Goal: Transaction & Acquisition: Purchase product/service

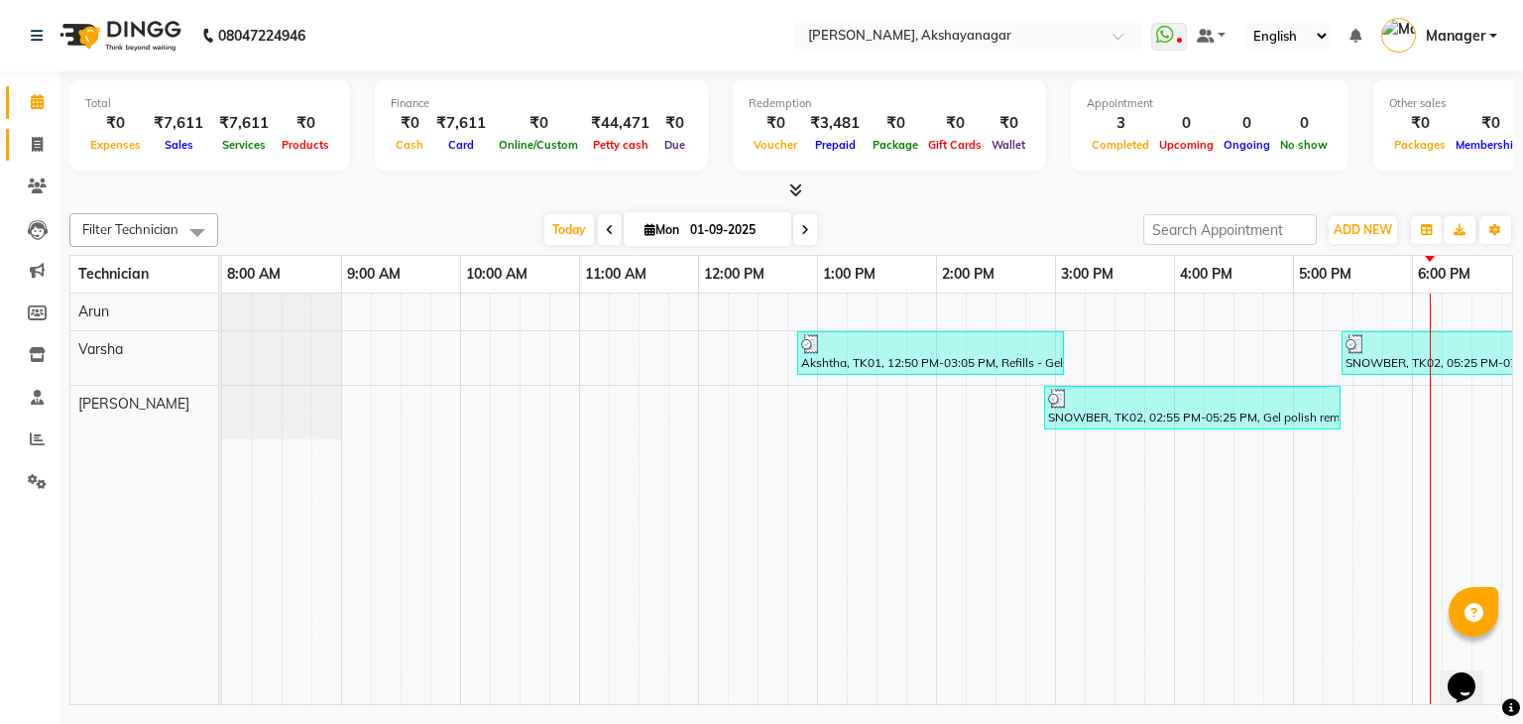
scroll to position [0, 256]
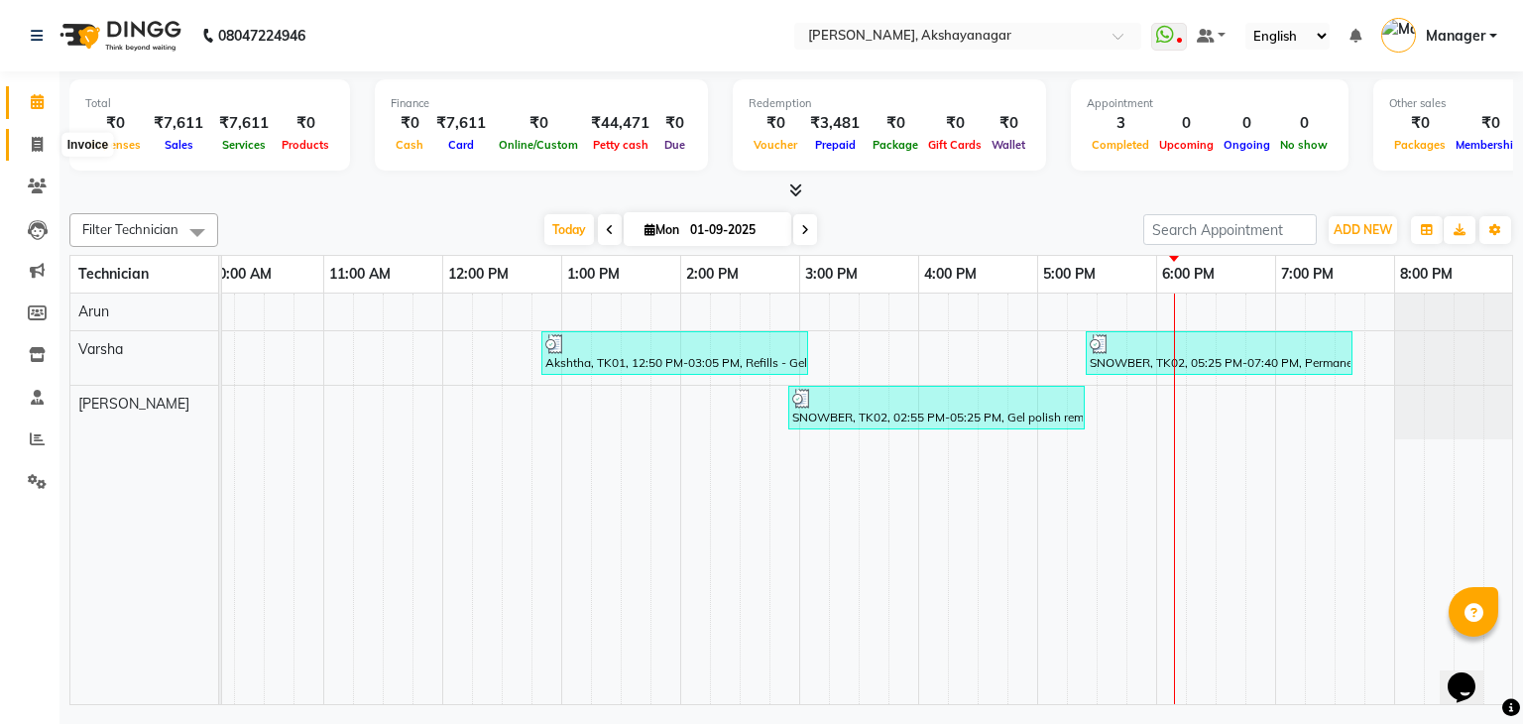
click at [41, 143] on icon at bounding box center [37, 144] width 11 height 15
select select "service"
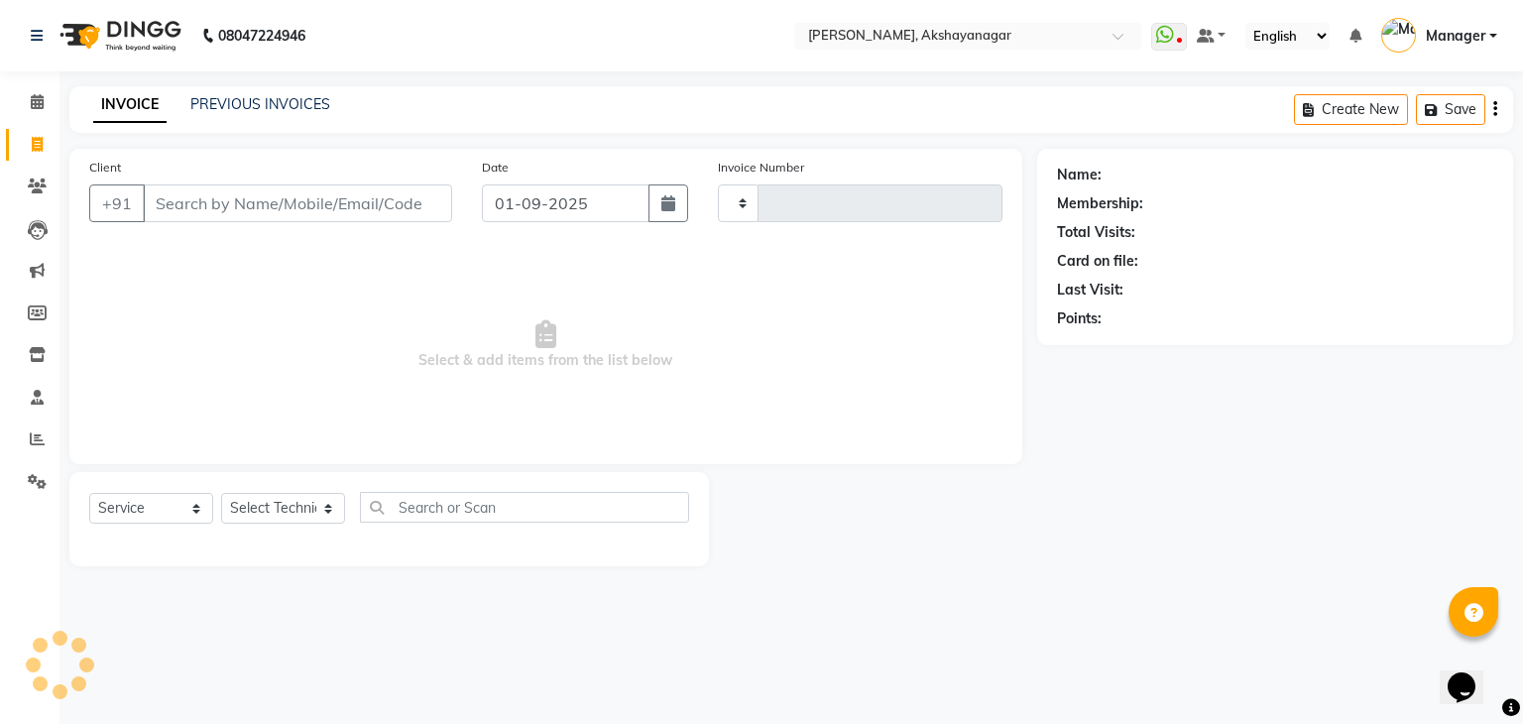
type input "0591"
select select "7395"
click at [270, 203] on input "Client" at bounding box center [297, 203] width 309 height 38
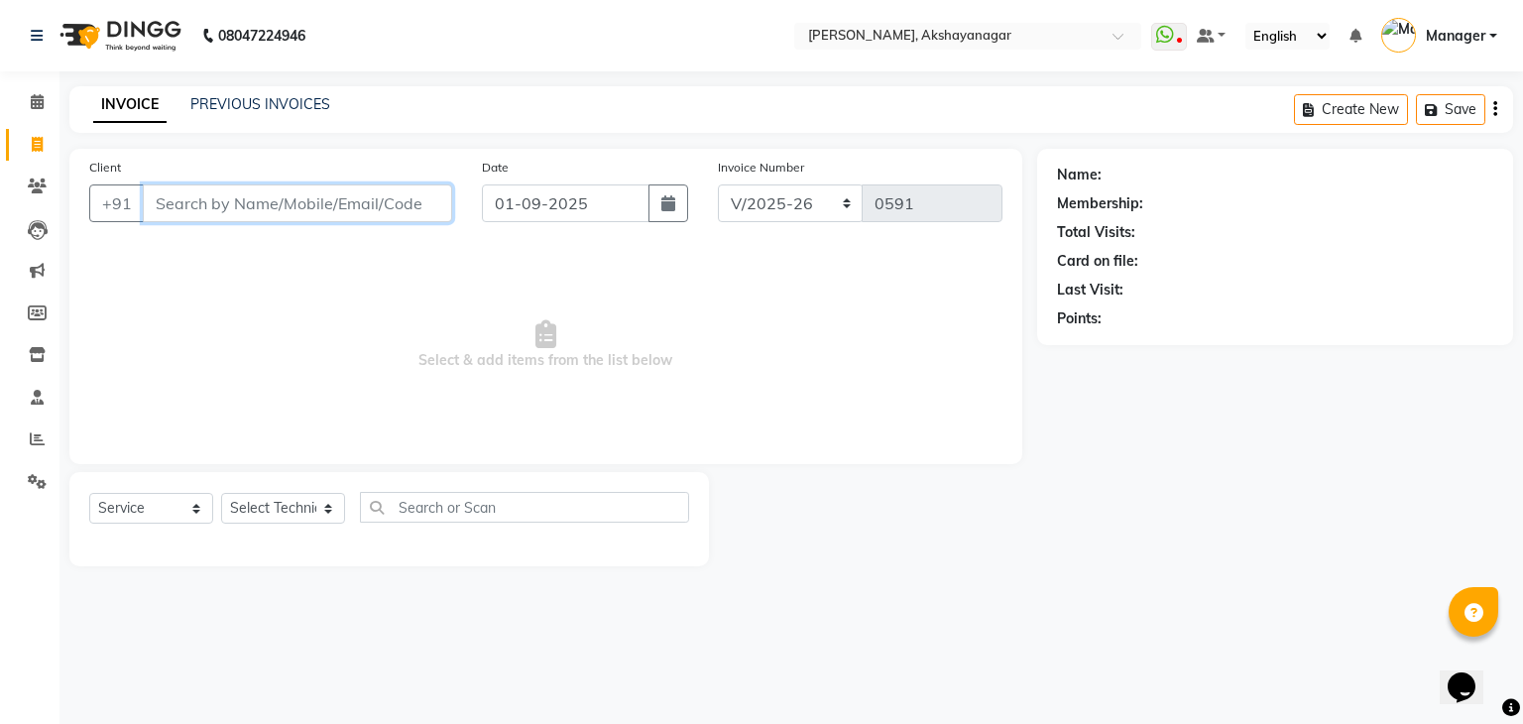
click at [242, 190] on input "Client" at bounding box center [297, 203] width 309 height 38
click at [274, 510] on select "Select Technician Arun Manager [PERSON_NAME]" at bounding box center [283, 508] width 124 height 31
select select "86675"
click at [221, 494] on select "Select Technician Arun Manager [PERSON_NAME]" at bounding box center [283, 508] width 124 height 31
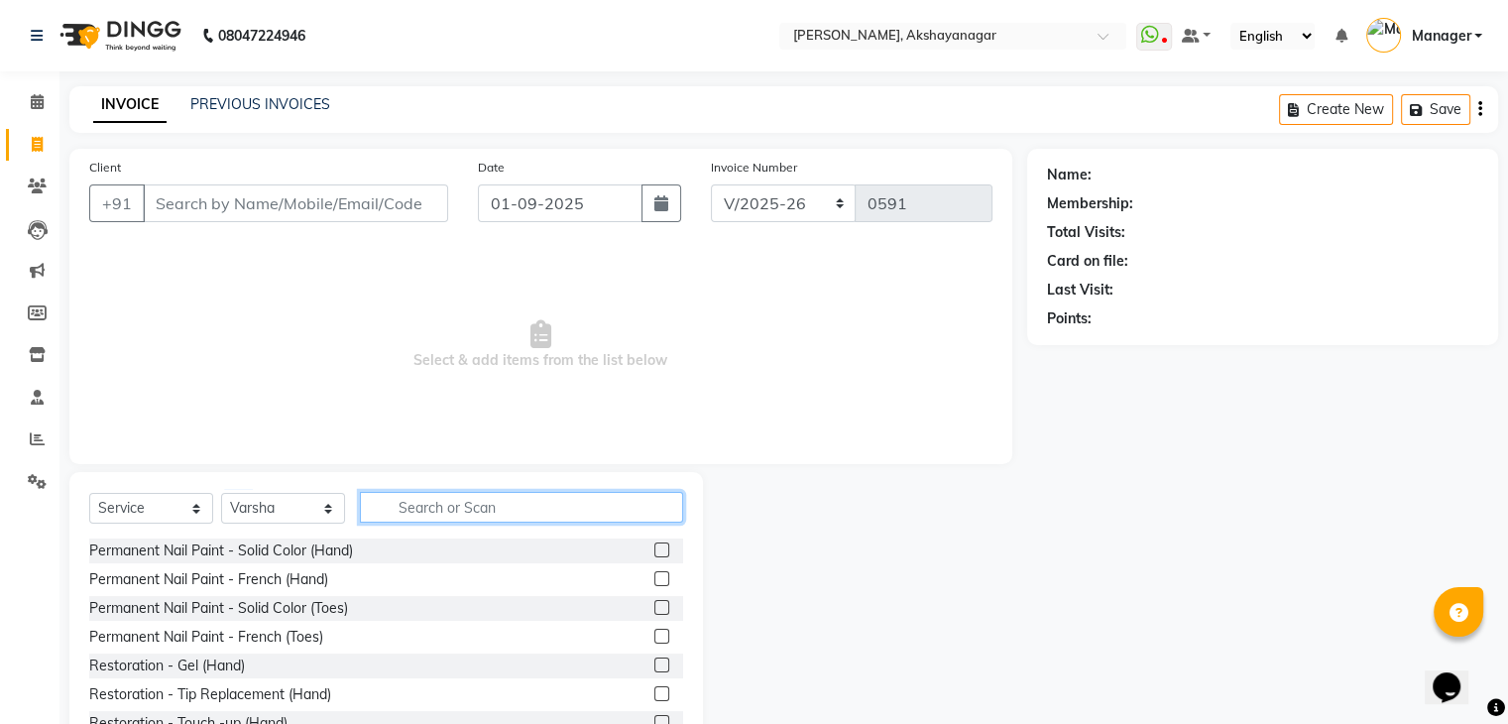
click at [425, 513] on input "text" at bounding box center [521, 507] width 323 height 31
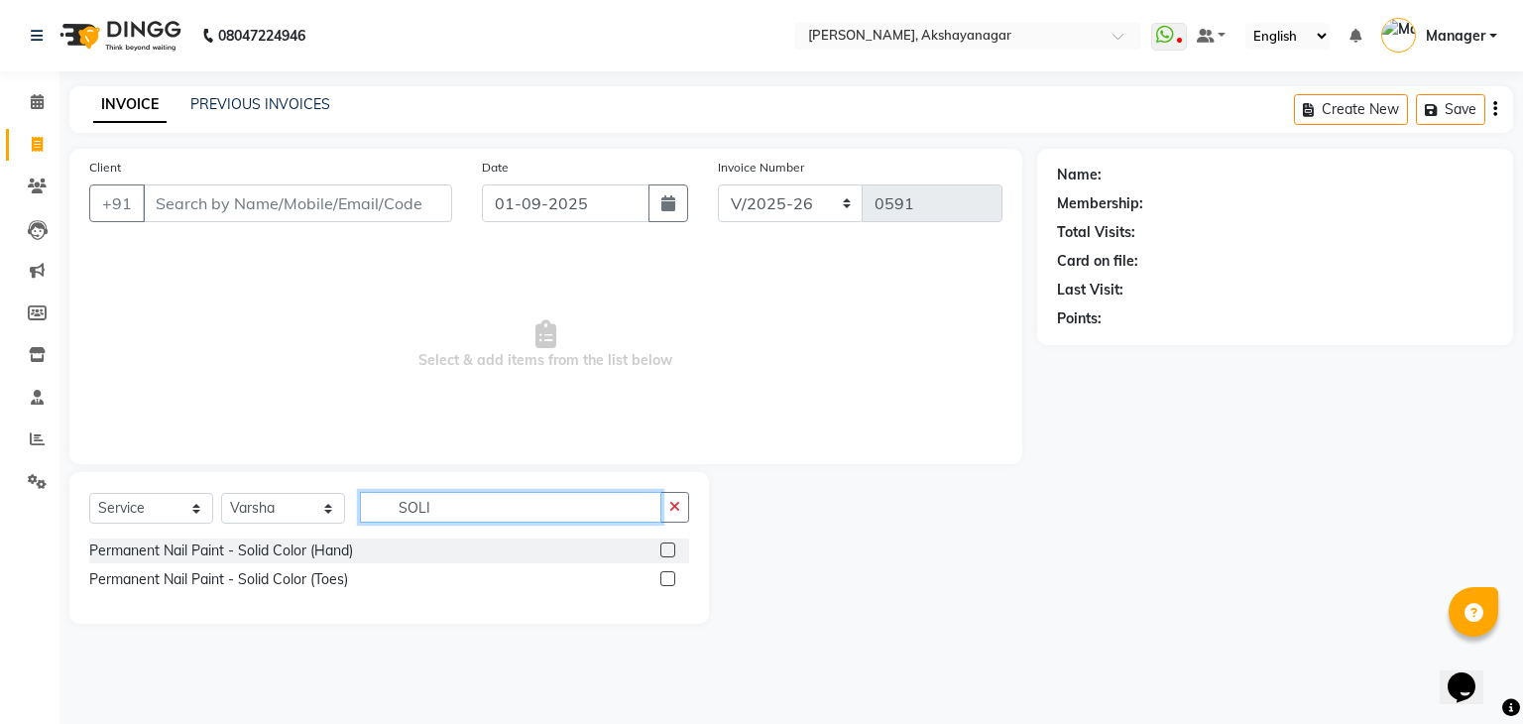
type input "SOLI"
click at [666, 550] on label at bounding box center [667, 549] width 15 height 15
click at [666, 550] on input "checkbox" at bounding box center [666, 550] width 13 height 13
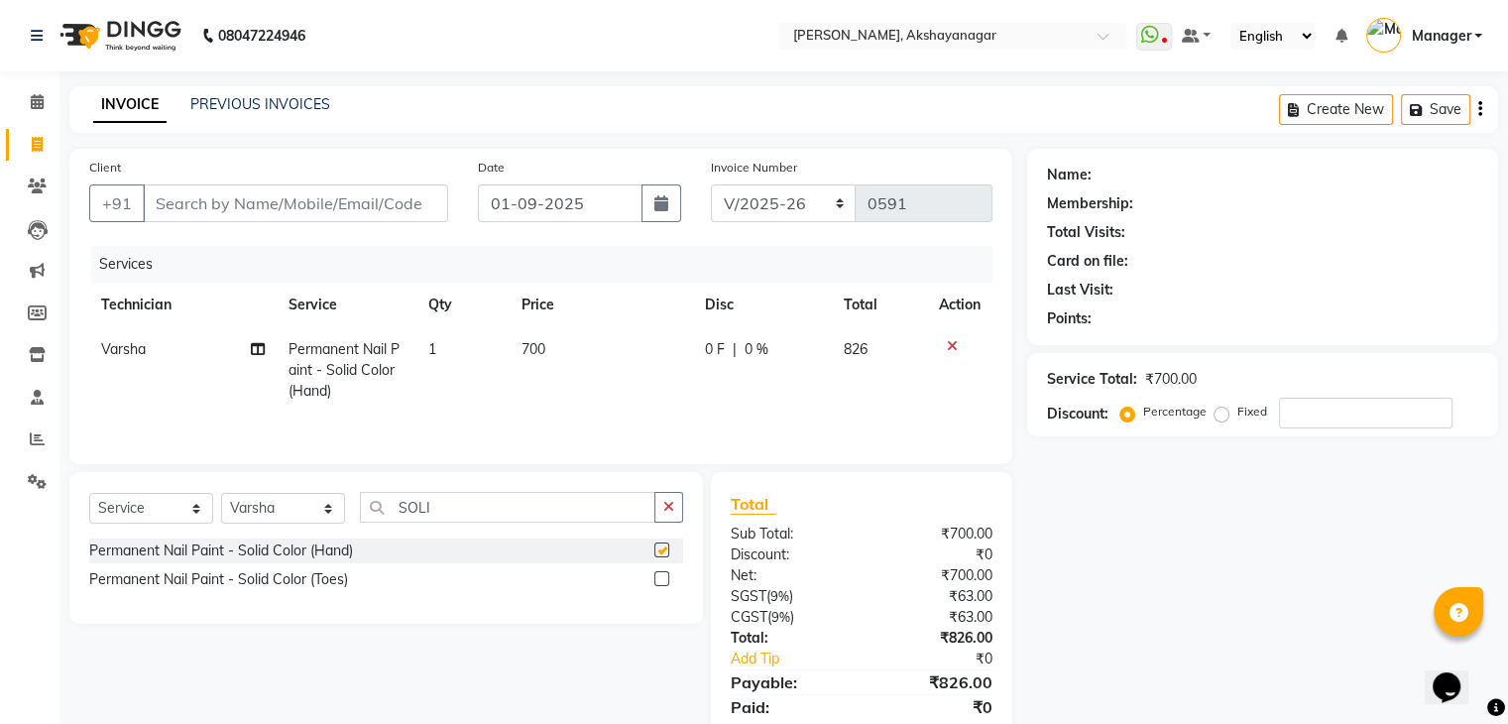
checkbox input "false"
click at [482, 504] on input "SOLI" at bounding box center [508, 507] width 296 height 31
type input "S"
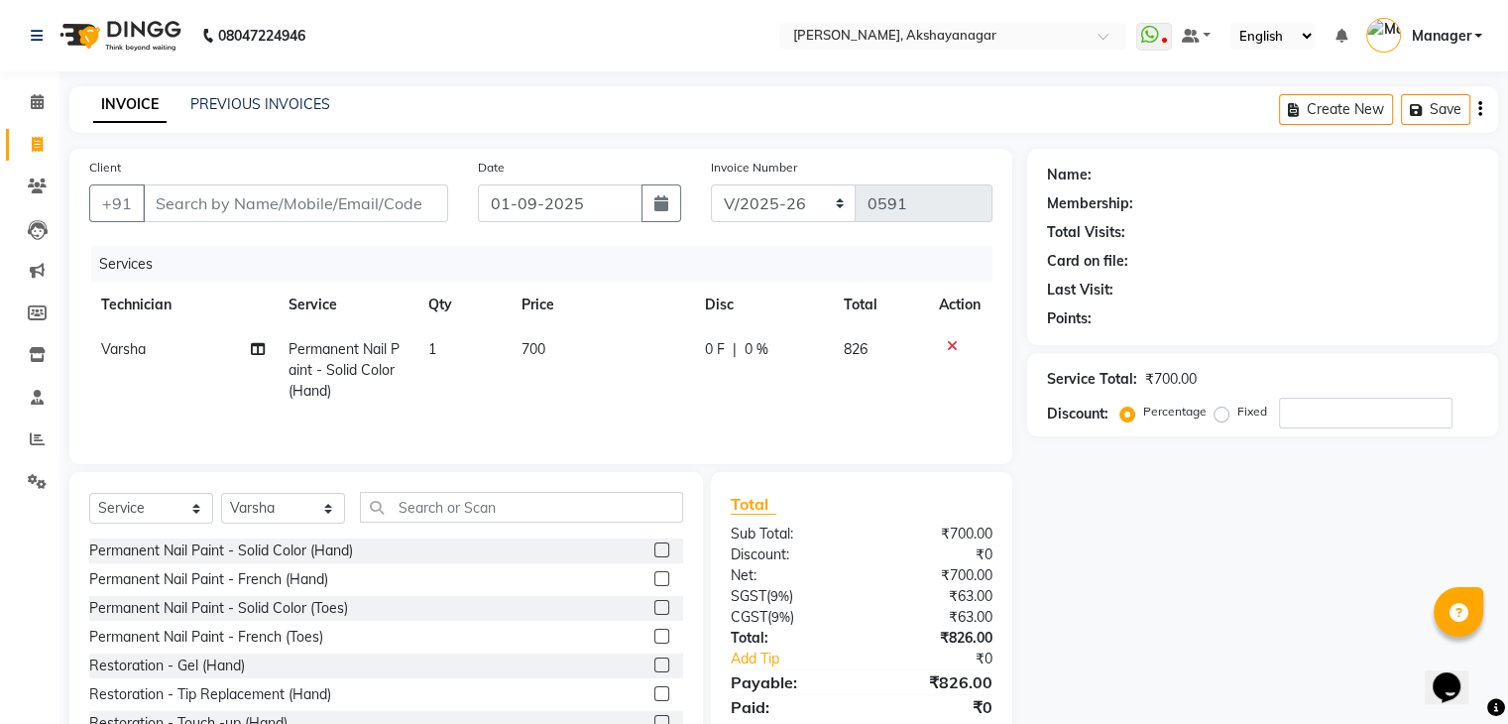
click at [952, 344] on icon at bounding box center [952, 346] width 11 height 14
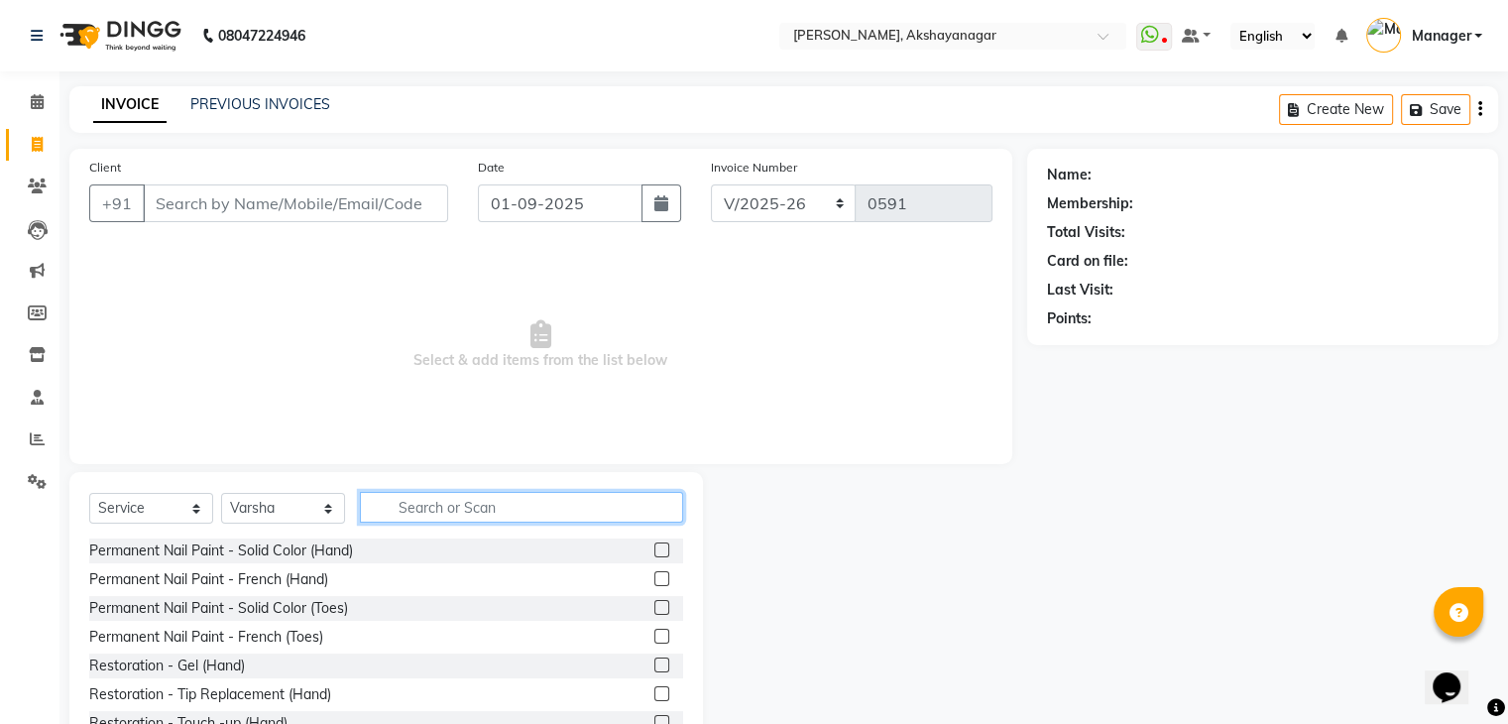
click at [417, 513] on input "text" at bounding box center [521, 507] width 323 height 31
type input "EXT"
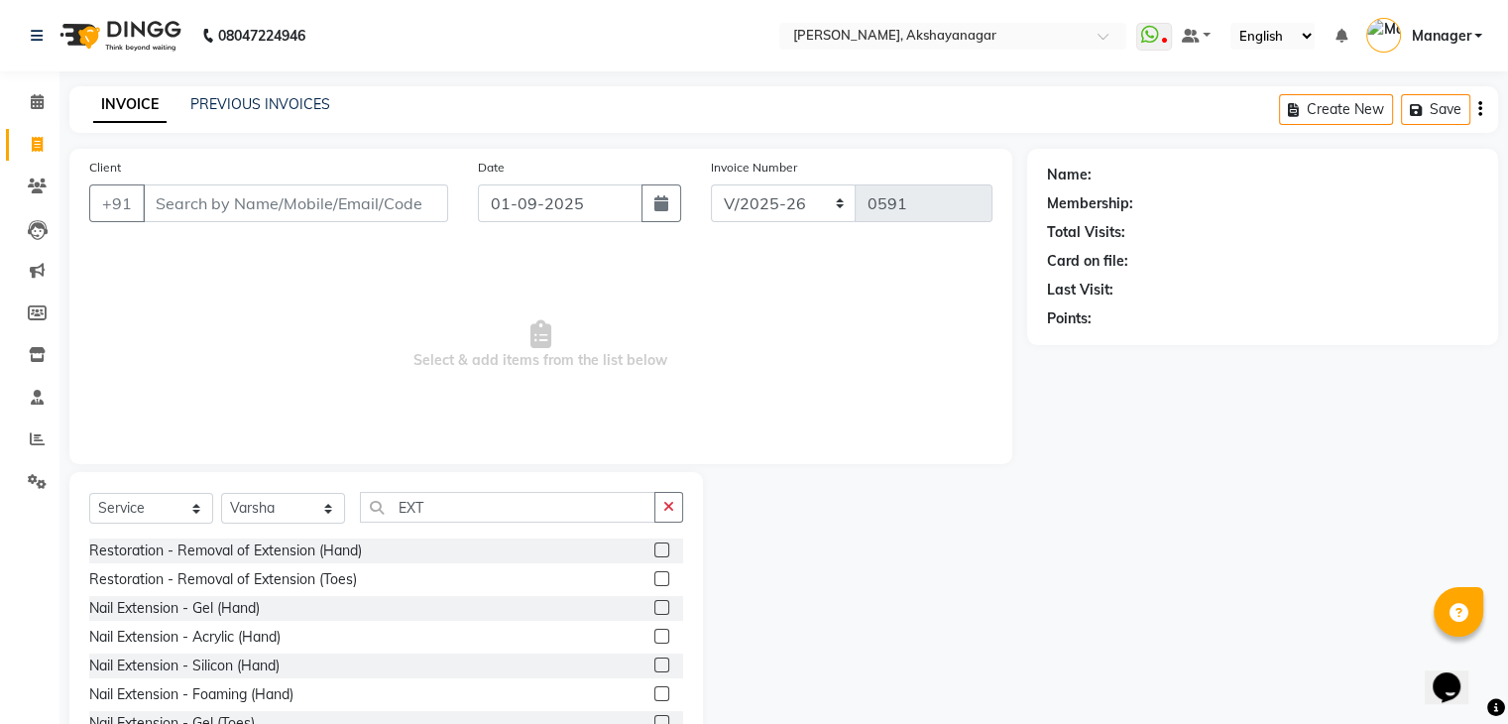
click at [655, 605] on label at bounding box center [662, 607] width 15 height 15
click at [655, 605] on input "checkbox" at bounding box center [661, 608] width 13 height 13
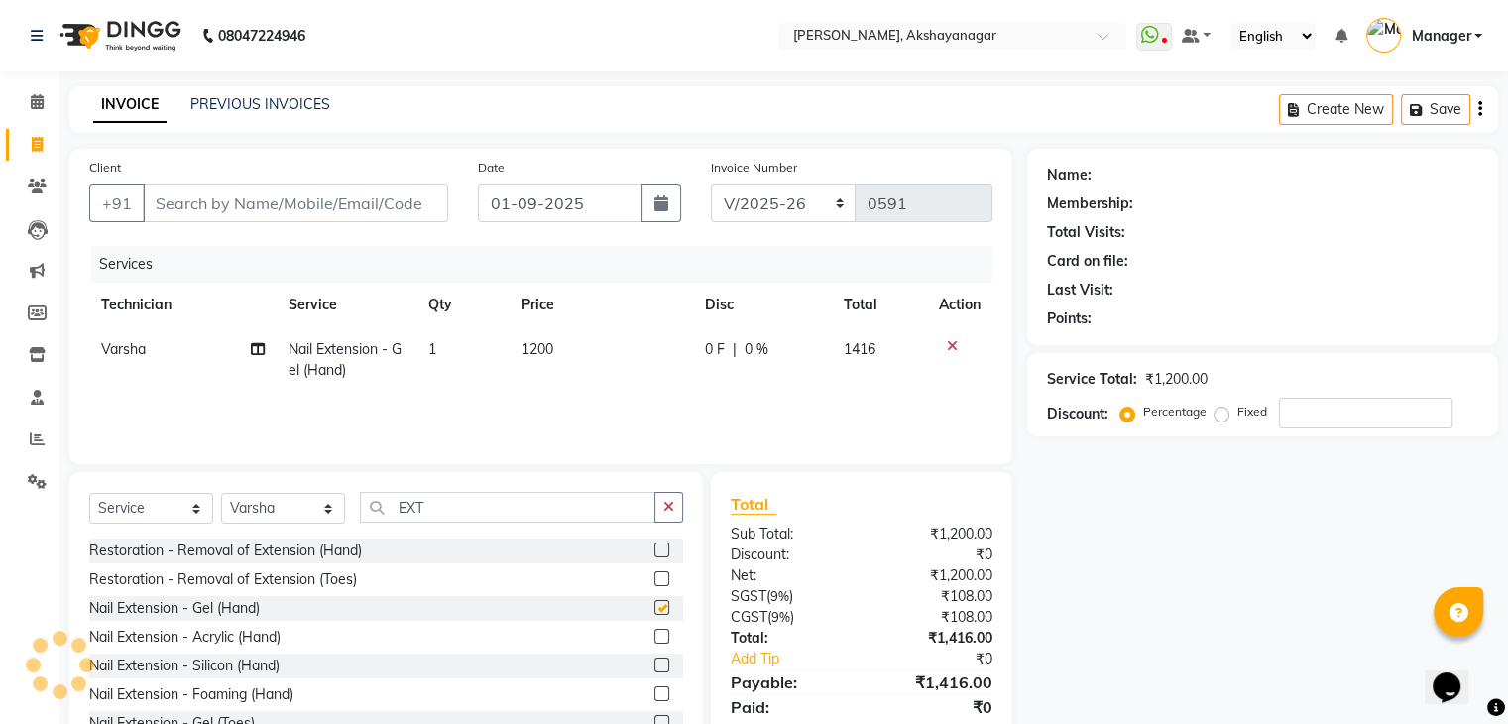
checkbox input "false"
click at [512, 514] on input "EXT" at bounding box center [508, 507] width 296 height 31
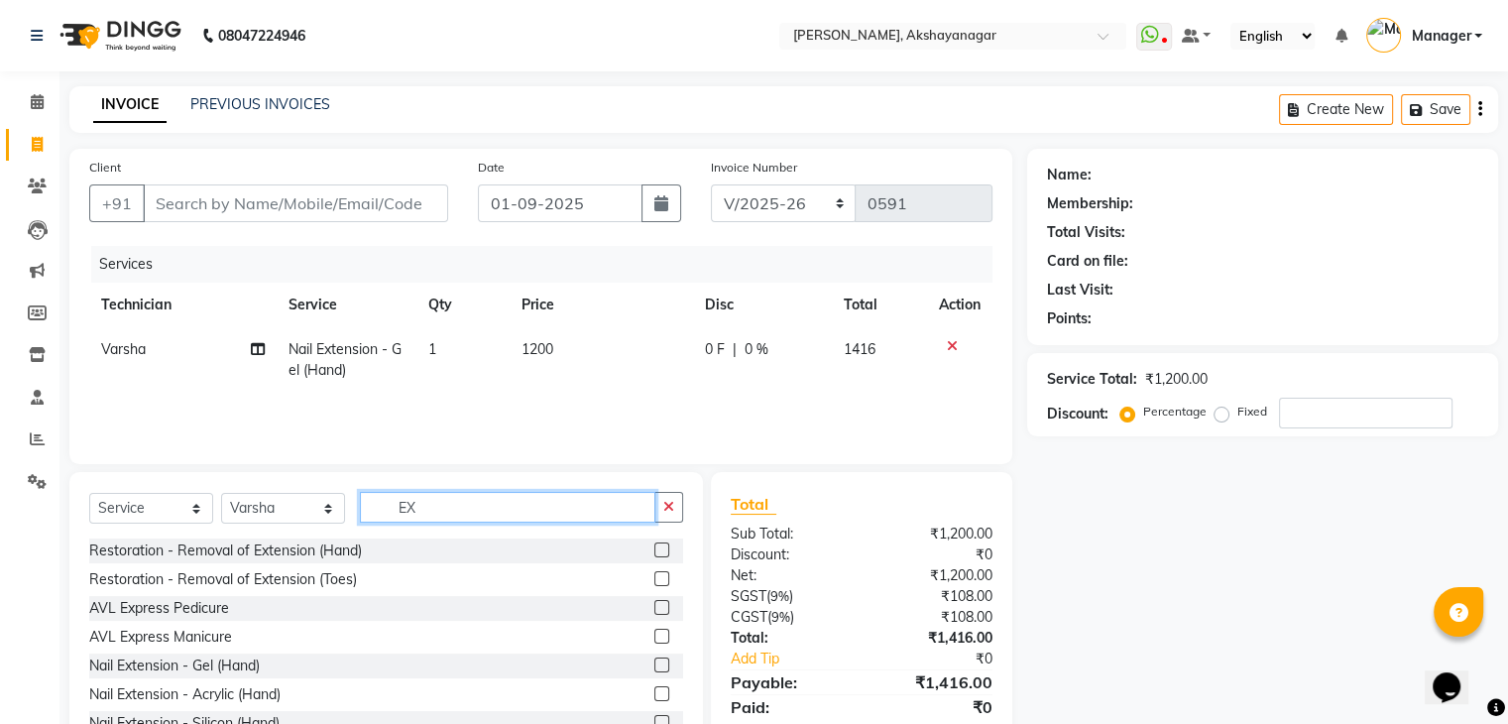
type input "E"
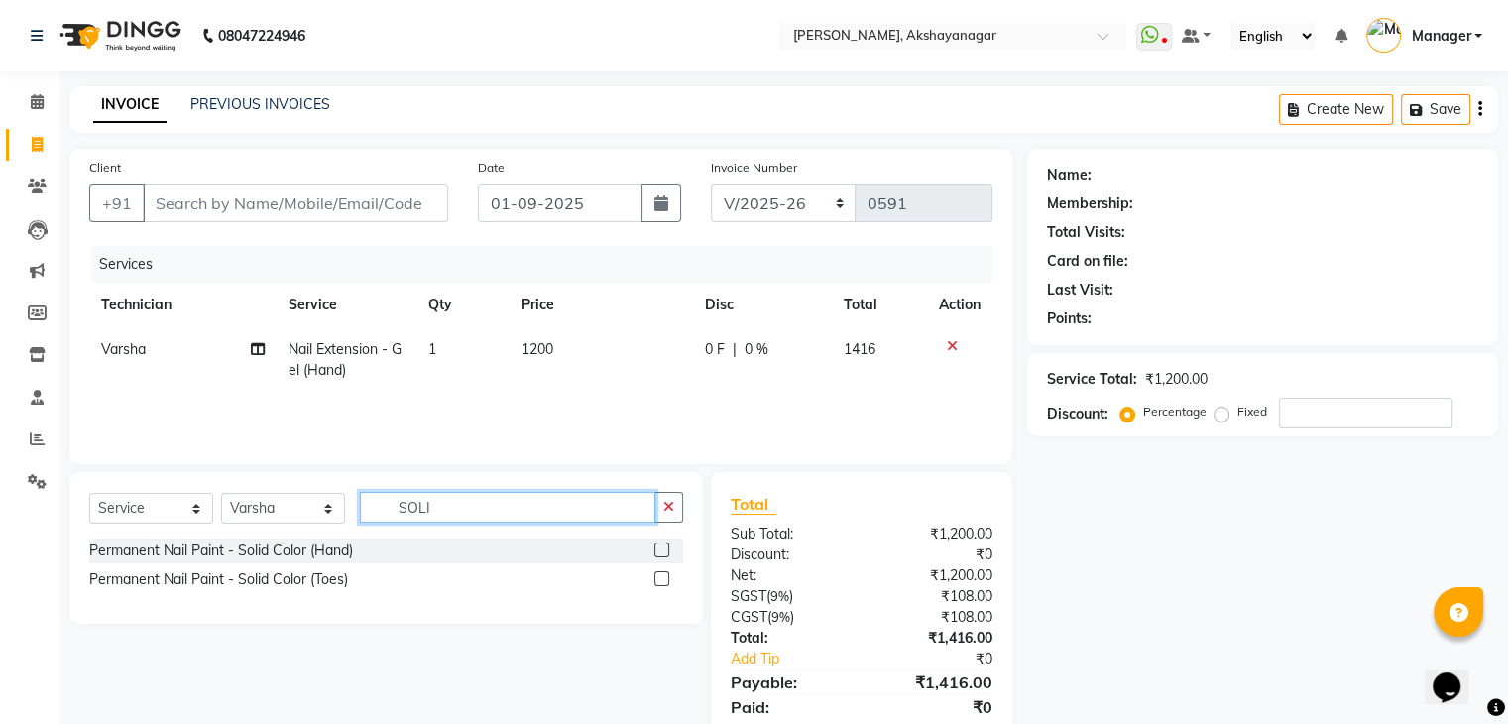
type input "SOLI"
click at [655, 551] on label at bounding box center [662, 549] width 15 height 15
click at [655, 551] on input "checkbox" at bounding box center [661, 550] width 13 height 13
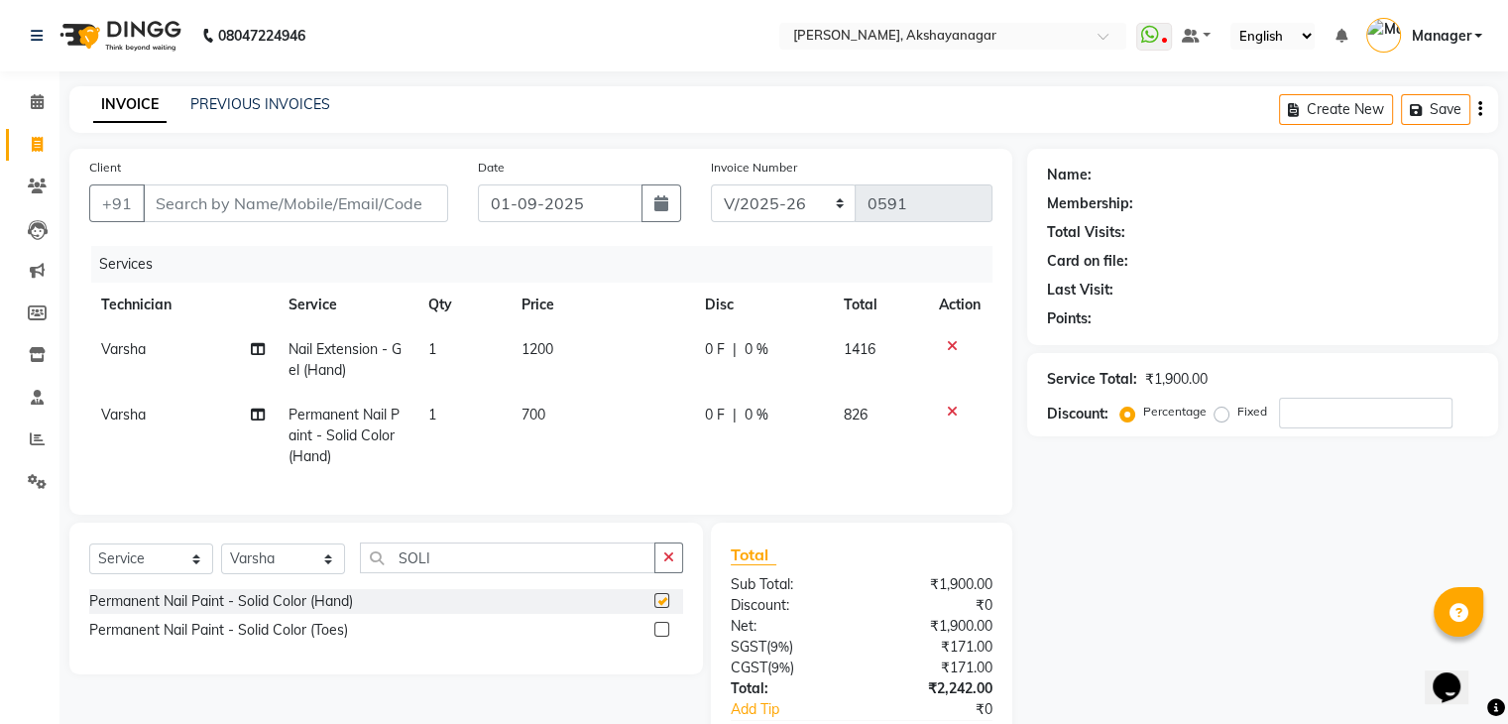
checkbox input "false"
click at [553, 573] on input "SOLI" at bounding box center [508, 557] width 296 height 31
type input "S"
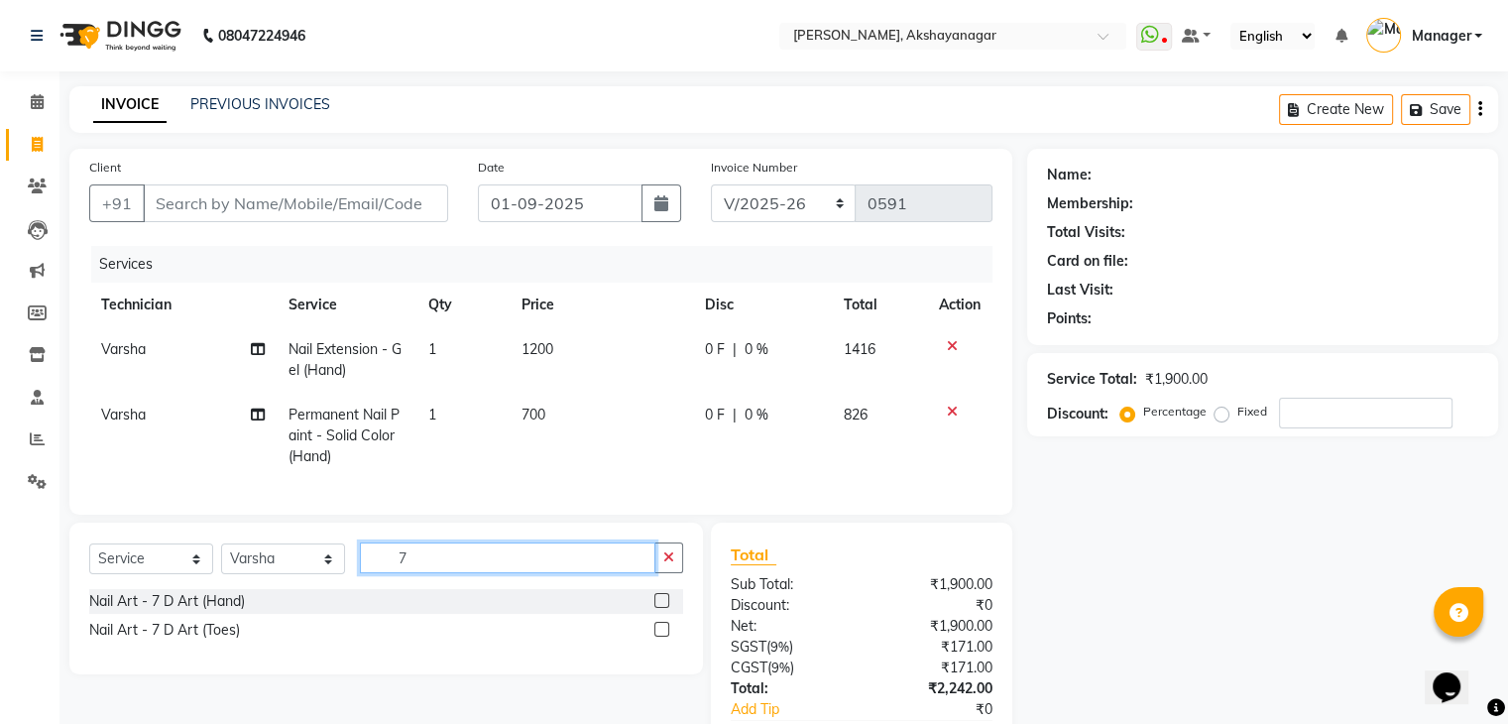
type input "7"
click at [659, 608] on label at bounding box center [662, 600] width 15 height 15
click at [659, 608] on input "checkbox" at bounding box center [661, 601] width 13 height 13
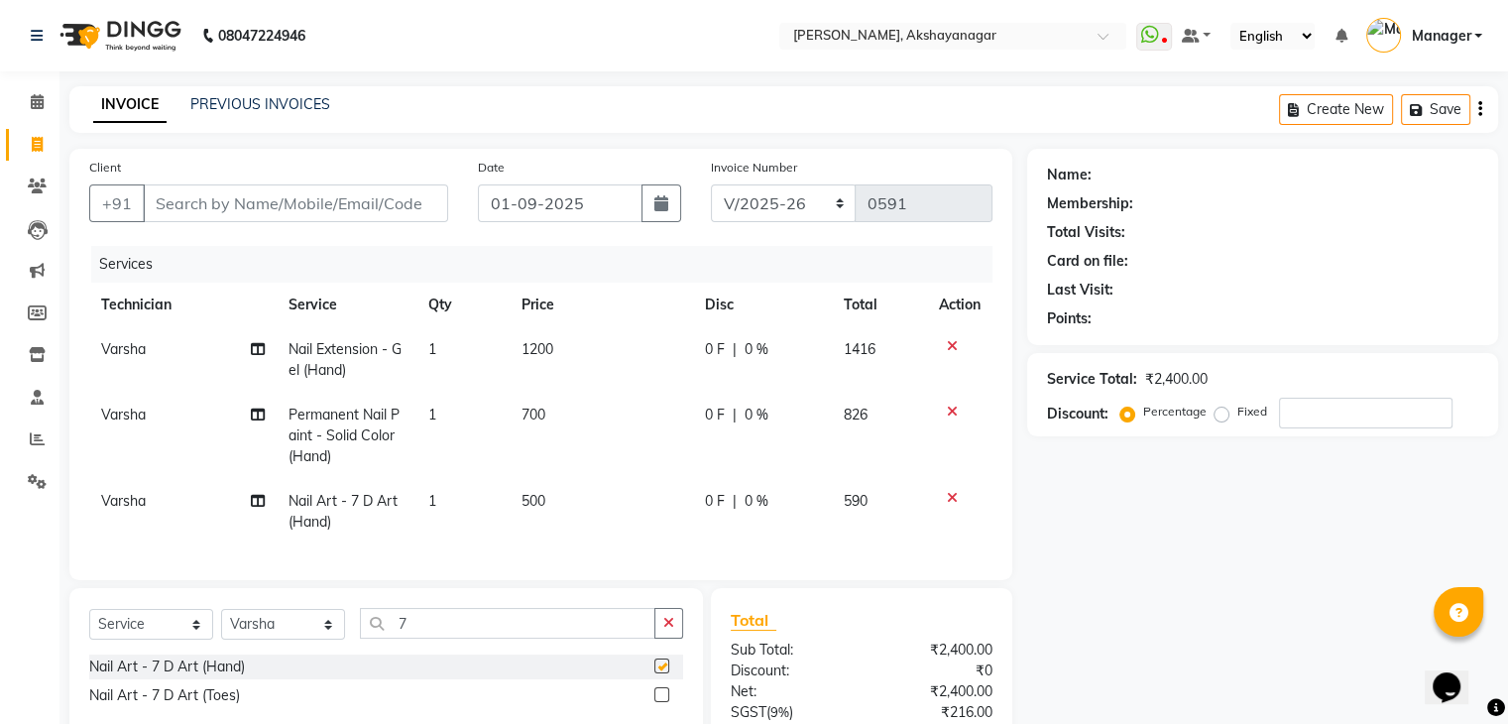
checkbox input "false"
click at [434, 501] on span "1" at bounding box center [432, 501] width 8 height 18
select select "86675"
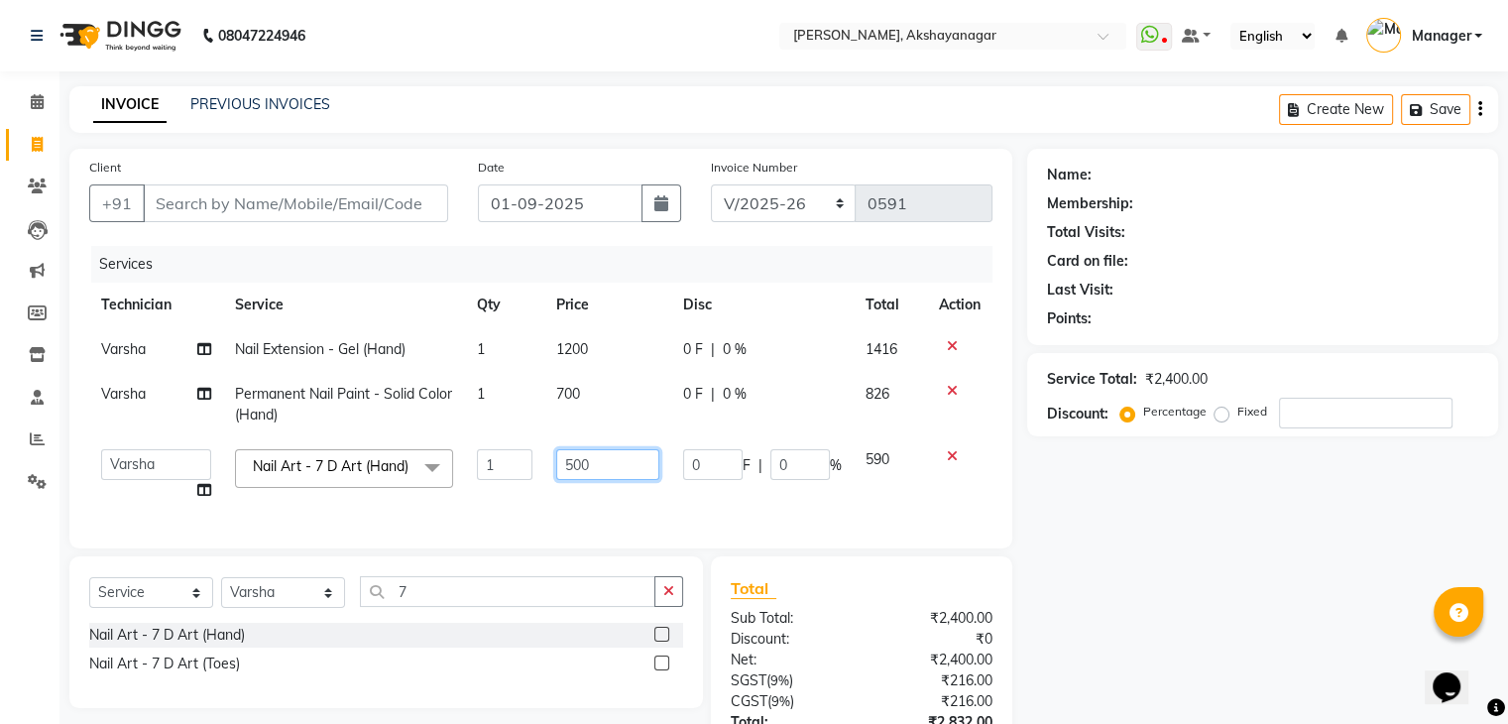
click at [593, 465] on input "500" at bounding box center [607, 464] width 103 height 31
type input "5"
type input "450"
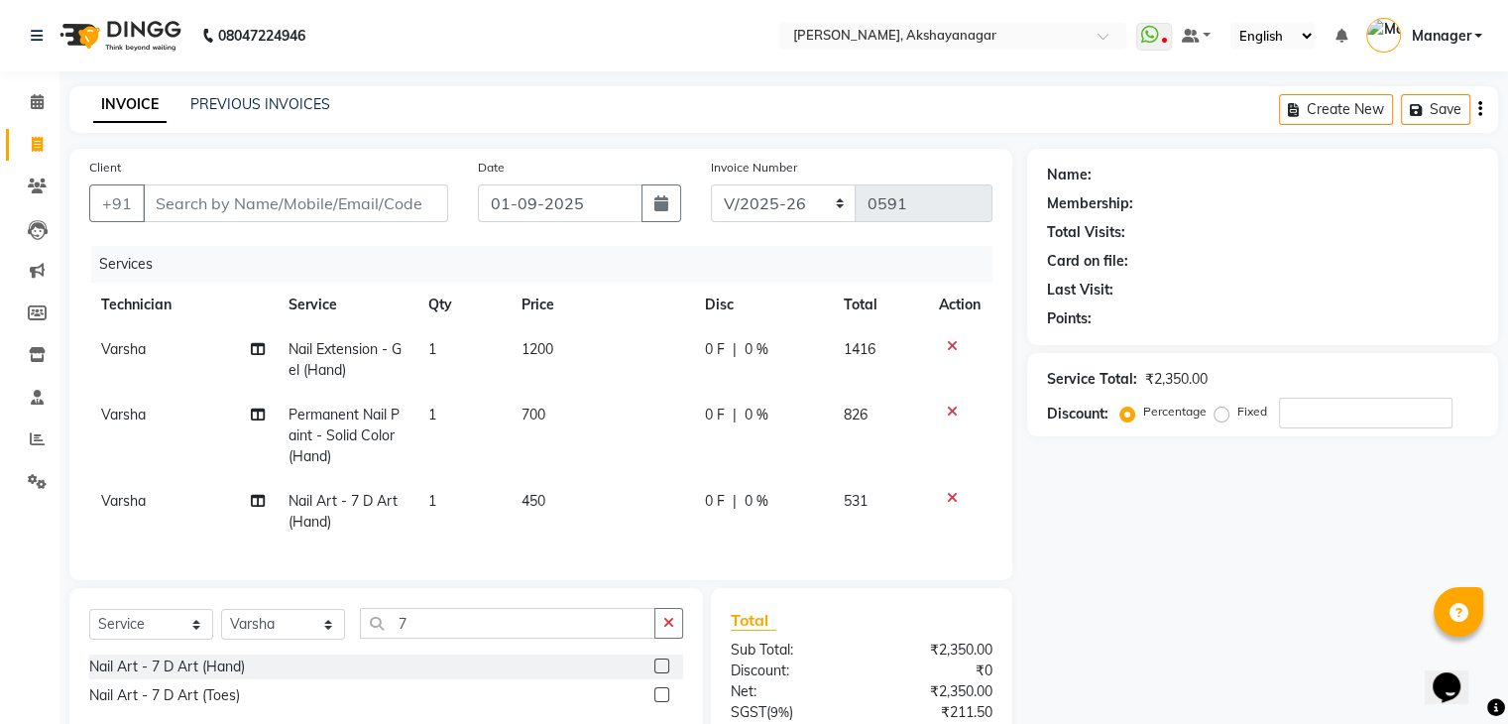
click at [440, 502] on td "1" at bounding box center [463, 511] width 93 height 65
select select "86675"
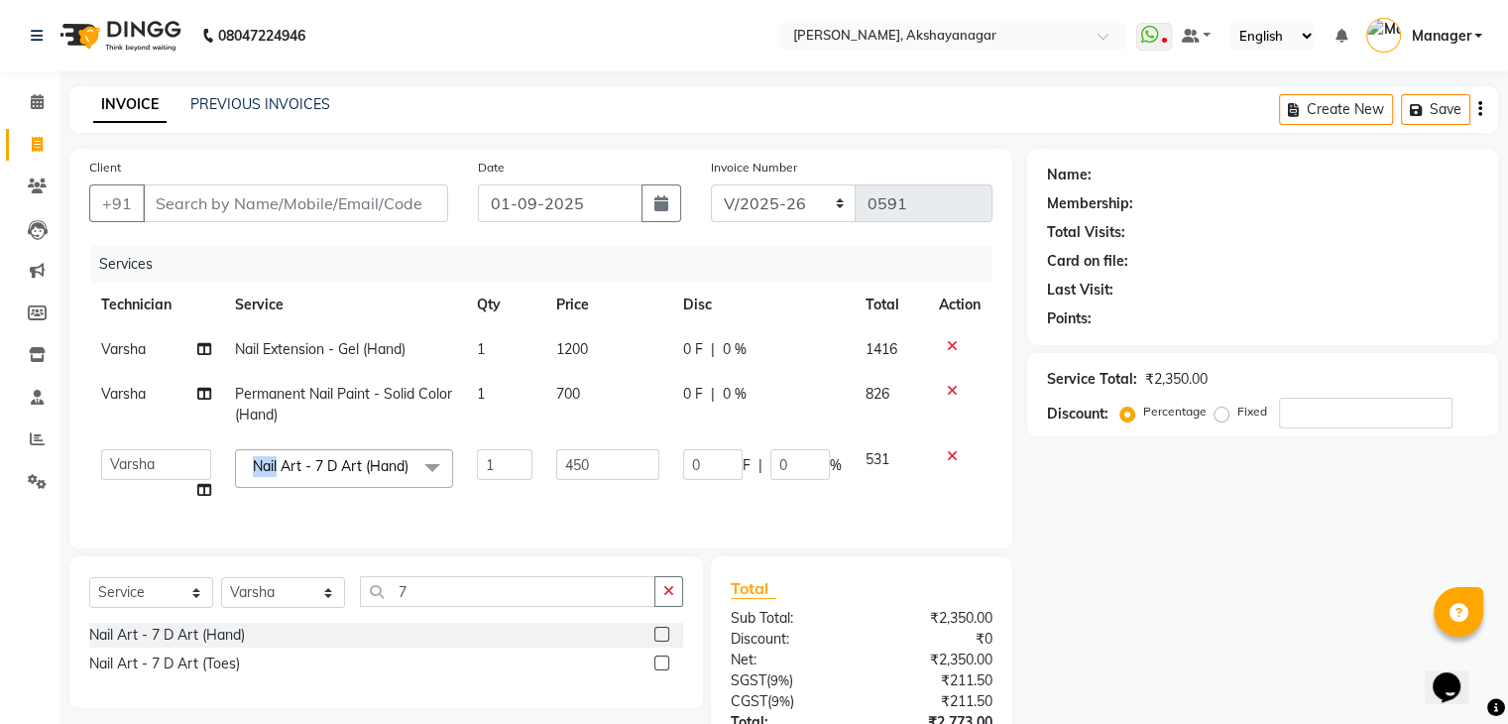
click at [440, 488] on span "Nail Art - 7 D Art (Hand) x" at bounding box center [344, 468] width 218 height 39
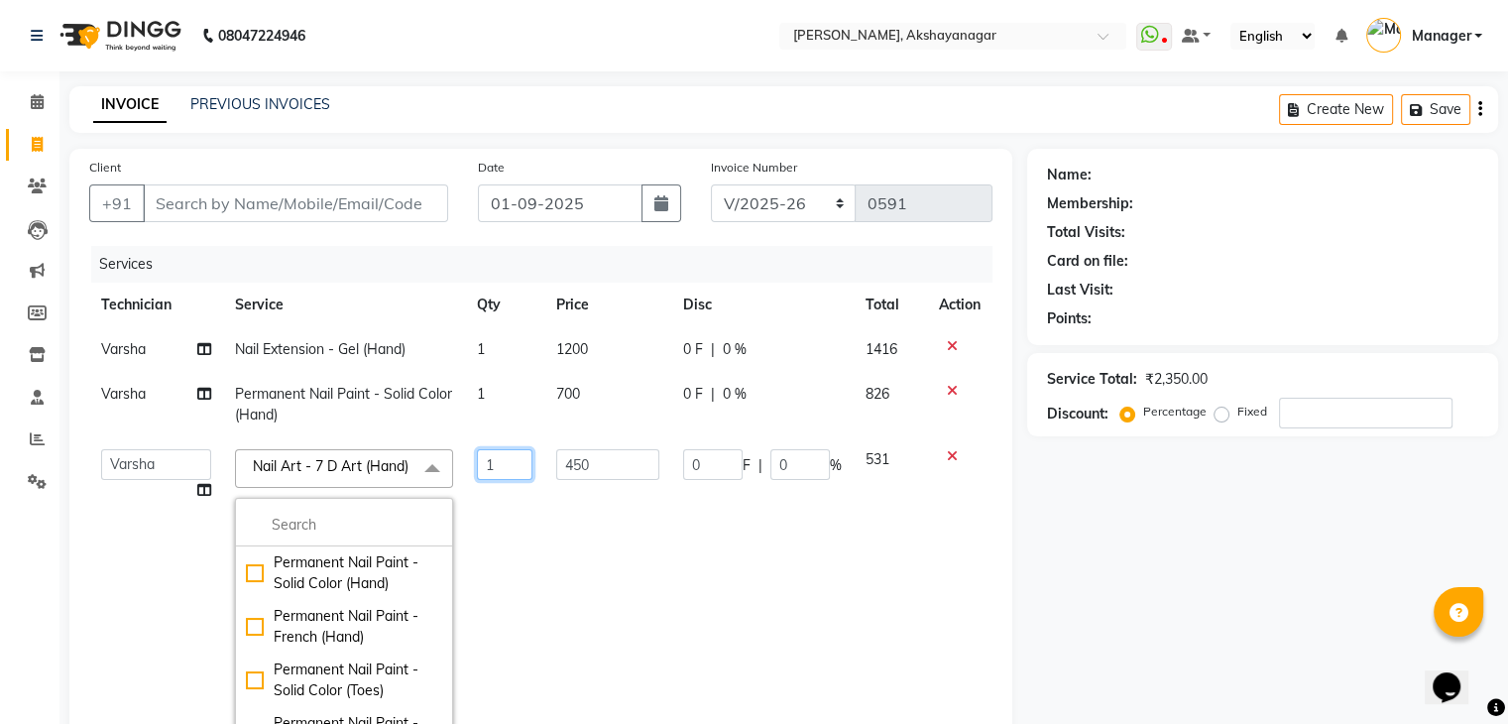
click at [503, 465] on input "1" at bounding box center [505, 464] width 57 height 31
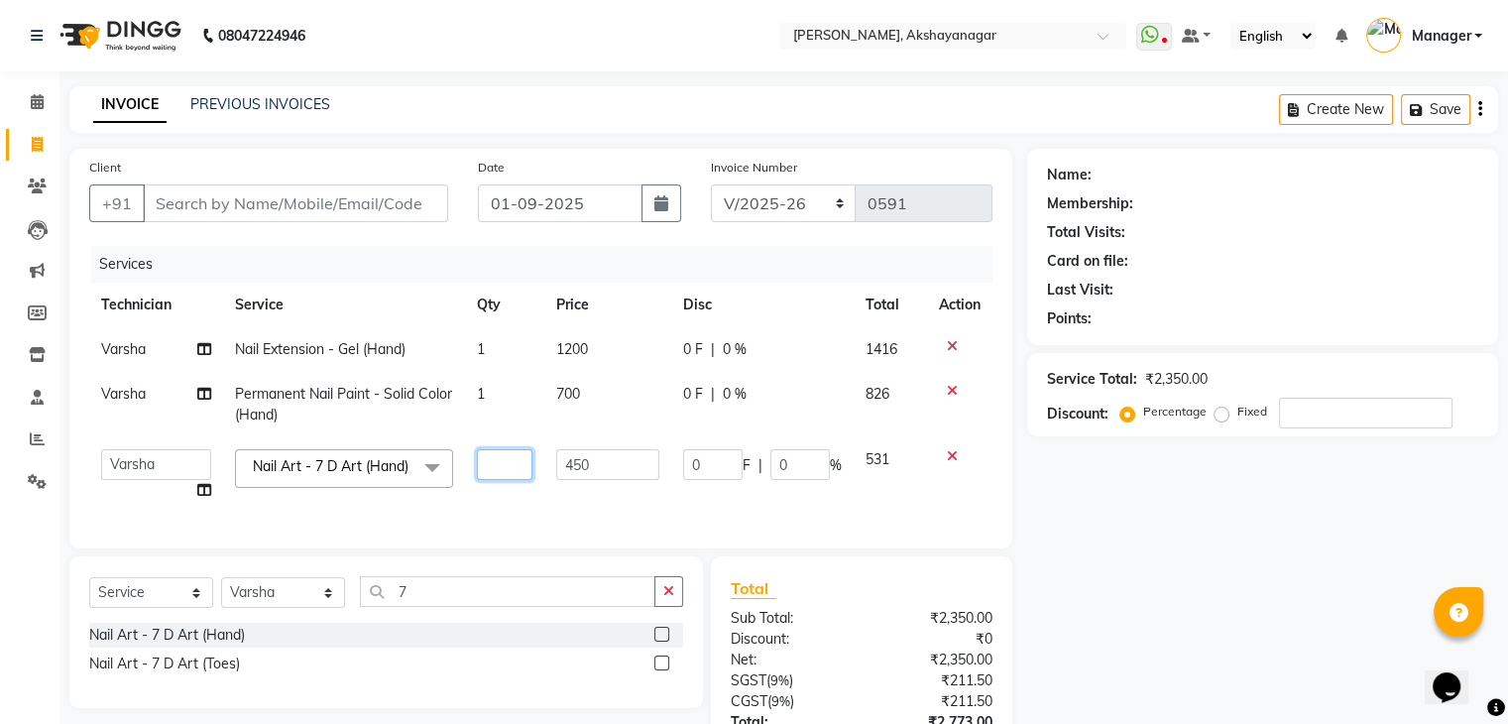
type input "2"
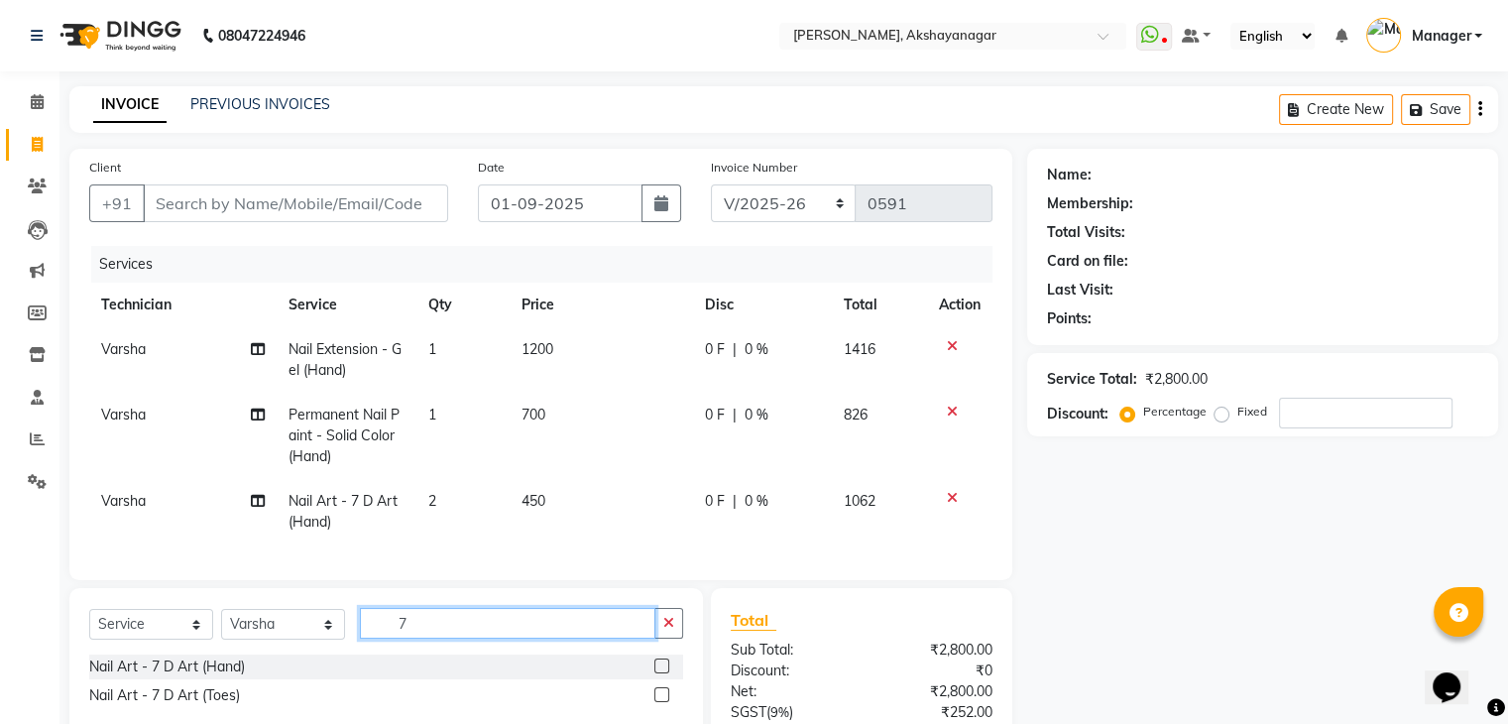
click at [439, 624] on input "7" at bounding box center [508, 623] width 296 height 31
type input "C"
type input "3D"
click at [657, 673] on label at bounding box center [662, 665] width 15 height 15
click at [657, 673] on input "checkbox" at bounding box center [661, 666] width 13 height 13
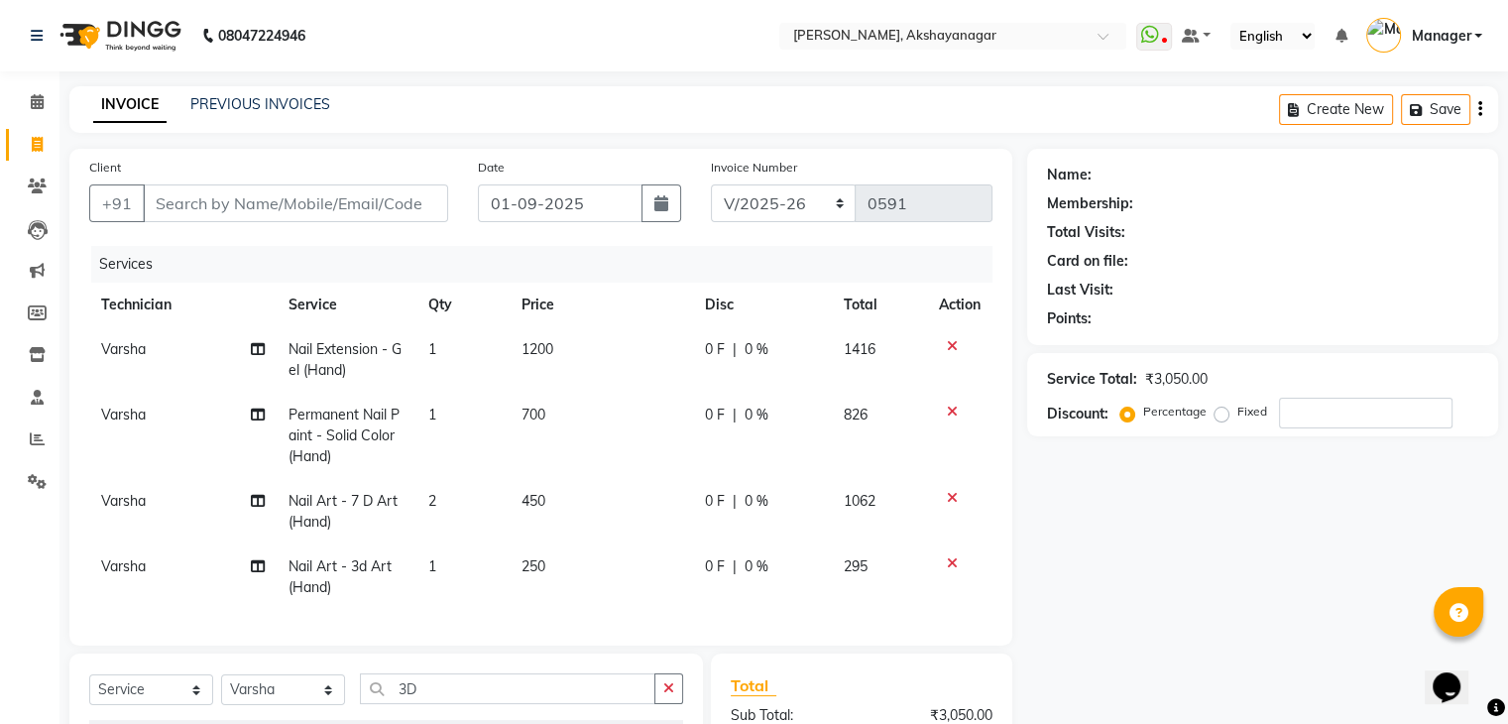
checkbox input "false"
click at [436, 570] on td "1" at bounding box center [463, 576] width 93 height 65
select select "86675"
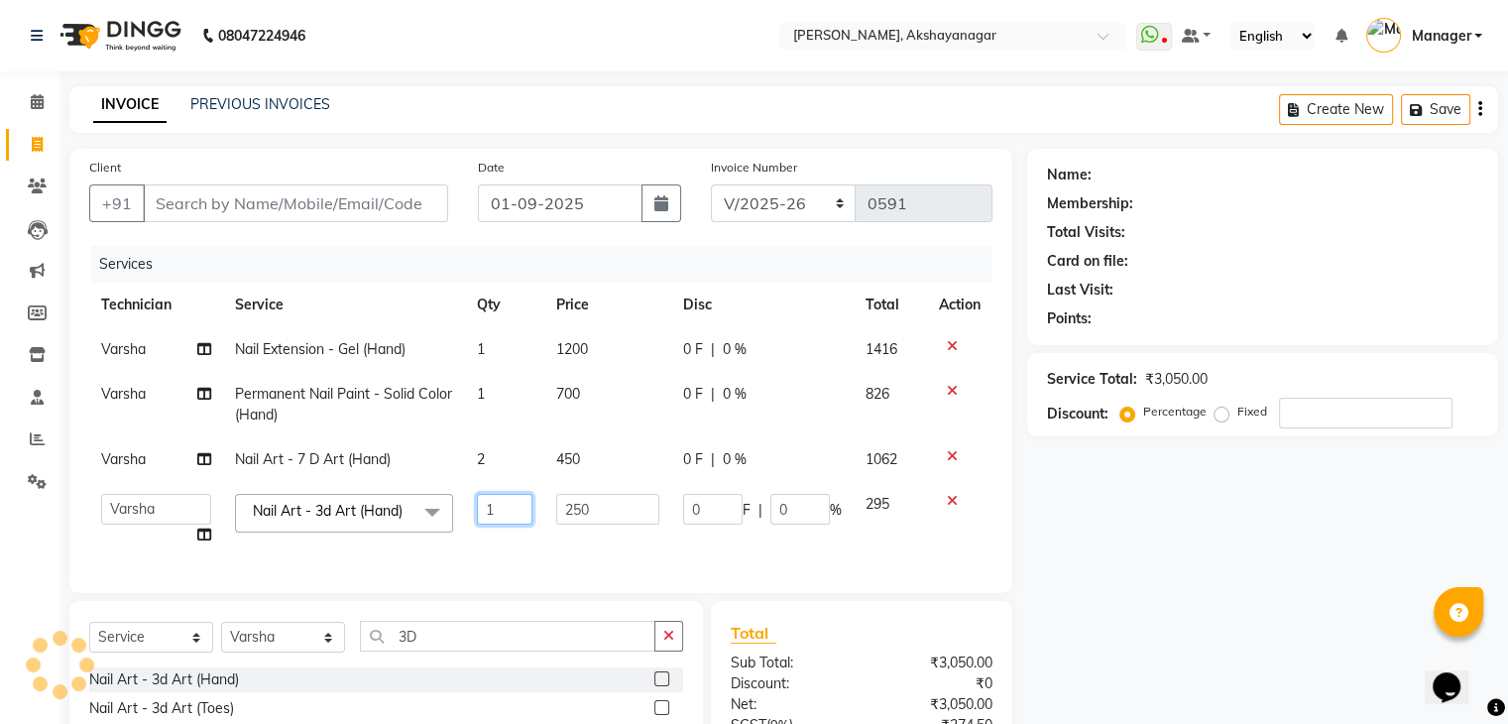
click at [505, 504] on input "1" at bounding box center [505, 509] width 57 height 31
type input "8"
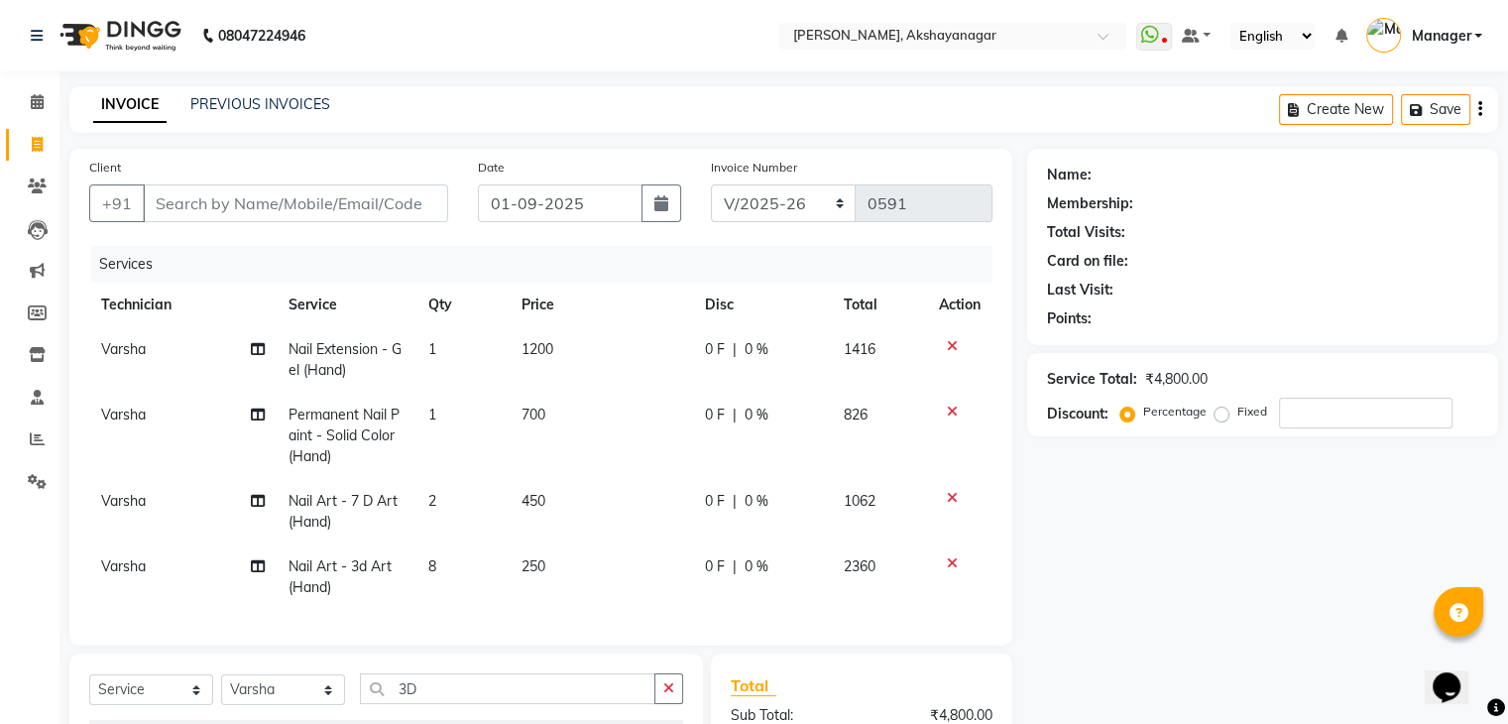
click at [655, 544] on td "250" at bounding box center [601, 576] width 182 height 65
select select "86675"
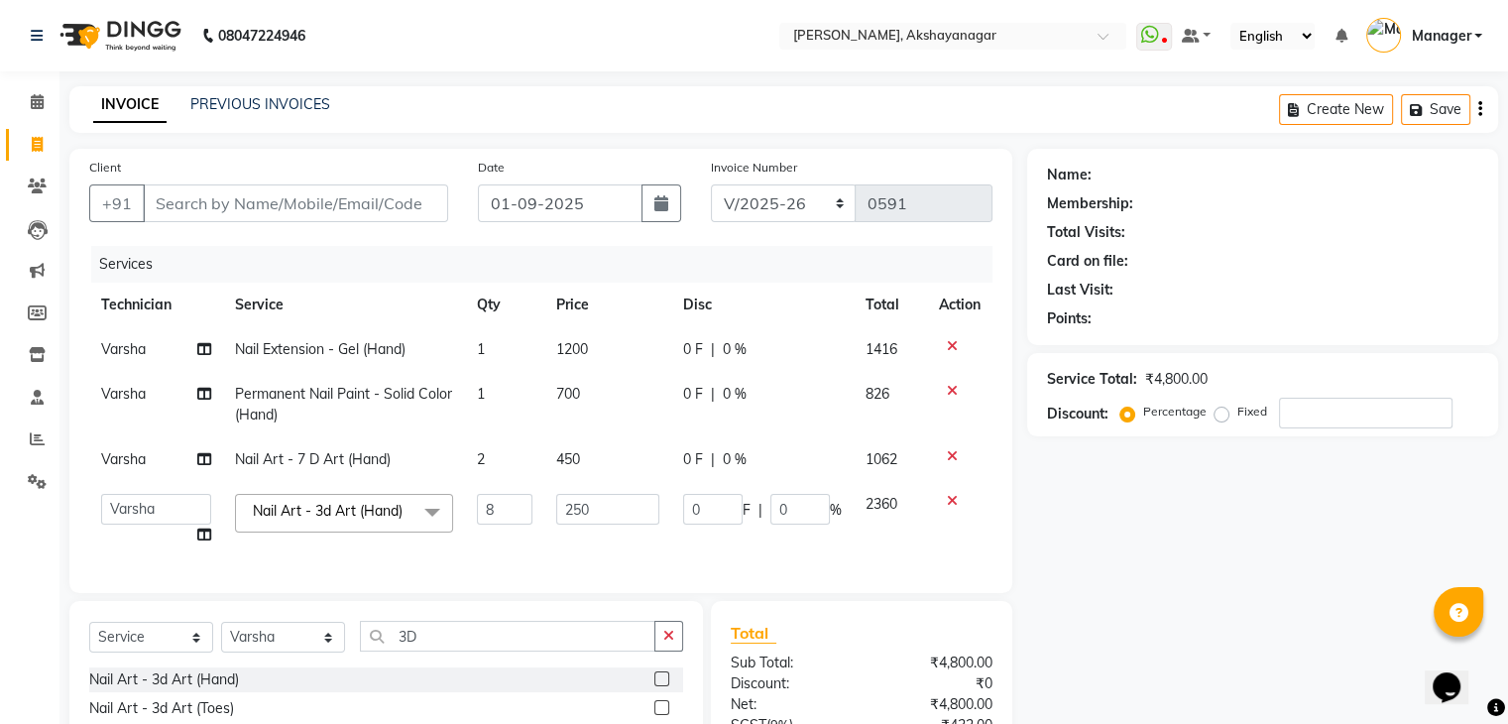
click at [1257, 584] on div "Name: Membership: Total Visits: Card on file: Last Visit: Points: Service Total…" at bounding box center [1270, 521] width 486 height 744
click at [303, 203] on input "Client" at bounding box center [295, 203] width 305 height 38
click at [451, 652] on input "3D" at bounding box center [508, 636] width 296 height 31
type input "3"
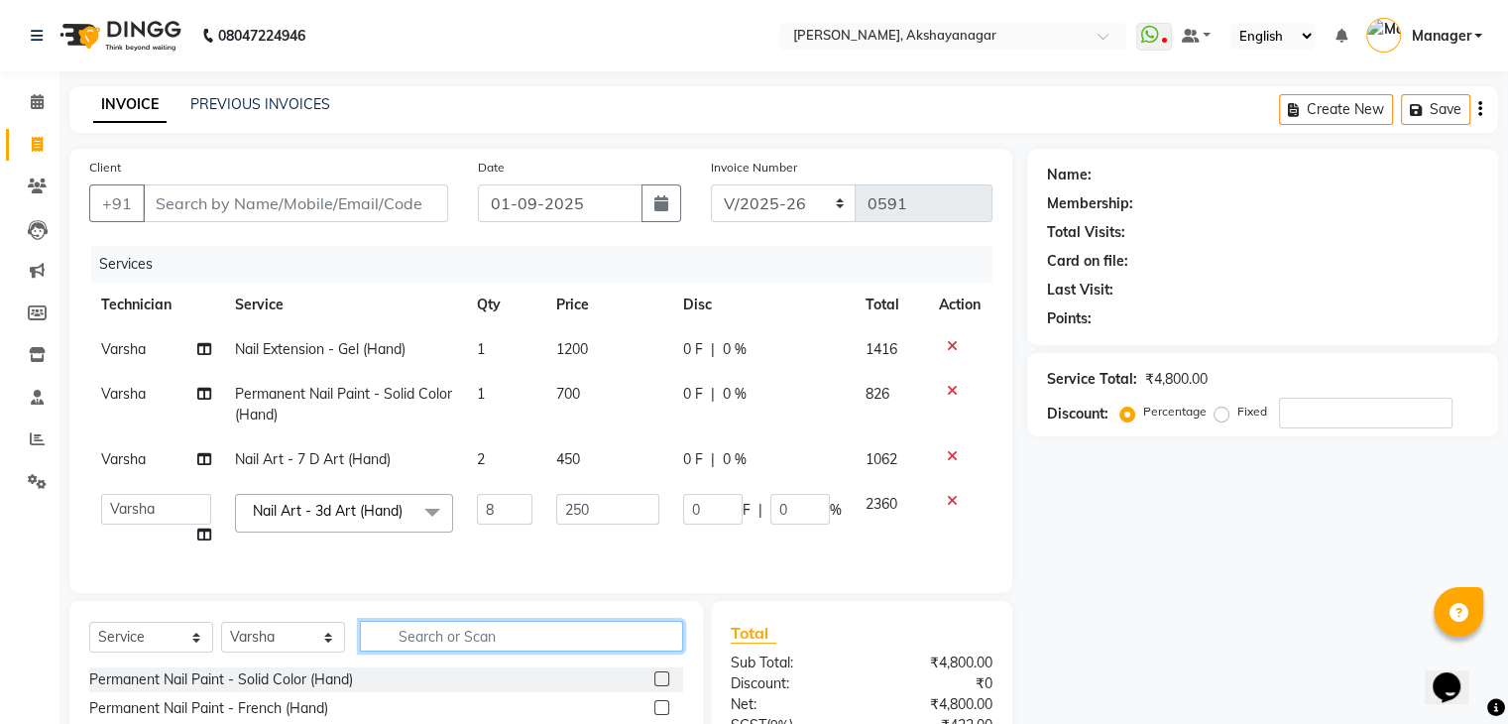
drag, startPoint x: 456, startPoint y: 646, endPoint x: 217, endPoint y: 198, distance: 507.1
click at [217, 198] on div "Client +91 Date [DATE] Invoice Number BTH/2025-26 RED/2025-26 V/2025 V/[PHONE_N…" at bounding box center [541, 521] width 973 height 745
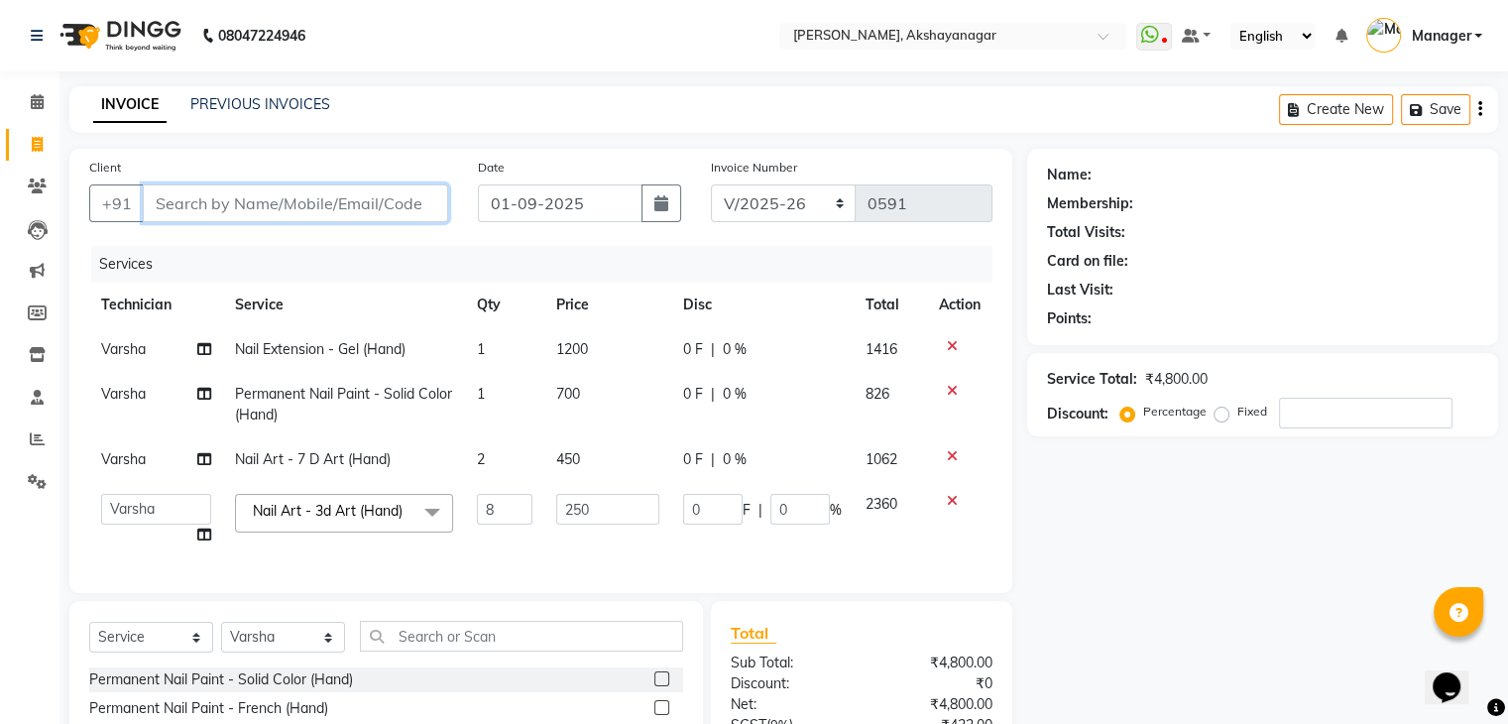
click at [217, 198] on input "Client" at bounding box center [295, 203] width 305 height 38
type input "9"
type input "0"
type input "9980103222"
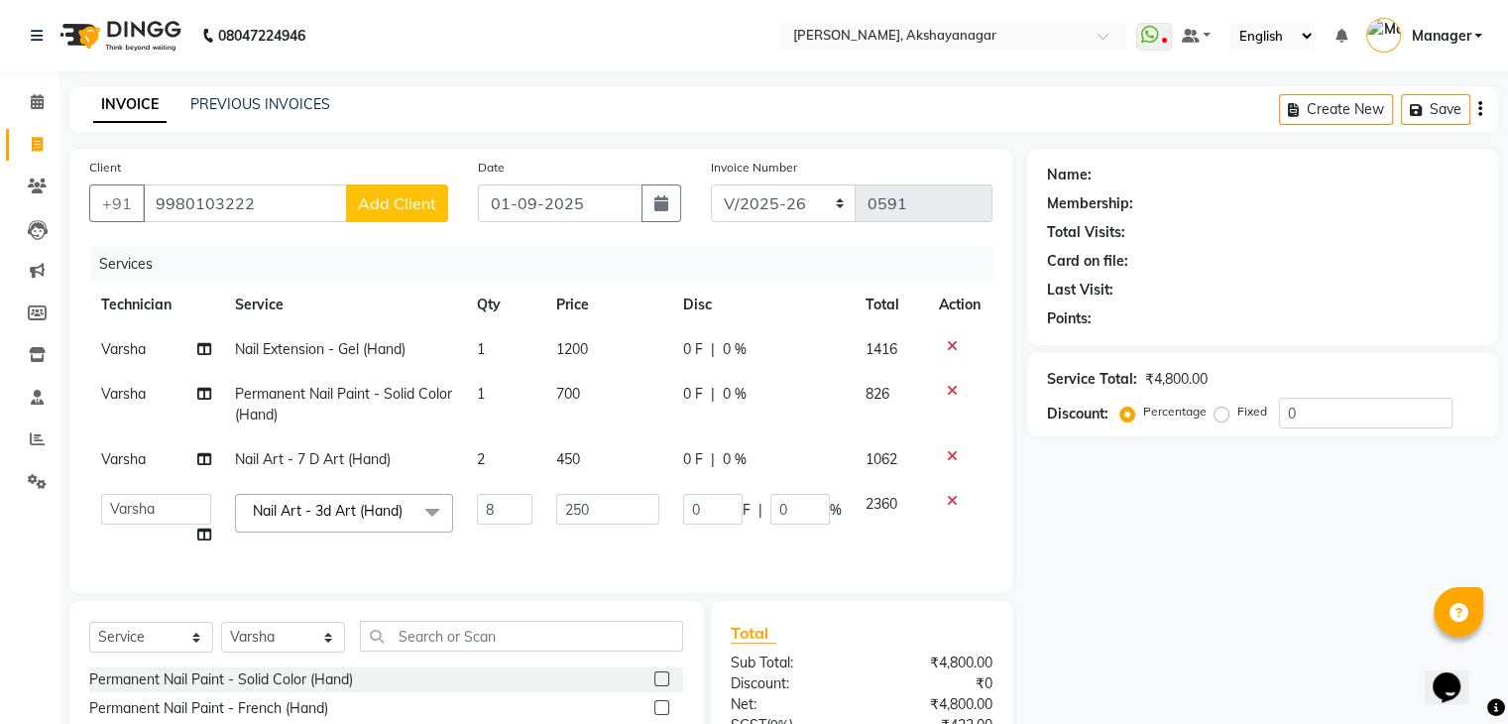
click at [405, 203] on span "Add Client" at bounding box center [397, 203] width 78 height 20
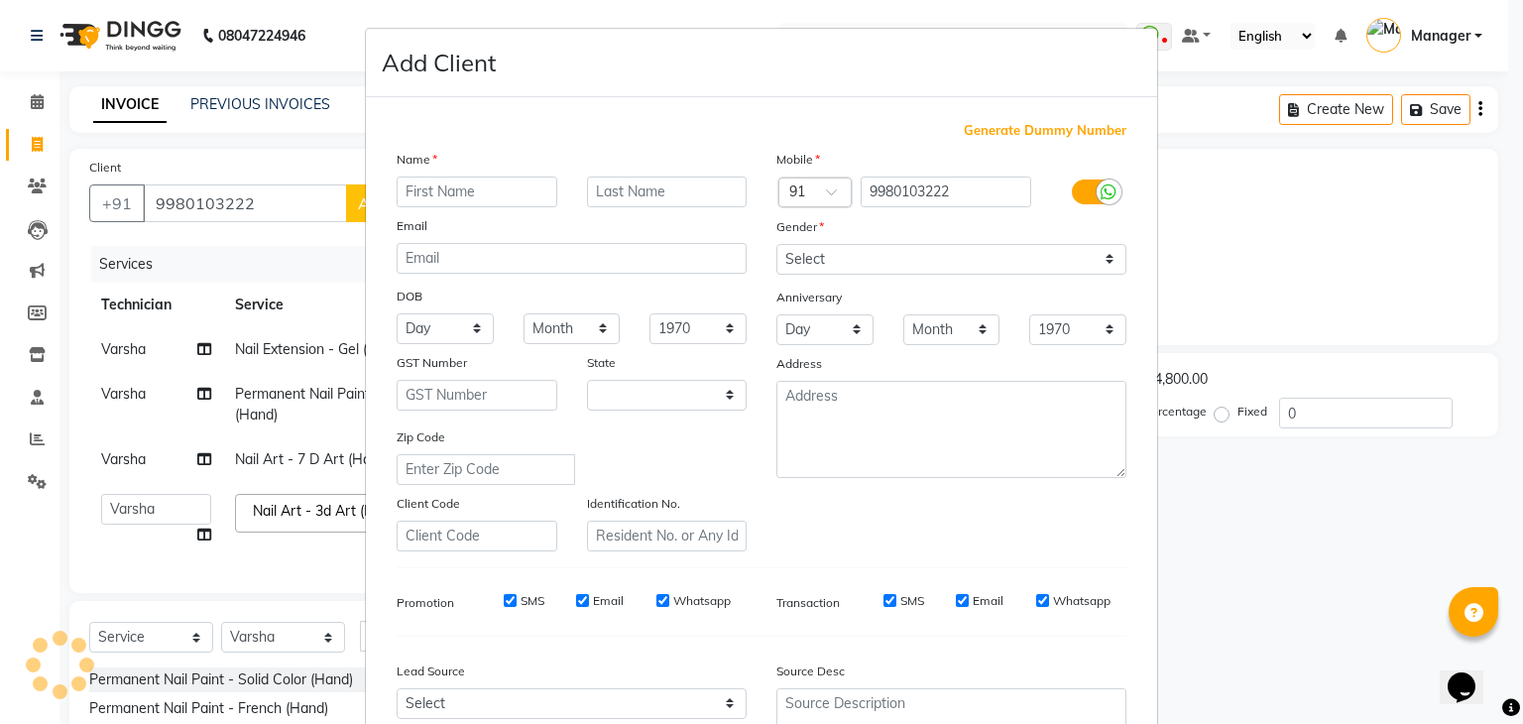
select select "21"
click at [520, 193] on input "text" at bounding box center [477, 192] width 161 height 31
click at [479, 188] on input "BHUNEWA" at bounding box center [477, 192] width 161 height 31
type input "BHUVANESWARA"
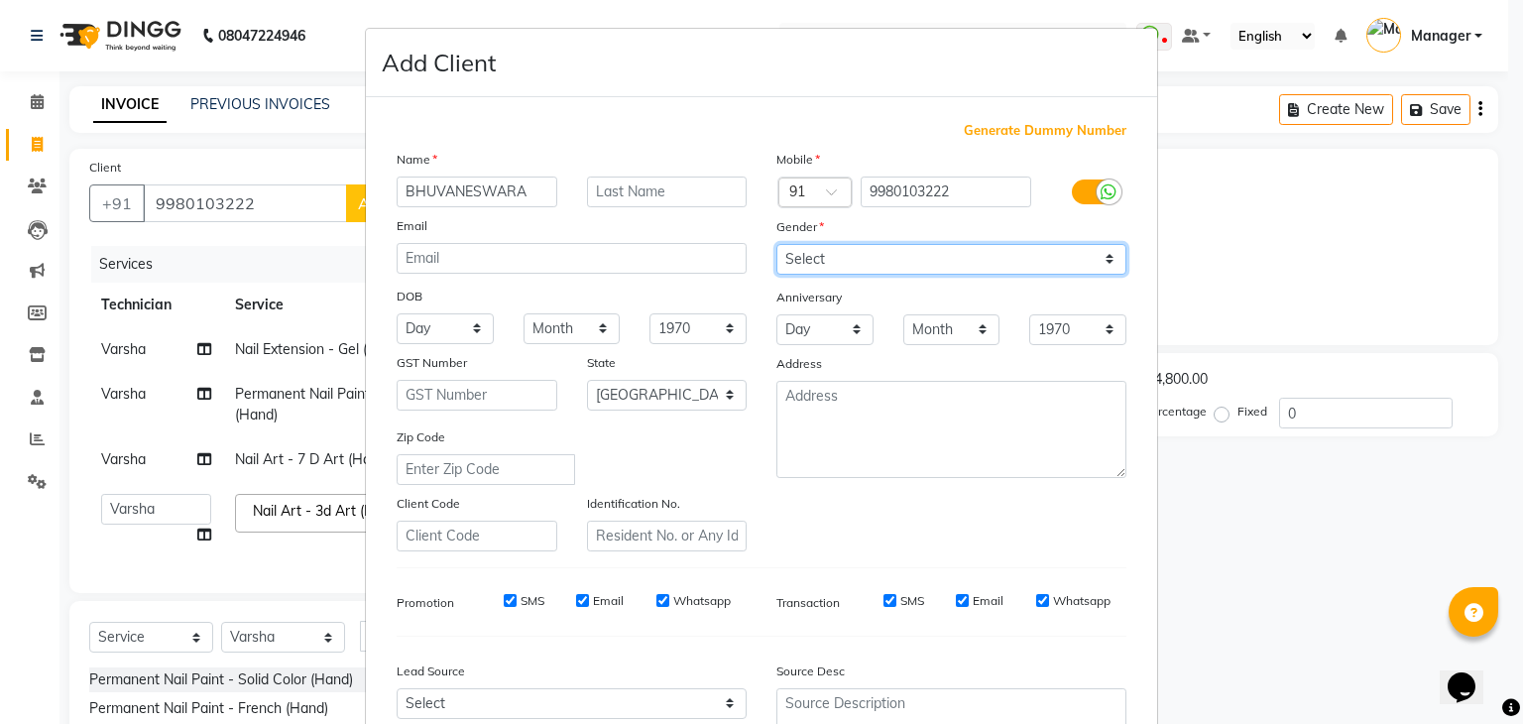
click at [996, 262] on select "Select [DEMOGRAPHIC_DATA] [DEMOGRAPHIC_DATA] Other Prefer Not To Say" at bounding box center [951, 259] width 350 height 31
select select "[DEMOGRAPHIC_DATA]"
click at [776, 245] on select "Select [DEMOGRAPHIC_DATA] [DEMOGRAPHIC_DATA] Other Prefer Not To Say" at bounding box center [951, 259] width 350 height 31
click at [1090, 683] on div "Source Desc" at bounding box center [952, 674] width 380 height 28
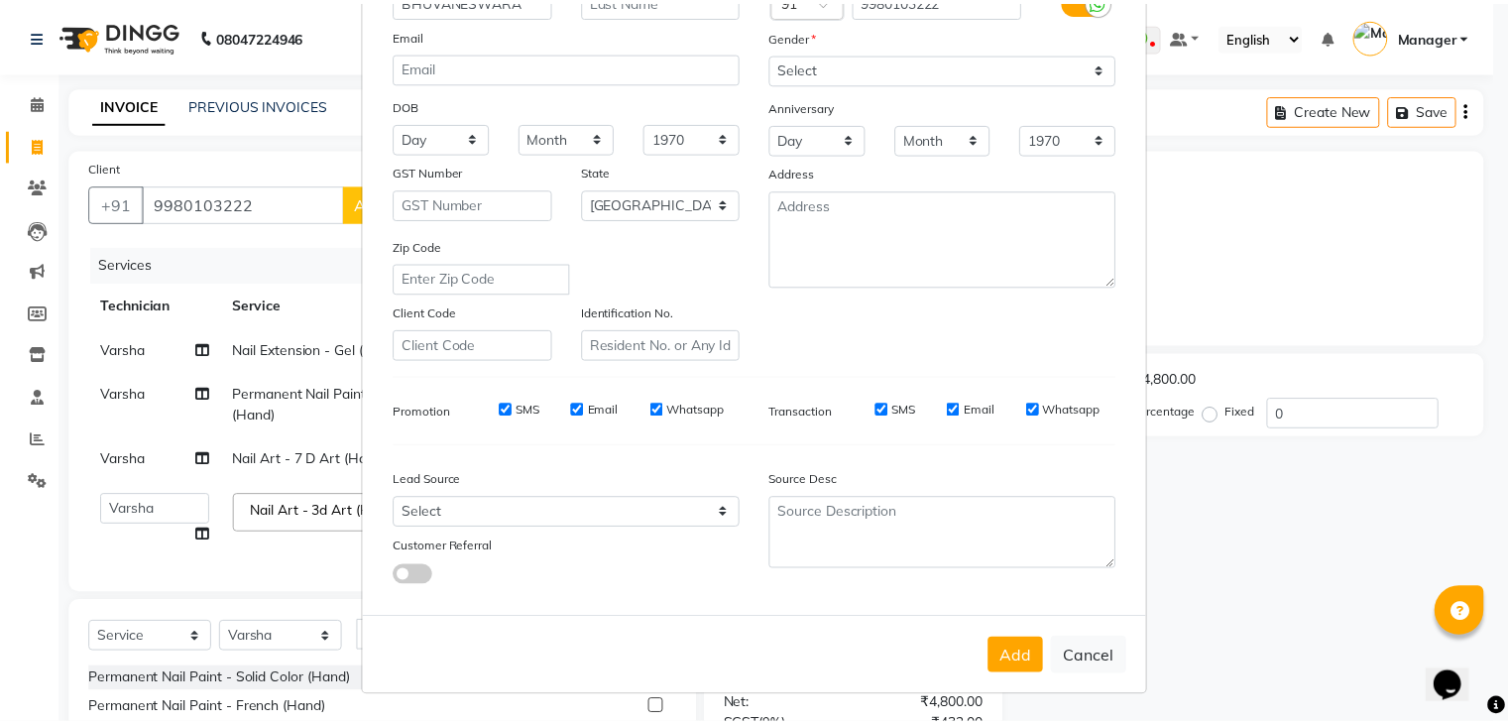
scroll to position [201, 0]
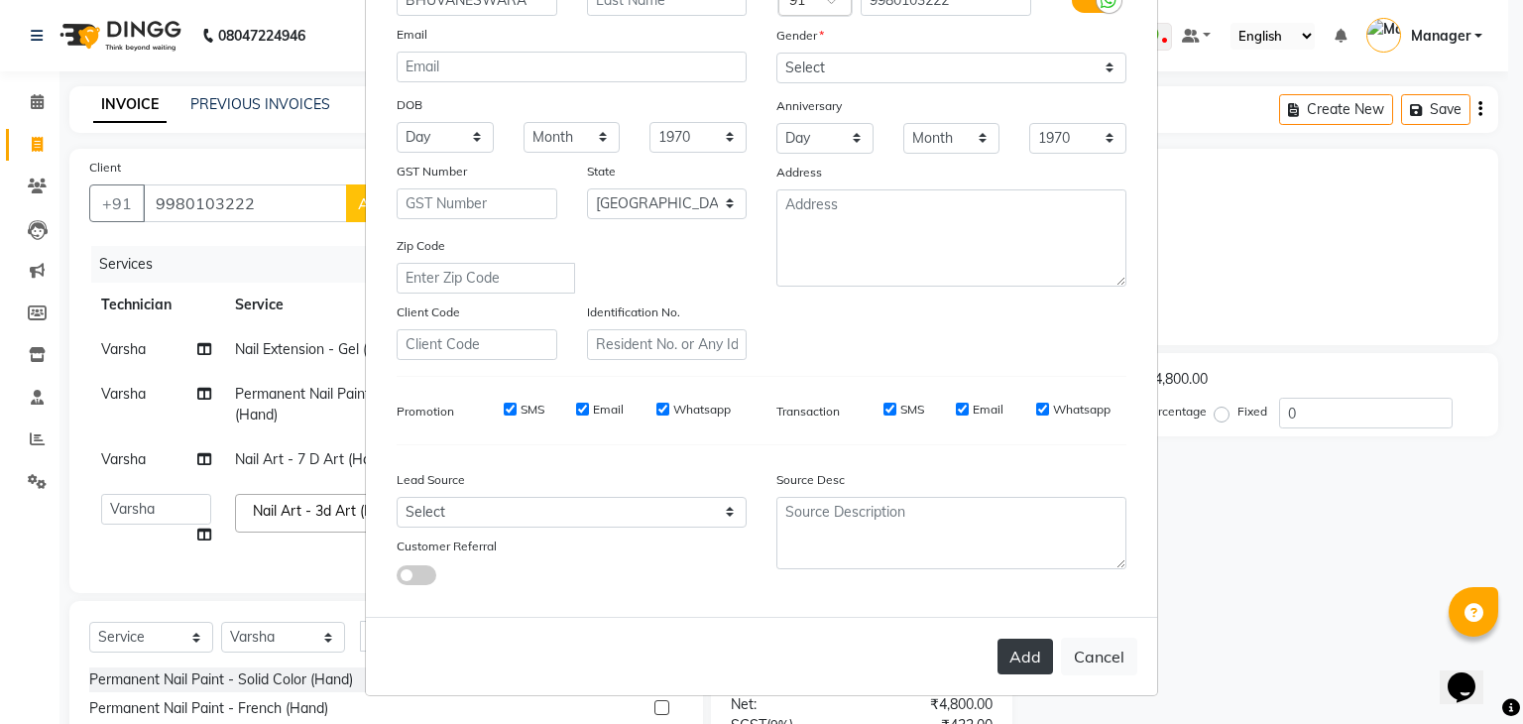
click at [1023, 660] on button "Add" at bounding box center [1026, 657] width 56 height 36
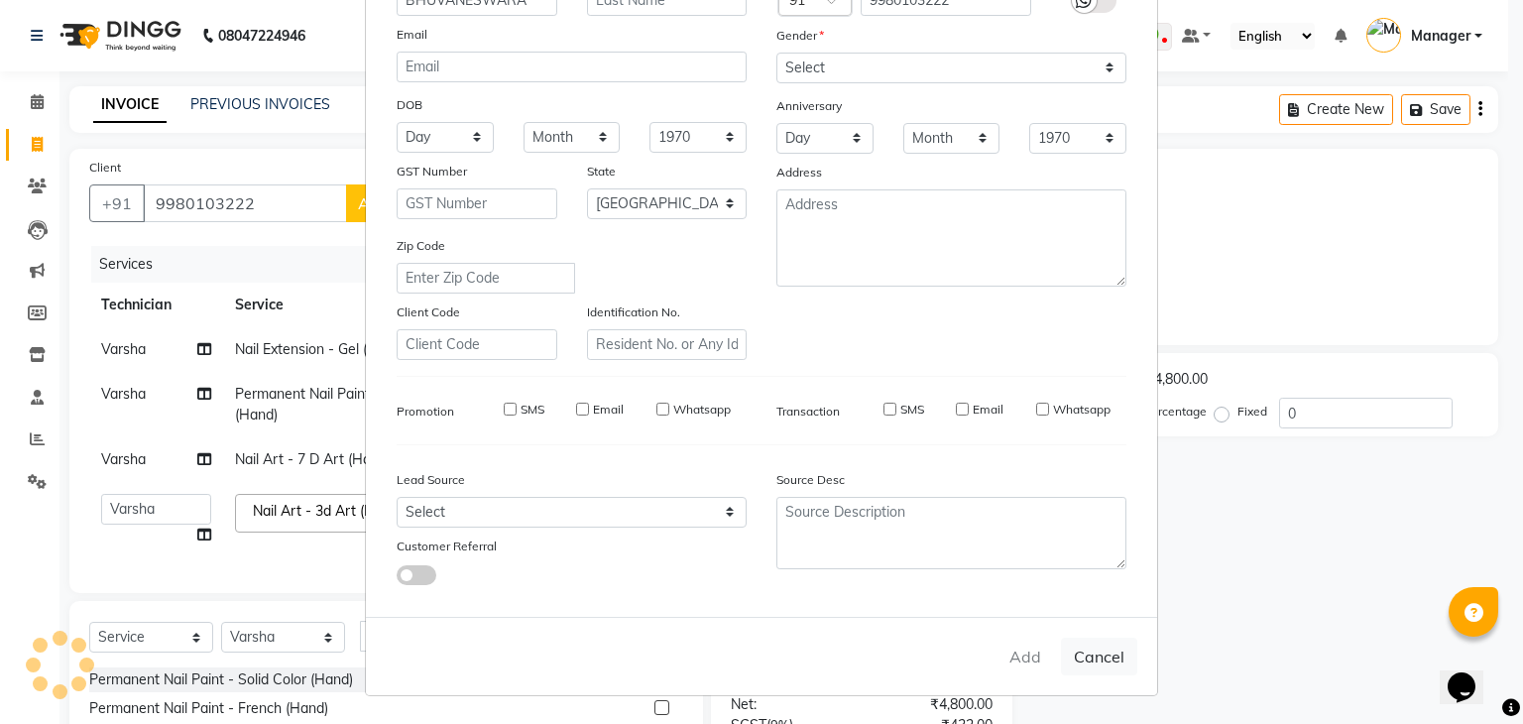
type input "99******22"
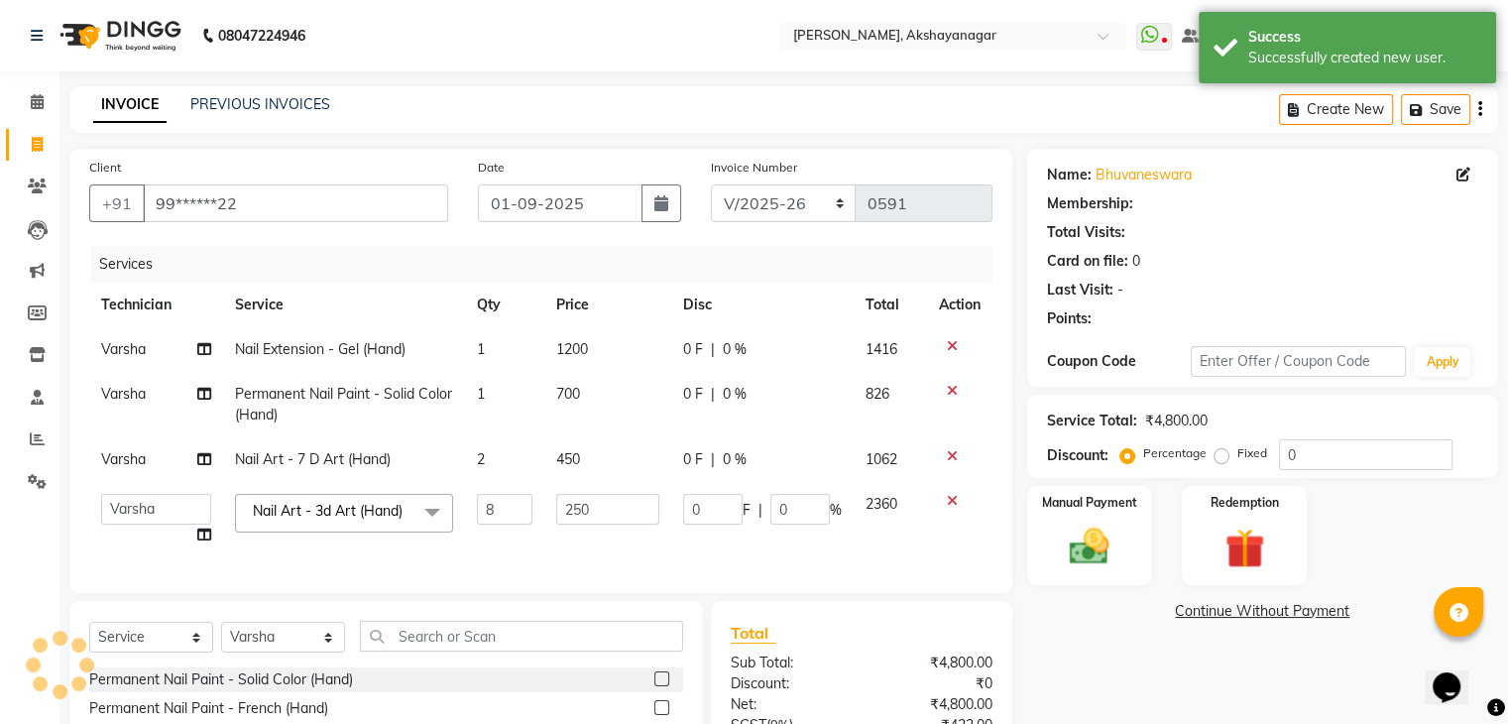
click at [1118, 658] on div "Name: Bhuvaneswara Membership: Total Visits: Card on file: 0 Last Visit: - Poin…" at bounding box center [1270, 521] width 486 height 745
select select "1: Object"
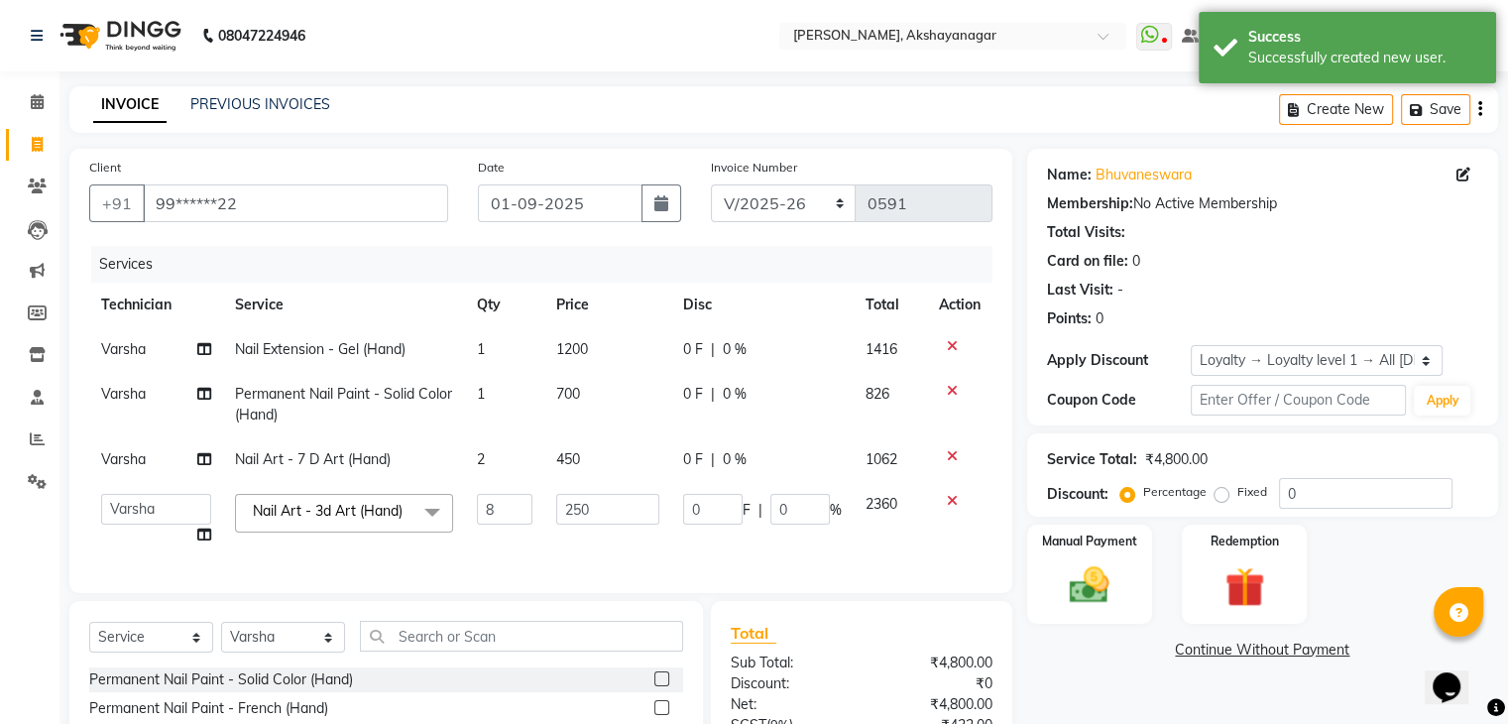
click at [1232, 265] on div "Card on file: 0" at bounding box center [1262, 261] width 431 height 21
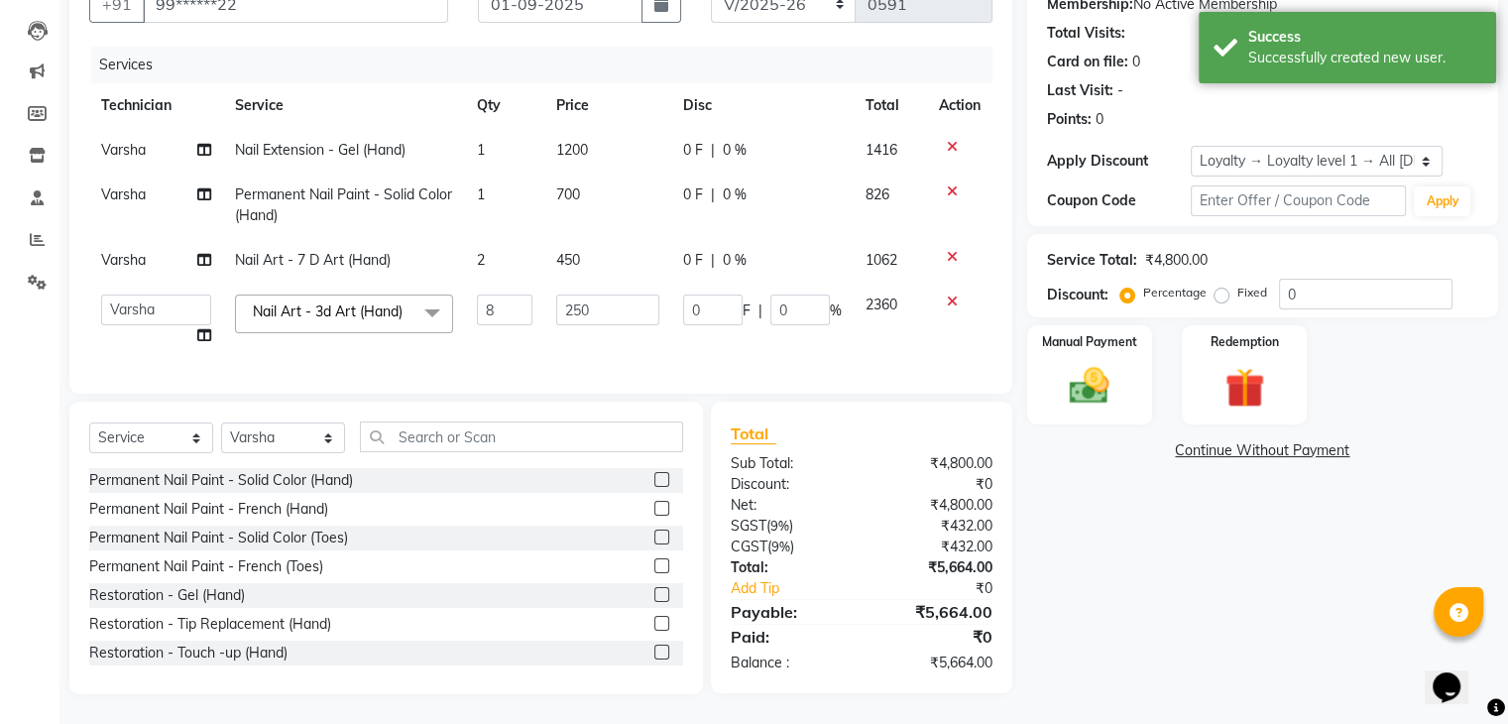
scroll to position [215, 0]
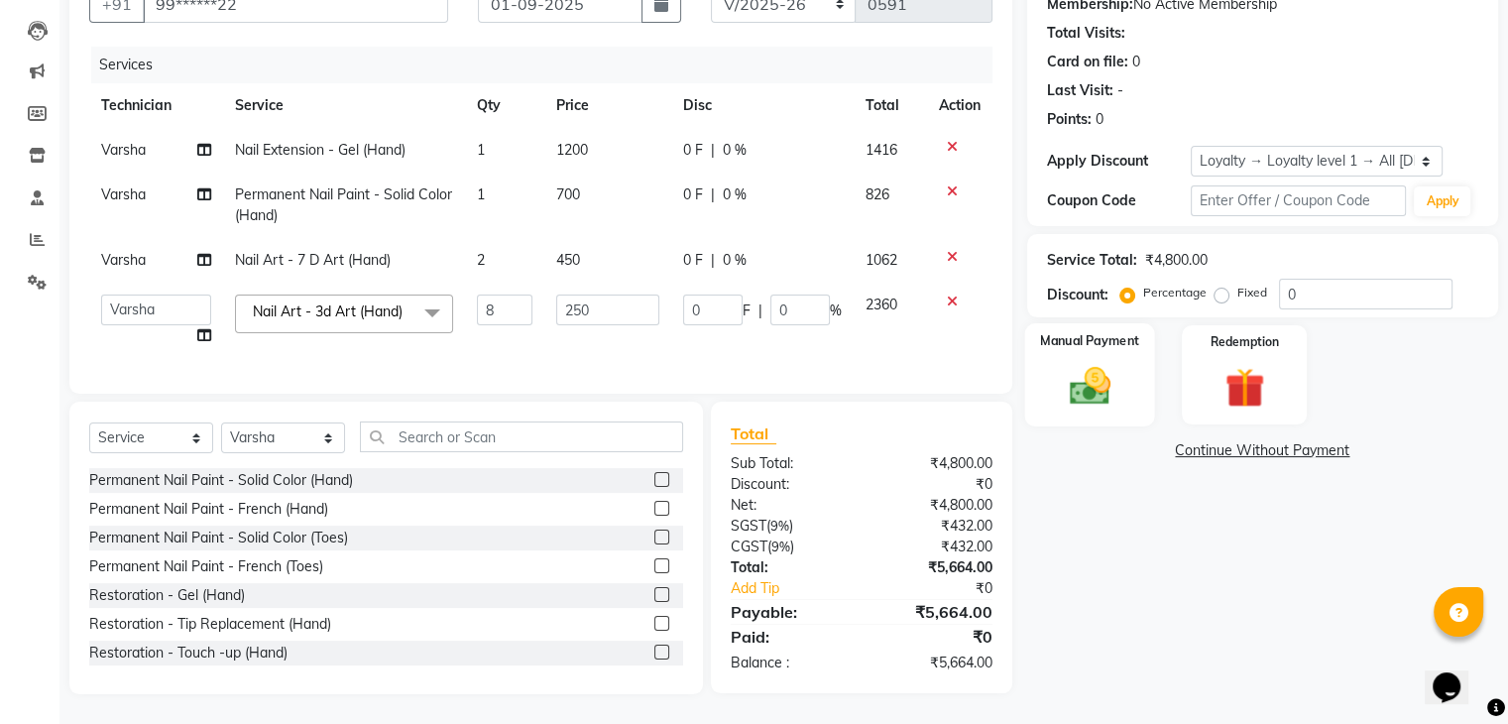
click at [1120, 339] on div "Manual Payment" at bounding box center [1089, 374] width 130 height 102
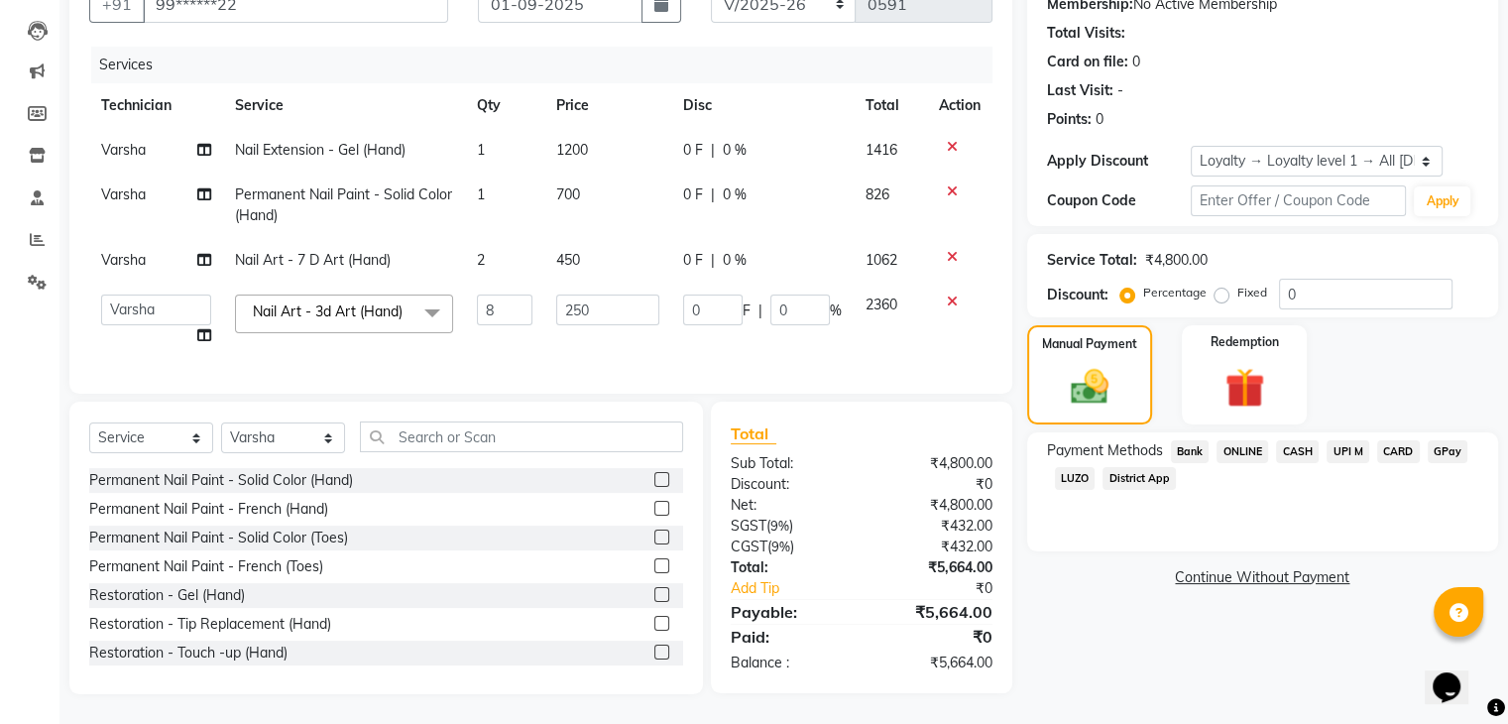
click at [1246, 440] on span "ONLINE" at bounding box center [1243, 451] width 52 height 23
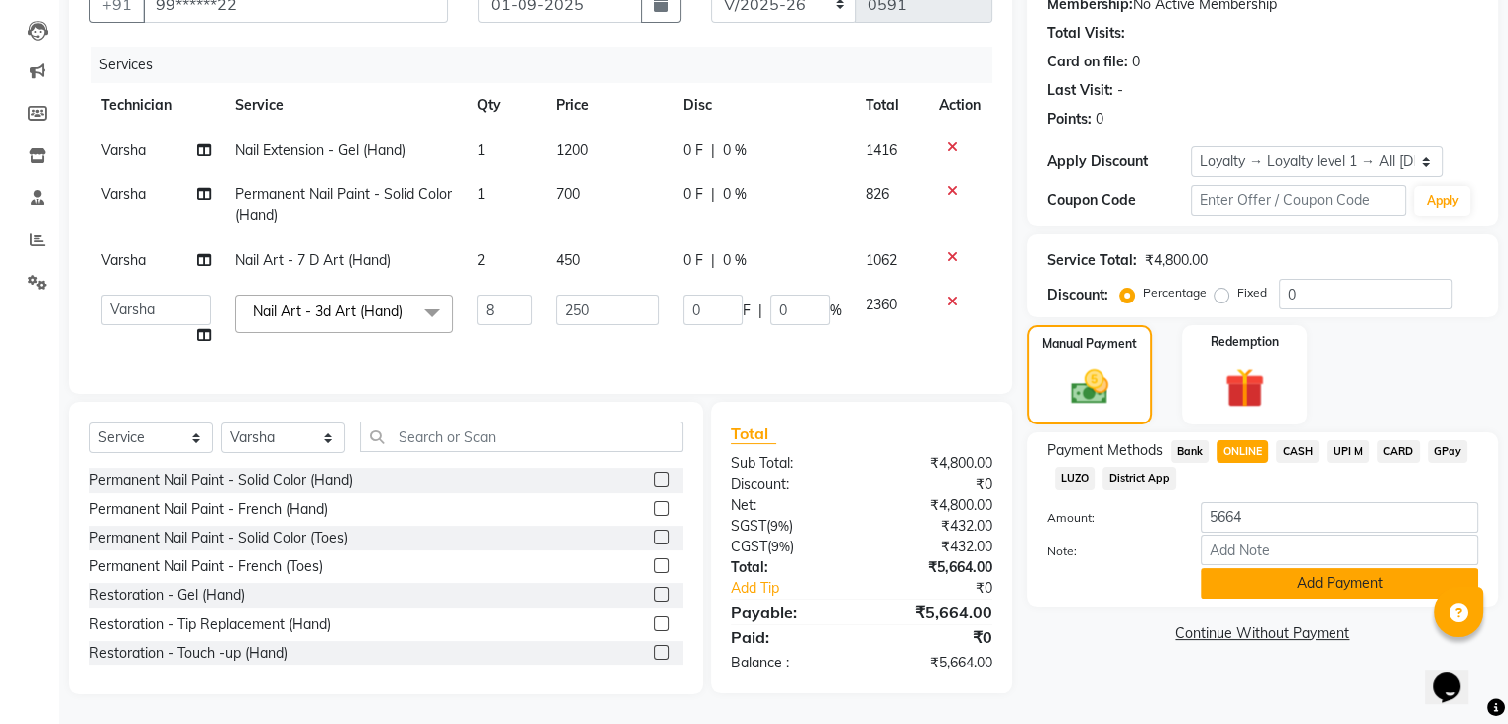
click at [1404, 575] on button "Add Payment" at bounding box center [1340, 583] width 278 height 31
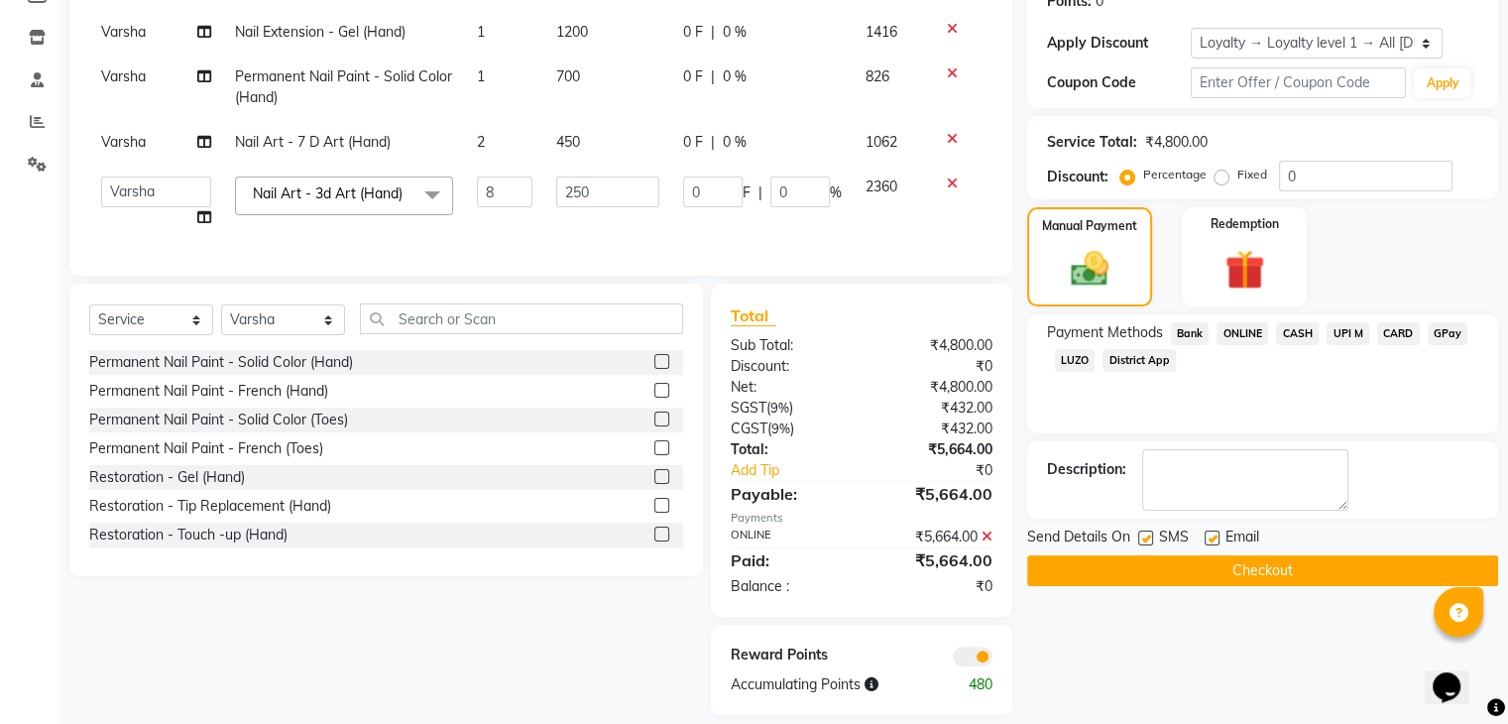
scroll to position [355, 0]
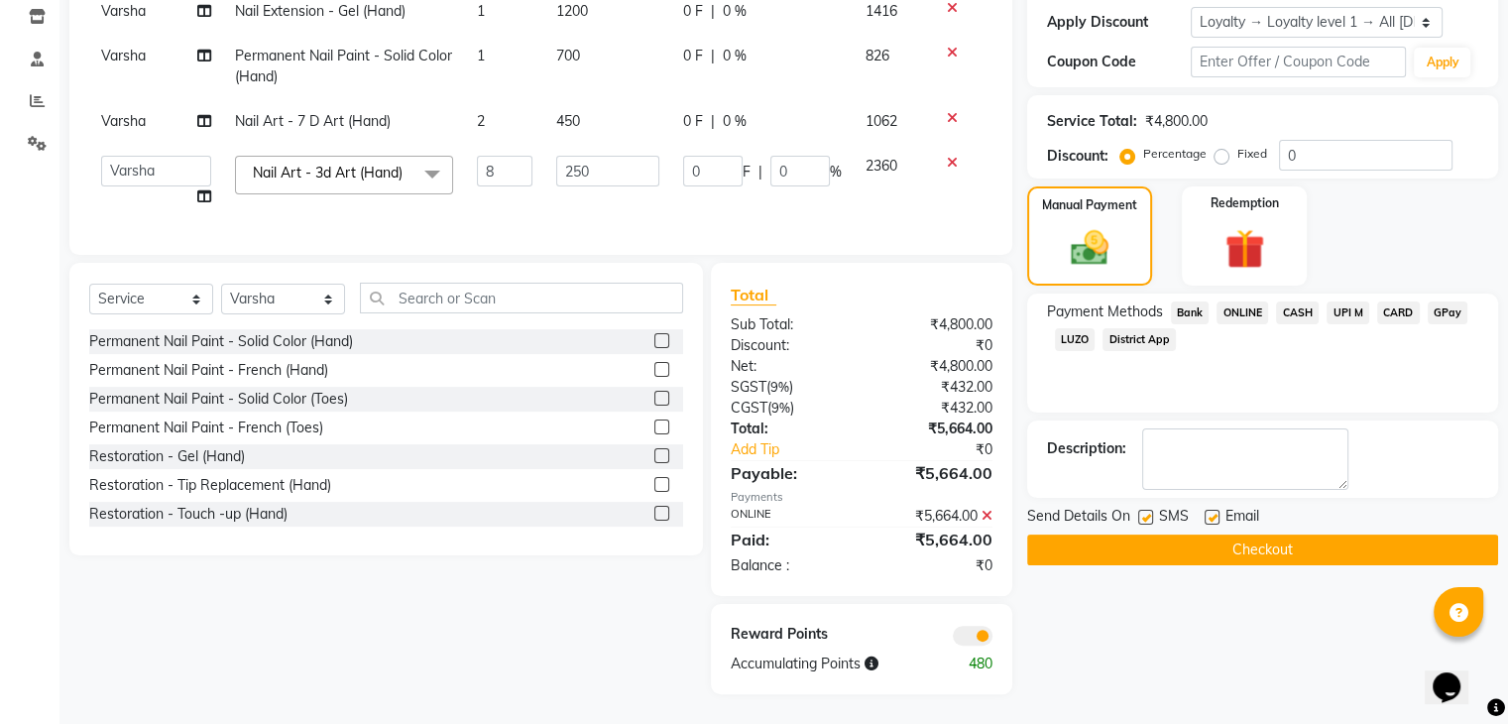
click at [1310, 535] on button "Checkout" at bounding box center [1262, 550] width 471 height 31
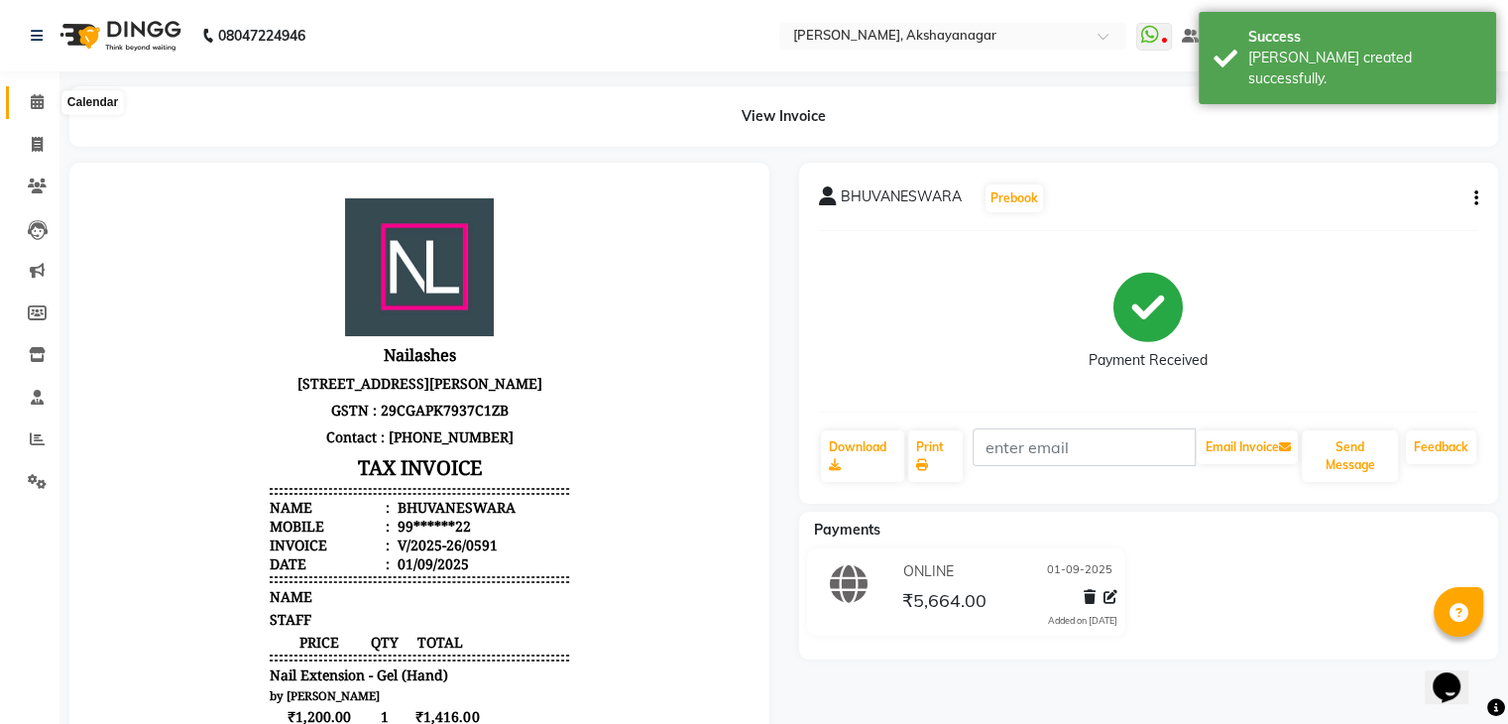
click at [40, 104] on icon at bounding box center [37, 101] width 13 height 15
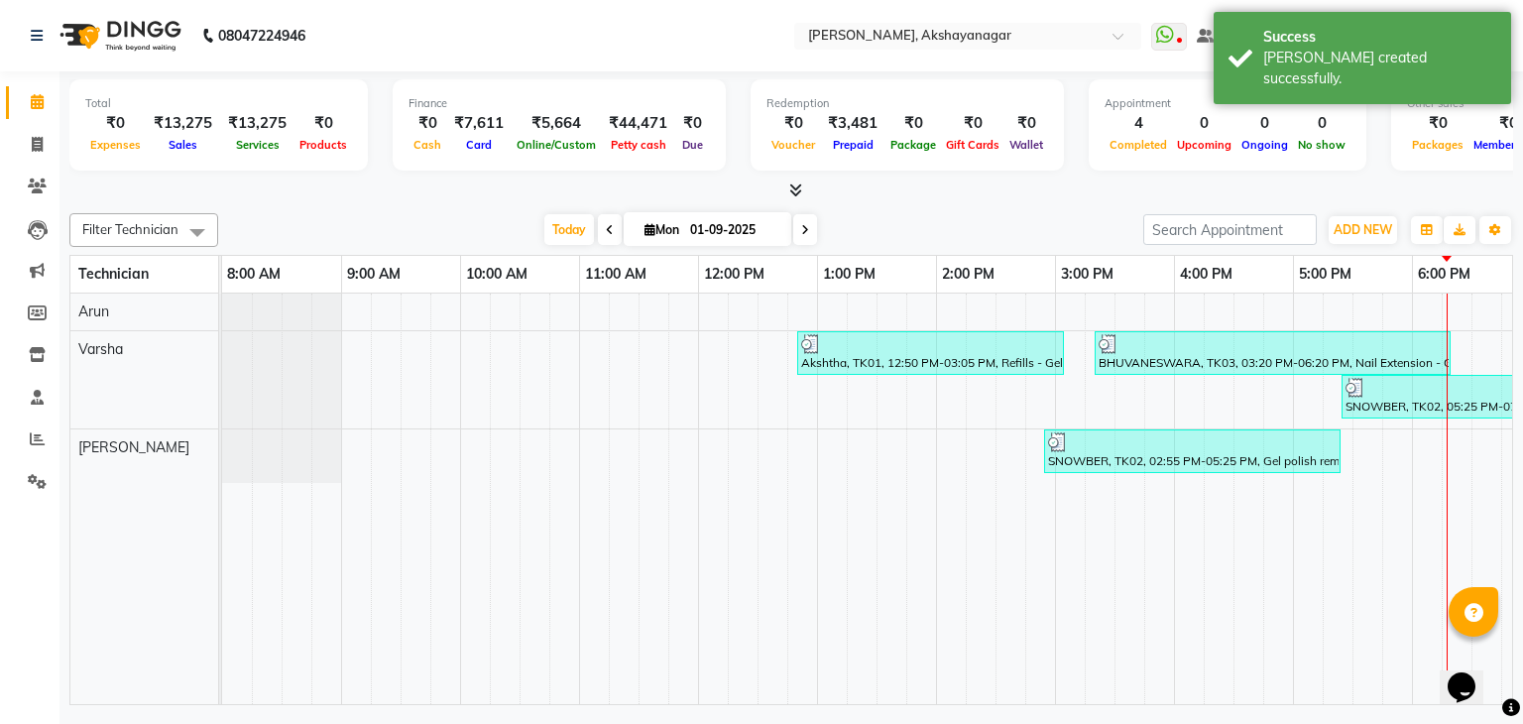
click at [353, 222] on div "[DATE] [DATE]" at bounding box center [680, 230] width 905 height 30
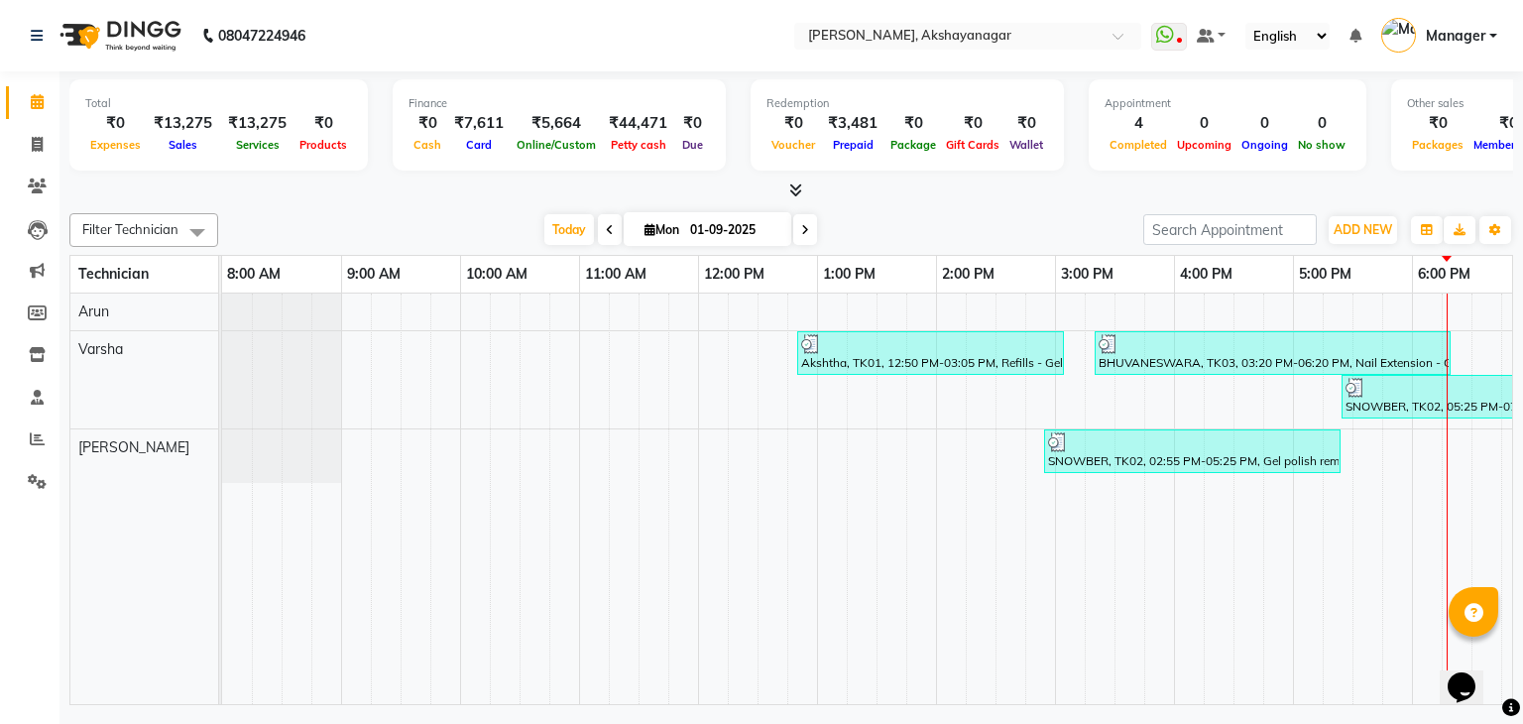
click at [382, 222] on div "[DATE] [DATE]" at bounding box center [680, 230] width 905 height 30
click at [427, 42] on nav "08047224946 Select Location × [GEOGRAPHIC_DATA], Akshayanagar WhatsApp Status ✕…" at bounding box center [761, 35] width 1523 height 71
click at [416, 203] on div "Total ₹0 Expenses ₹13,275 Sales ₹13,275 Services ₹0 Products Finance ₹0 Cash ₹7…" at bounding box center [792, 390] width 1464 height 639
click at [41, 141] on icon at bounding box center [37, 144] width 11 height 15
select select "service"
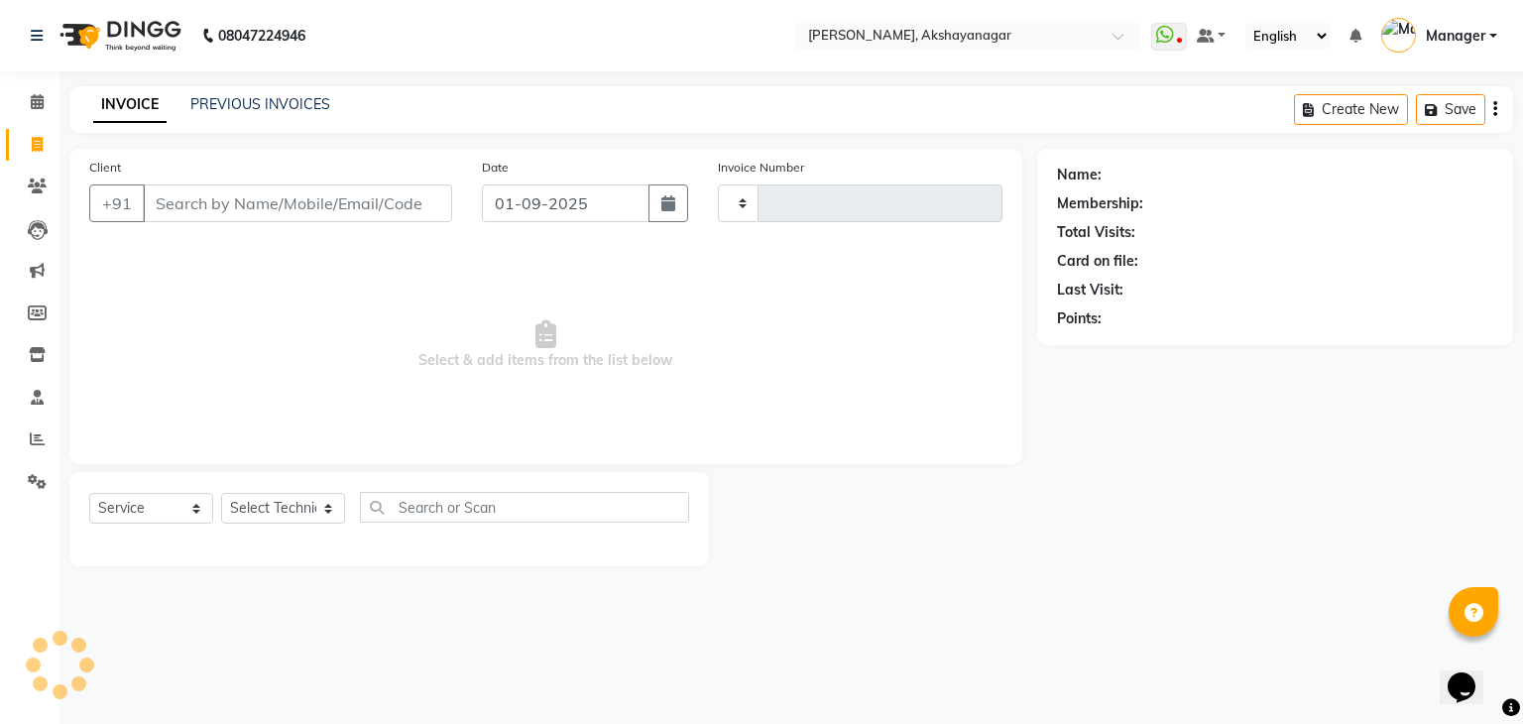
type input "0592"
select select "7395"
click at [36, 445] on icon at bounding box center [37, 438] width 15 height 15
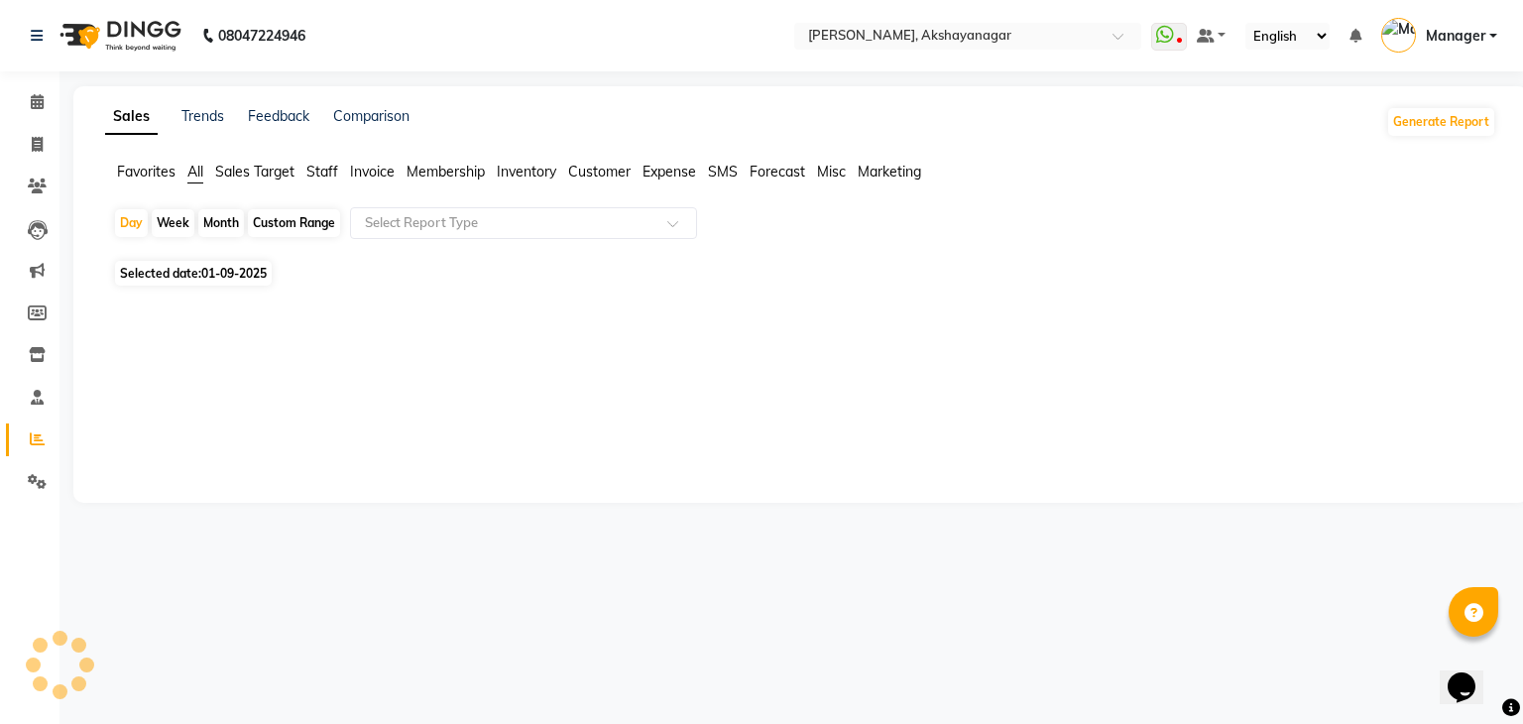
click at [322, 175] on span "Staff" at bounding box center [322, 172] width 32 height 18
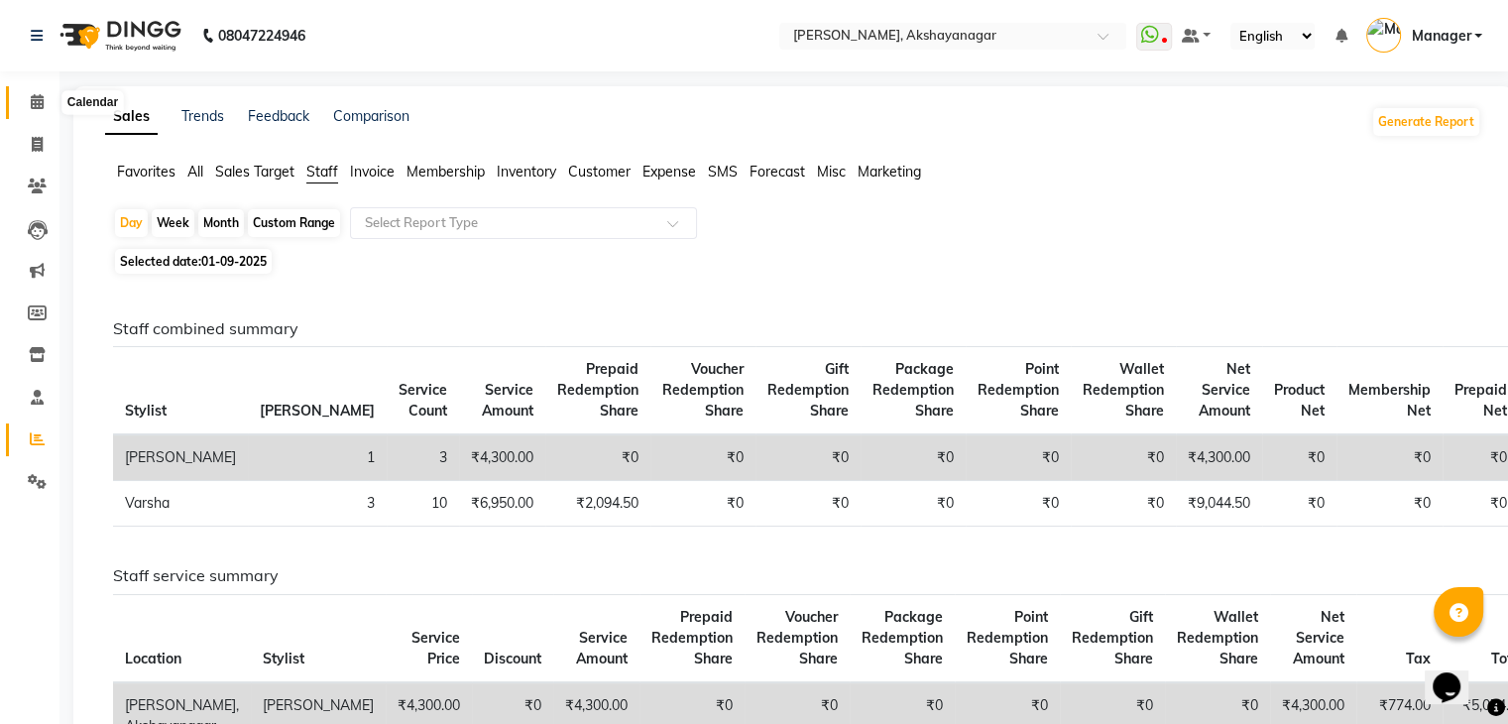
click at [27, 103] on span at bounding box center [37, 102] width 35 height 23
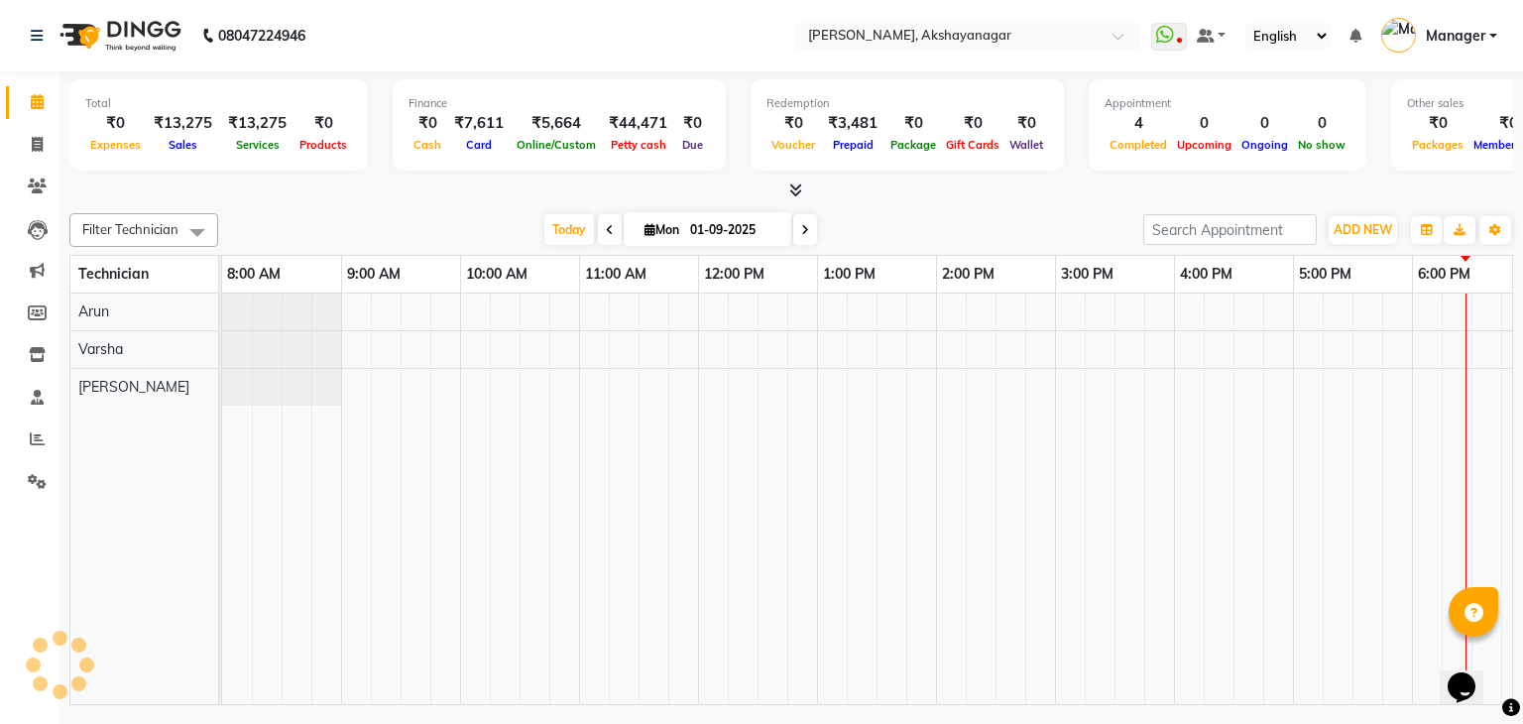
scroll to position [0, 256]
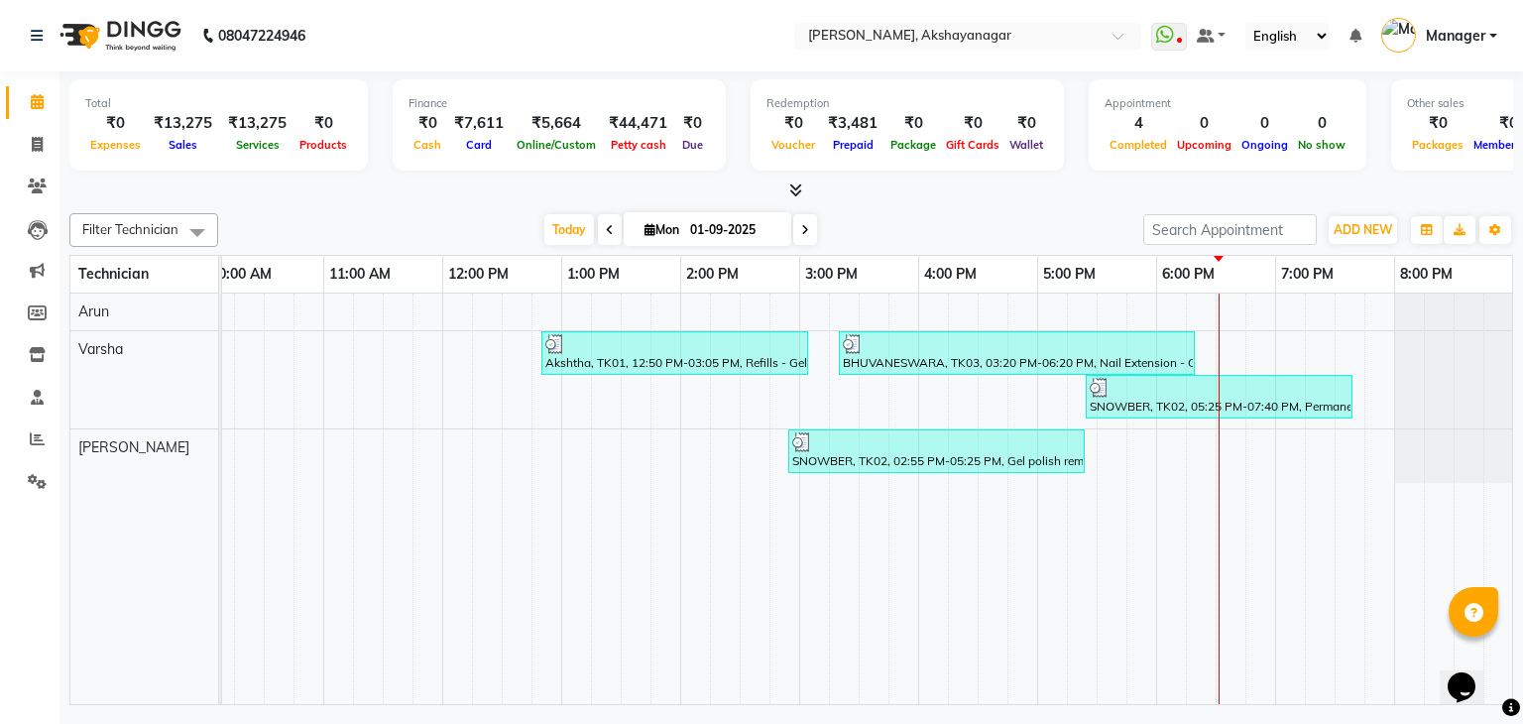
click at [809, 555] on td at bounding box center [814, 500] width 30 height 412
click at [37, 147] on icon at bounding box center [37, 144] width 11 height 15
select select "service"
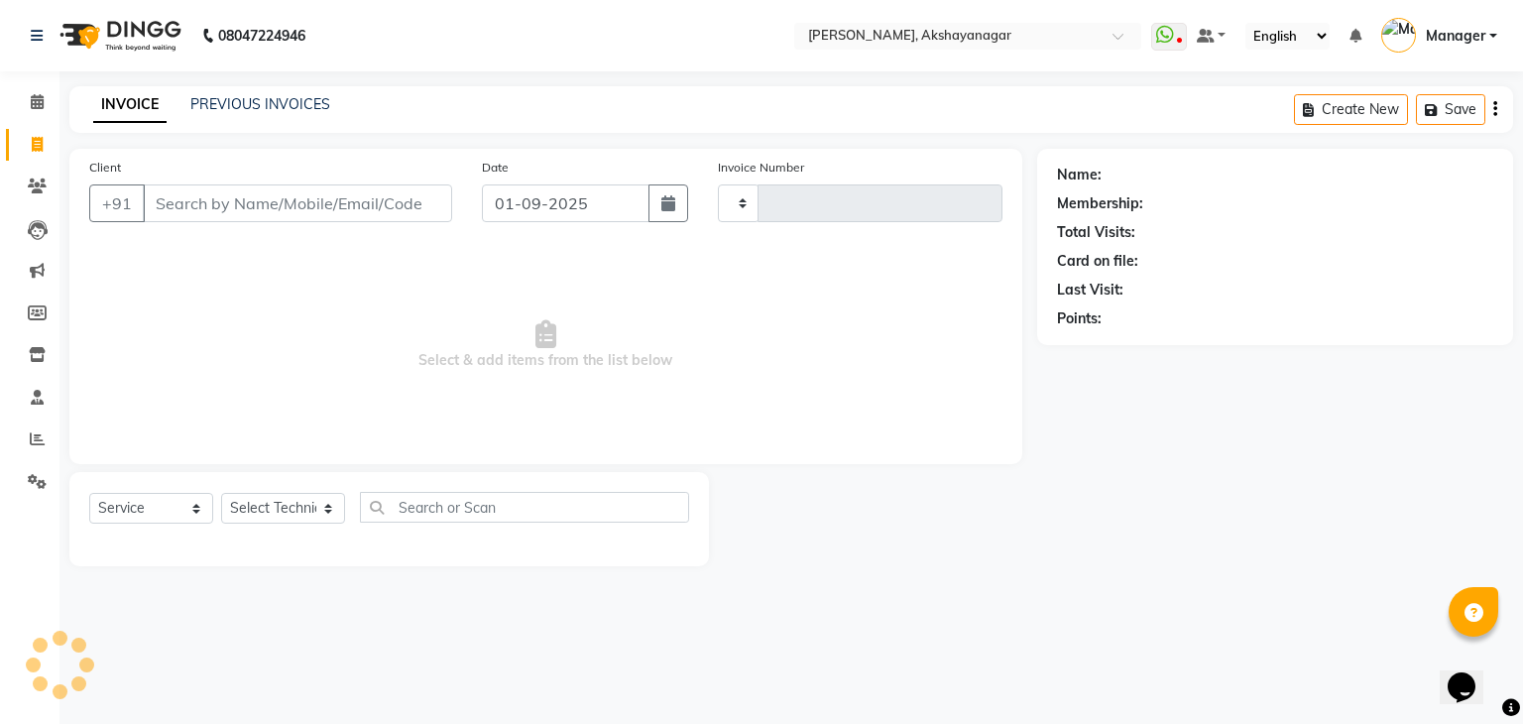
type input "0592"
select select "7395"
click at [284, 207] on input "Client" at bounding box center [297, 203] width 309 height 38
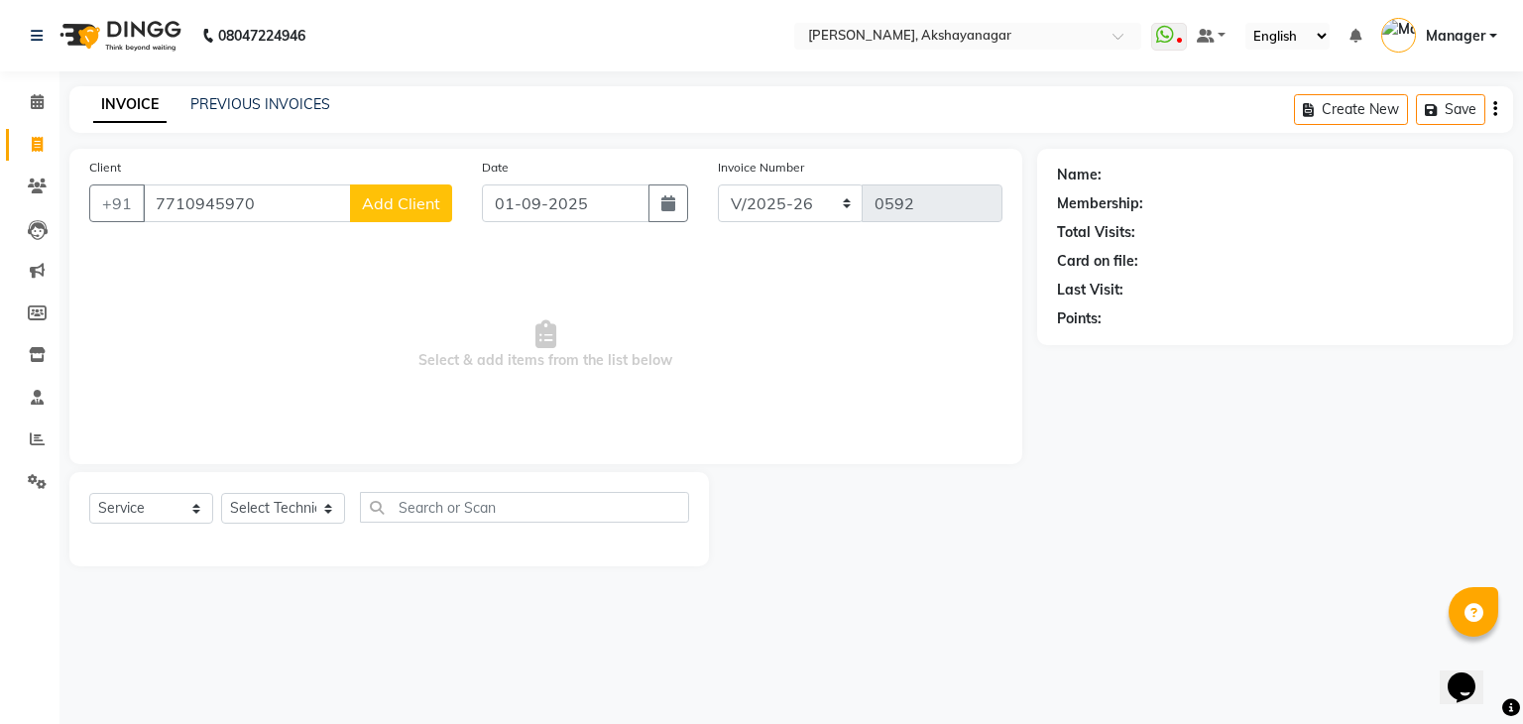
type input "7710945970"
click at [410, 214] on button "Add Client" at bounding box center [401, 203] width 102 height 38
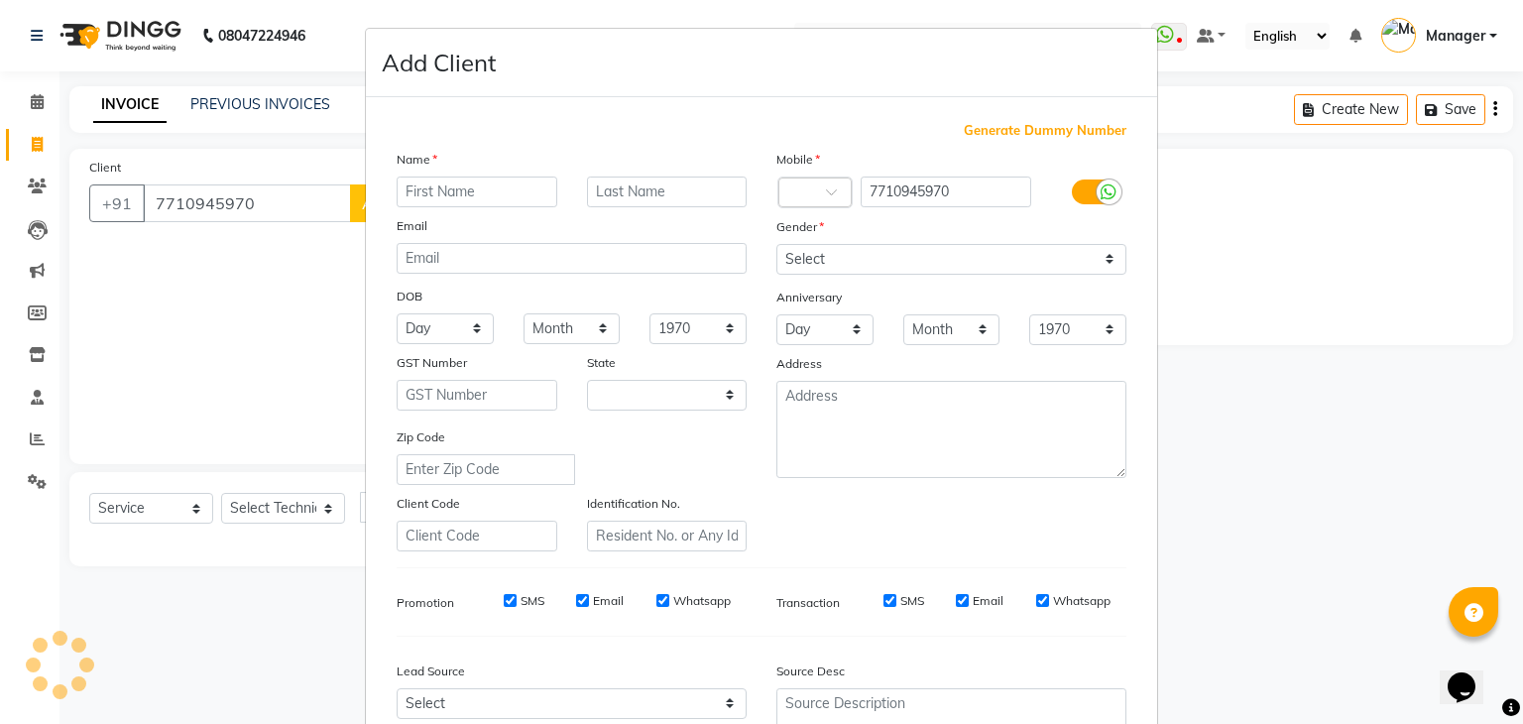
select select "21"
type input "[PERSON_NAME]"
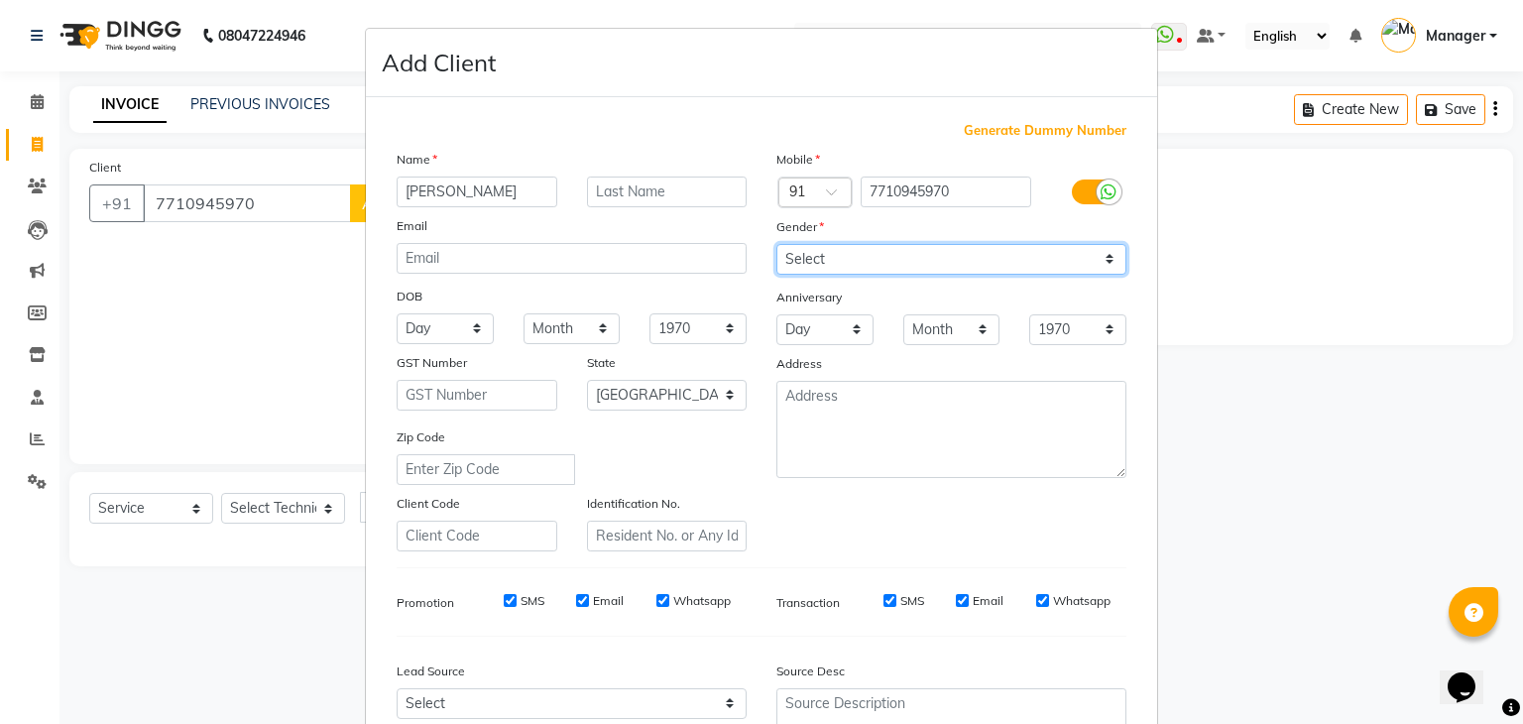
click at [885, 263] on select "Select [DEMOGRAPHIC_DATA] [DEMOGRAPHIC_DATA] Other Prefer Not To Say" at bounding box center [951, 259] width 350 height 31
drag, startPoint x: 885, startPoint y: 263, endPoint x: 857, endPoint y: 269, distance: 28.4
click at [857, 269] on select "Select [DEMOGRAPHIC_DATA] [DEMOGRAPHIC_DATA] Other Prefer Not To Say" at bounding box center [951, 259] width 350 height 31
select select "[DEMOGRAPHIC_DATA]"
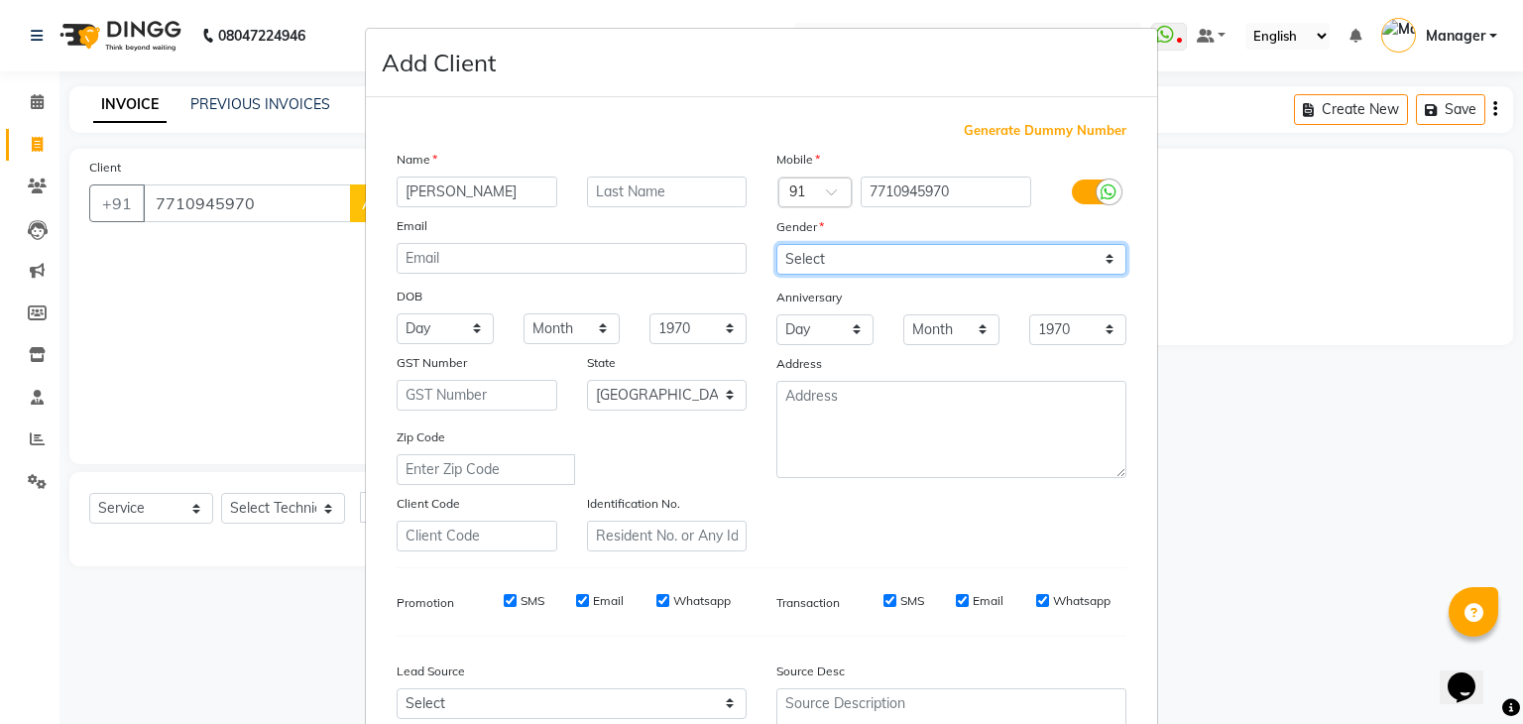
click at [776, 245] on select "Select [DEMOGRAPHIC_DATA] [DEMOGRAPHIC_DATA] Other Prefer Not To Say" at bounding box center [951, 259] width 350 height 31
click at [904, 529] on div "Mobile Country Code × 91 7710945970 Gender Select [DEMOGRAPHIC_DATA] [DEMOGRAPH…" at bounding box center [952, 350] width 380 height 403
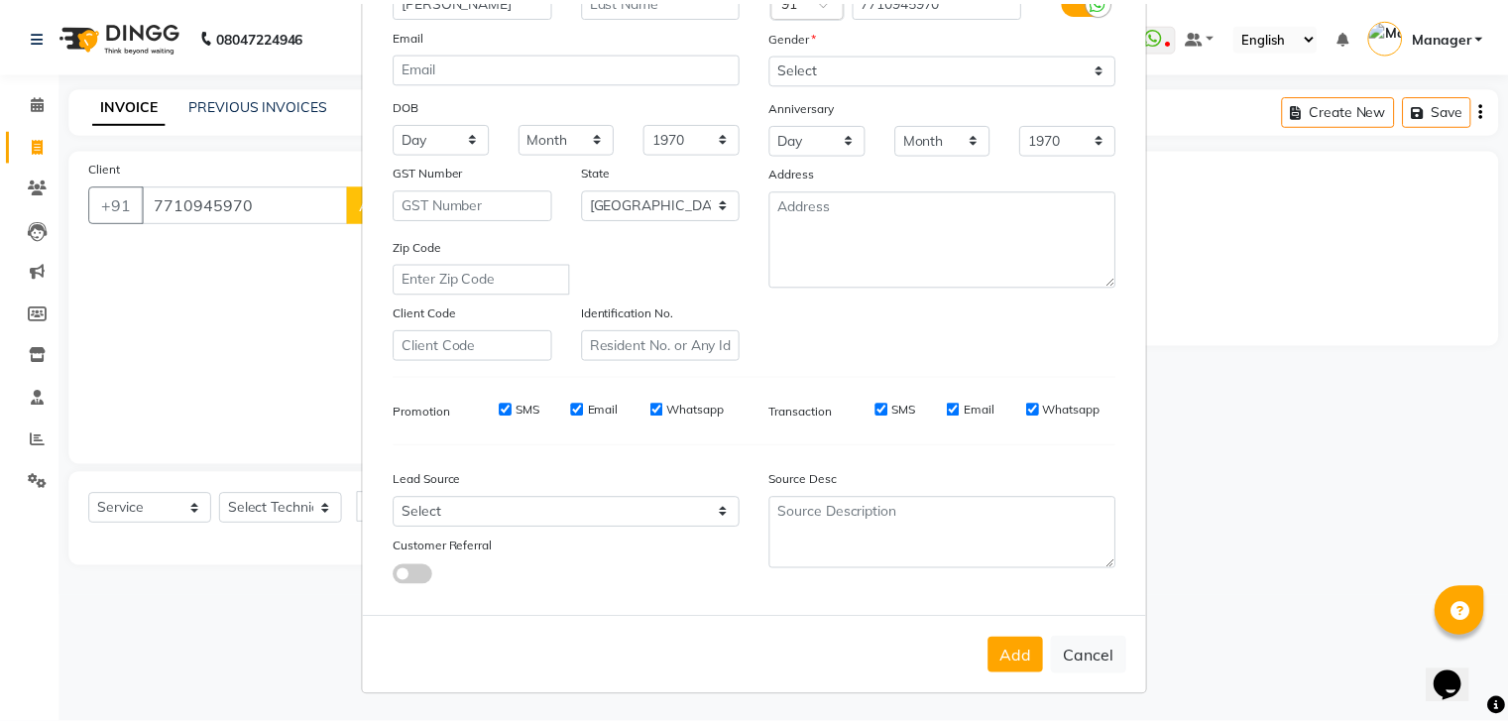
scroll to position [201, 0]
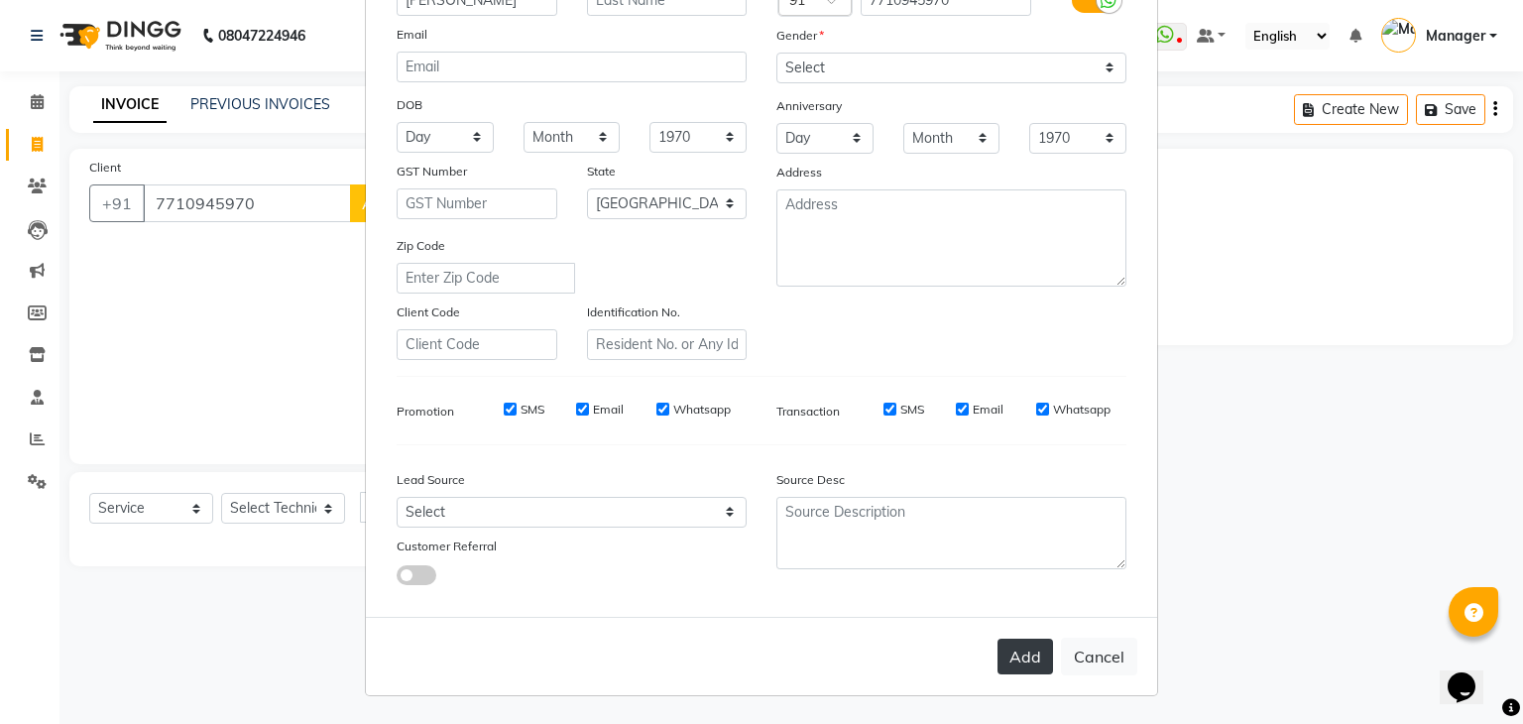
click at [1015, 650] on button "Add" at bounding box center [1026, 657] width 56 height 36
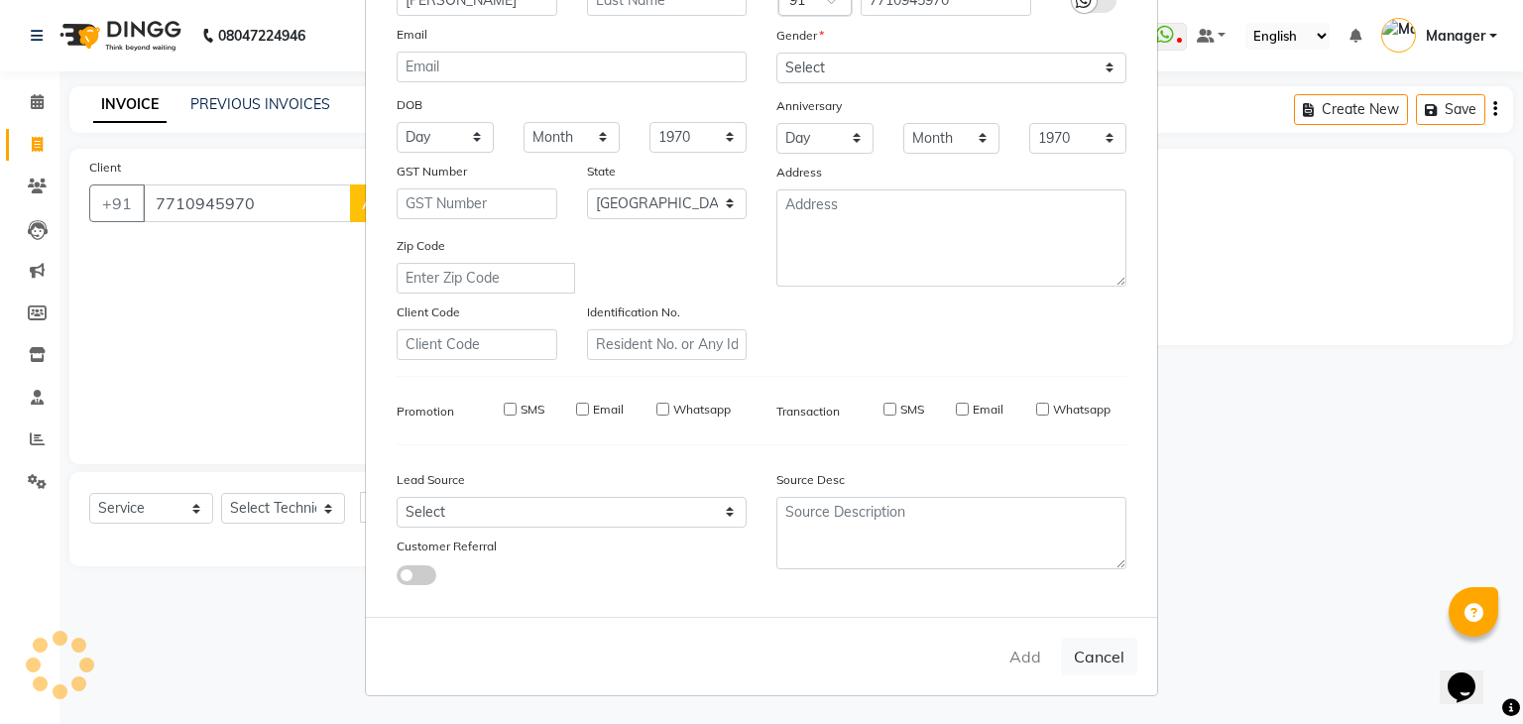
type input "77******70"
select select
select select "null"
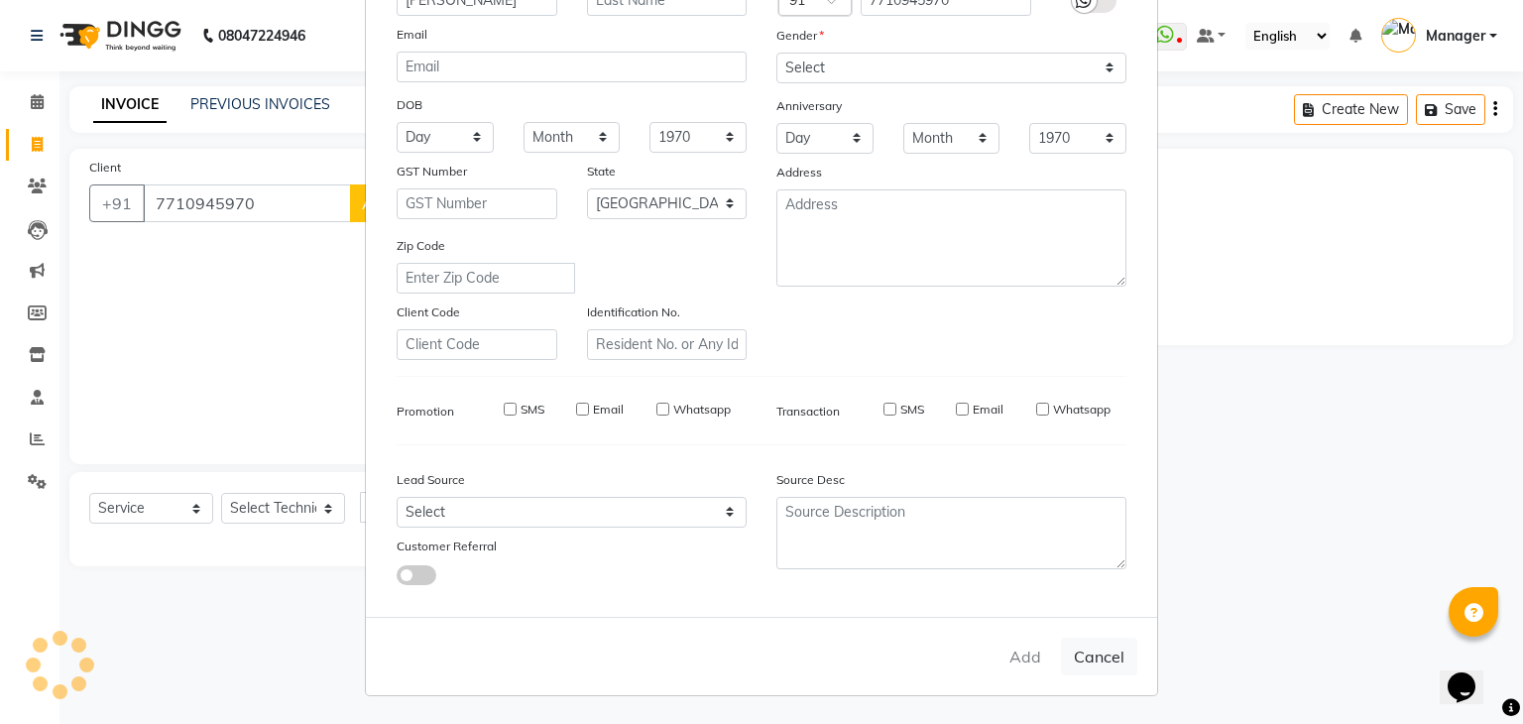
select select
checkbox input "false"
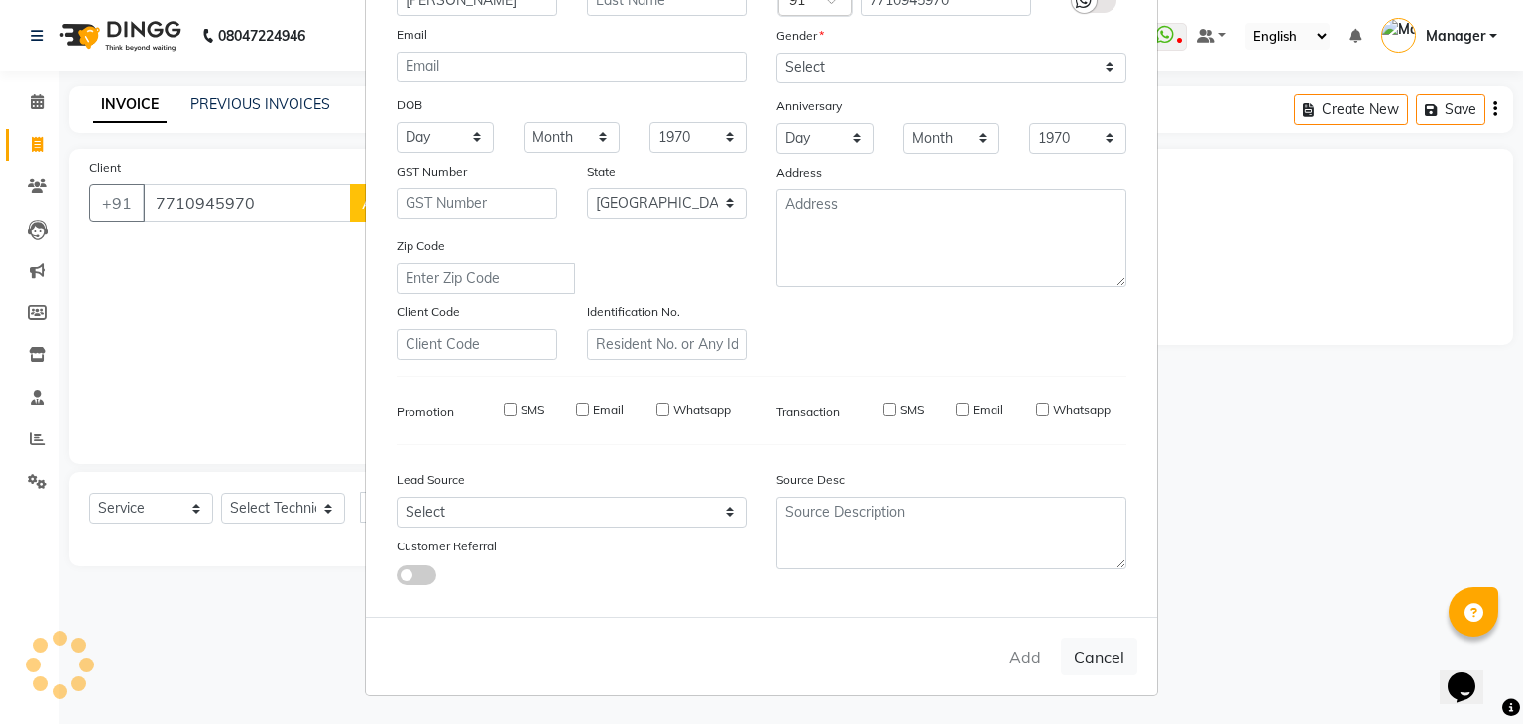
checkbox input "false"
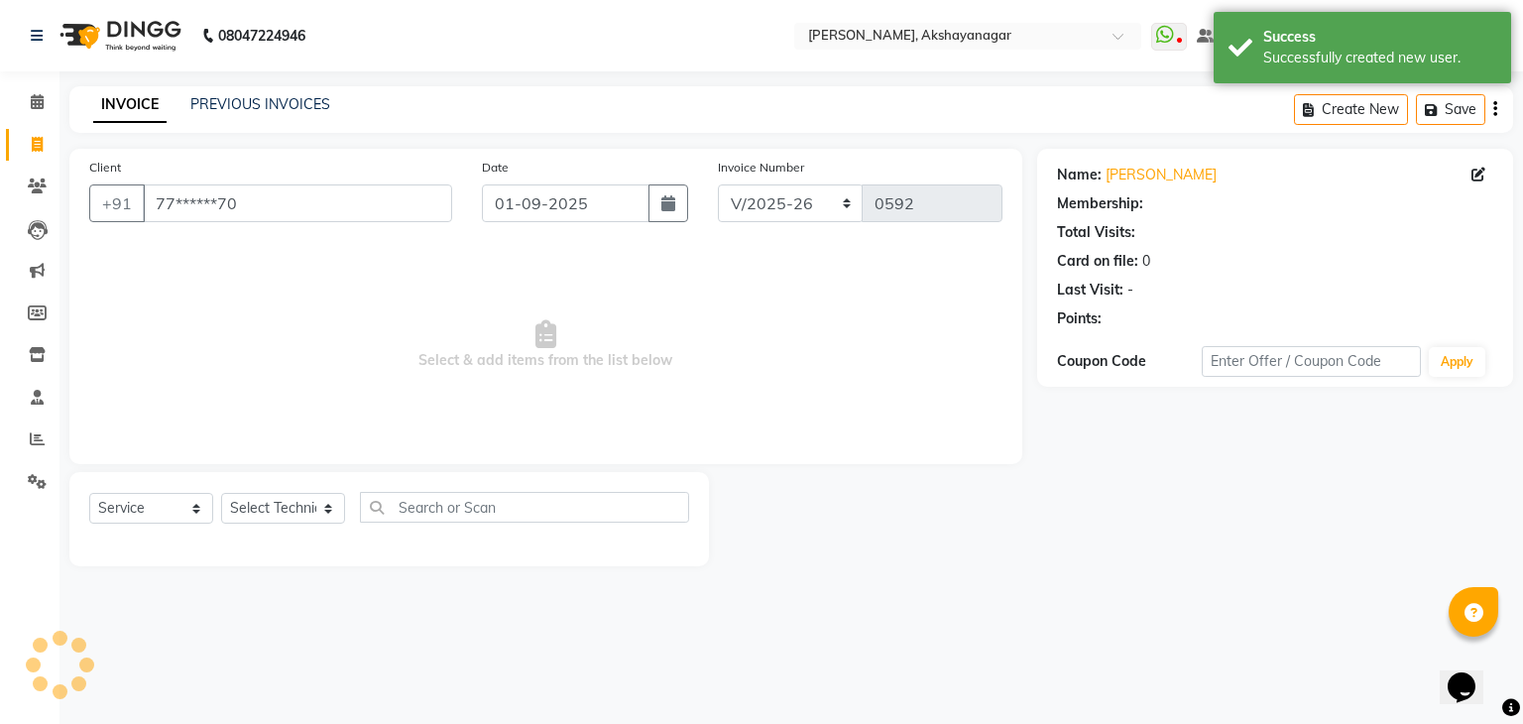
select select "1: Object"
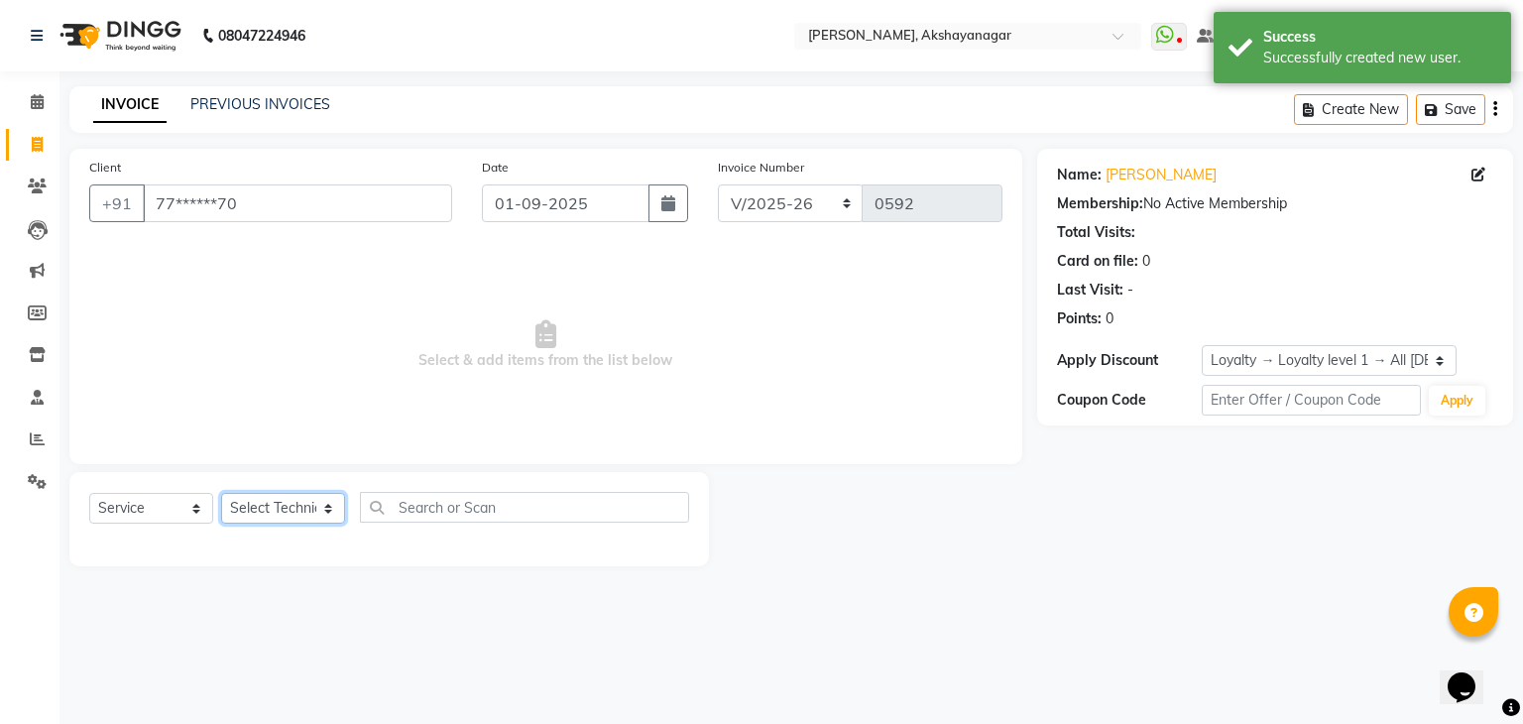
click at [278, 513] on select "Select Technician Arun Manager [PERSON_NAME]" at bounding box center [283, 508] width 124 height 31
select select "88607"
click at [221, 494] on select "Select Technician Arun Manager [PERSON_NAME]" at bounding box center [283, 508] width 124 height 31
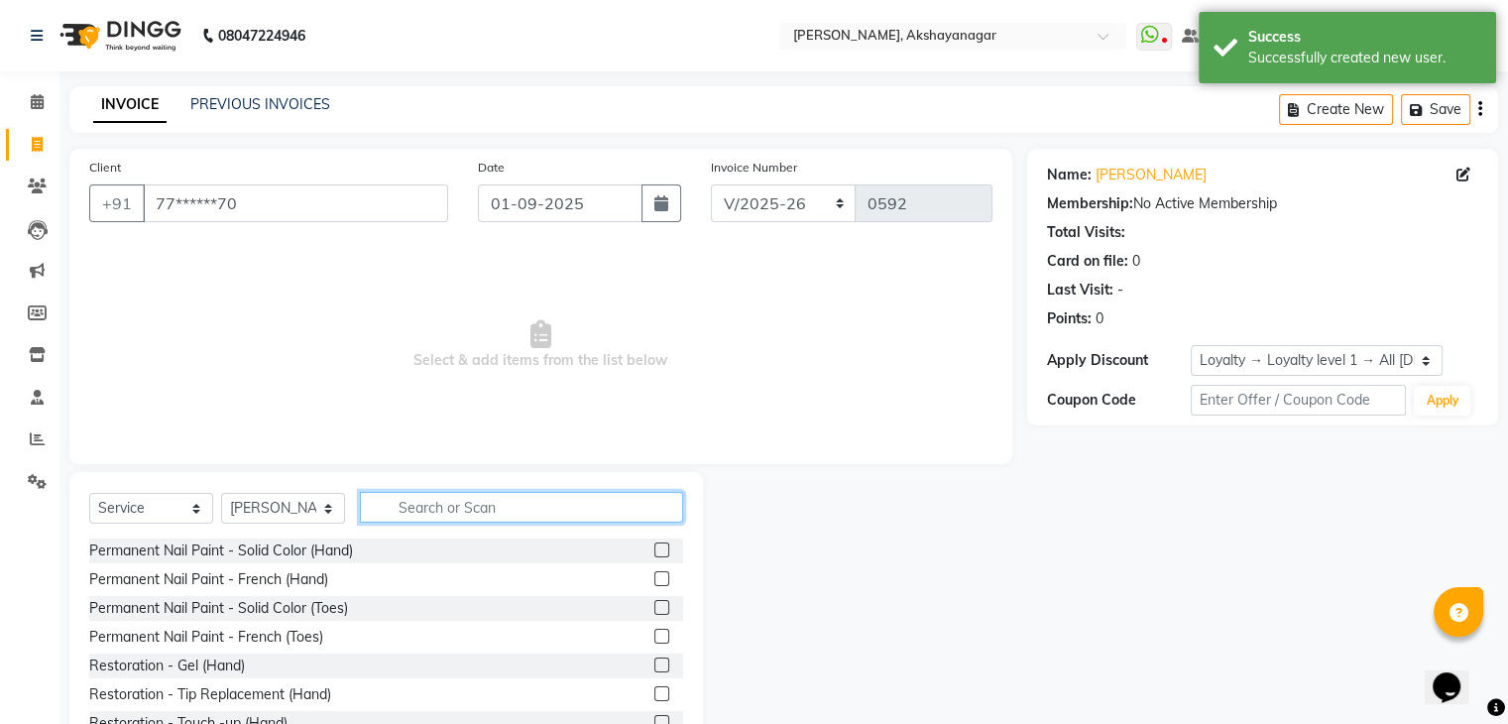
click at [440, 521] on input "text" at bounding box center [521, 507] width 323 height 31
click at [443, 513] on input "text" at bounding box center [521, 507] width 323 height 31
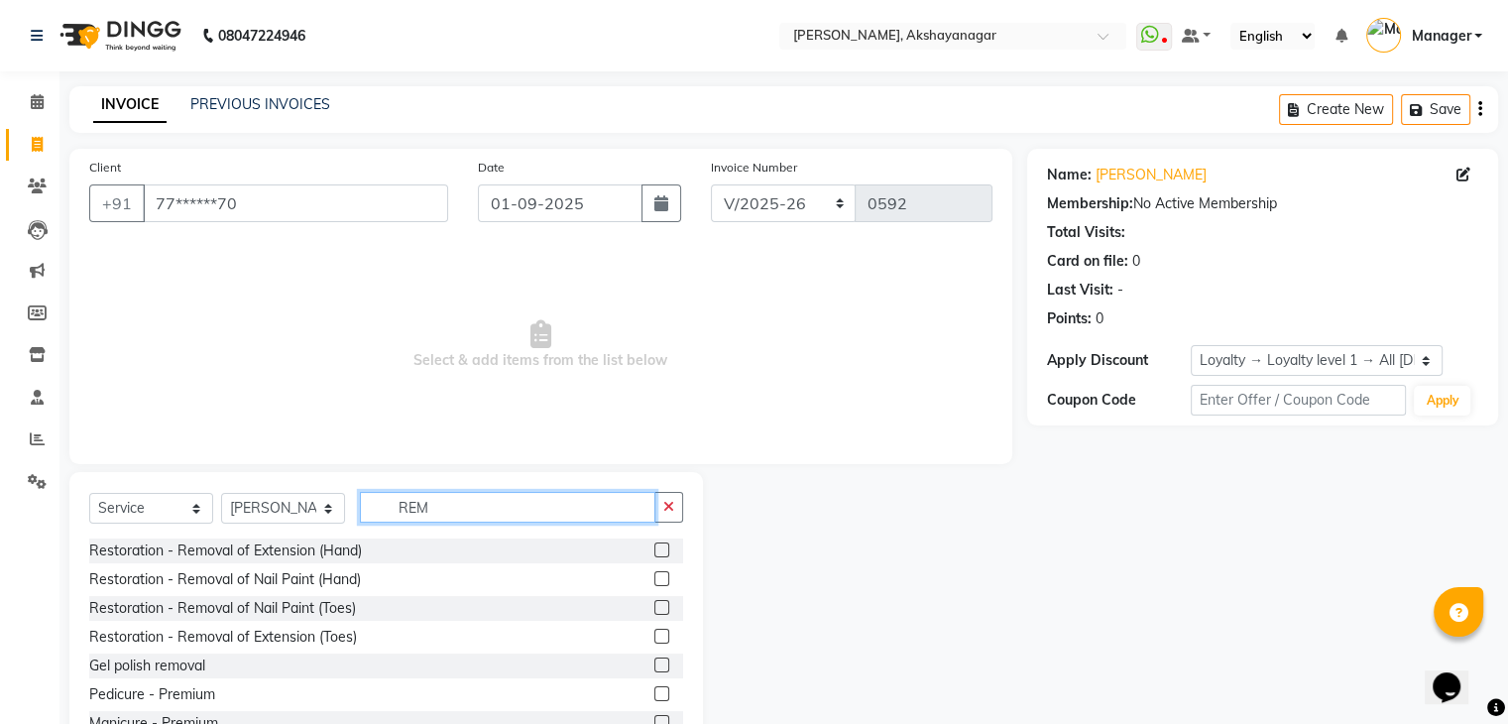
type input "REM"
click at [655, 661] on label at bounding box center [662, 664] width 15 height 15
click at [655, 661] on input "checkbox" at bounding box center [661, 665] width 13 height 13
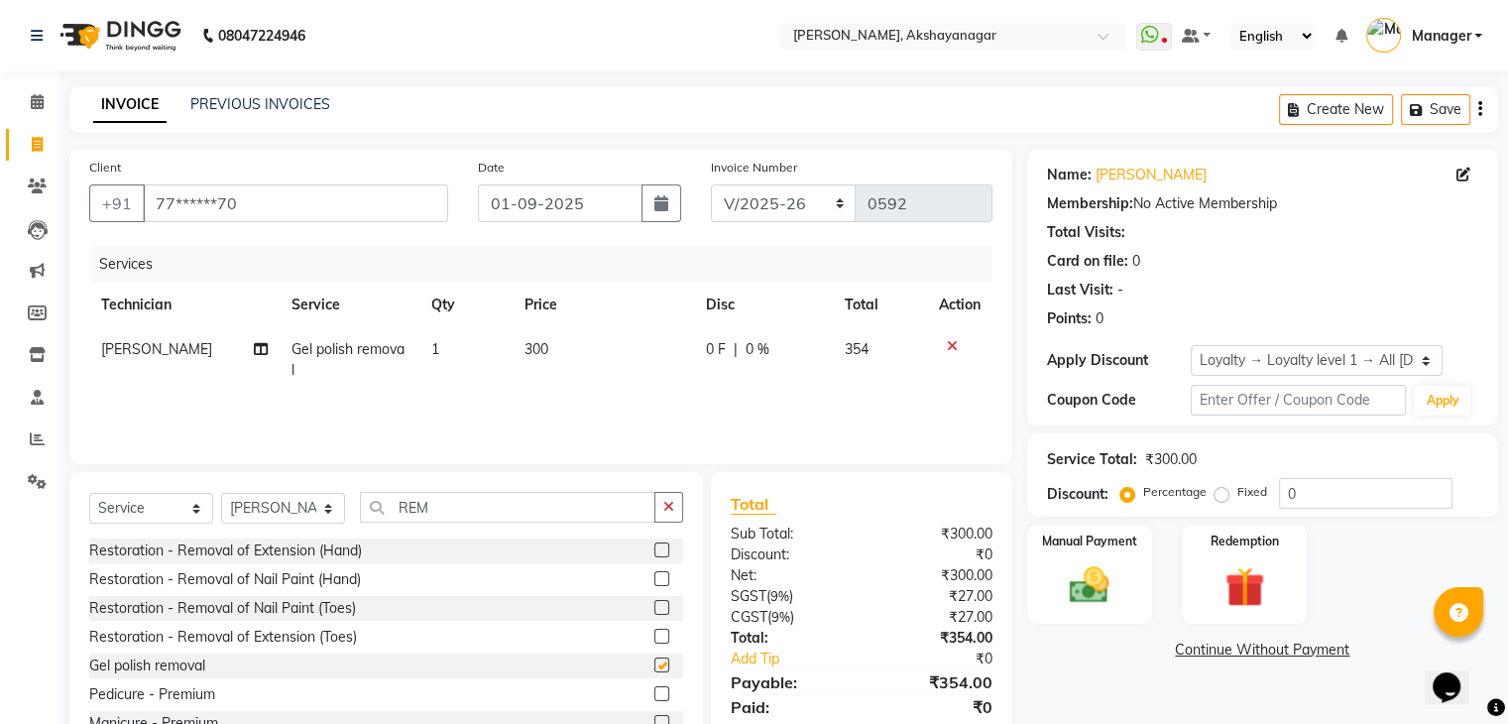
checkbox input "false"
click at [462, 517] on input "REM" at bounding box center [508, 507] width 296 height 31
click at [337, 557] on div "Restoration - Removal of Extension (Hand)" at bounding box center [225, 550] width 273 height 21
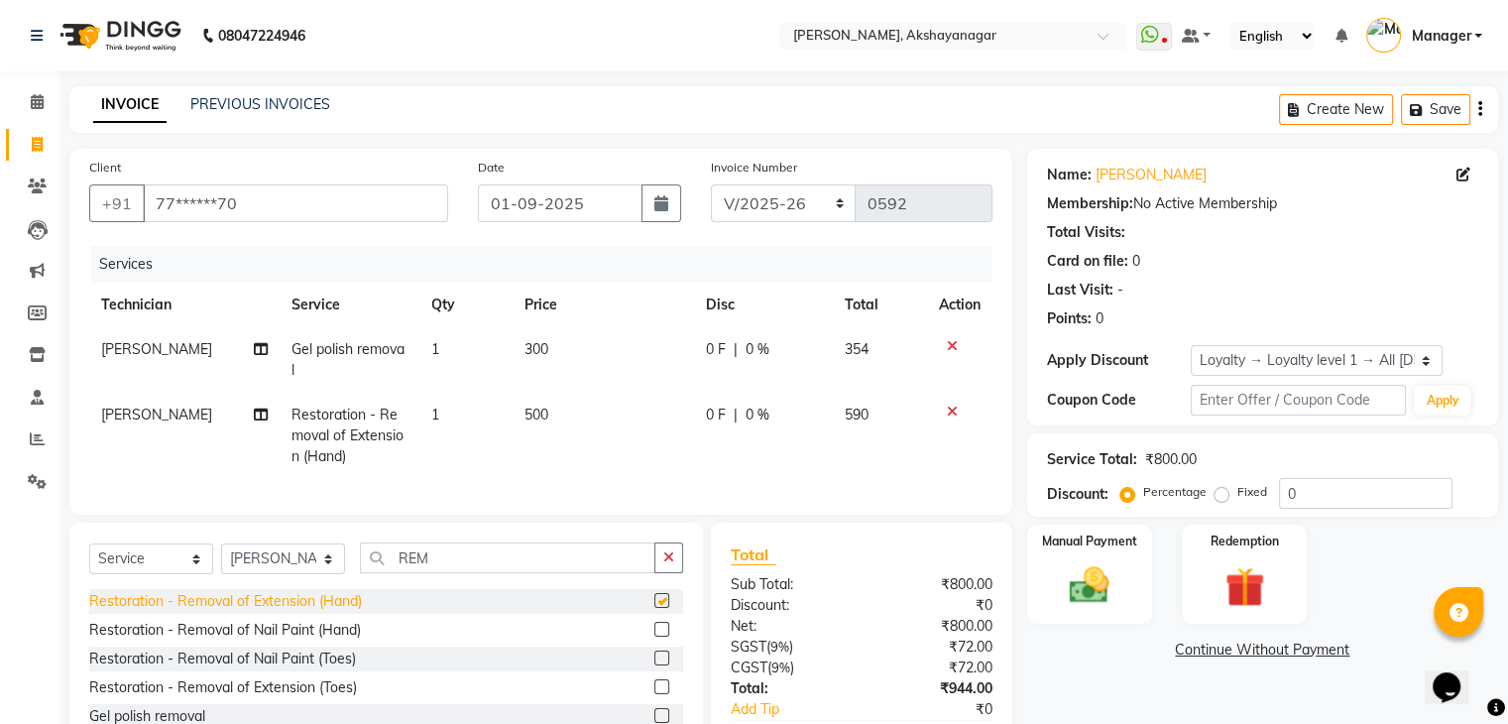
checkbox input "false"
click at [947, 346] on icon at bounding box center [952, 346] width 11 height 14
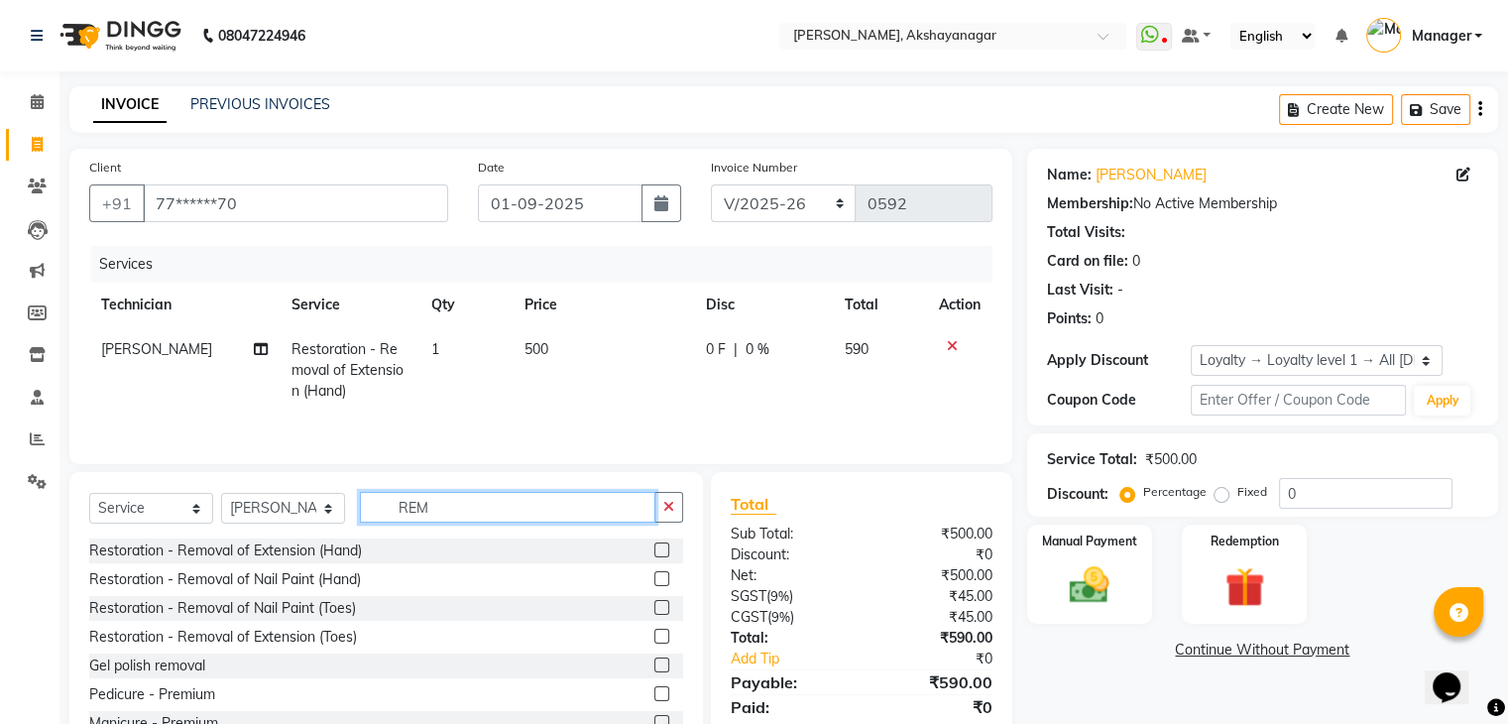
click at [539, 515] on input "REM" at bounding box center [508, 507] width 296 height 31
type input "R"
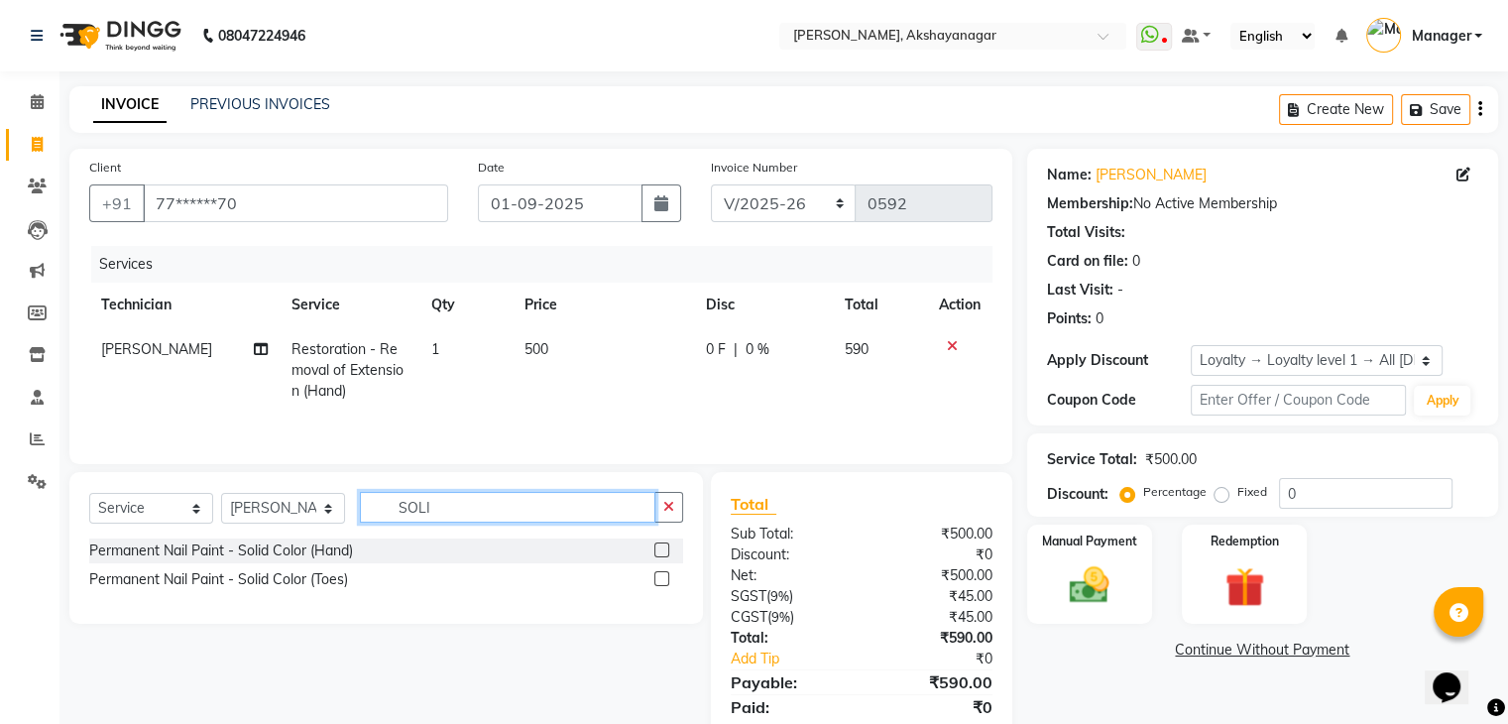
type input "SOLI"
click at [655, 552] on label at bounding box center [662, 549] width 15 height 15
click at [655, 552] on input "checkbox" at bounding box center [661, 550] width 13 height 13
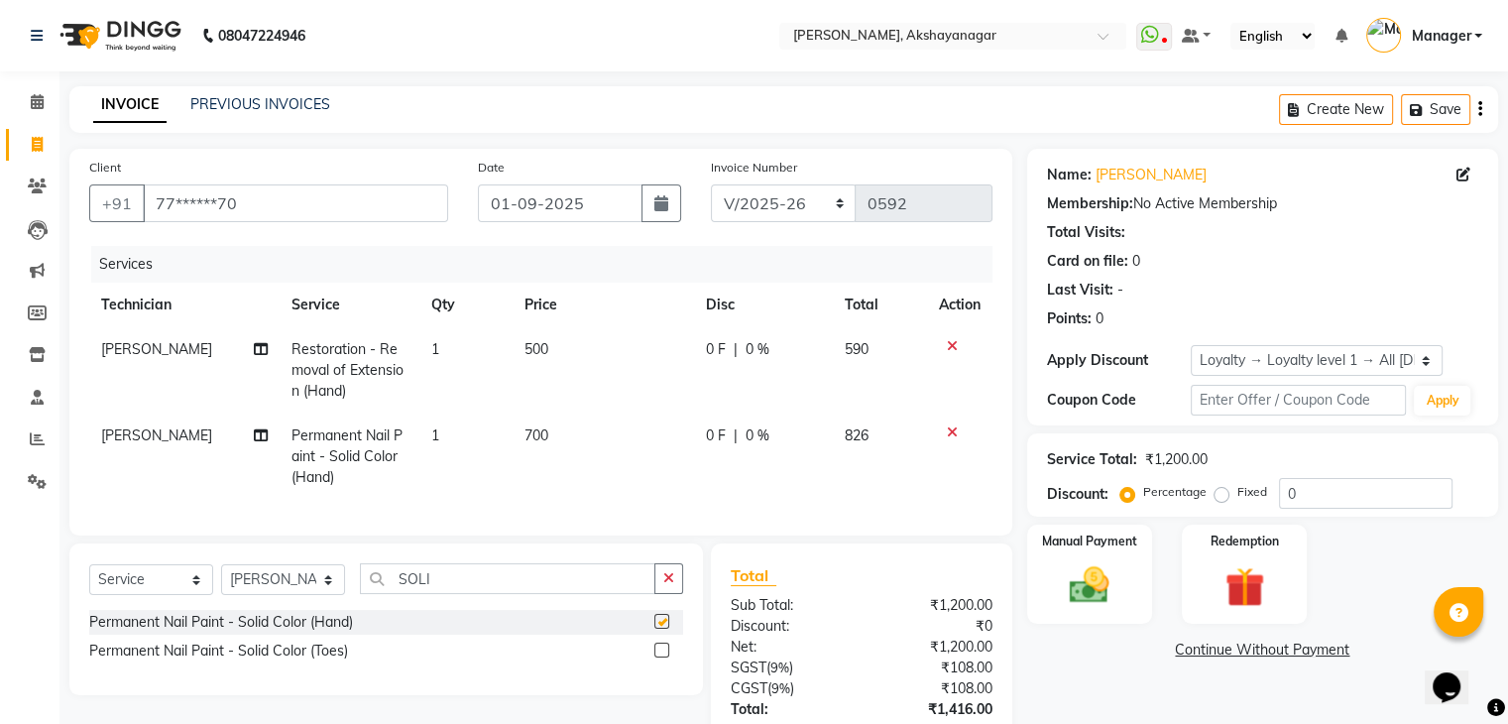
checkbox input "false"
click at [1079, 667] on div "Name: [PERSON_NAME] Membership: No Active Membership Total Visits: Card on file…" at bounding box center [1270, 492] width 486 height 686
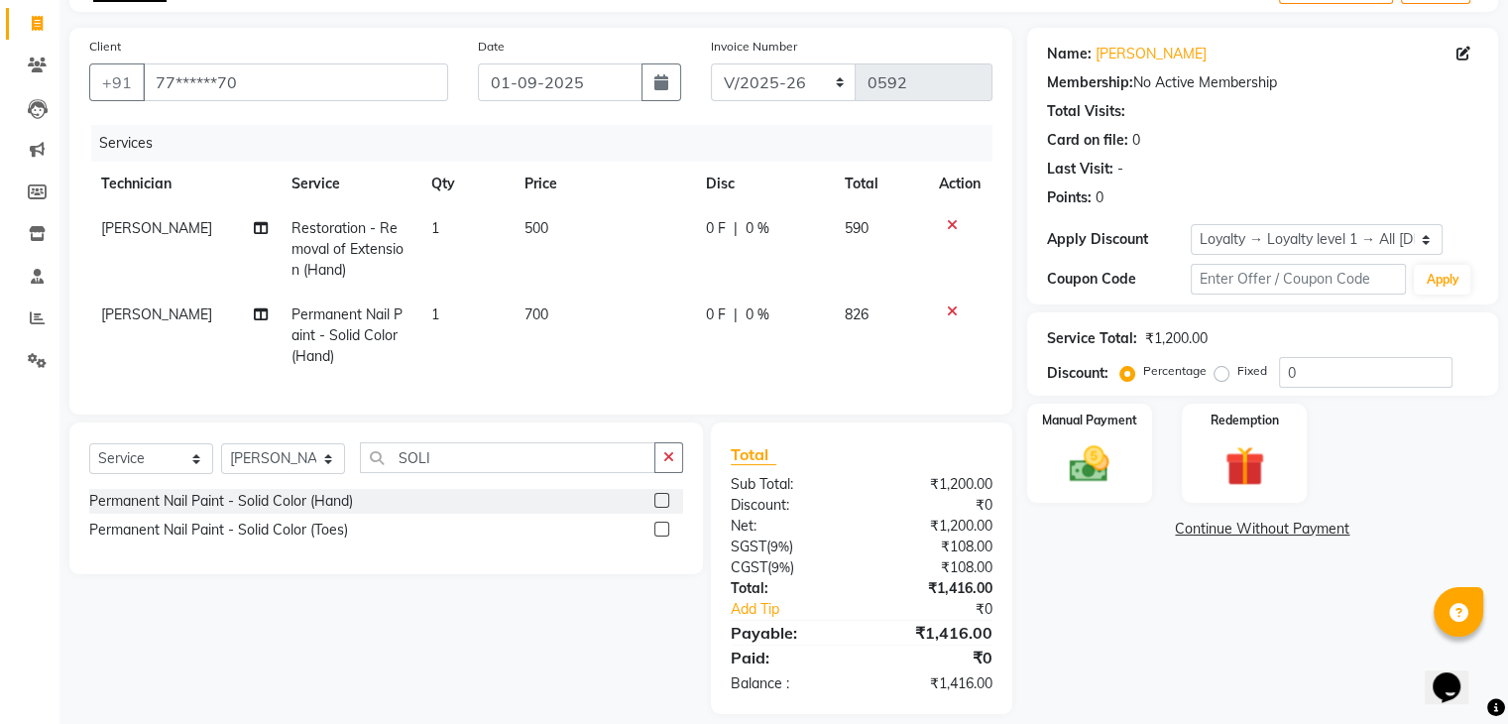
scroll to position [117, 0]
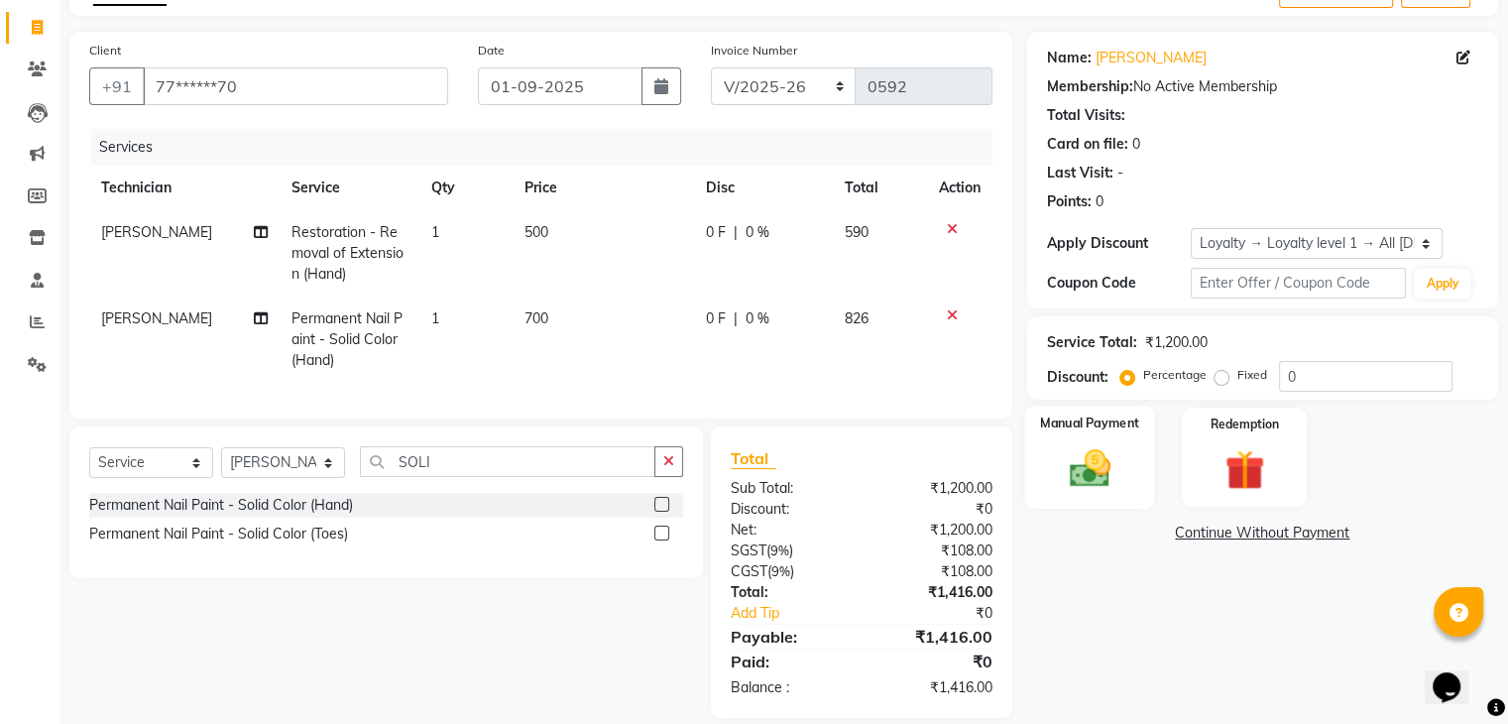
click at [1131, 458] on div "Manual Payment" at bounding box center [1089, 457] width 130 height 102
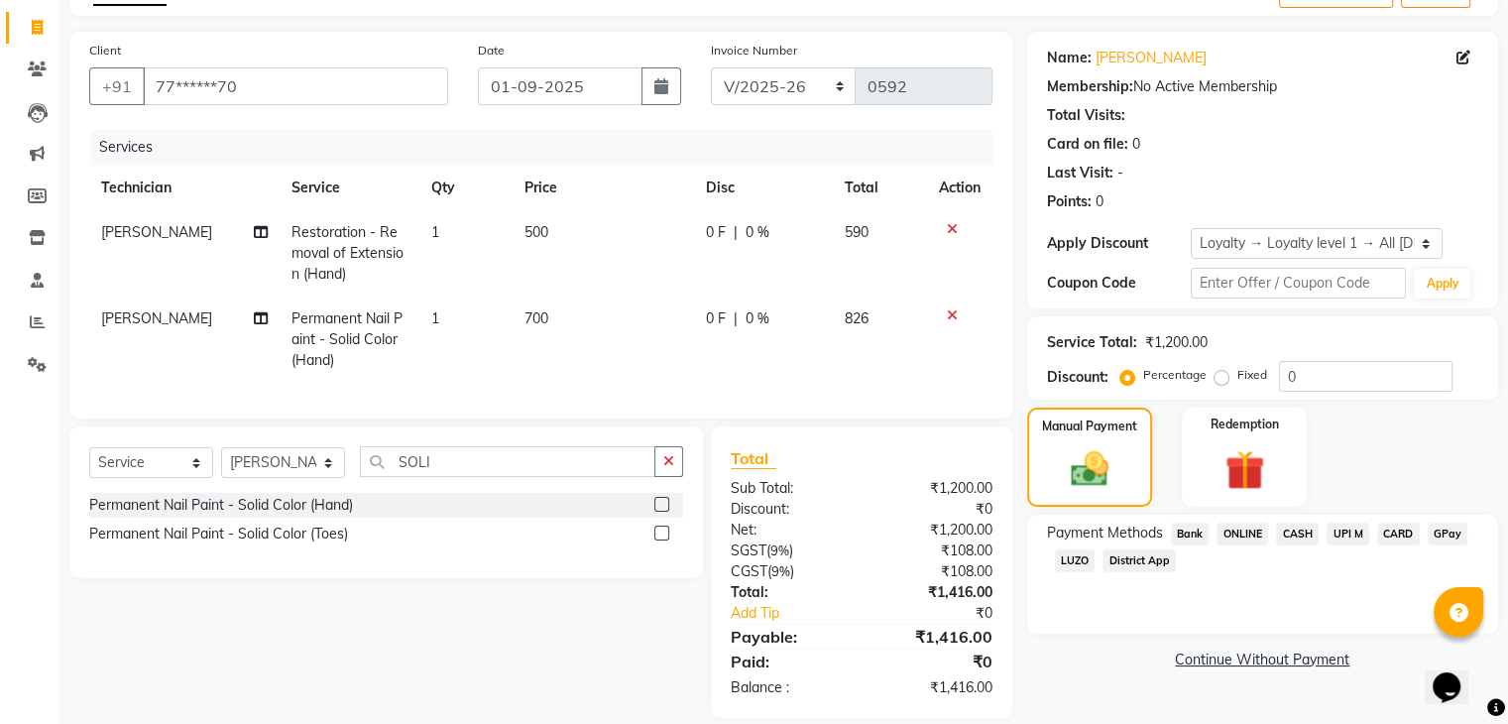
click at [1240, 530] on span "ONLINE" at bounding box center [1243, 534] width 52 height 23
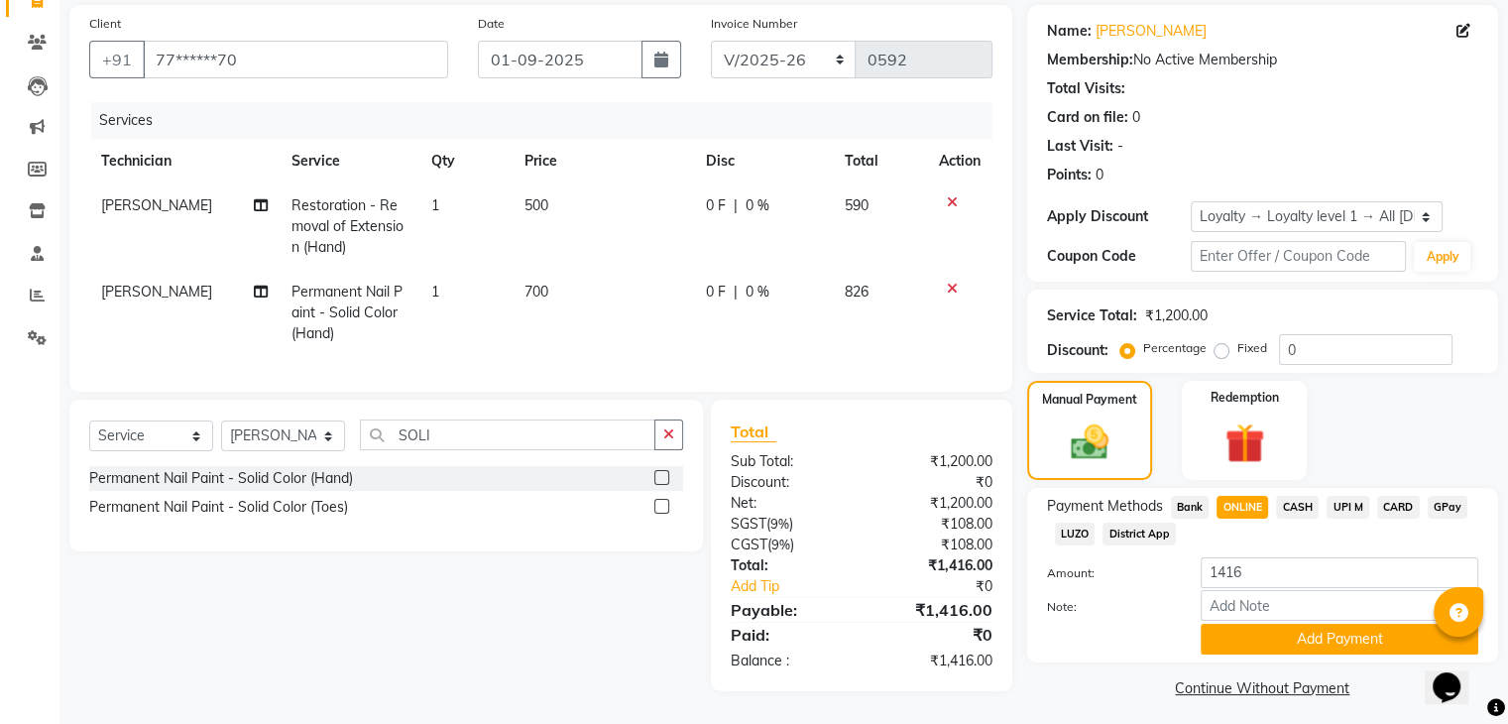
scroll to position [157, 0]
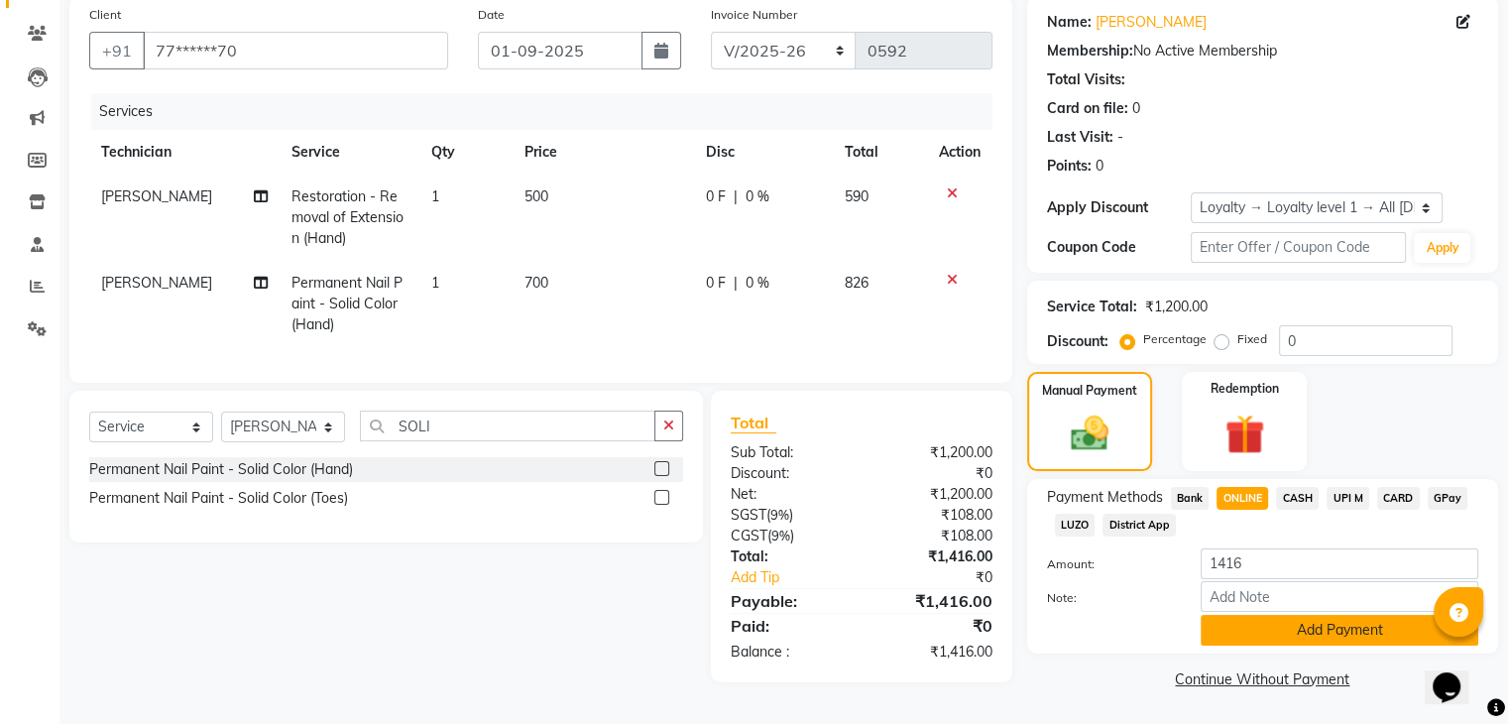
click at [1322, 632] on button "Add Payment" at bounding box center [1340, 630] width 278 height 31
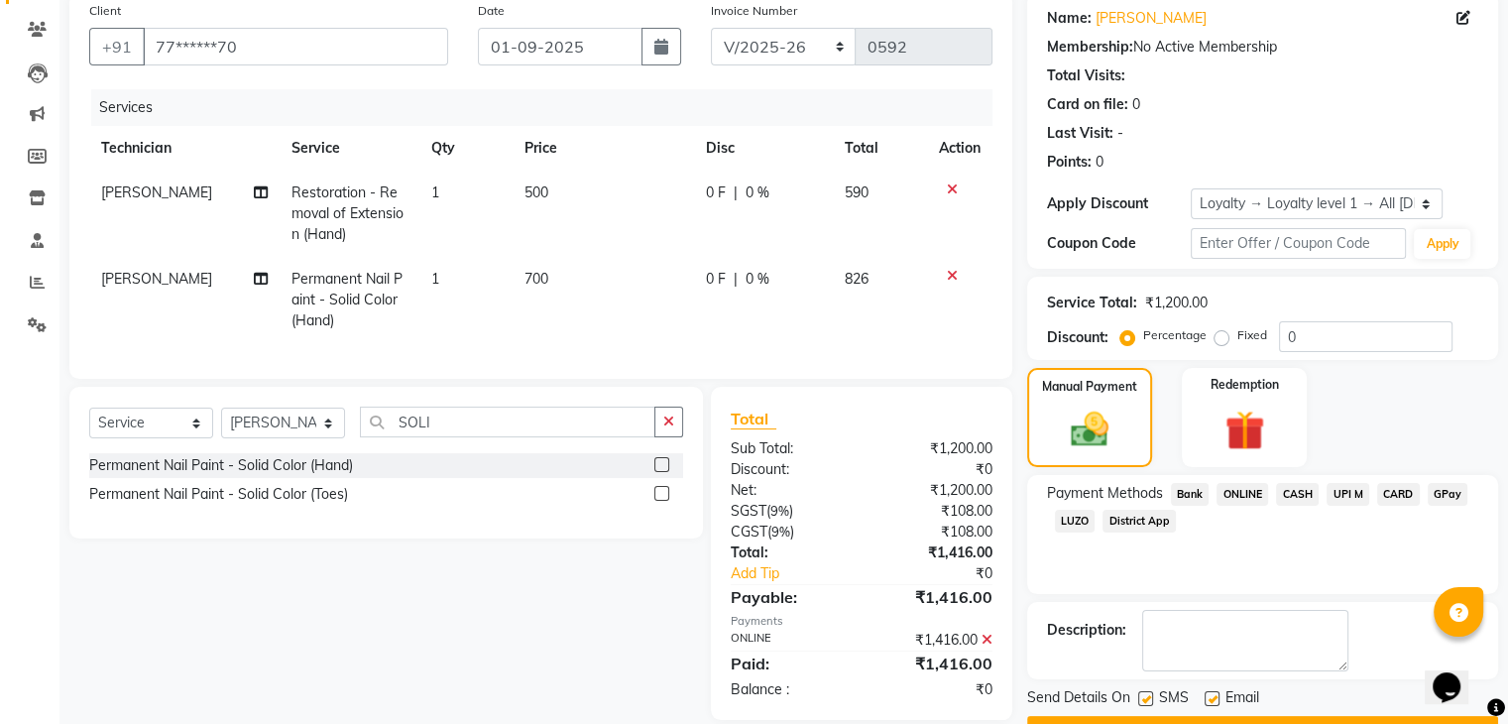
scroll to position [298, 0]
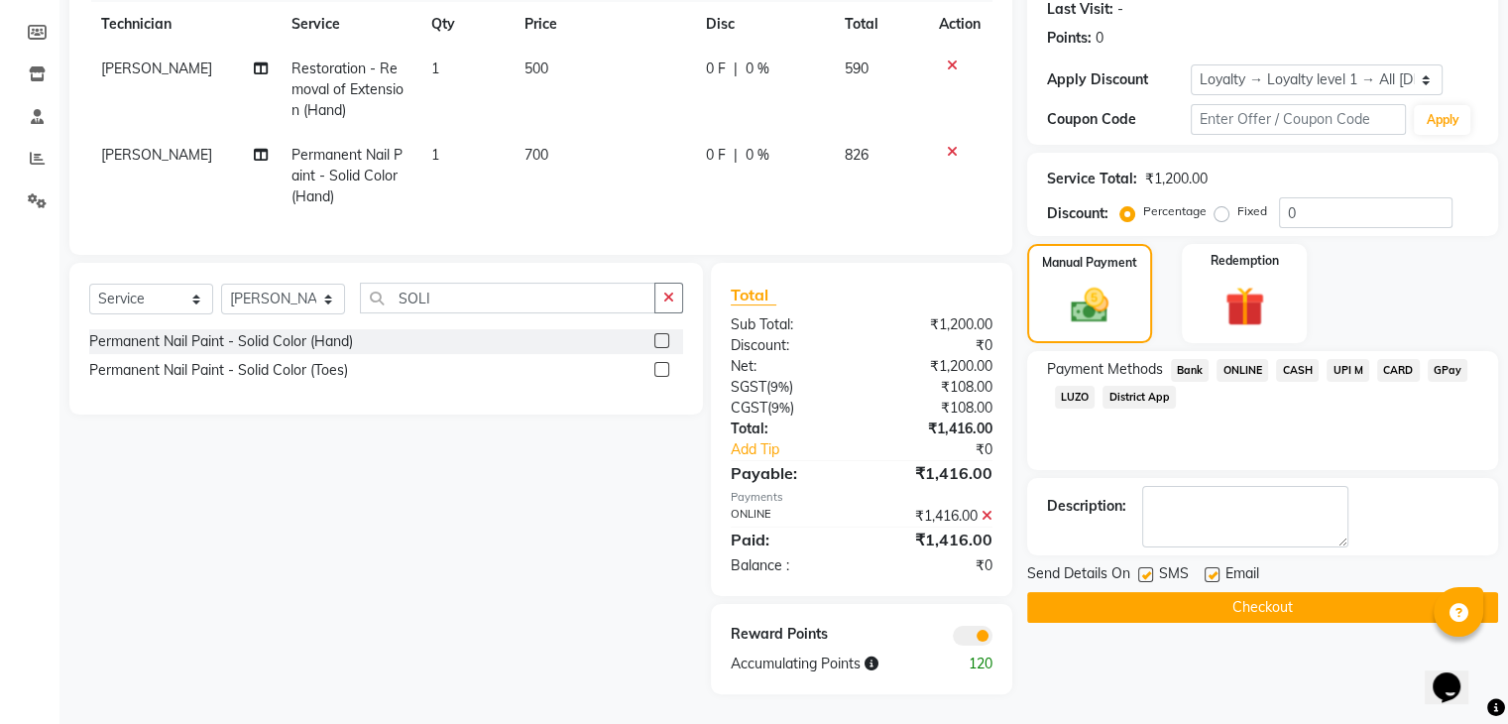
click at [1311, 592] on button "Checkout" at bounding box center [1262, 607] width 471 height 31
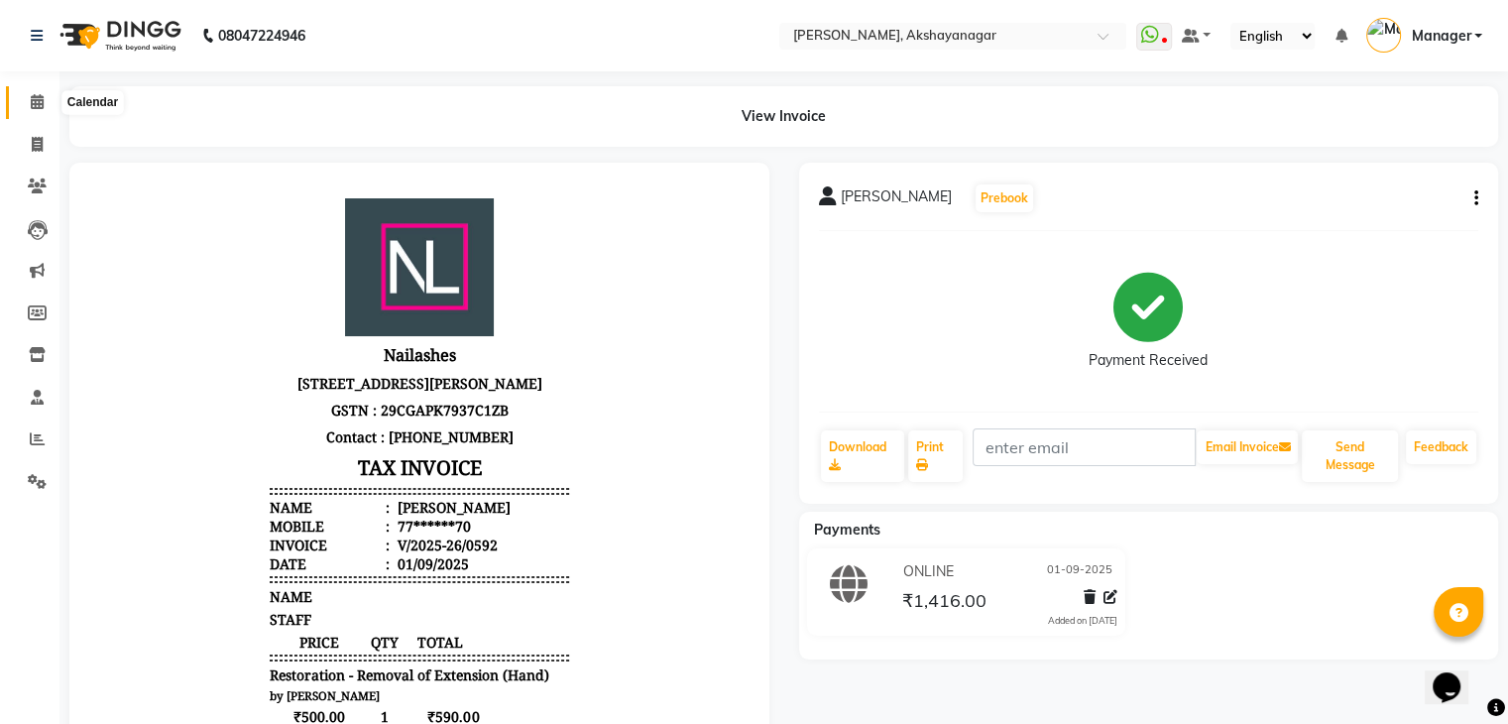
click at [35, 100] on icon at bounding box center [37, 101] width 13 height 15
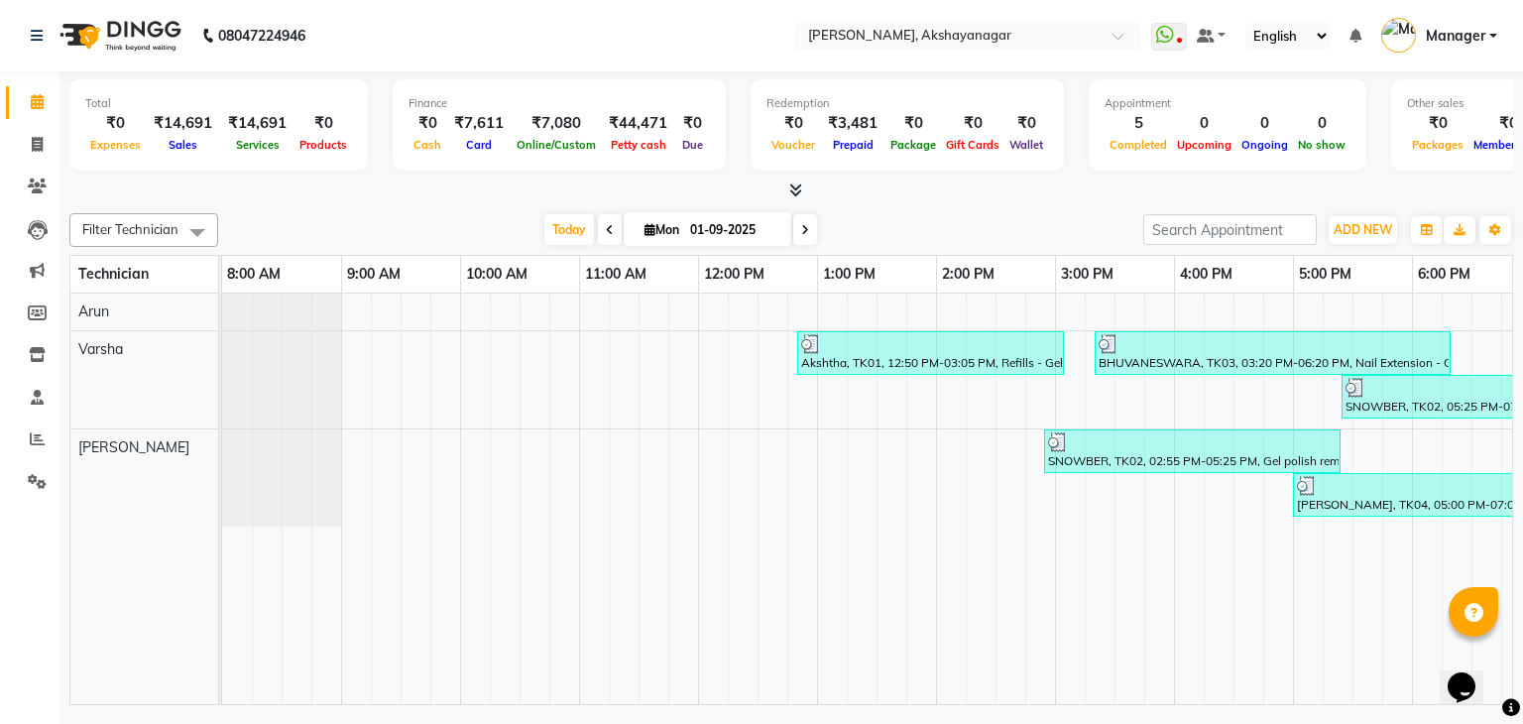
click at [367, 209] on div "Filter Technician Select All Arun [PERSON_NAME] [DATE] [DATE] Toggle Dropdown A…" at bounding box center [791, 455] width 1444 height 500
click at [989, 198] on div at bounding box center [791, 190] width 1444 height 21
click at [36, 147] on icon at bounding box center [37, 144] width 11 height 15
select select "service"
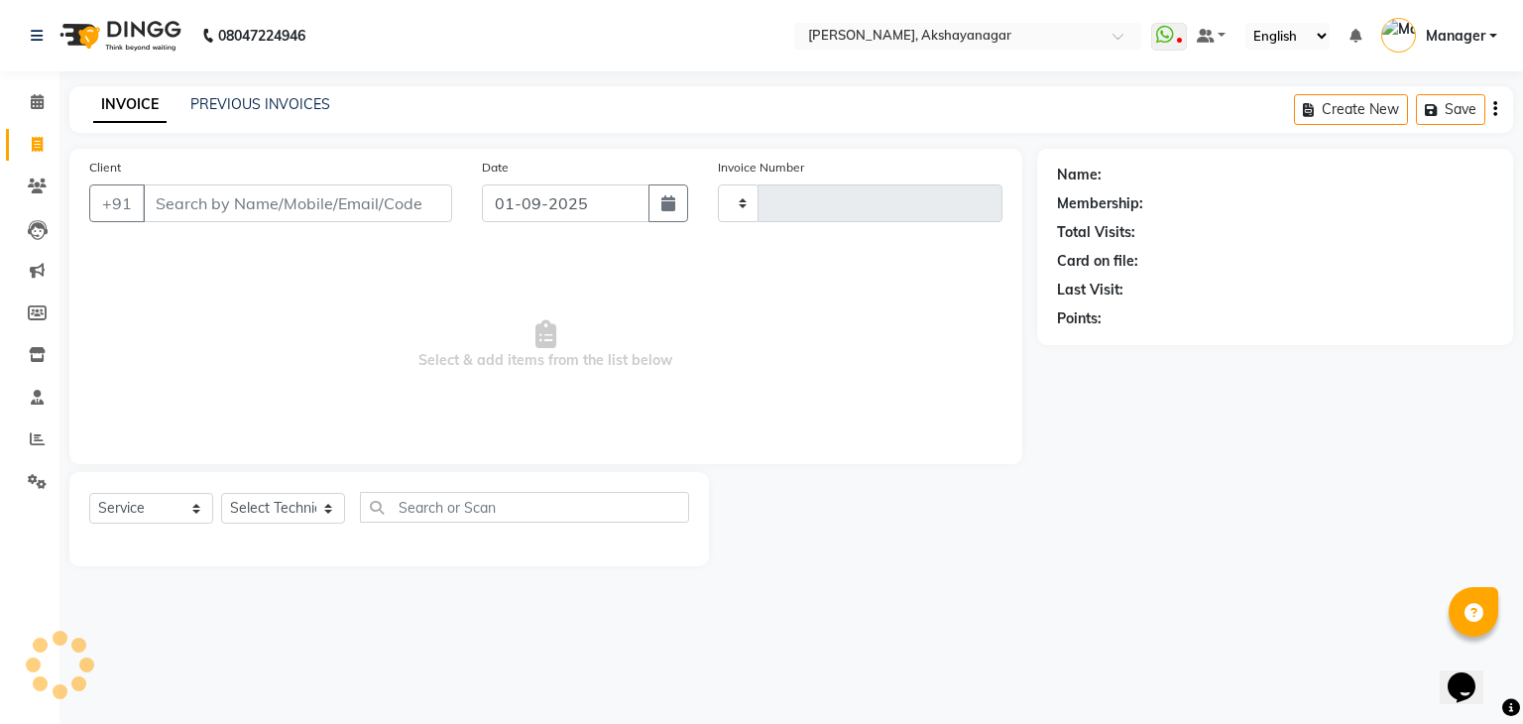
type input "0593"
select select "7395"
click at [205, 201] on input "Client" at bounding box center [297, 203] width 309 height 38
click at [271, 208] on input "Client" at bounding box center [297, 203] width 309 height 38
type input "9051422322"
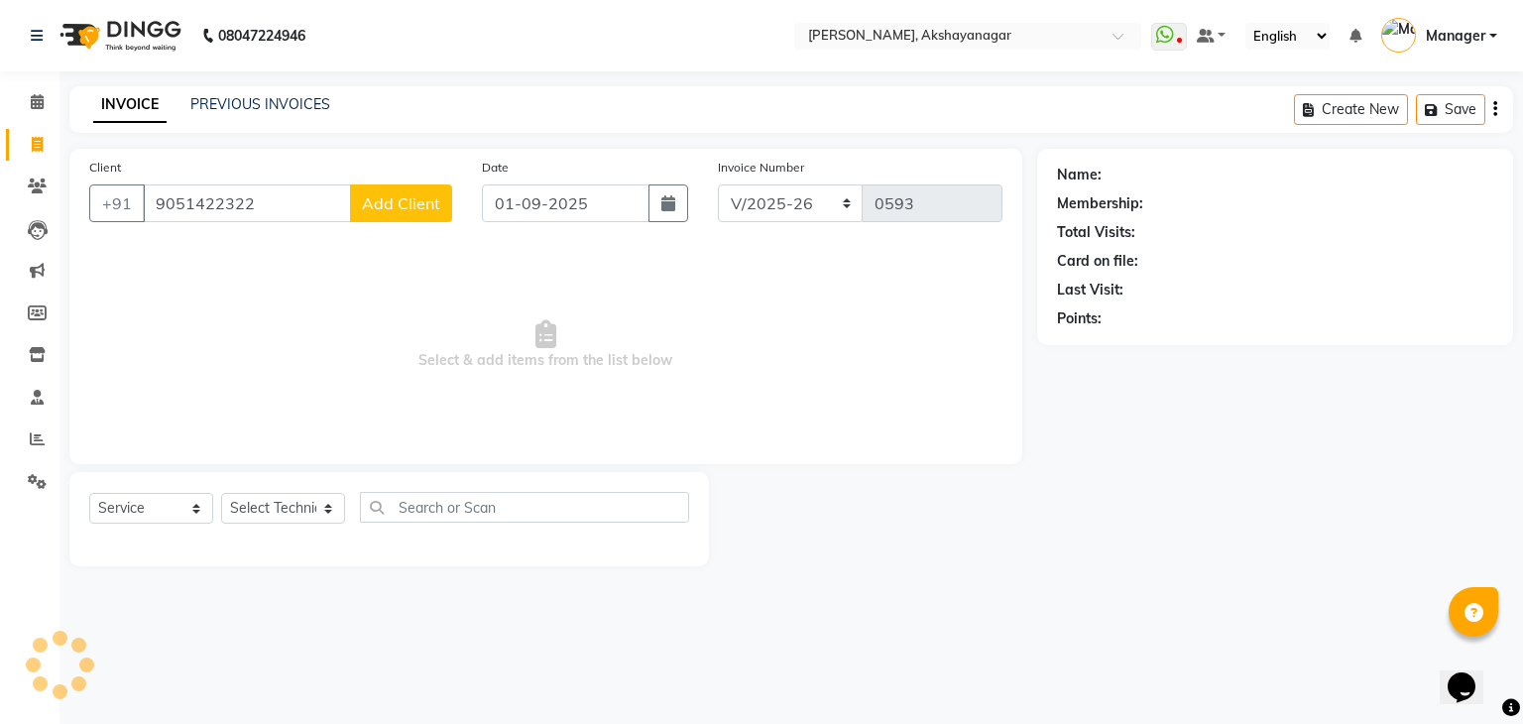
click at [397, 203] on span "Add Client" at bounding box center [401, 203] width 78 height 20
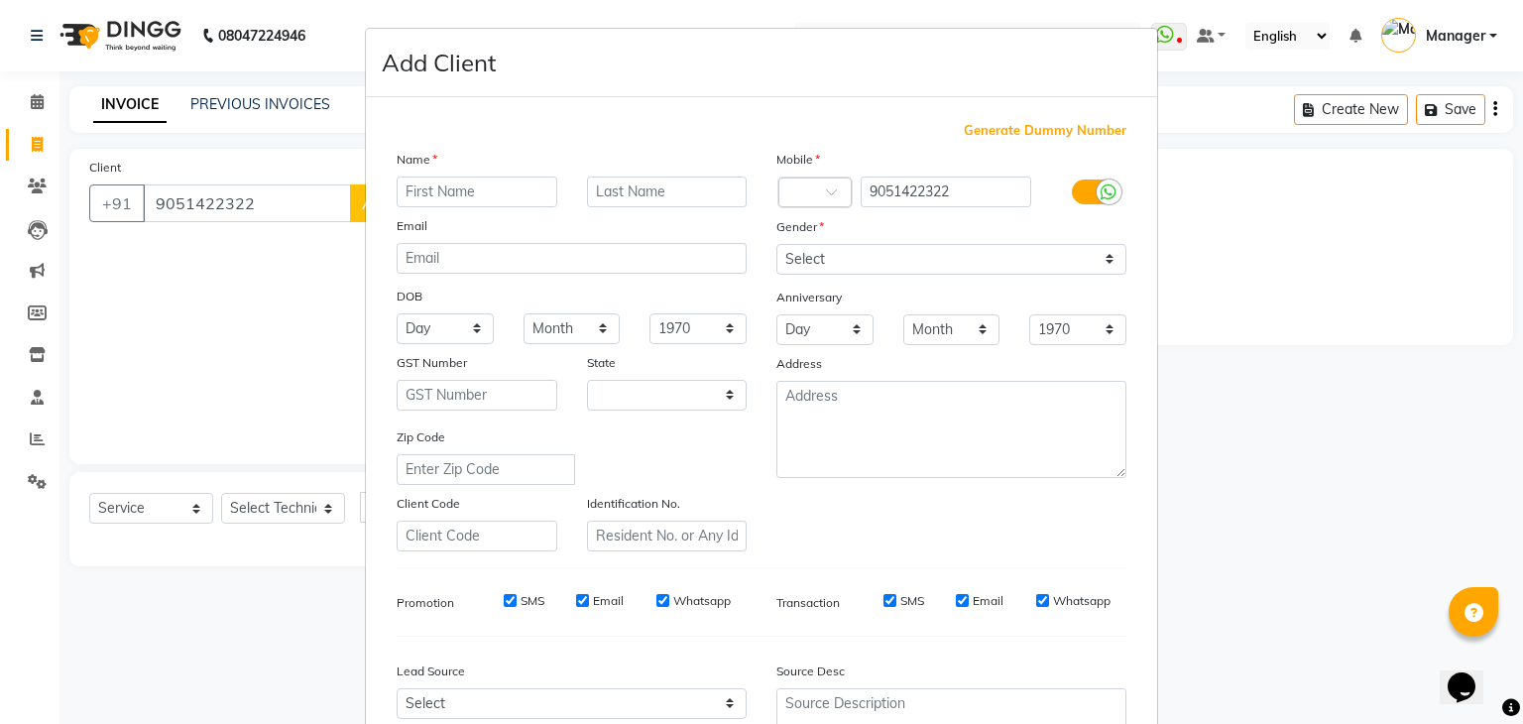
select select "21"
click at [449, 196] on input "text" at bounding box center [477, 192] width 161 height 31
type input "[PERSON_NAME]"
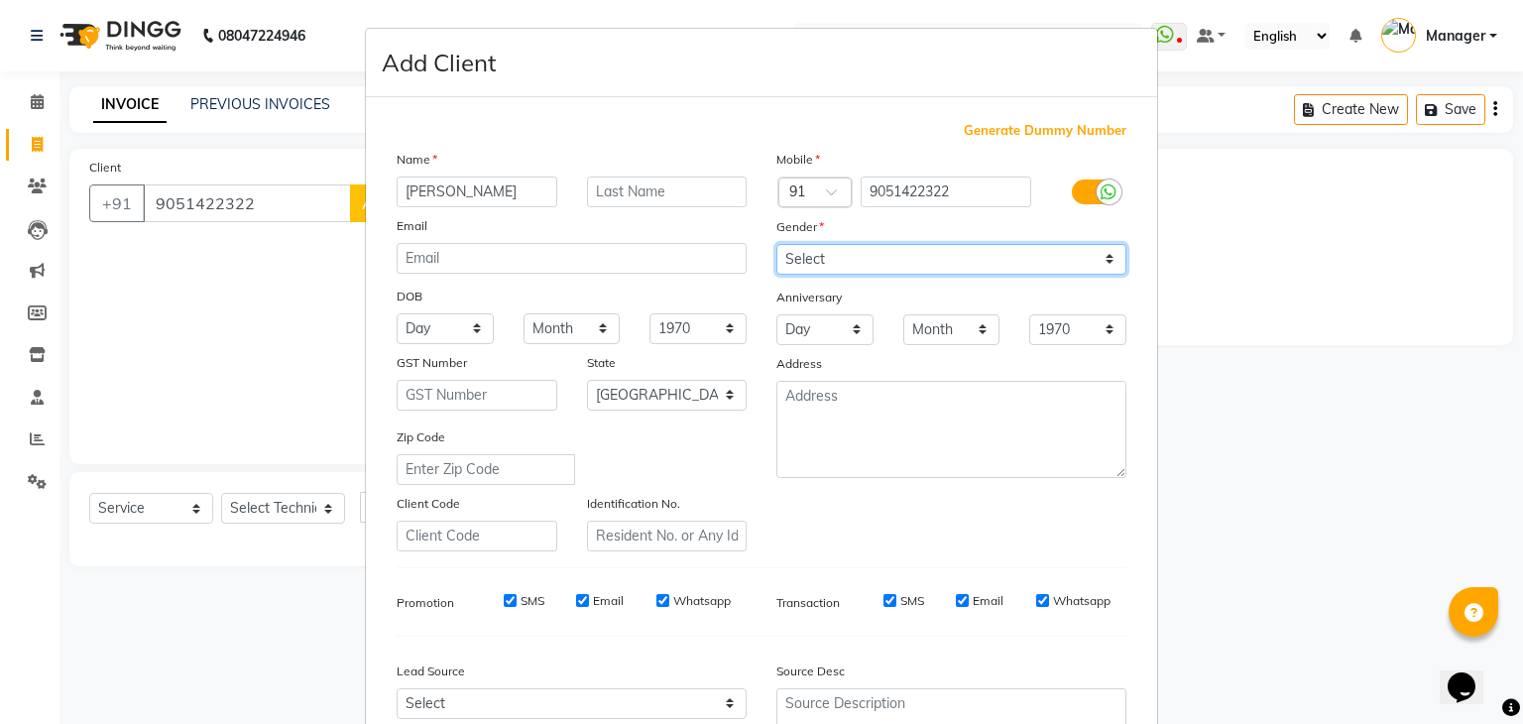
click at [853, 267] on select "Select [DEMOGRAPHIC_DATA] [DEMOGRAPHIC_DATA] Other Prefer Not To Say" at bounding box center [951, 259] width 350 height 31
select select "[DEMOGRAPHIC_DATA]"
click at [776, 245] on select "Select [DEMOGRAPHIC_DATA] [DEMOGRAPHIC_DATA] Other Prefer Not To Say" at bounding box center [951, 259] width 350 height 31
click at [896, 544] on div "Mobile Country Code × 91 9051422322 Gender Select [DEMOGRAPHIC_DATA] [DEMOGRAPH…" at bounding box center [952, 350] width 380 height 403
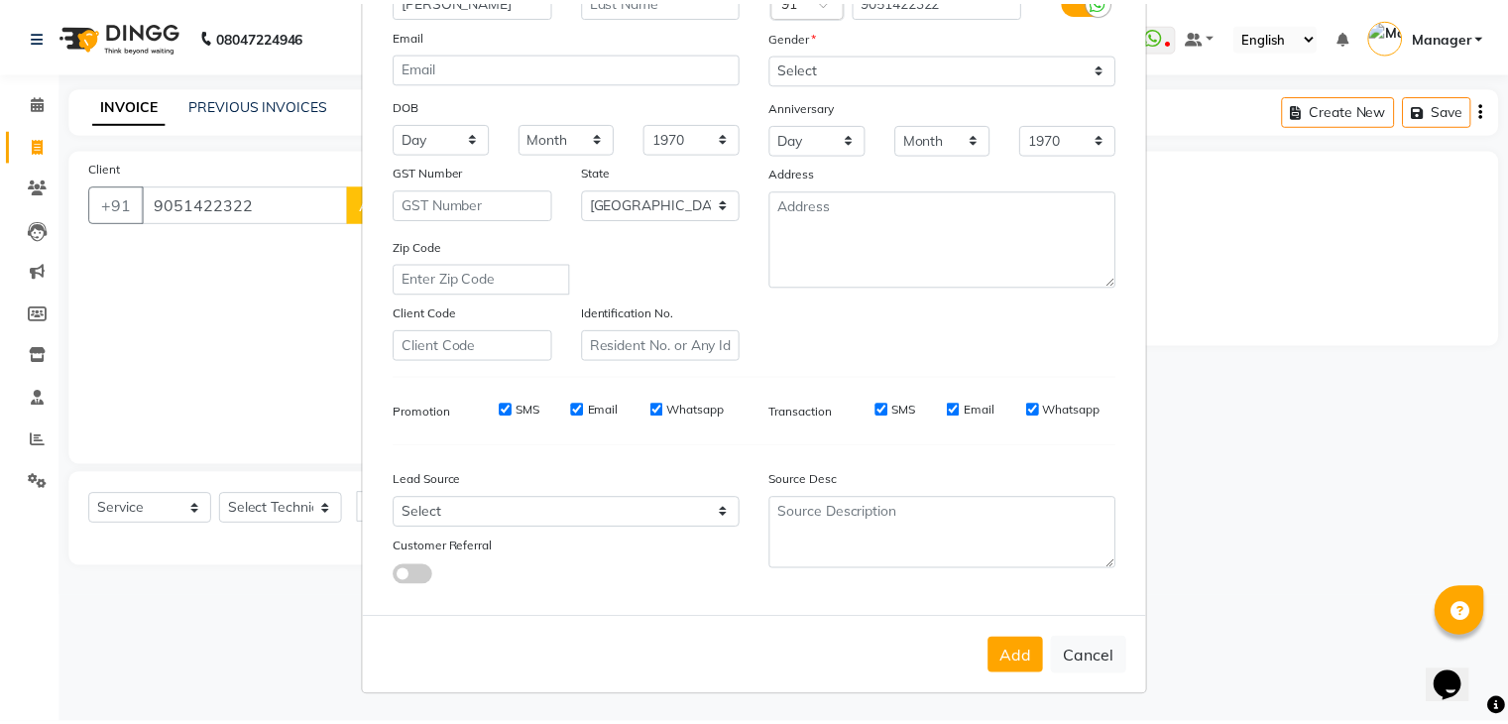
scroll to position [201, 0]
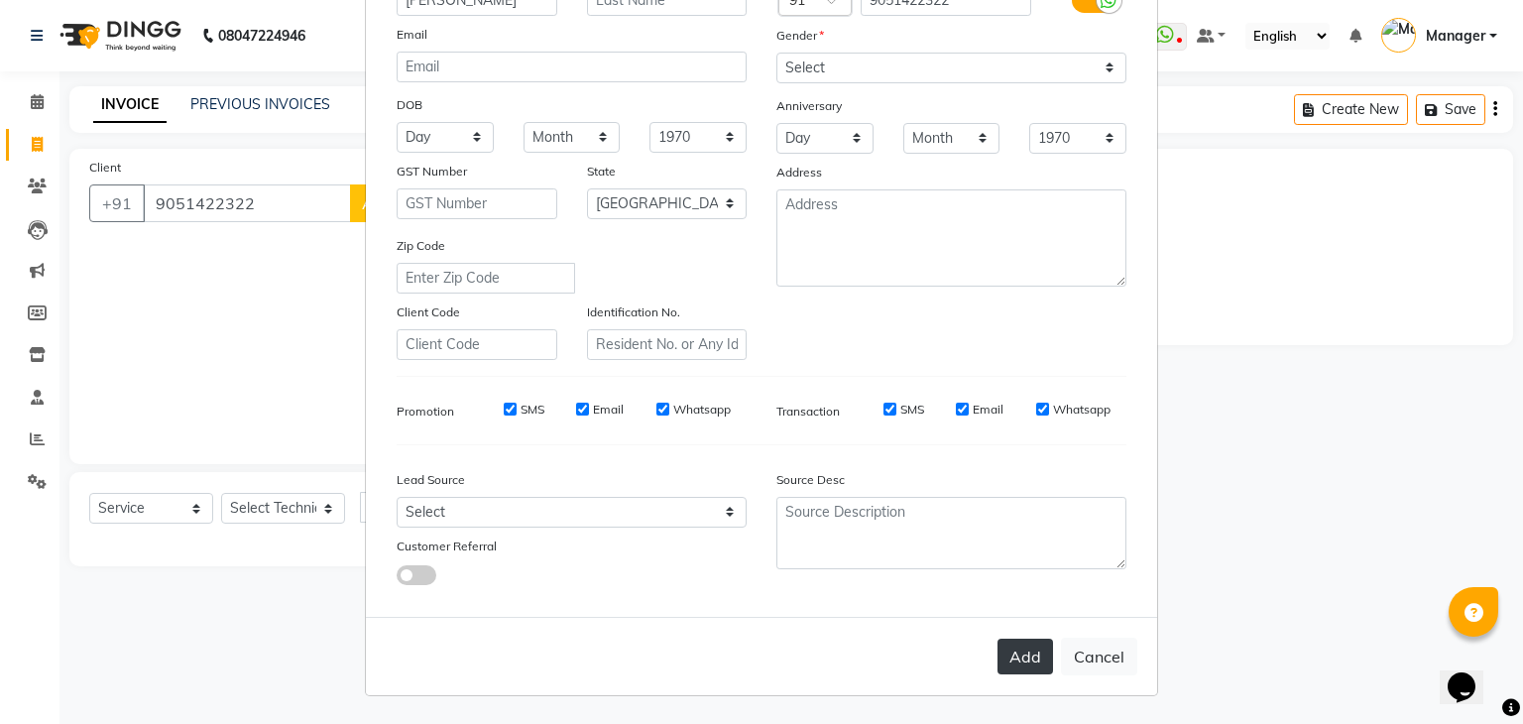
click at [1019, 665] on button "Add" at bounding box center [1026, 657] width 56 height 36
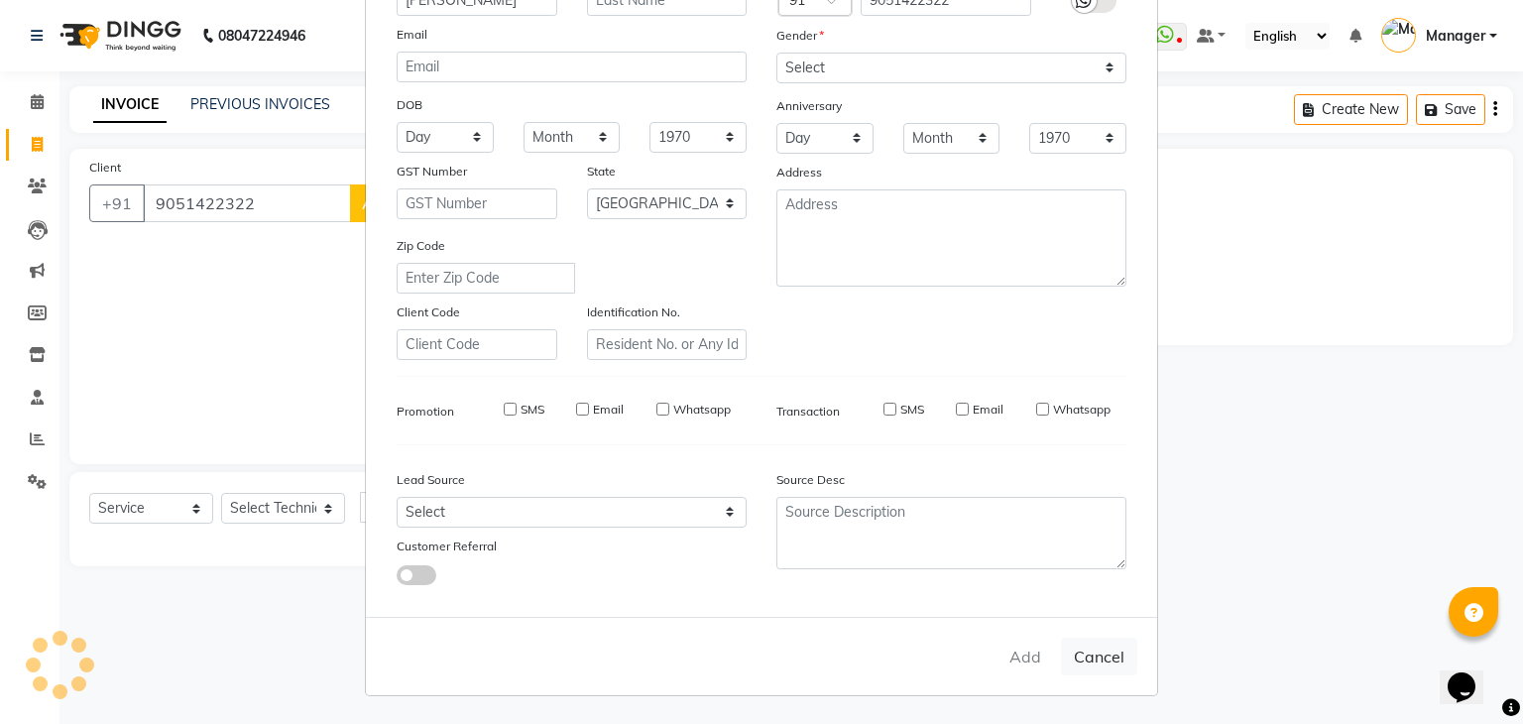
type input "90******22"
select select
select select "null"
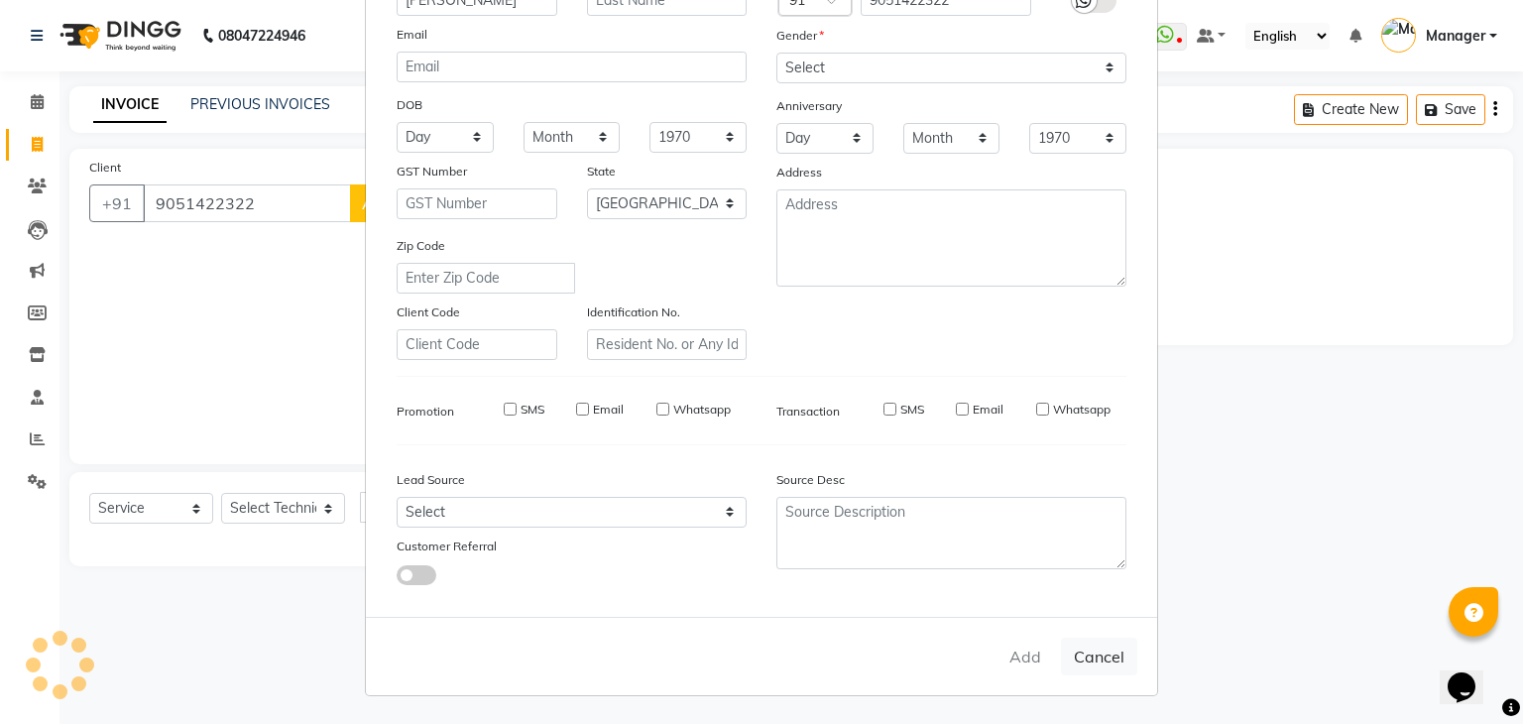
select select
checkbox input "false"
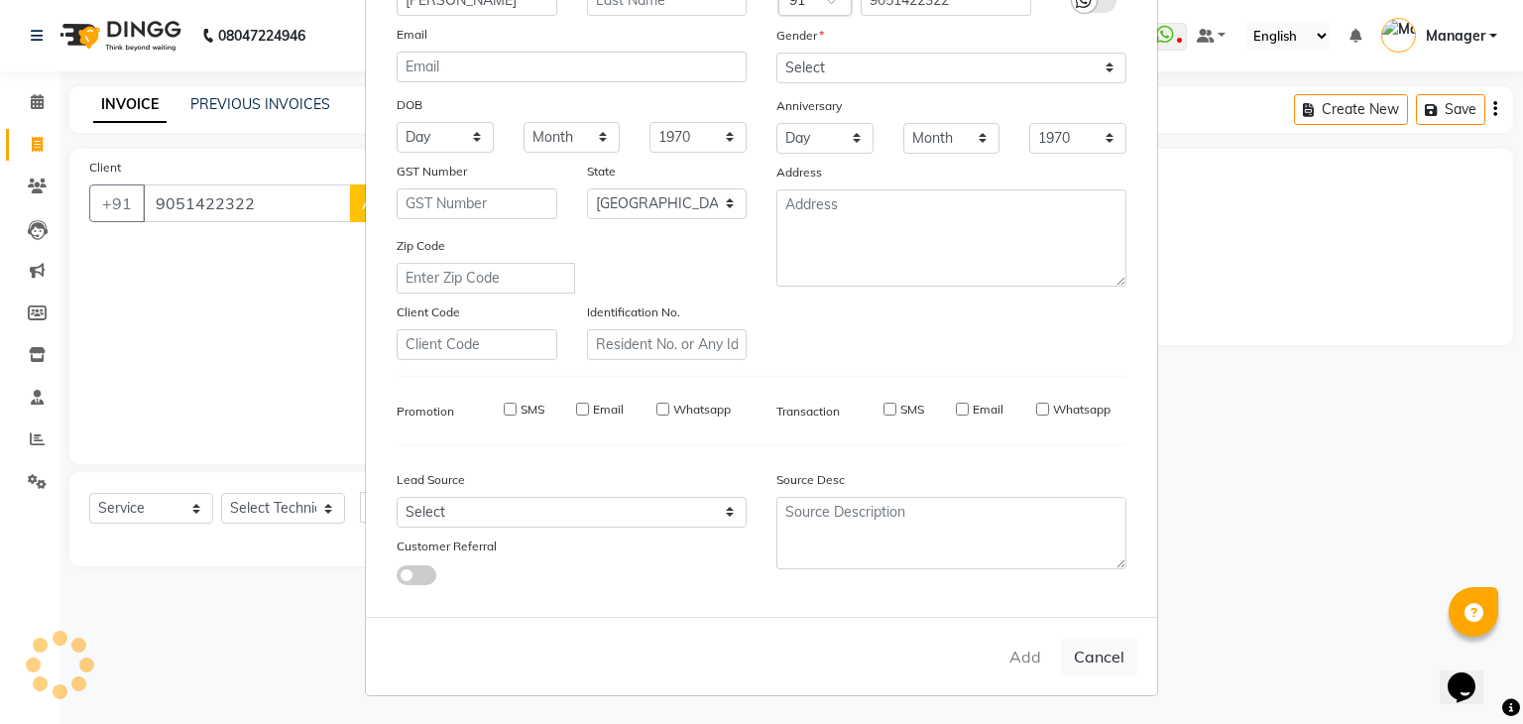
checkbox input "false"
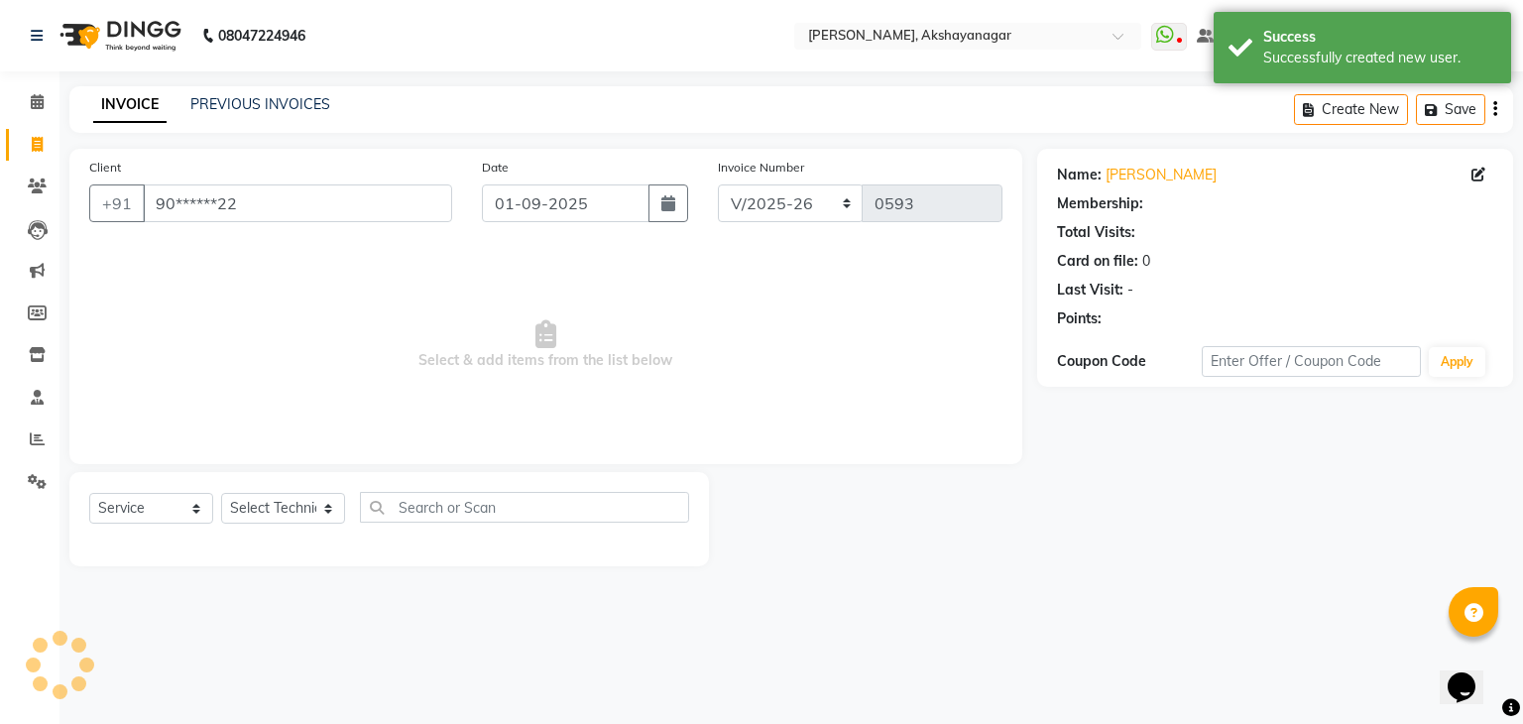
select select "1: Object"
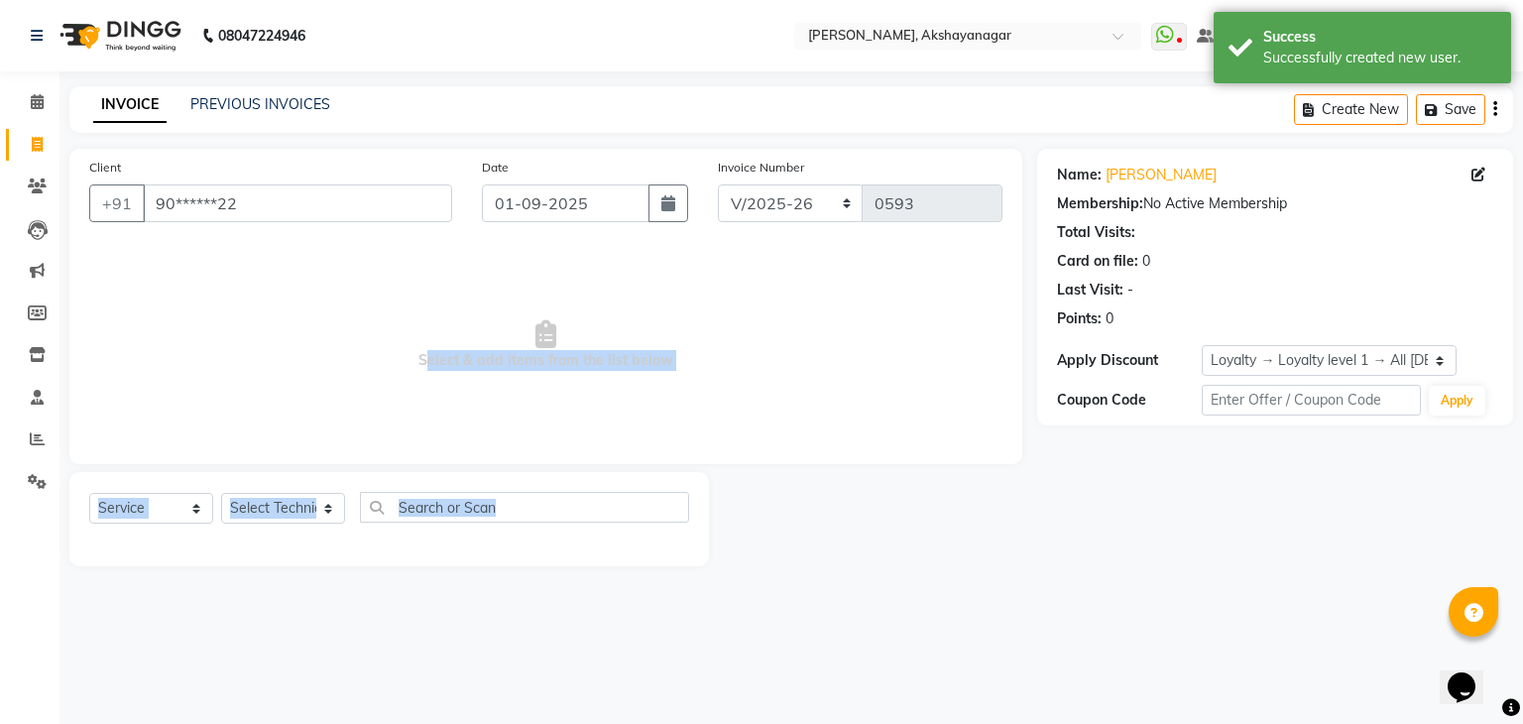
drag, startPoint x: 883, startPoint y: 473, endPoint x: 181, endPoint y: 364, distance: 709.5
click at [181, 364] on div "Client +91 90******22 Date [DATE] Invoice Number BTH/2025-26 RED/2025-26 V/2025…" at bounding box center [546, 357] width 983 height 417
click at [309, 501] on select "Select Technician Arun Manager [PERSON_NAME]" at bounding box center [283, 508] width 124 height 31
select select "86675"
click at [221, 494] on select "Select Technician Arun Manager [PERSON_NAME]" at bounding box center [283, 508] width 124 height 31
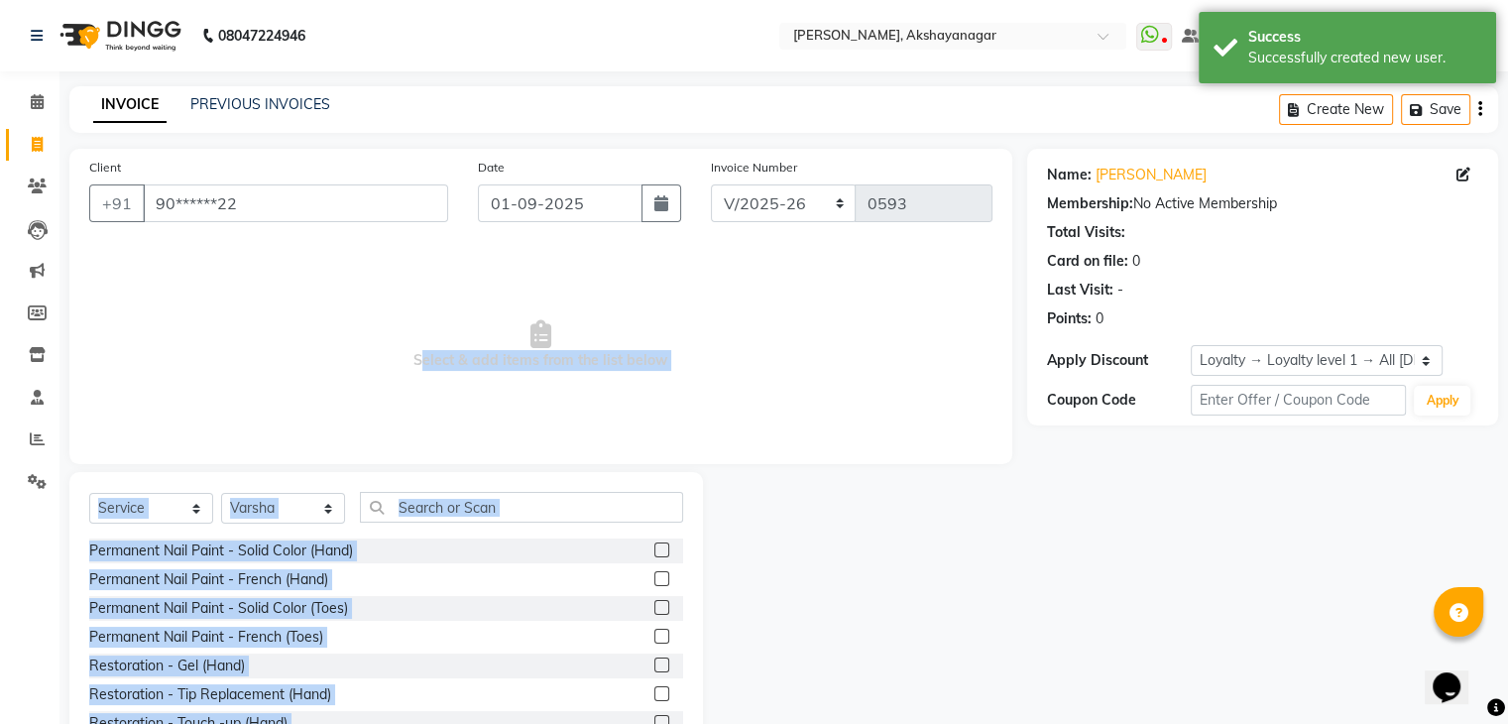
click at [716, 376] on span "Select & add items from the list below" at bounding box center [540, 345] width 903 height 198
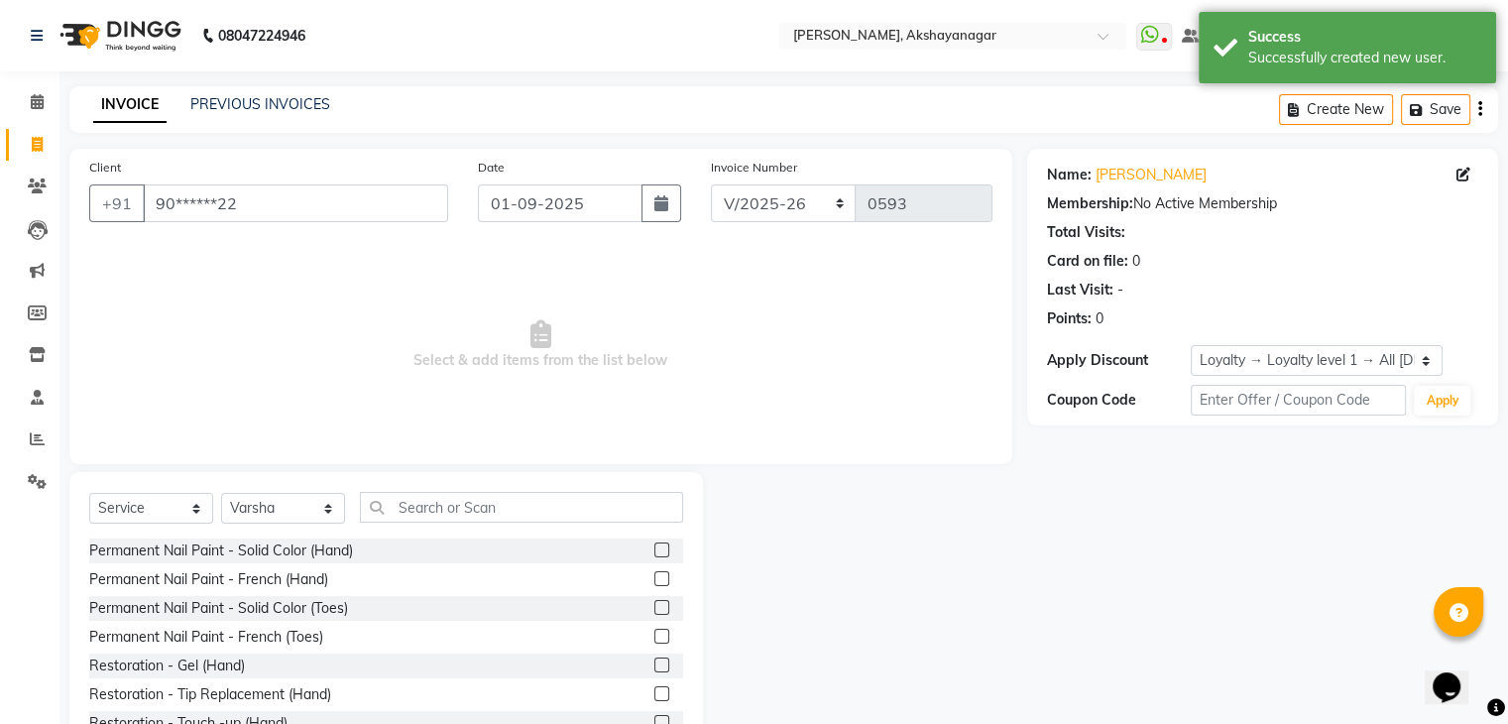
click at [716, 376] on span "Select & add items from the list below" at bounding box center [540, 345] width 903 height 198
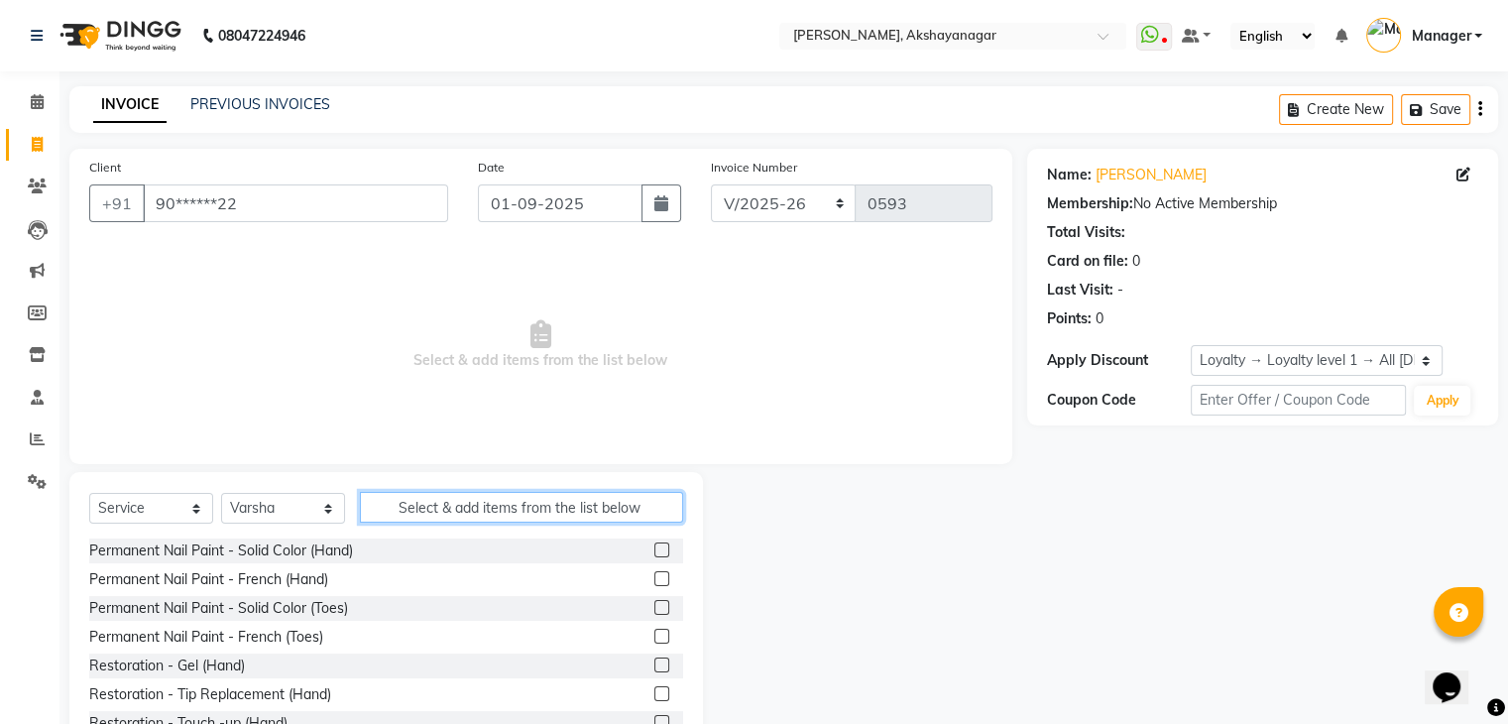
click at [417, 517] on input "Select & add items from the list below" at bounding box center [521, 507] width 323 height 31
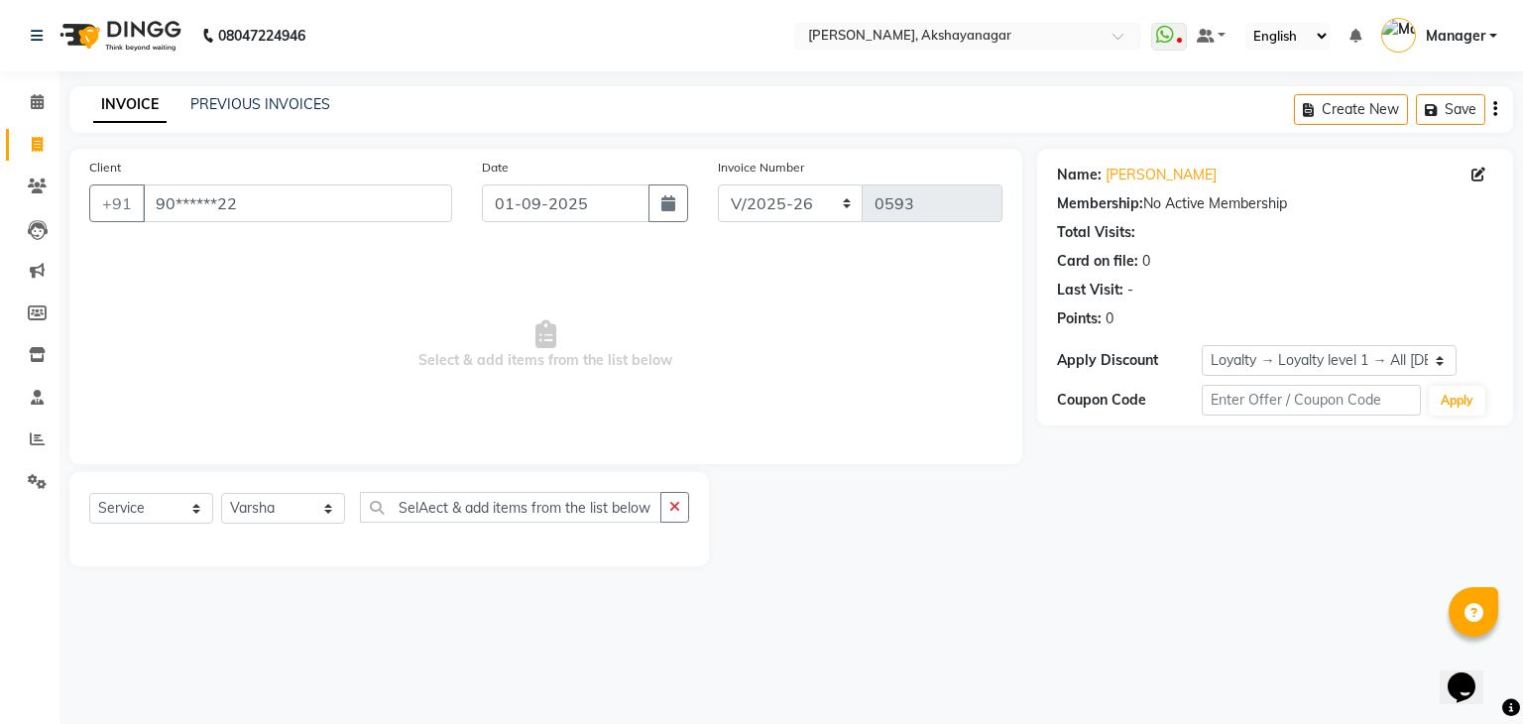
click at [510, 389] on span "Select & add items from the list below" at bounding box center [545, 345] width 913 height 198
click at [654, 511] on input "SelAect & add items from the list below" at bounding box center [510, 507] width 301 height 31
type input "S"
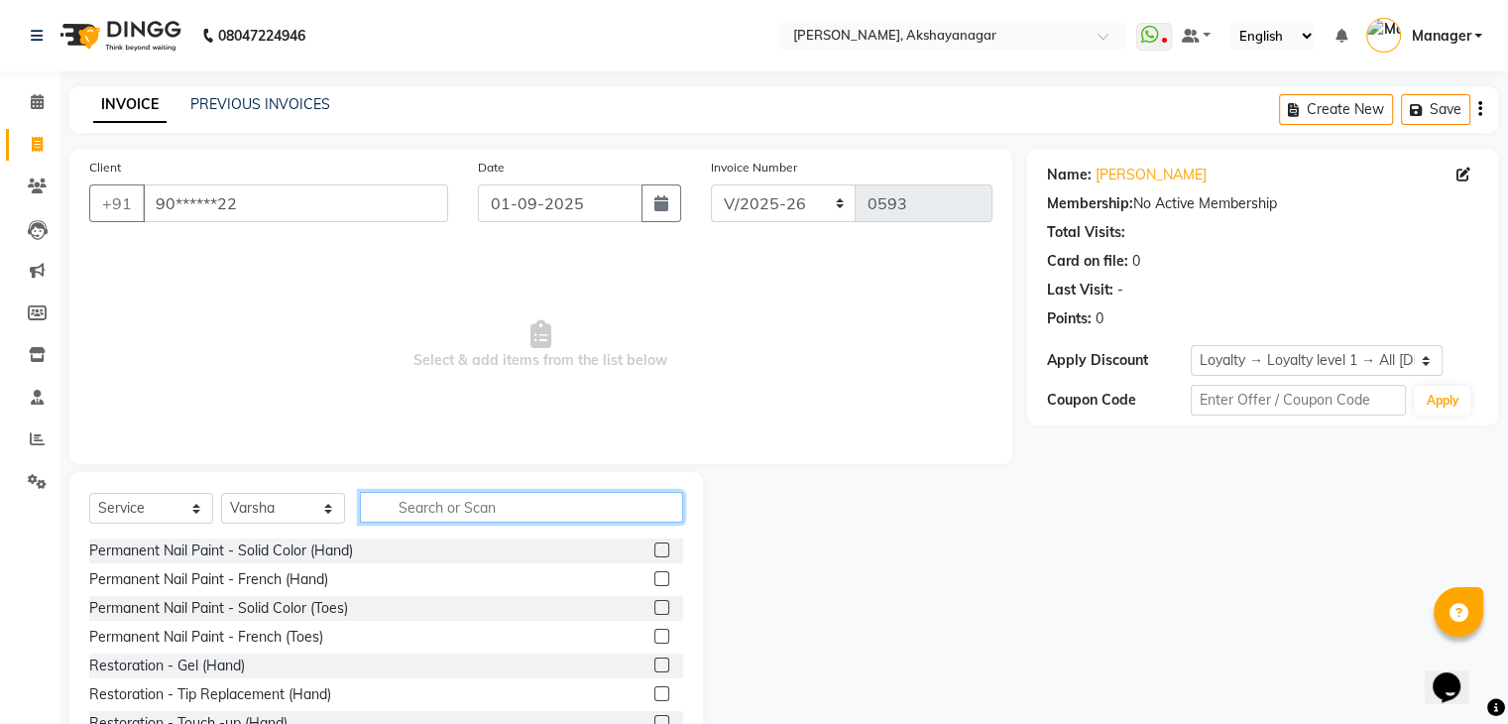
click at [475, 511] on input "text" at bounding box center [521, 507] width 323 height 31
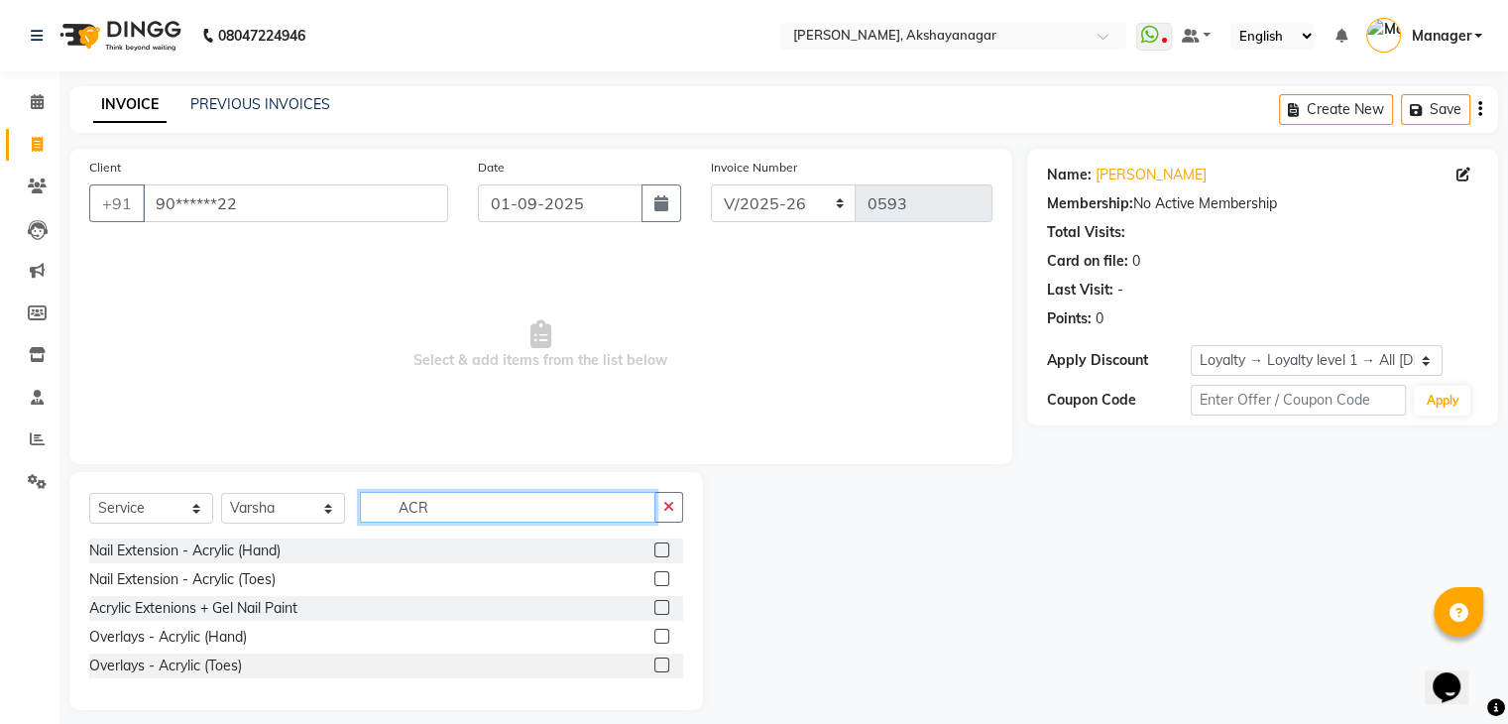
type input "ACR"
click at [661, 556] on label at bounding box center [662, 549] width 15 height 15
click at [661, 556] on input "checkbox" at bounding box center [661, 550] width 13 height 13
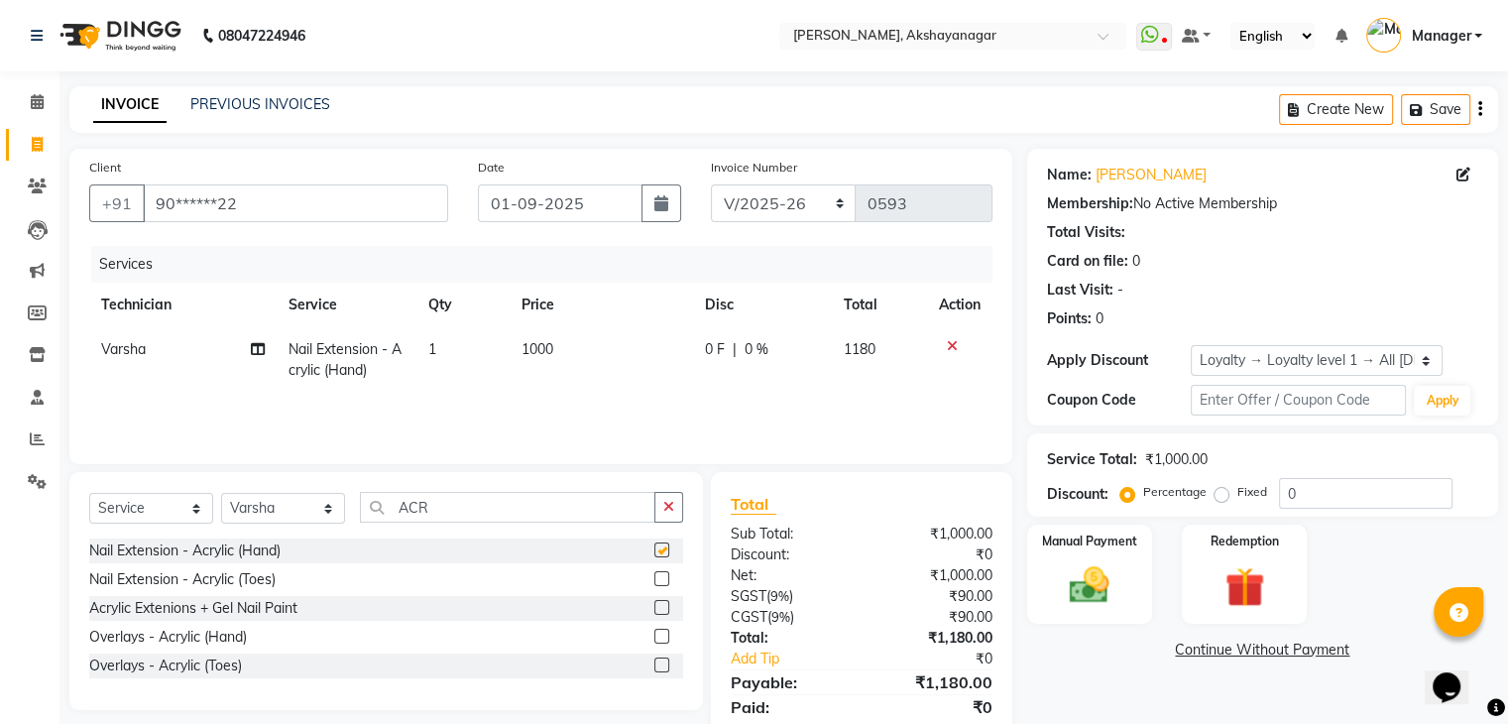
checkbox input "false"
click at [495, 513] on input "ACR" at bounding box center [508, 507] width 296 height 31
type input "A"
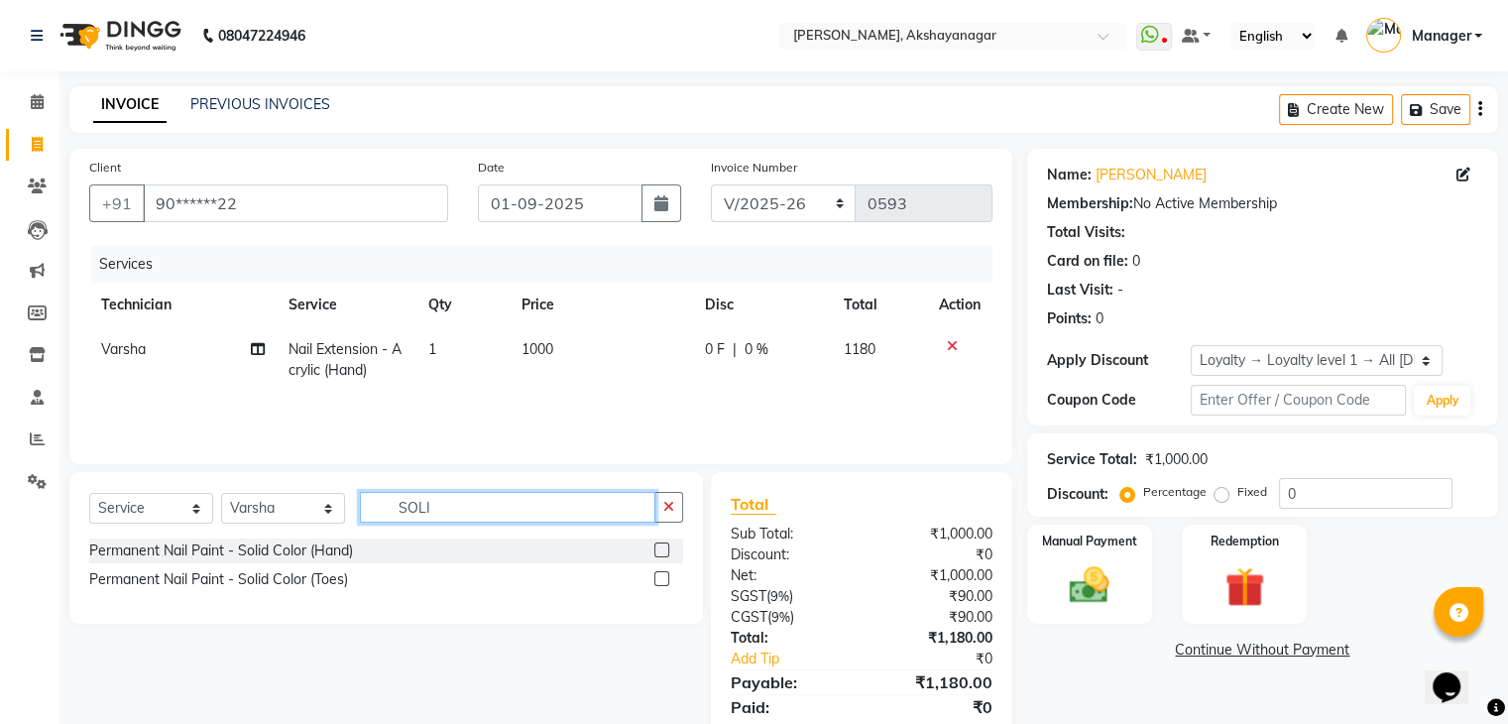
click at [460, 506] on input "SOLI" at bounding box center [508, 507] width 296 height 31
type input "S"
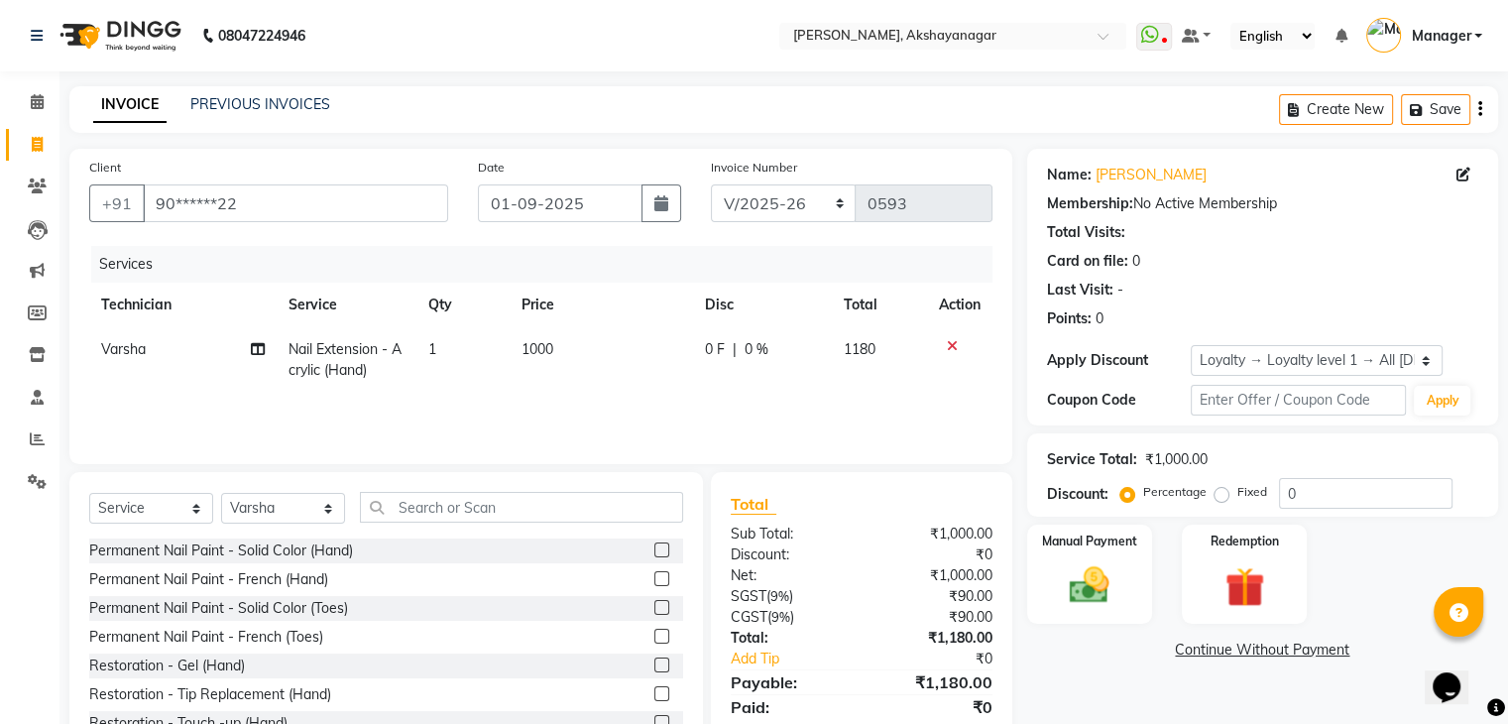
click at [542, 344] on span "1000" at bounding box center [538, 349] width 32 height 18
select select "86675"
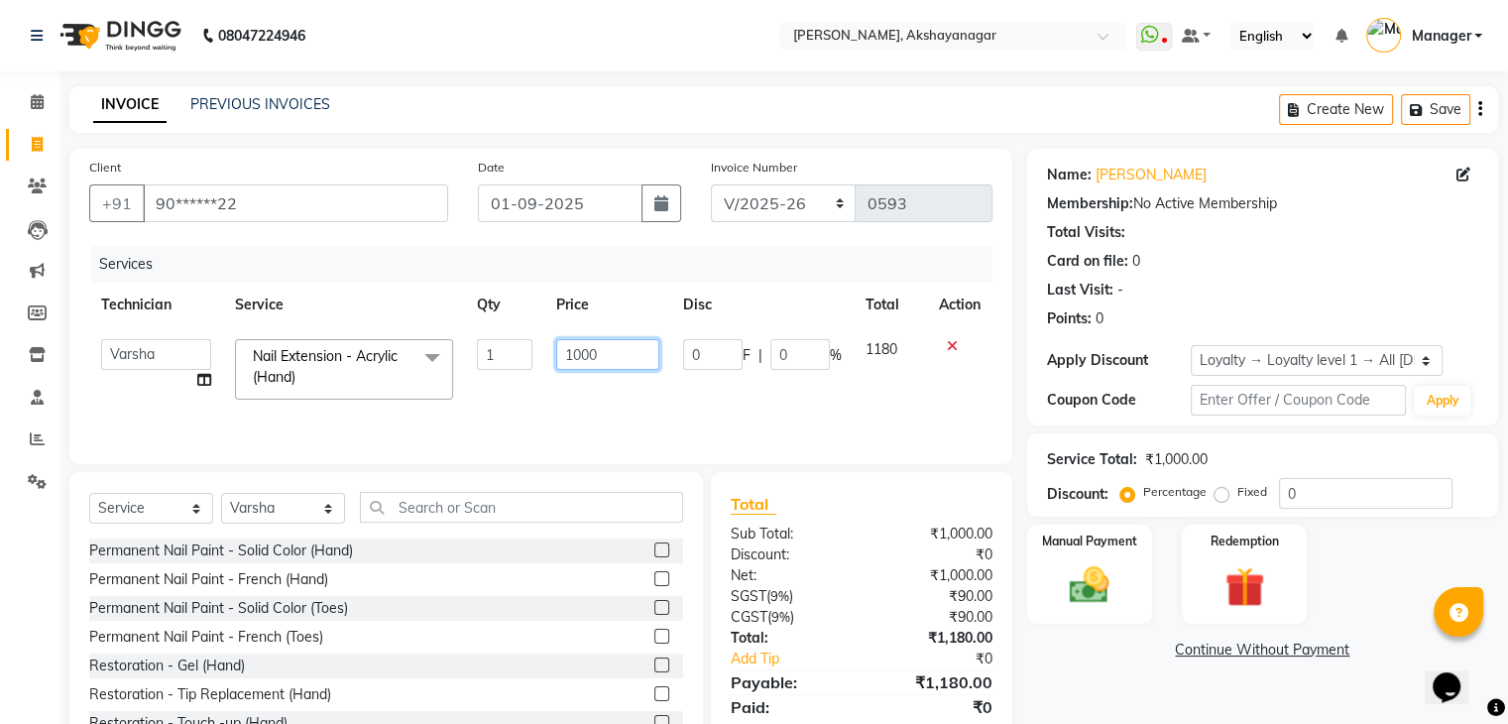
click at [599, 358] on input "1000" at bounding box center [607, 354] width 103 height 31
type input "1"
type input "500"
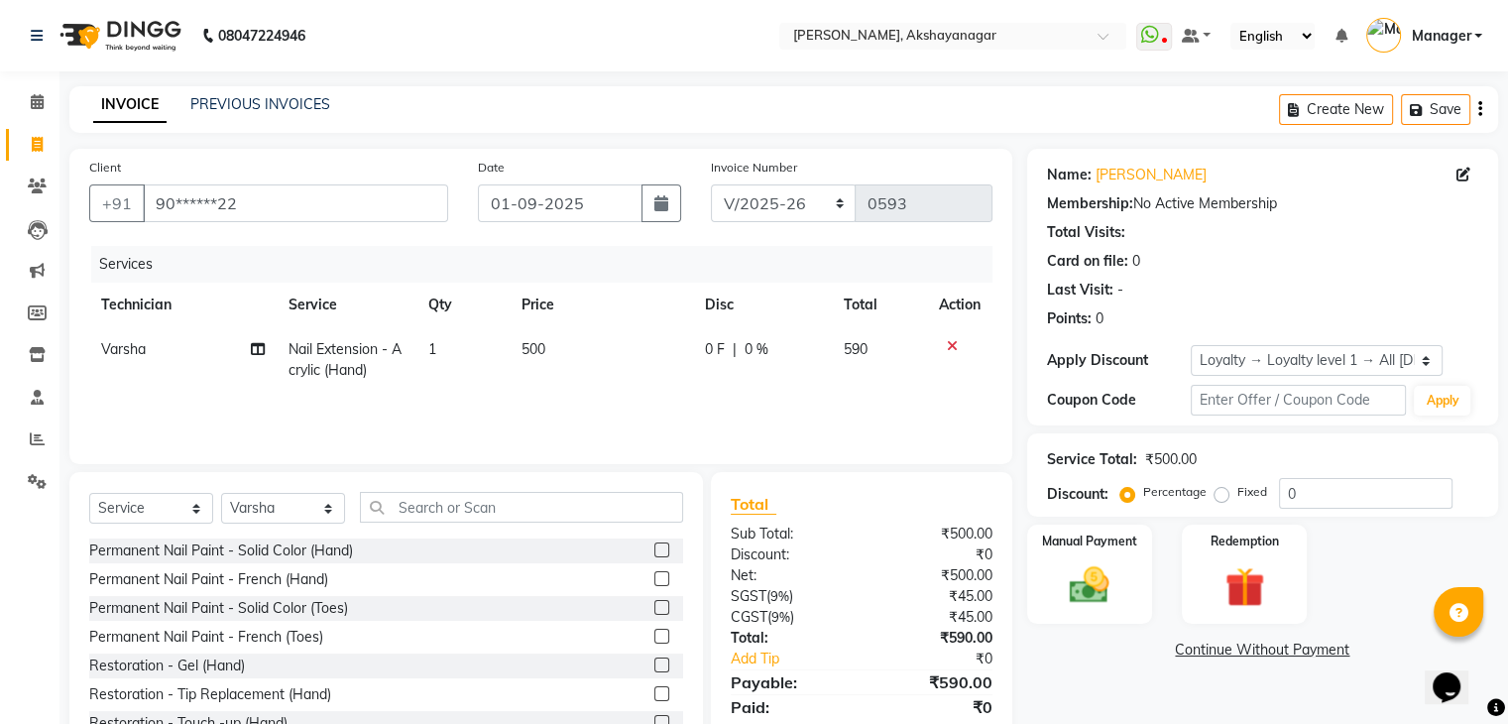
click at [580, 406] on div "Services Technician Service Qty Price Disc Total Action [PERSON_NAME] Nail Exte…" at bounding box center [540, 345] width 903 height 198
click at [452, 509] on input "text" at bounding box center [521, 507] width 323 height 31
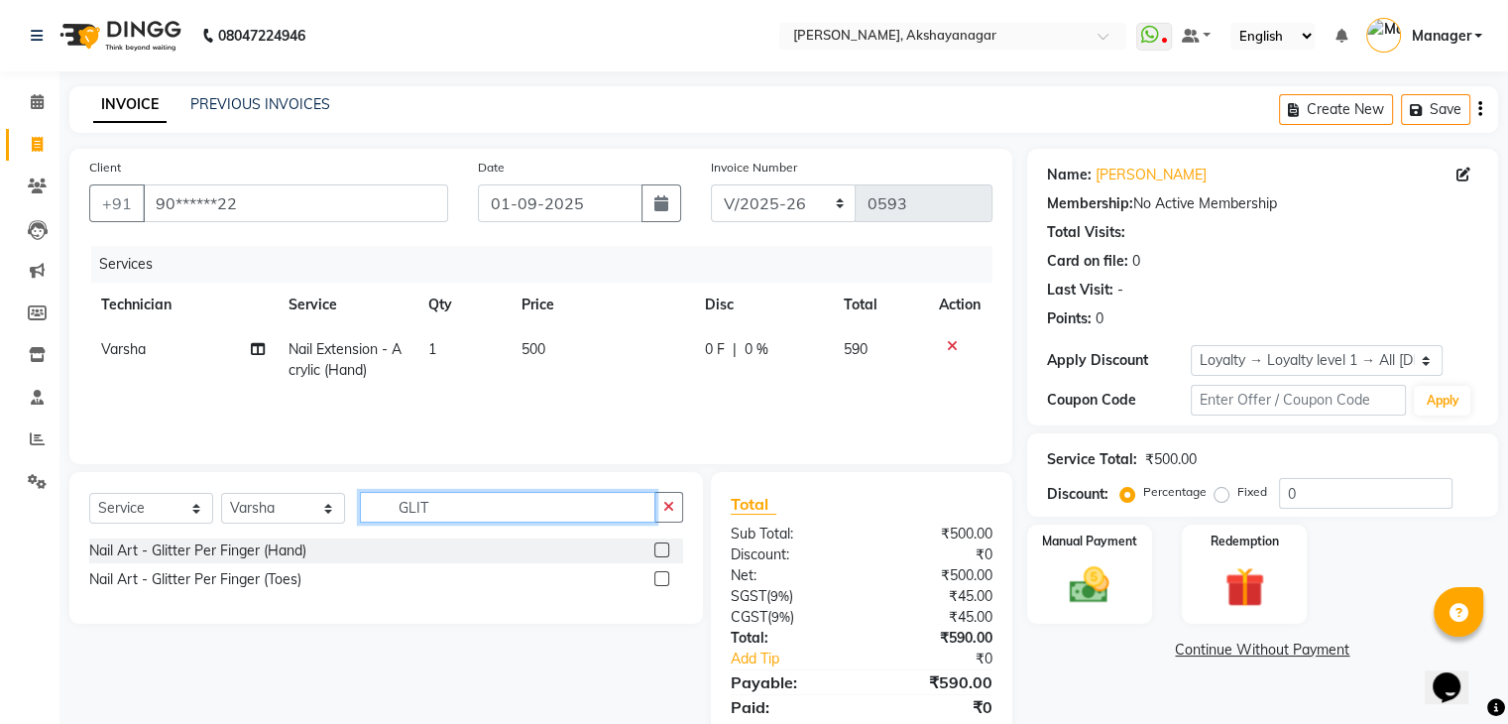
type input "GLIT"
click at [666, 544] on label at bounding box center [662, 549] width 15 height 15
click at [666, 544] on input "checkbox" at bounding box center [661, 550] width 13 height 13
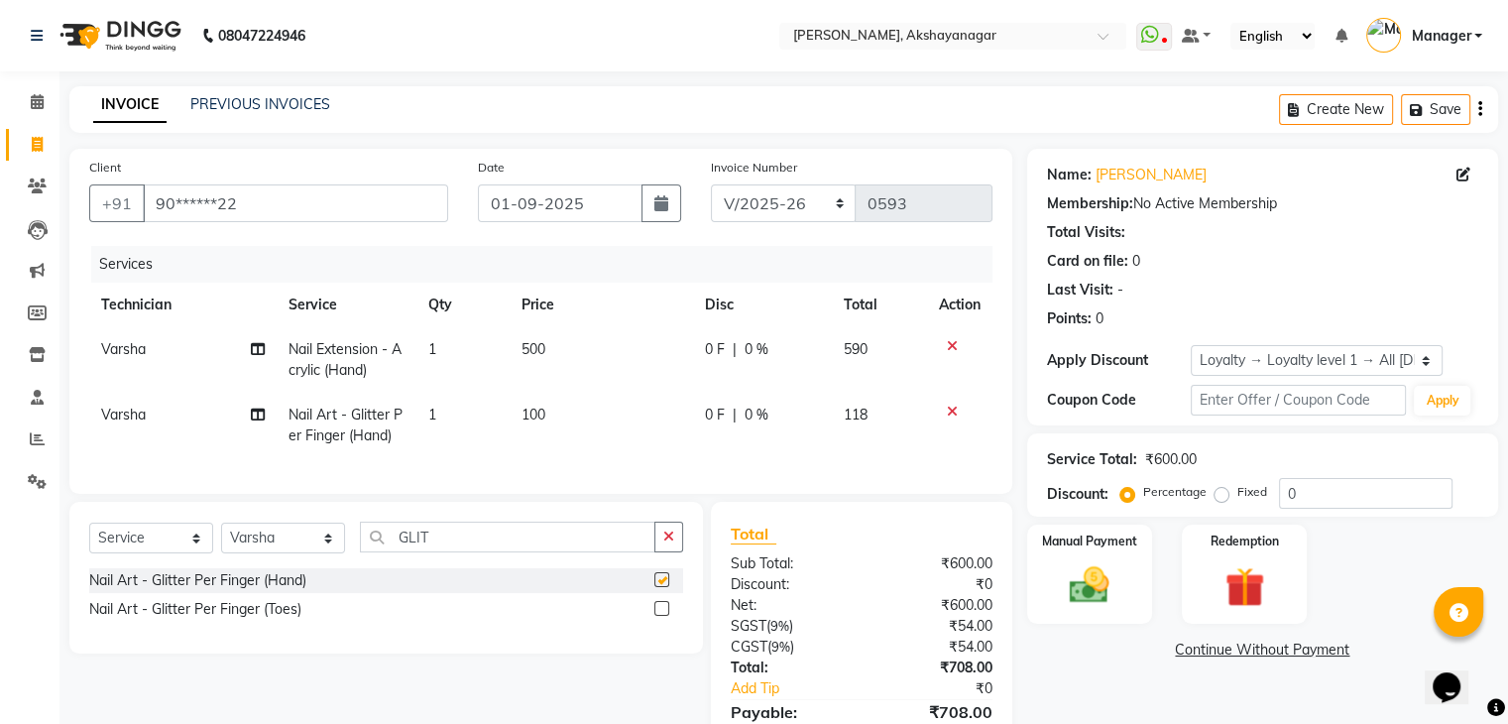
checkbox input "false"
click at [432, 413] on span "1" at bounding box center [432, 415] width 8 height 18
select select "86675"
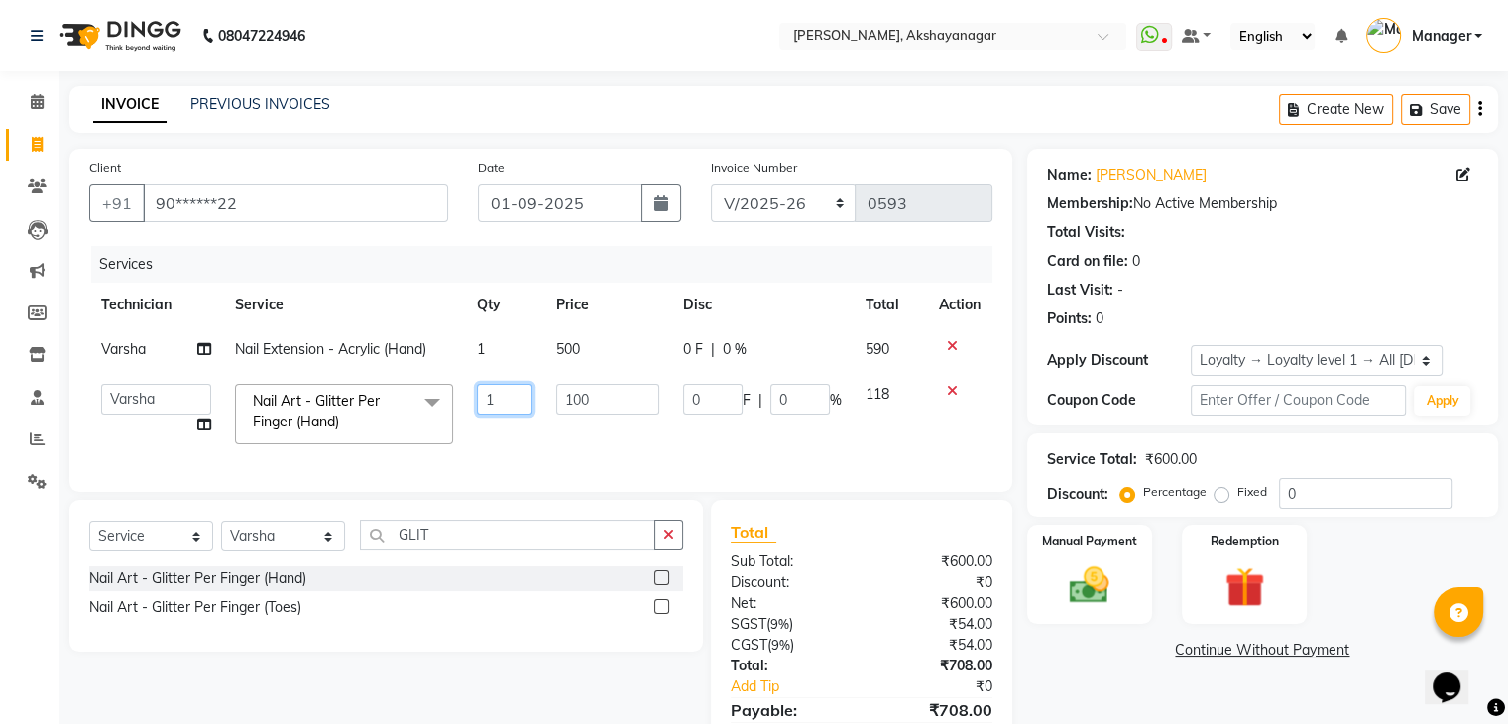
click at [501, 401] on input "1" at bounding box center [505, 399] width 57 height 31
type input "5"
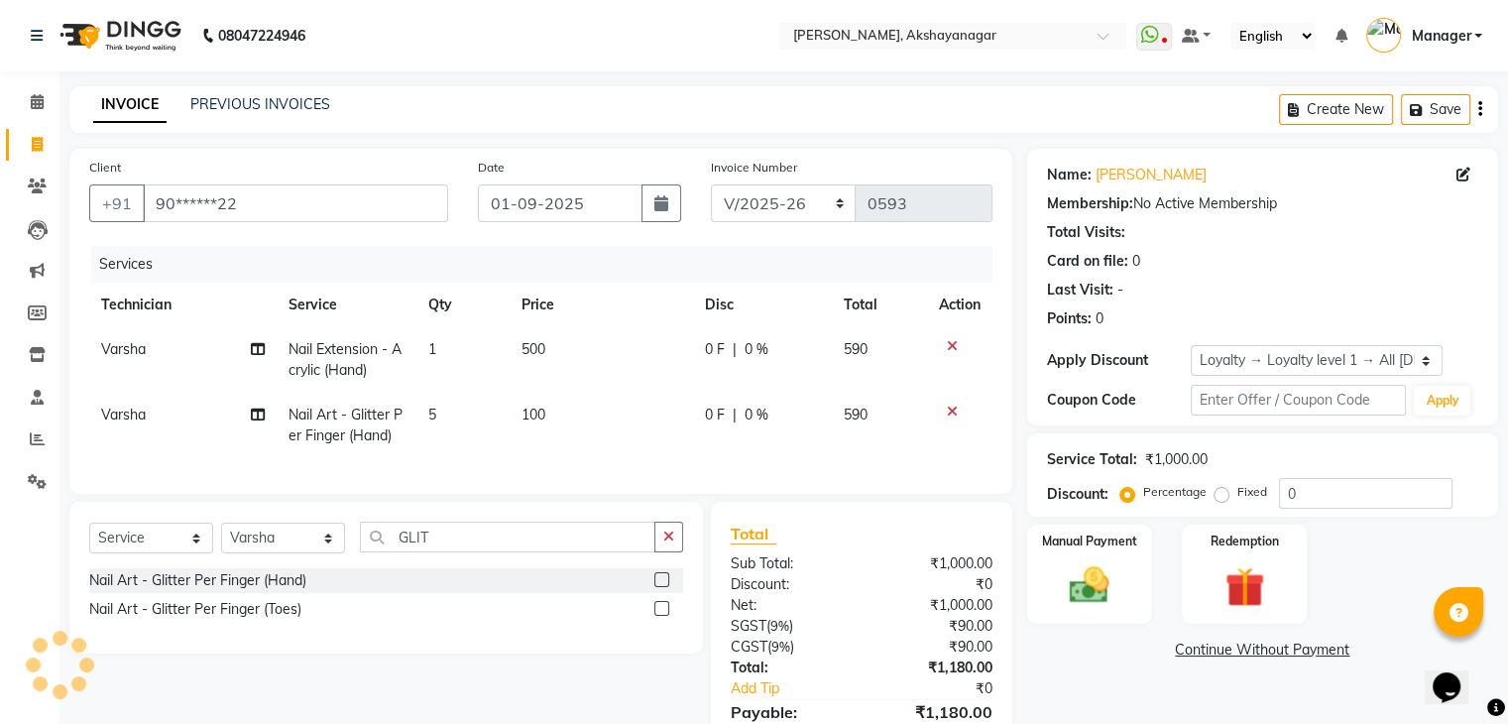
click at [580, 441] on td "100" at bounding box center [601, 425] width 182 height 65
select select "86675"
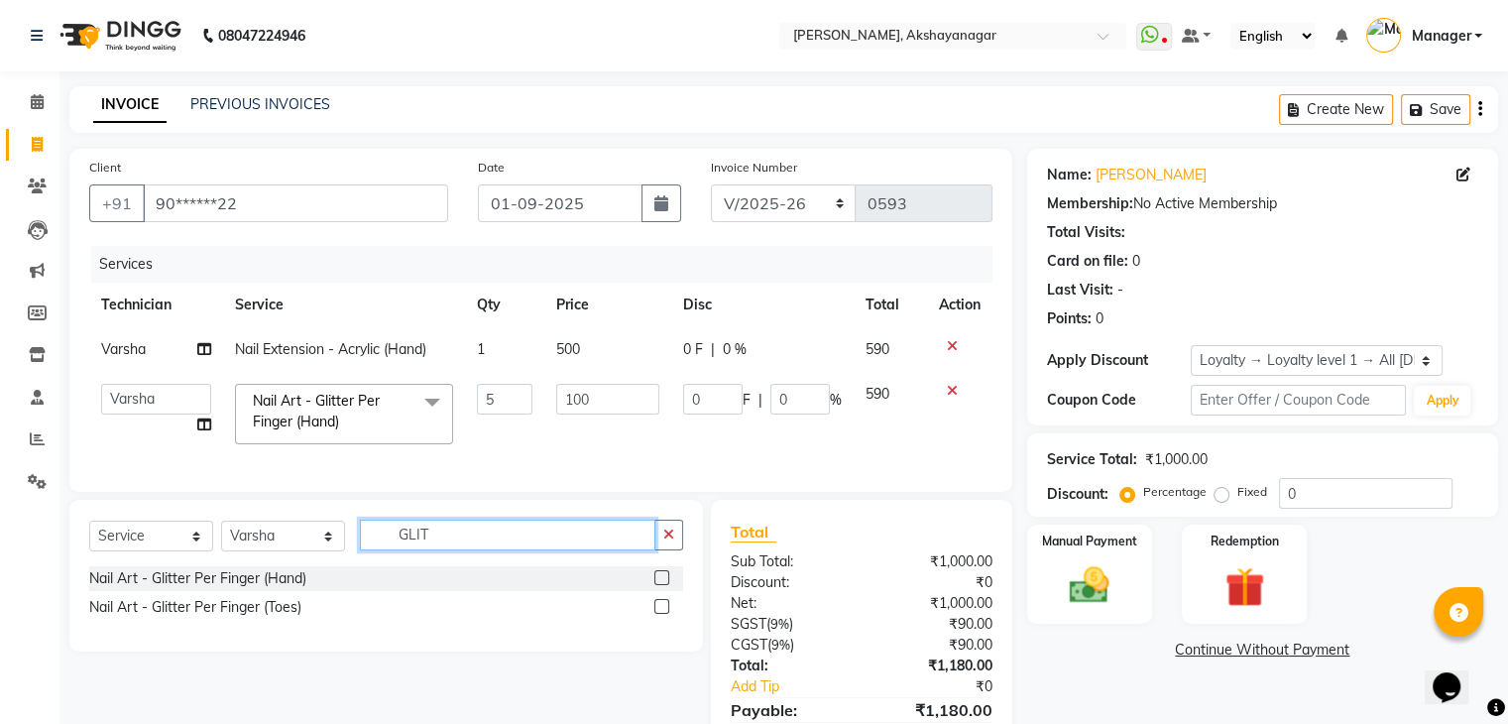
click at [469, 550] on input "GLIT" at bounding box center [508, 535] width 296 height 31
type input "G"
type input "3D"
click at [661, 585] on label at bounding box center [662, 577] width 15 height 15
click at [661, 585] on input "checkbox" at bounding box center [661, 578] width 13 height 13
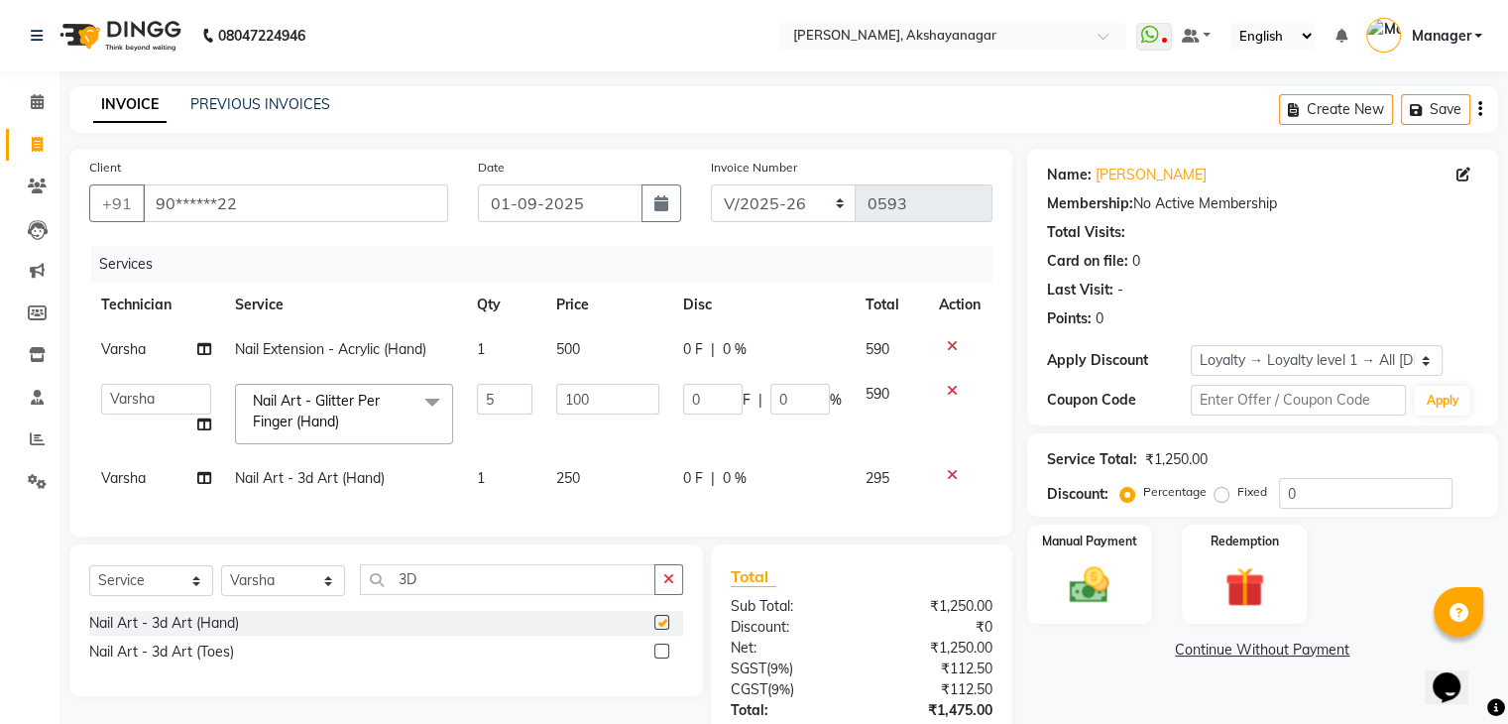
checkbox input "false"
click at [631, 553] on div "Client +91 90******22 Date [DATE] Invoice Number BTH/2025-26 RED/2025-26 V/2025…" at bounding box center [541, 492] width 973 height 687
click at [1109, 692] on div "Name: [PERSON_NAME] Membership: No Active Membership Total Visits: Card on file…" at bounding box center [1270, 492] width 486 height 687
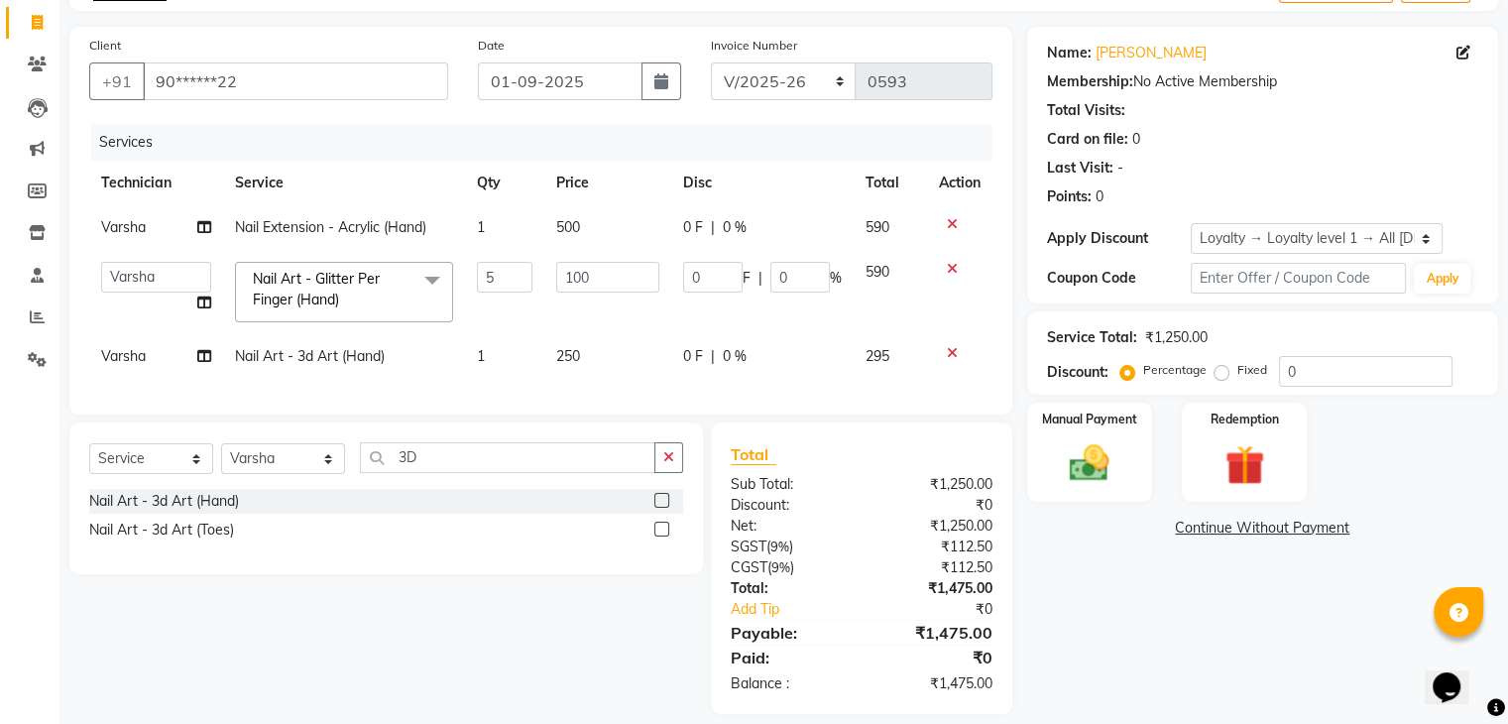
scroll to position [157, 0]
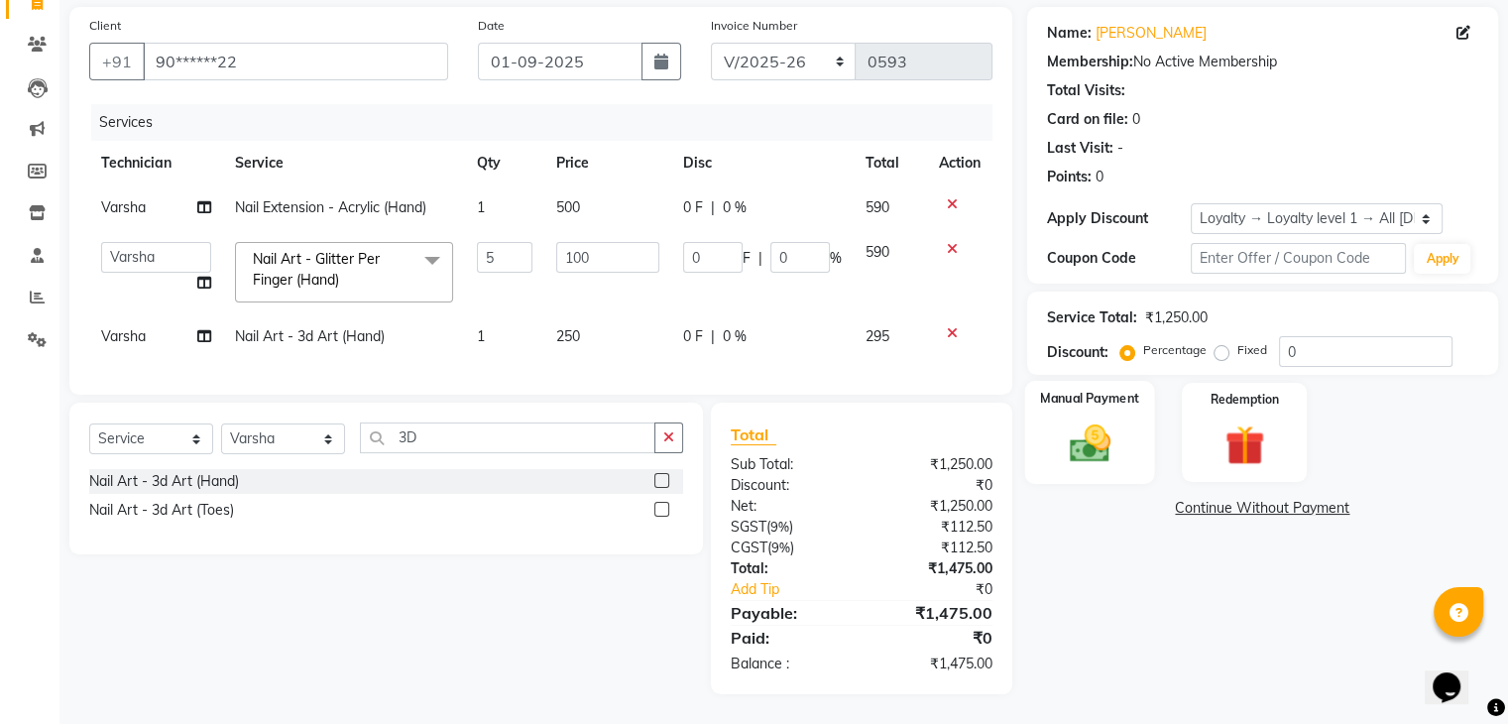
click at [1123, 420] on img at bounding box center [1089, 444] width 66 height 48
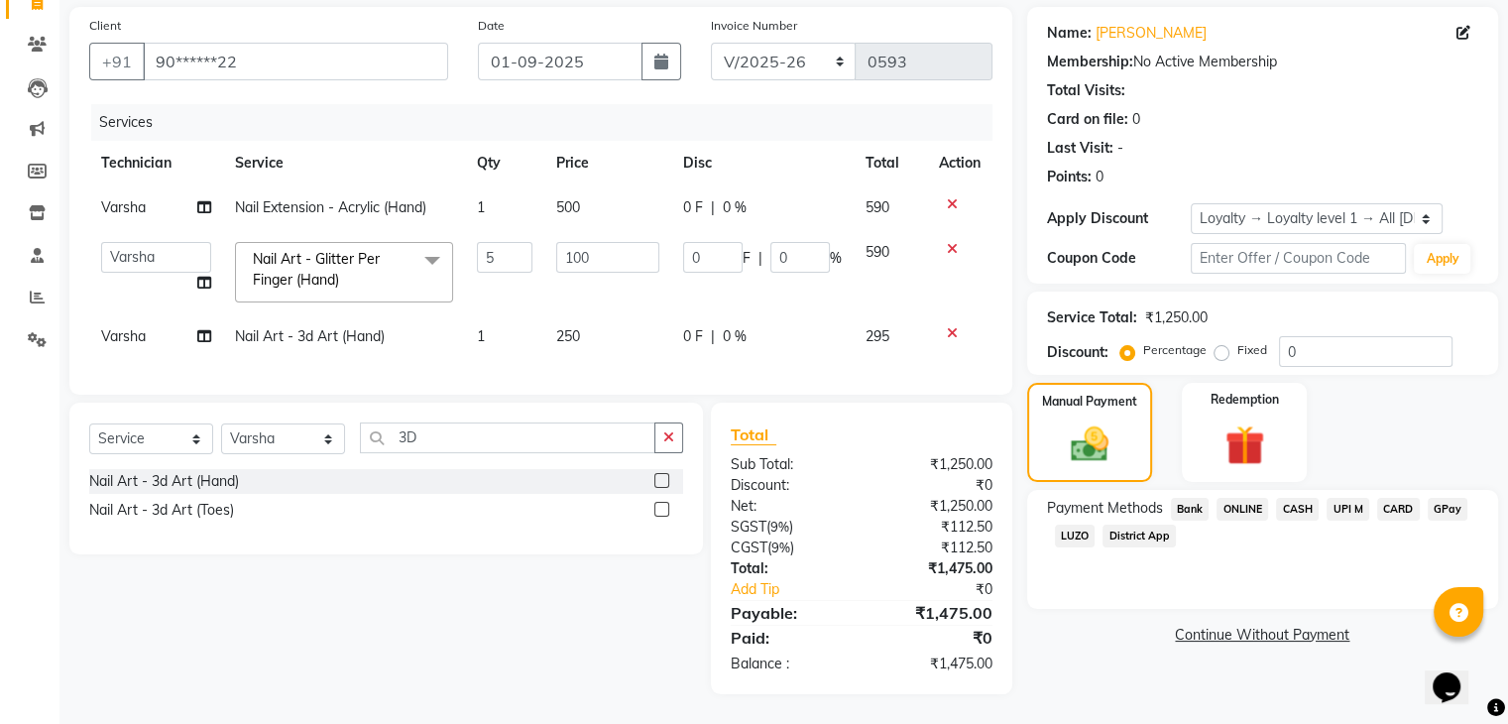
click at [1299, 498] on span "CASH" at bounding box center [1297, 509] width 43 height 23
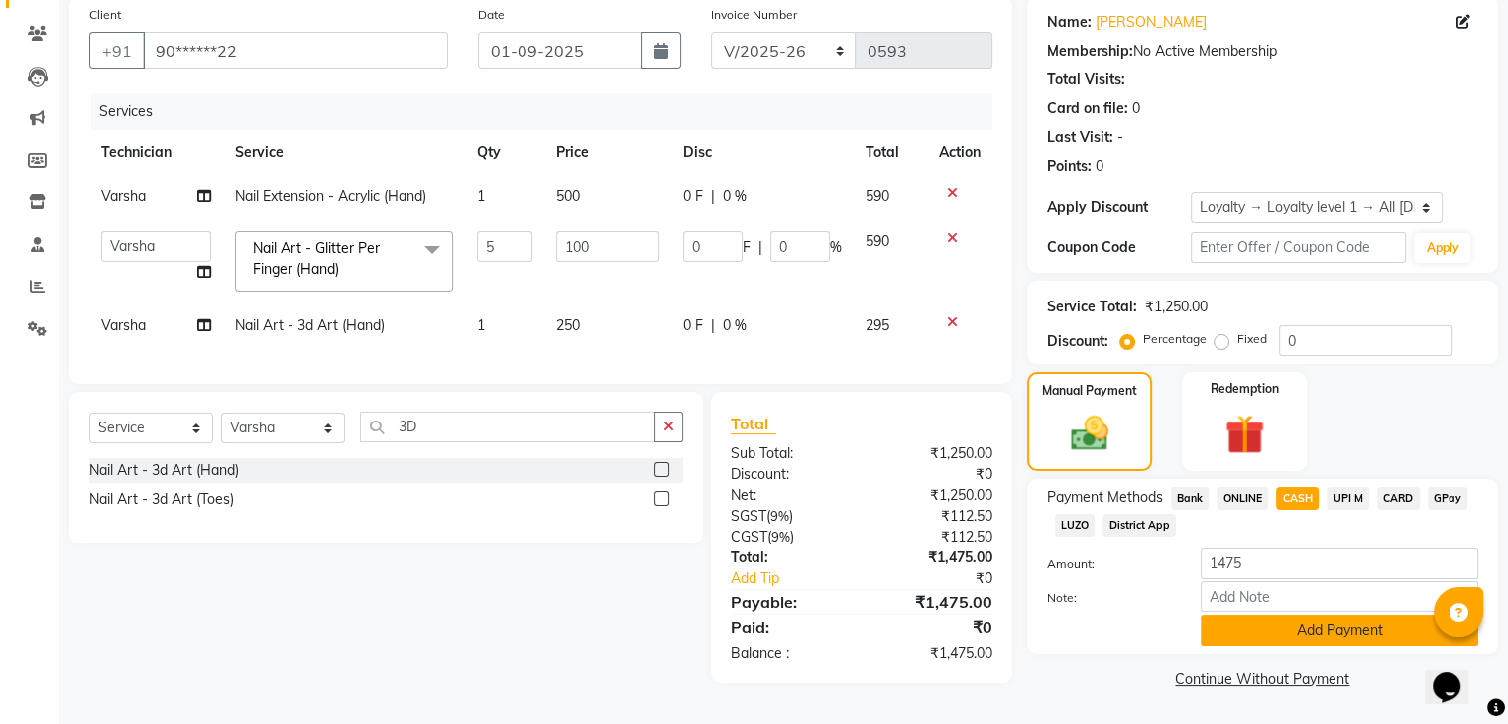
click at [1396, 631] on button "Add Payment" at bounding box center [1340, 630] width 278 height 31
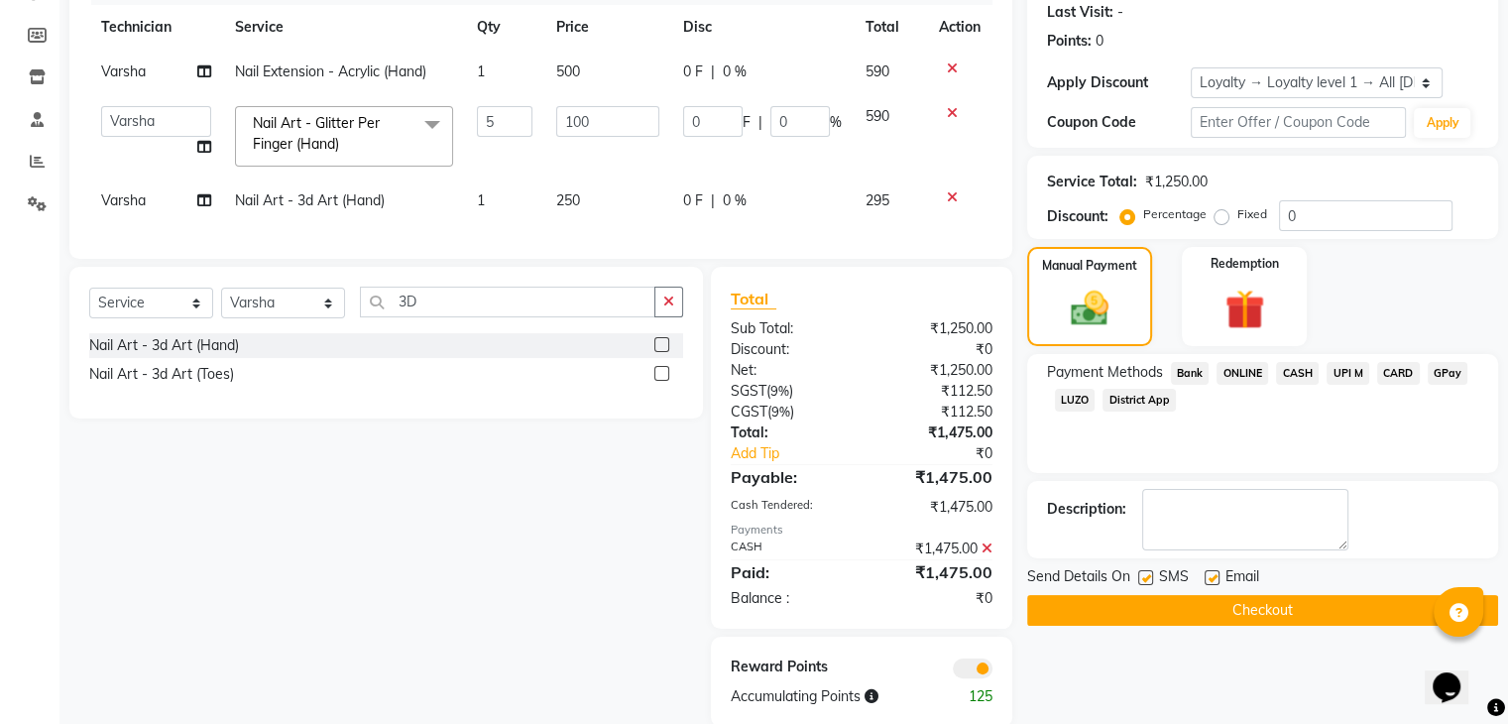
scroll to position [326, 0]
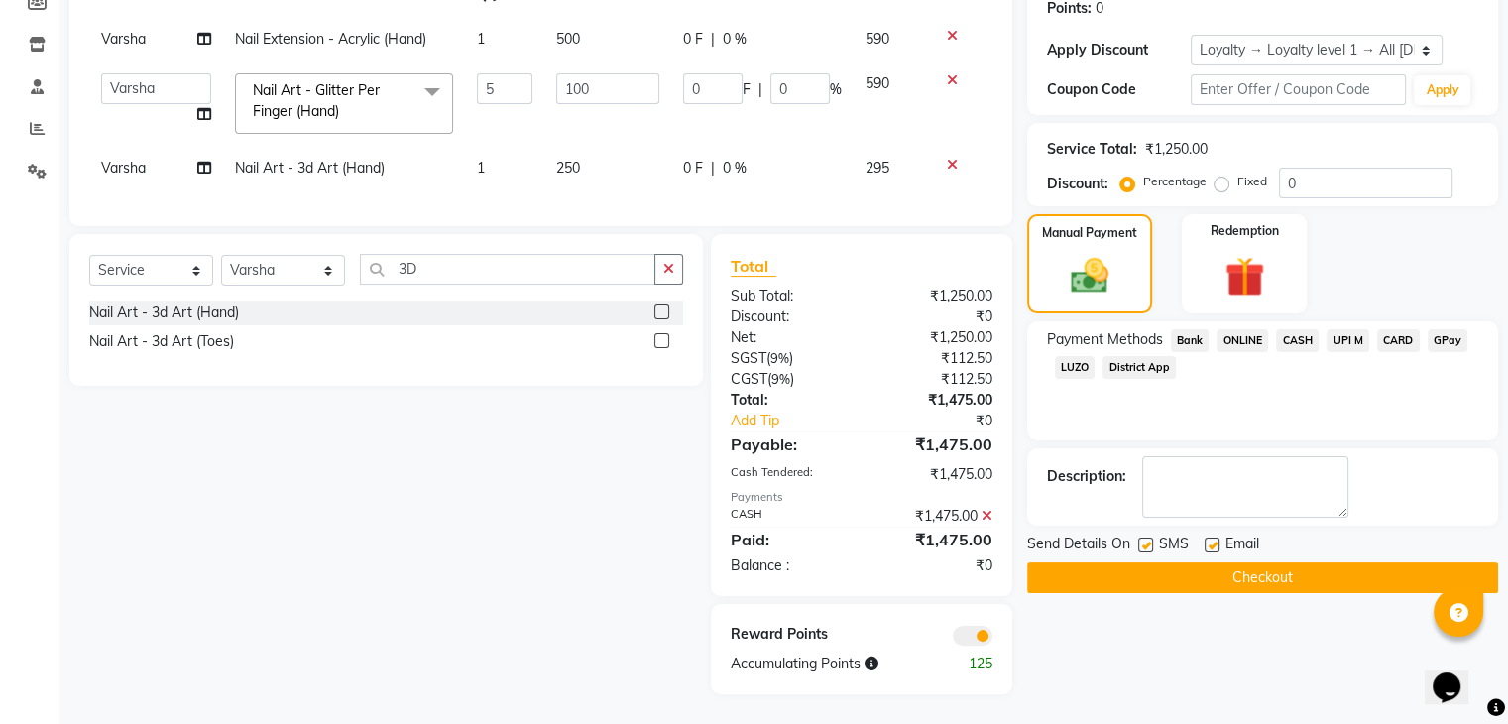
click at [1325, 562] on button "Checkout" at bounding box center [1262, 577] width 471 height 31
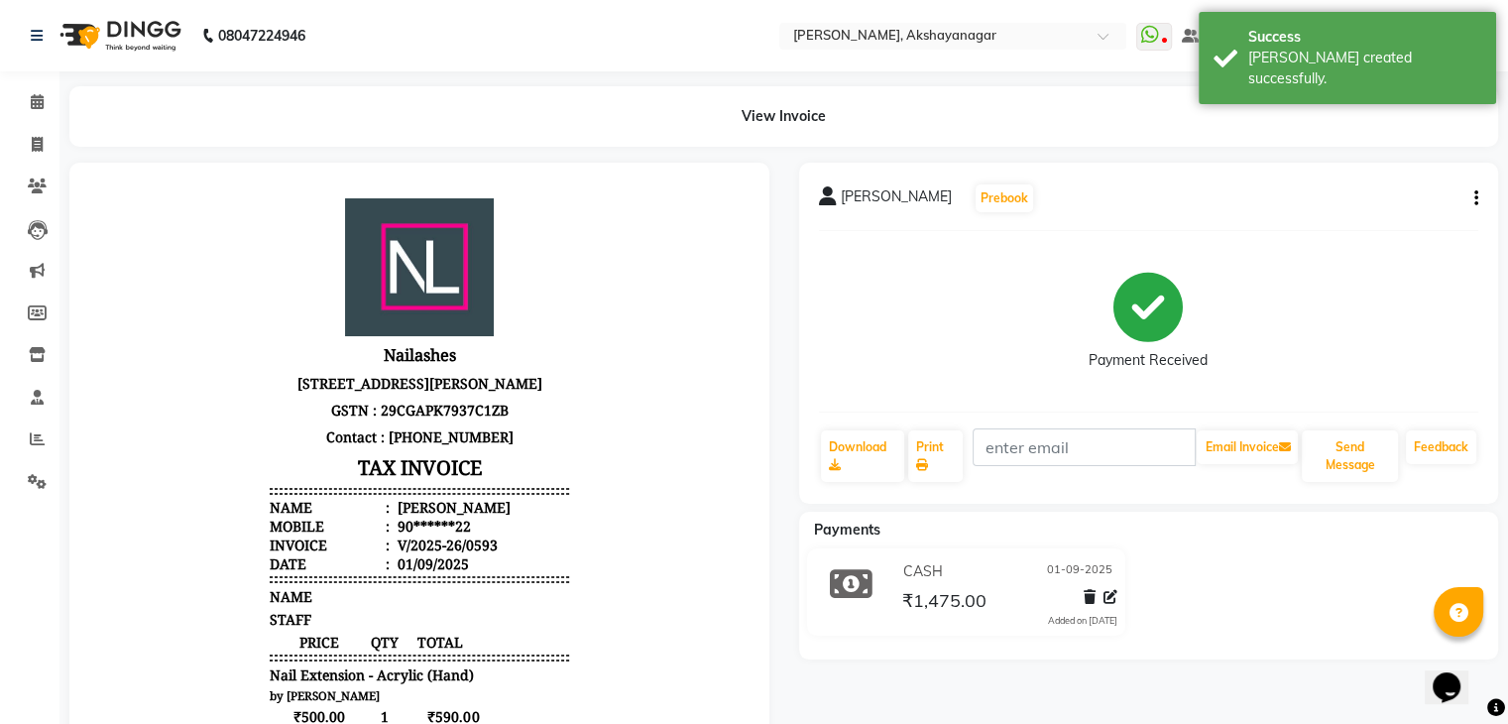
click at [615, 38] on nav "08047224946 Select Location × [GEOGRAPHIC_DATA], Akshayanagar WhatsApp Status ✕…" at bounding box center [754, 35] width 1508 height 71
click at [33, 96] on icon at bounding box center [37, 101] width 13 height 15
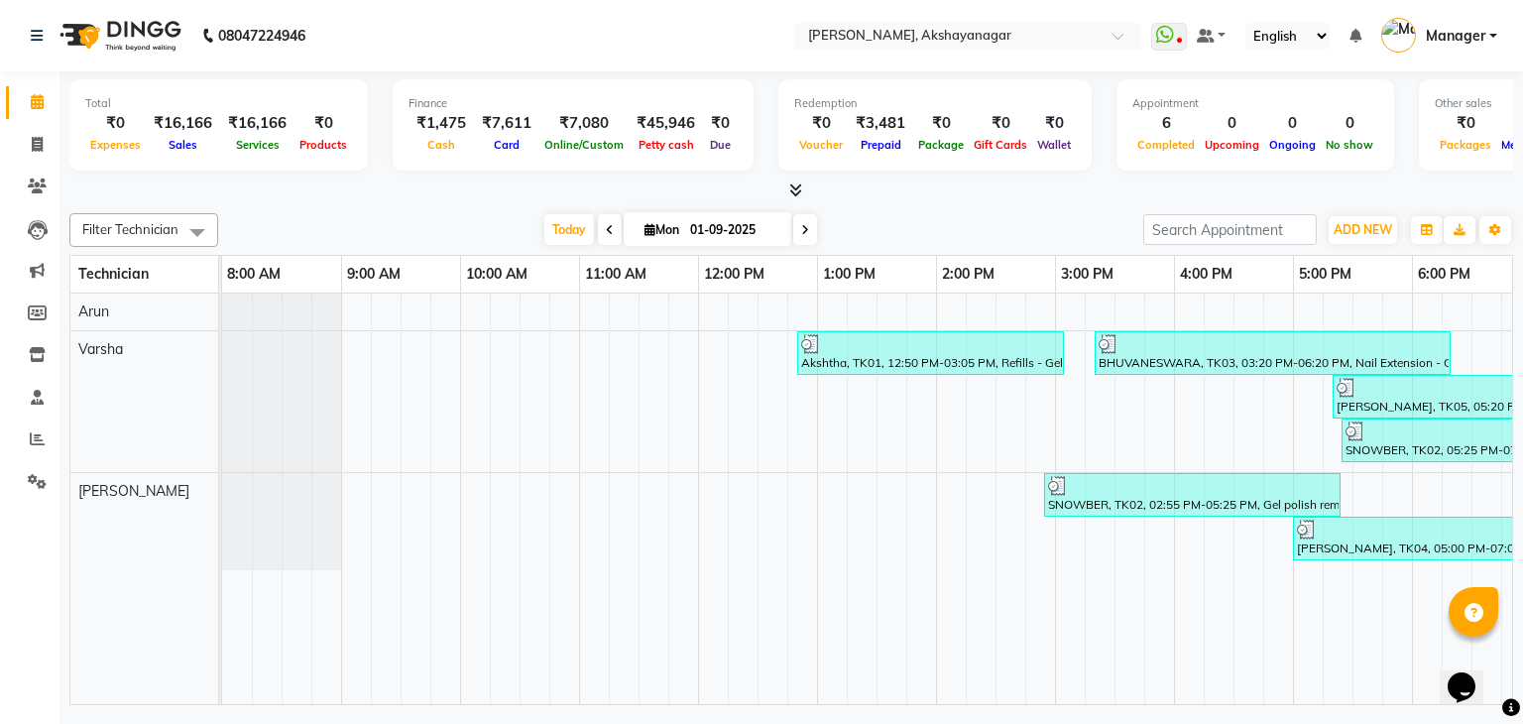
click at [896, 215] on div "[DATE] [DATE]" at bounding box center [680, 230] width 905 height 30
click at [1042, 205] on div "Filter Technician Select All Arun [PERSON_NAME] [DATE] [DATE] Toggle Dropdown A…" at bounding box center [791, 455] width 1444 height 500
click at [329, 210] on div "Filter Technician Select All Arun [PERSON_NAME] [DATE] [DATE] Toggle Dropdown A…" at bounding box center [791, 455] width 1444 height 500
click at [414, 213] on div "Filter Technician Select All Arun [PERSON_NAME] [DATE] [DATE] Toggle Dropdown A…" at bounding box center [791, 230] width 1444 height 34
click at [523, 35] on nav "08047224946 Select Location × [GEOGRAPHIC_DATA], Akshayanagar WhatsApp Status ✕…" at bounding box center [761, 35] width 1523 height 71
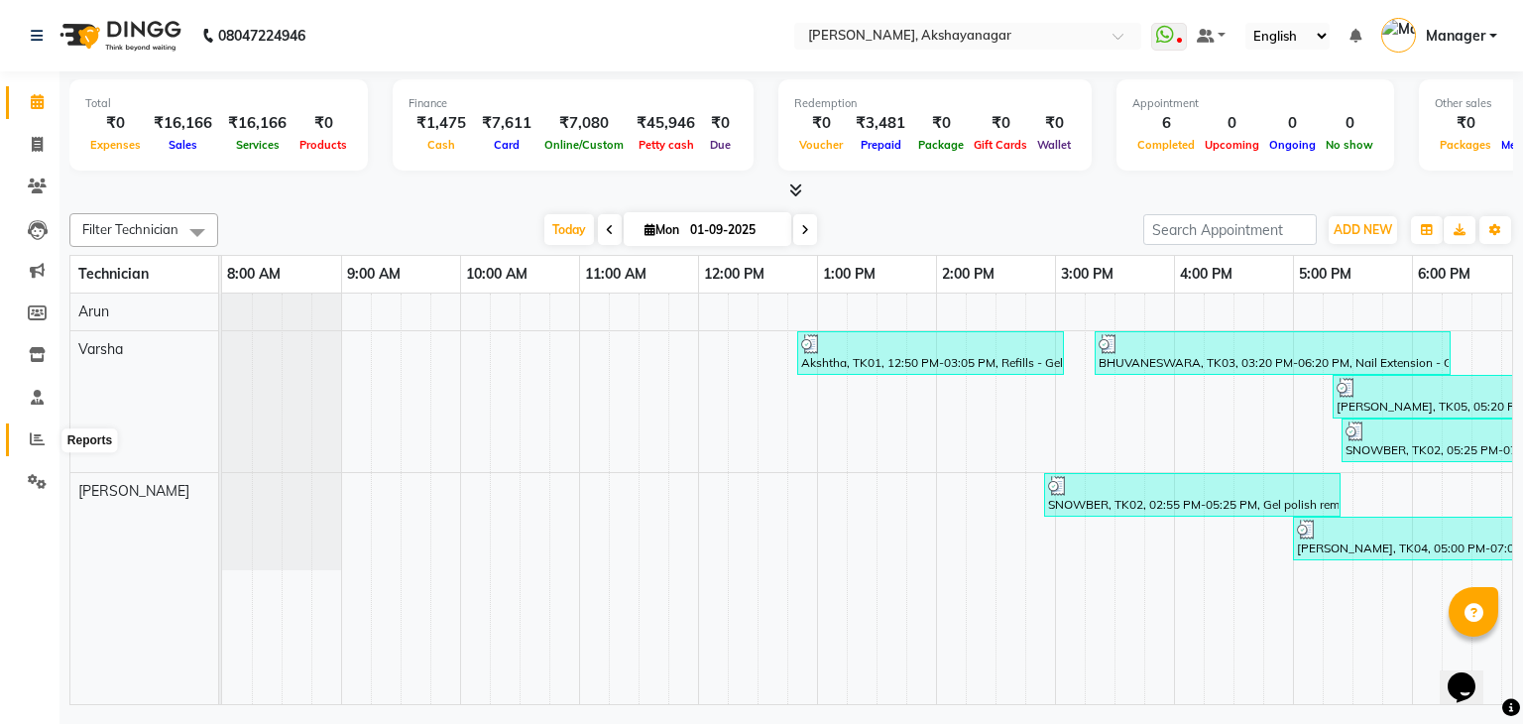
click at [36, 433] on icon at bounding box center [37, 438] width 15 height 15
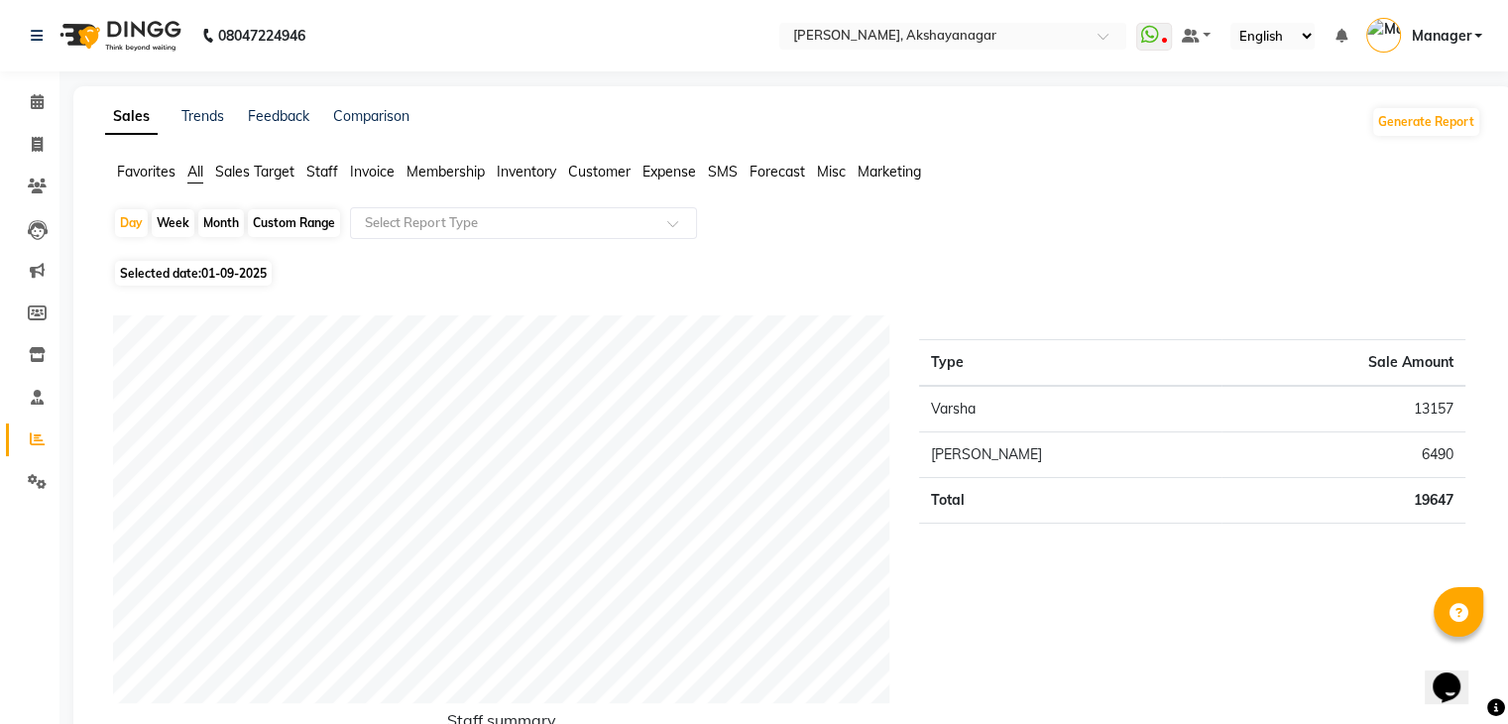
click at [325, 167] on span "Staff" at bounding box center [322, 172] width 32 height 18
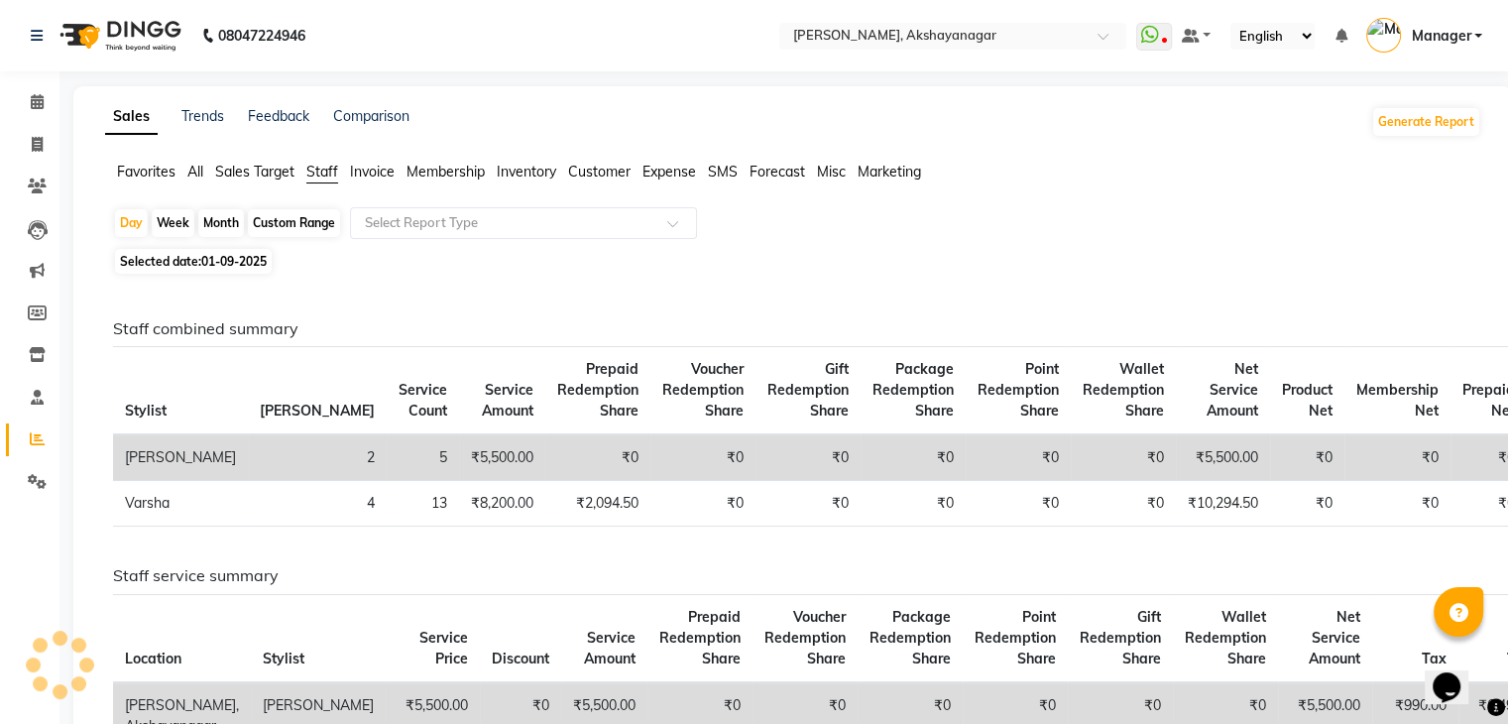
click at [805, 296] on div "Staff combined summary Stylist Bill Count Service Count Service Amount Prepaid …" at bounding box center [789, 635] width 1384 height 710
click at [941, 223] on div "Day Week Month Custom Range Select Report Type" at bounding box center [793, 225] width 1361 height 36
click at [704, 42] on nav "08047224946 Select Location × [GEOGRAPHIC_DATA], Akshayanagar WhatsApp Status ✕…" at bounding box center [754, 35] width 1508 height 71
click at [41, 144] on icon at bounding box center [37, 144] width 11 height 15
select select "service"
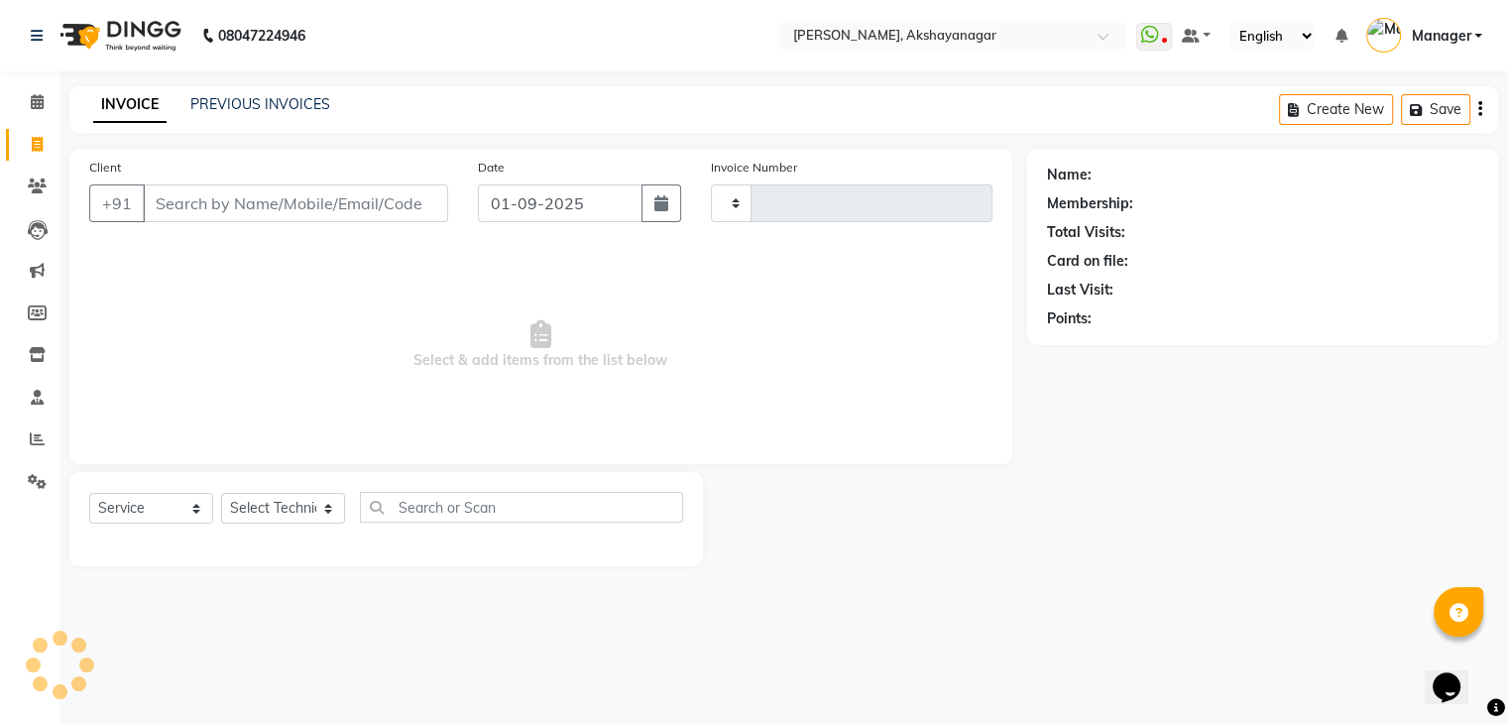
type input "0594"
select select "7395"
click at [237, 203] on input "Client" at bounding box center [297, 203] width 309 height 38
click at [494, 30] on nav "08047224946 Select Location × [GEOGRAPHIC_DATA], Akshayanagar WhatsApp Status ✕…" at bounding box center [761, 35] width 1523 height 71
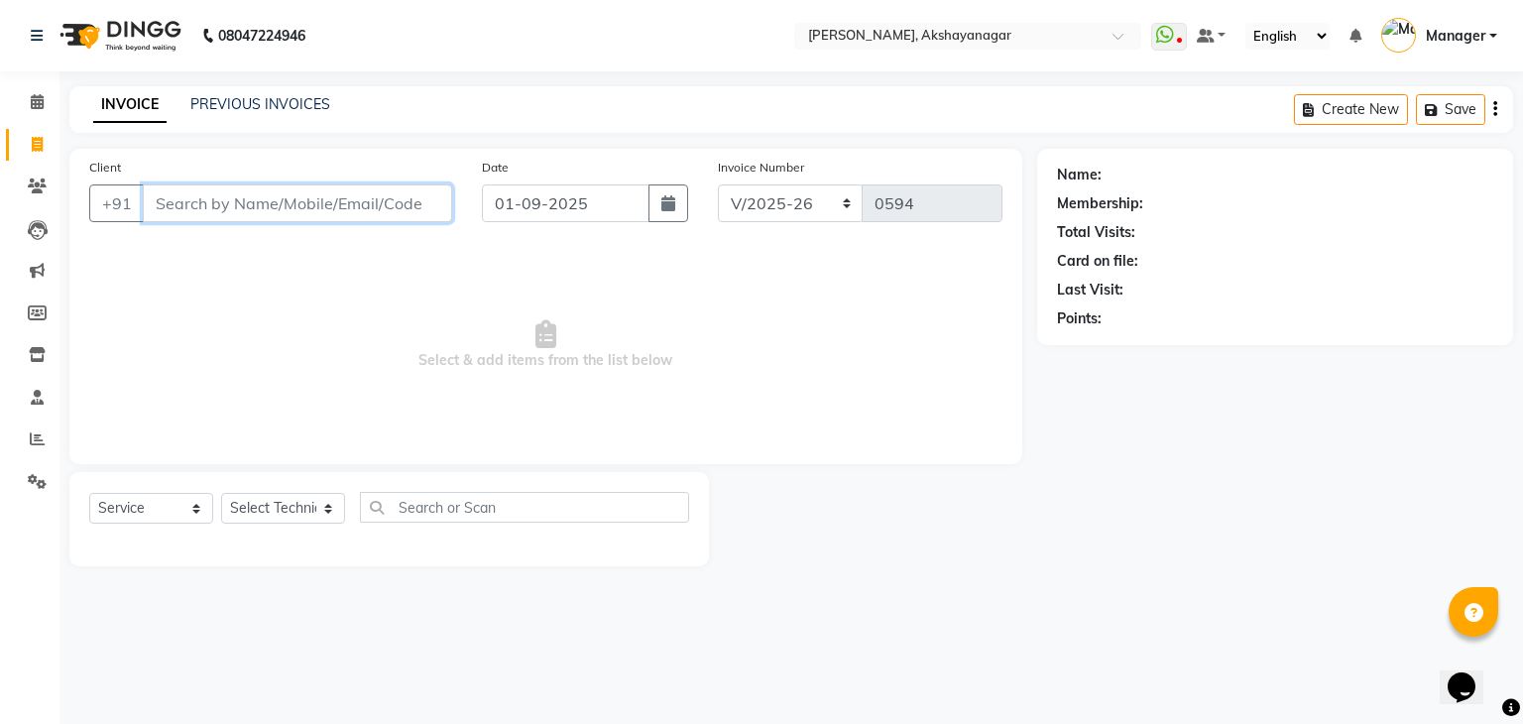
click at [237, 201] on input "Client" at bounding box center [297, 203] width 309 height 38
click at [296, 202] on input "Client" at bounding box center [297, 203] width 309 height 38
type input "7903320131"
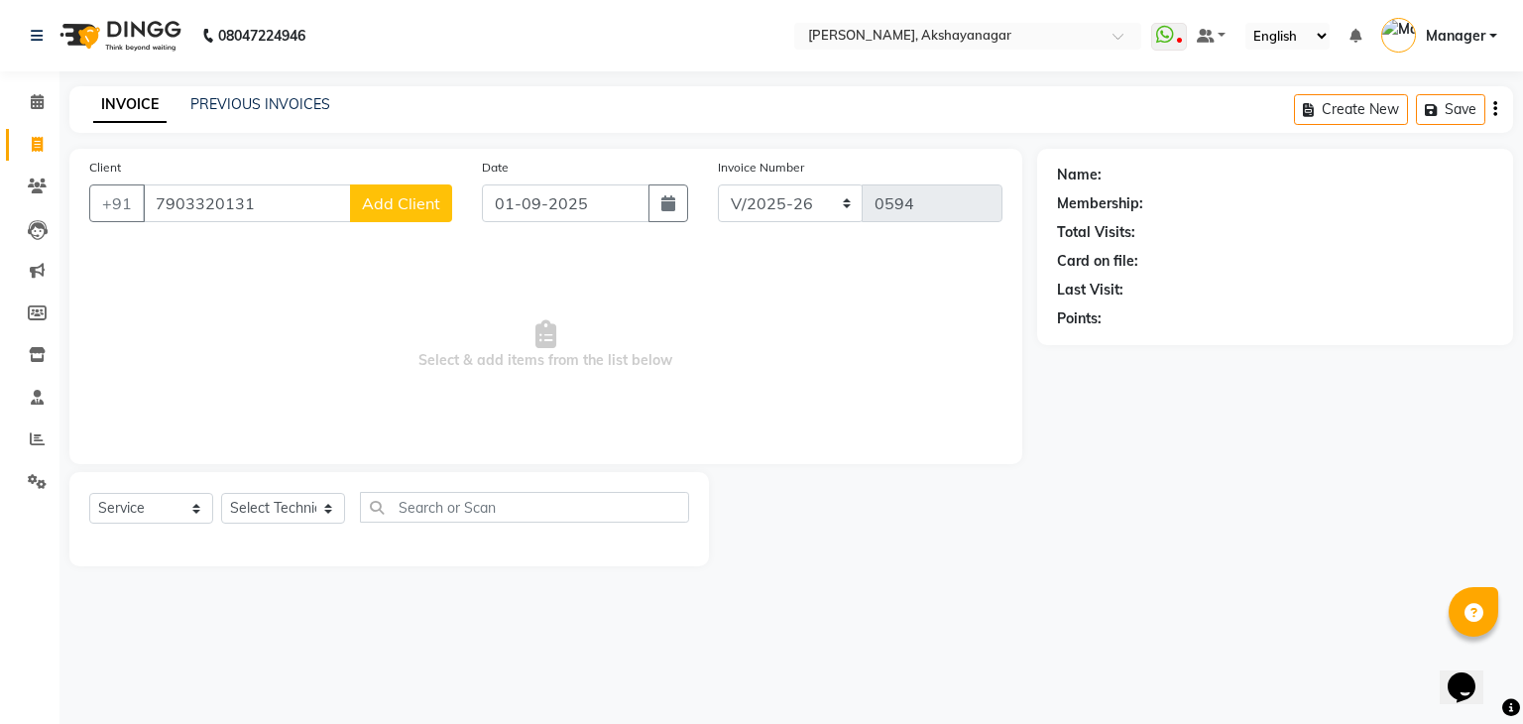
click at [398, 199] on span "Add Client" at bounding box center [401, 203] width 78 height 20
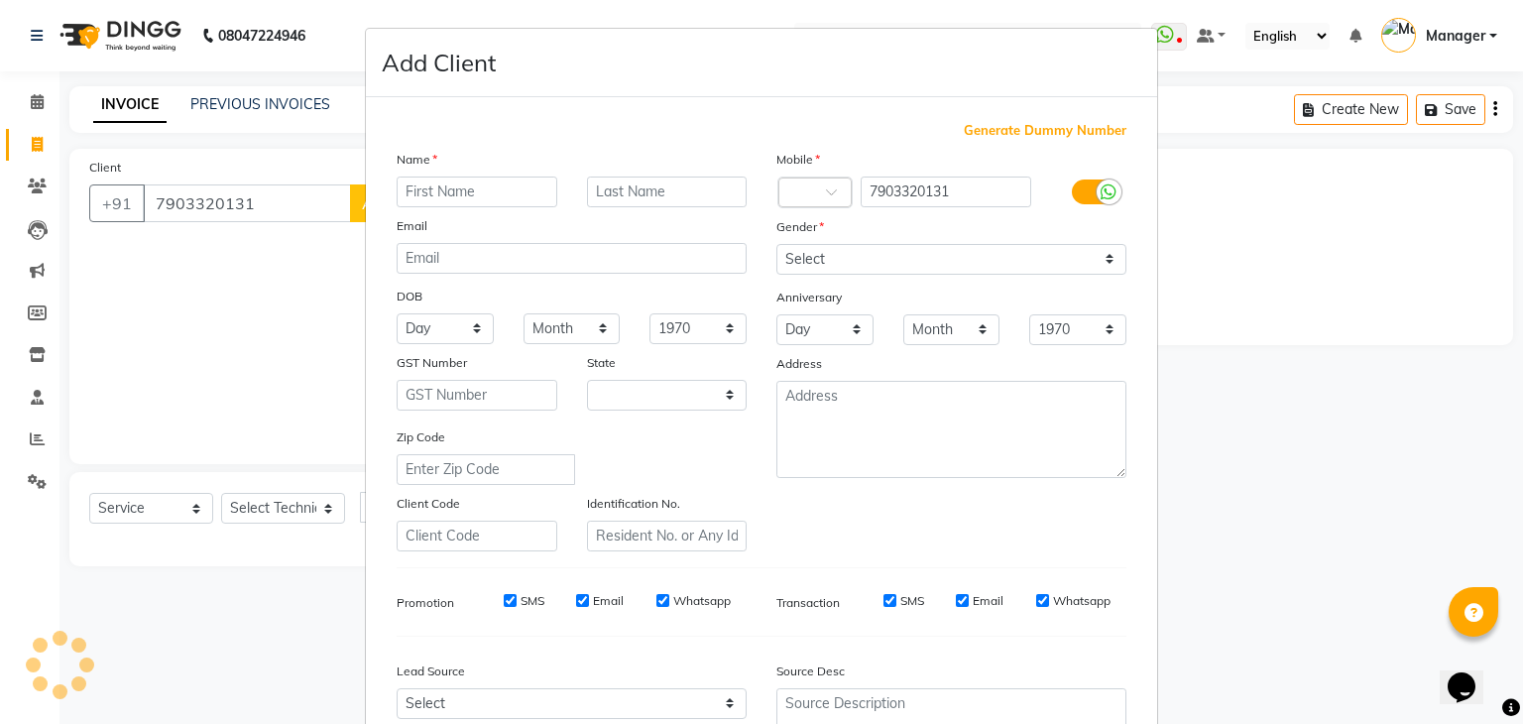
select select "21"
click at [456, 193] on input "text" at bounding box center [477, 192] width 161 height 31
type input "[PERSON_NAME]"
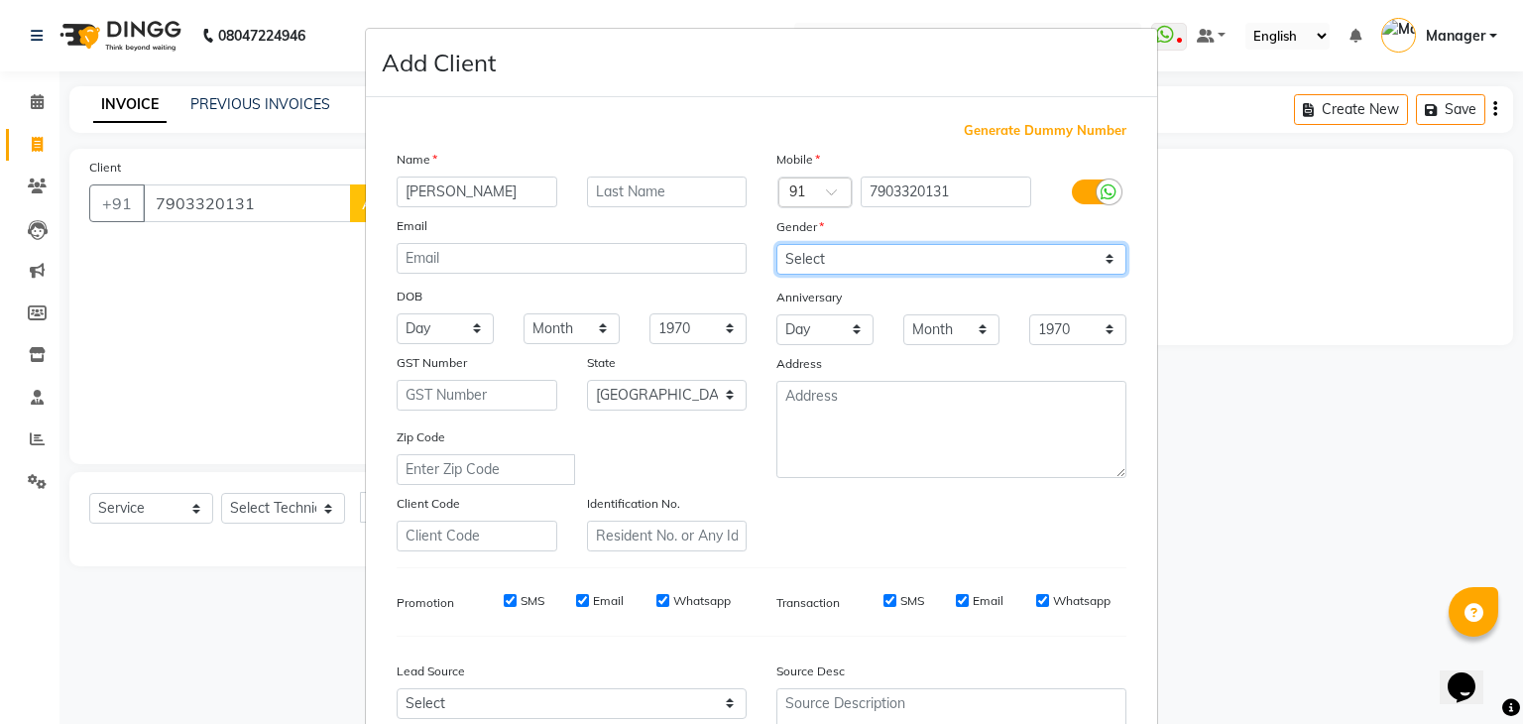
click at [920, 266] on select "Select [DEMOGRAPHIC_DATA] [DEMOGRAPHIC_DATA] Other Prefer Not To Say" at bounding box center [951, 259] width 350 height 31
select select "[DEMOGRAPHIC_DATA]"
click at [776, 245] on select "Select [DEMOGRAPHIC_DATA] [DEMOGRAPHIC_DATA] Other Prefer Not To Say" at bounding box center [951, 259] width 350 height 31
click at [946, 544] on div "Mobile Country Code × 91 7903320131 Gender Select [DEMOGRAPHIC_DATA] [DEMOGRAPH…" at bounding box center [952, 350] width 380 height 403
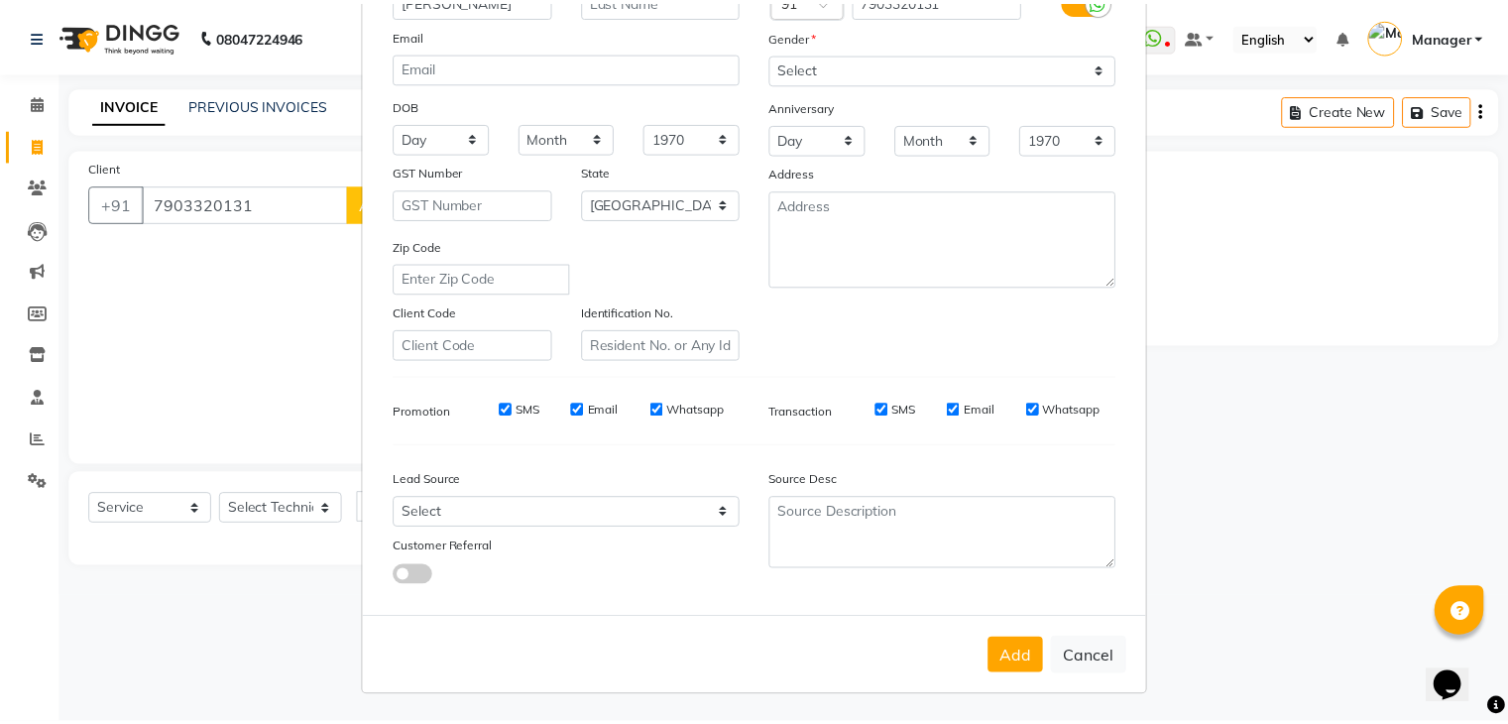
scroll to position [201, 0]
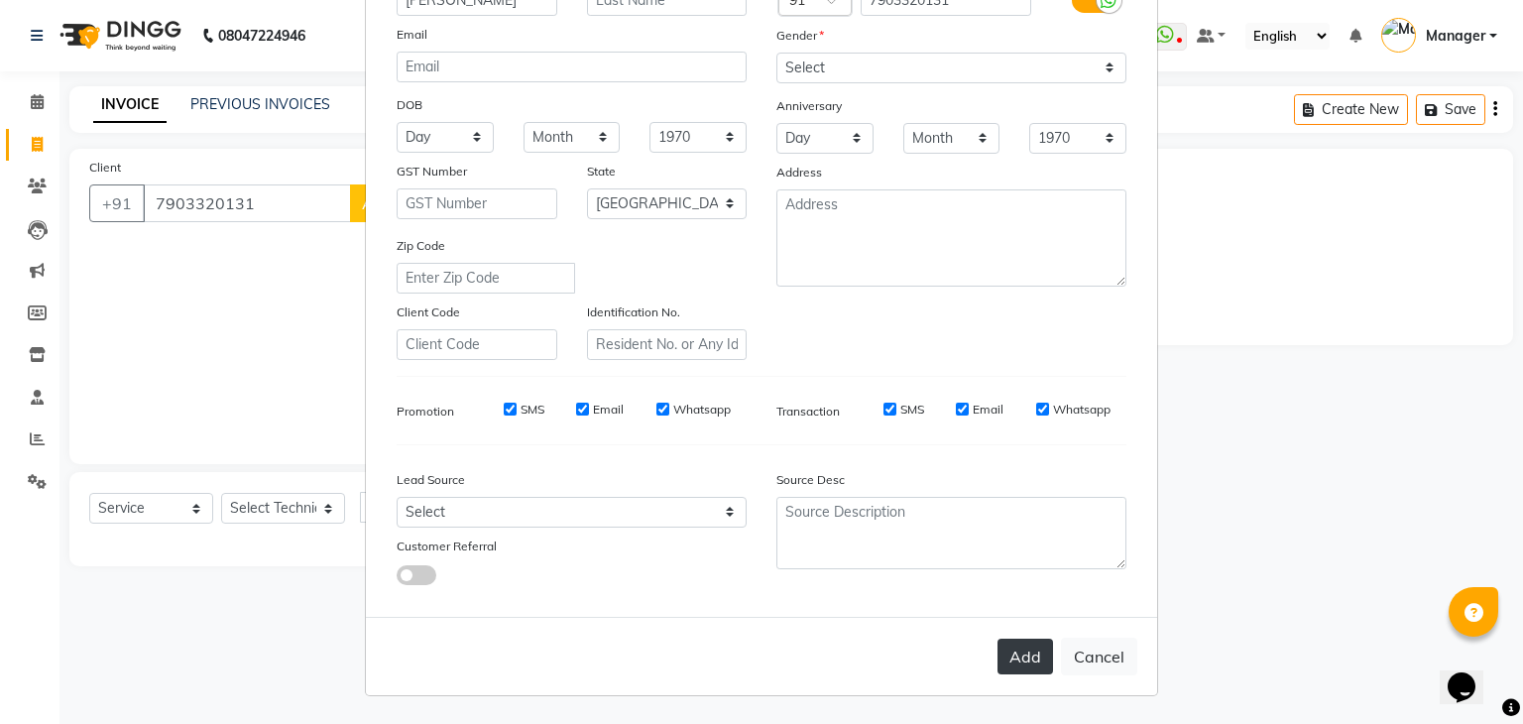
click at [1014, 657] on button "Add" at bounding box center [1026, 657] width 56 height 36
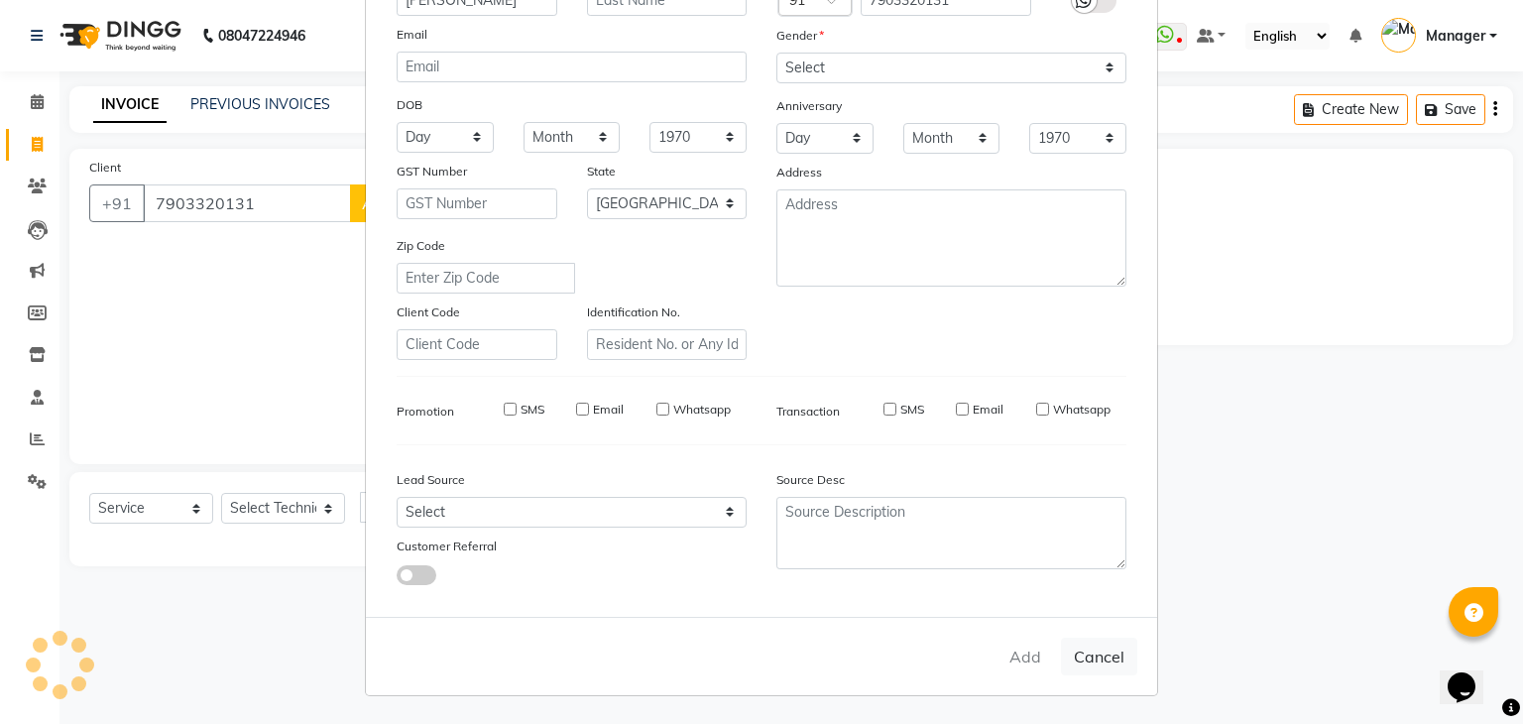
type input "79******31"
select select
select select "null"
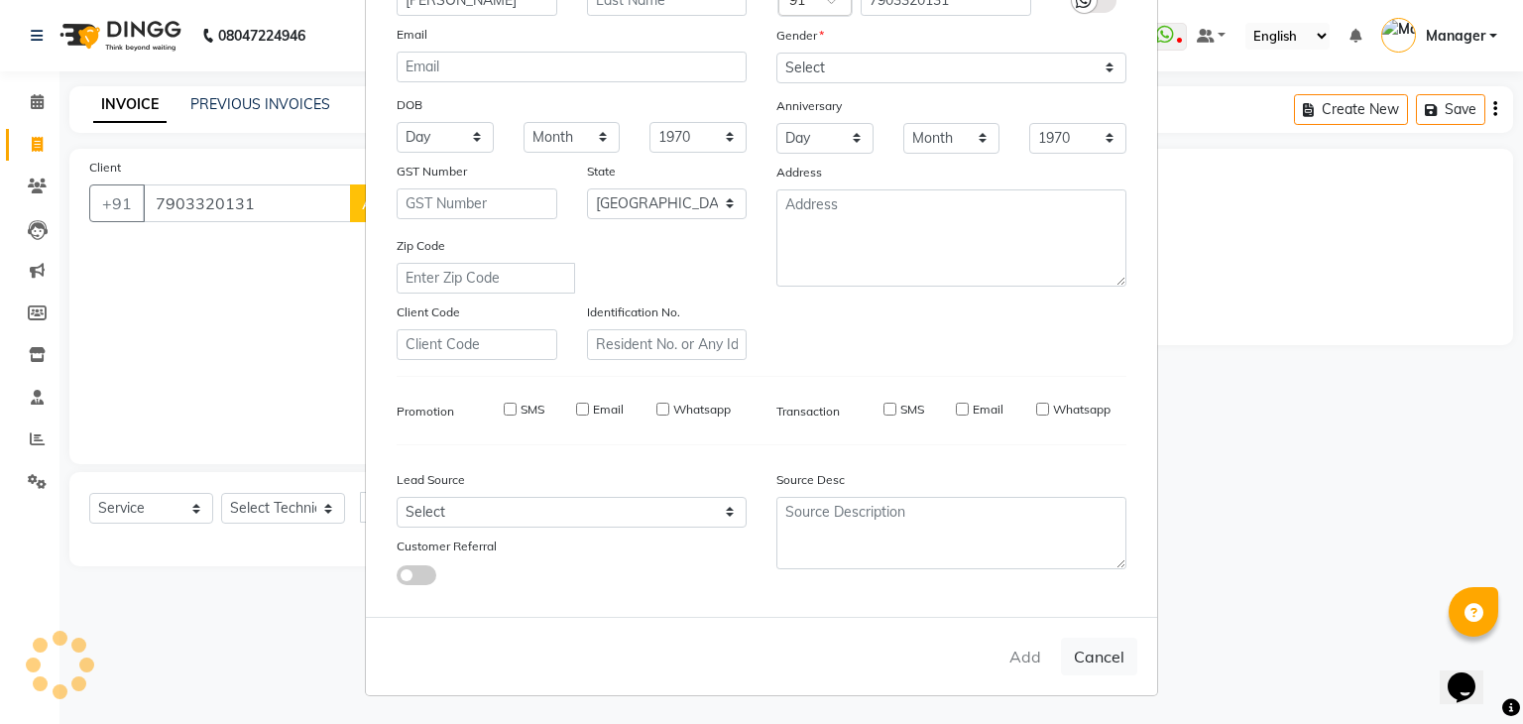
select select
checkbox input "false"
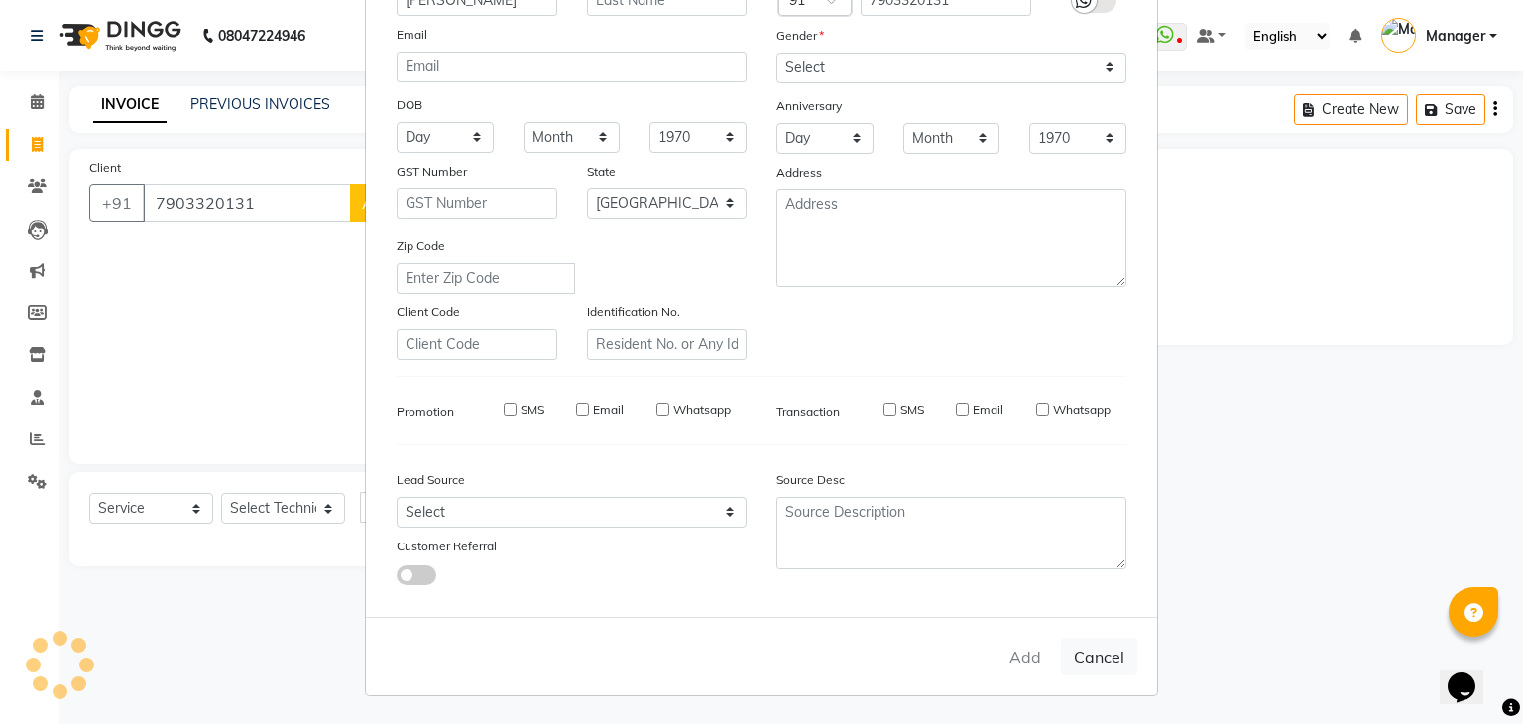
checkbox input "false"
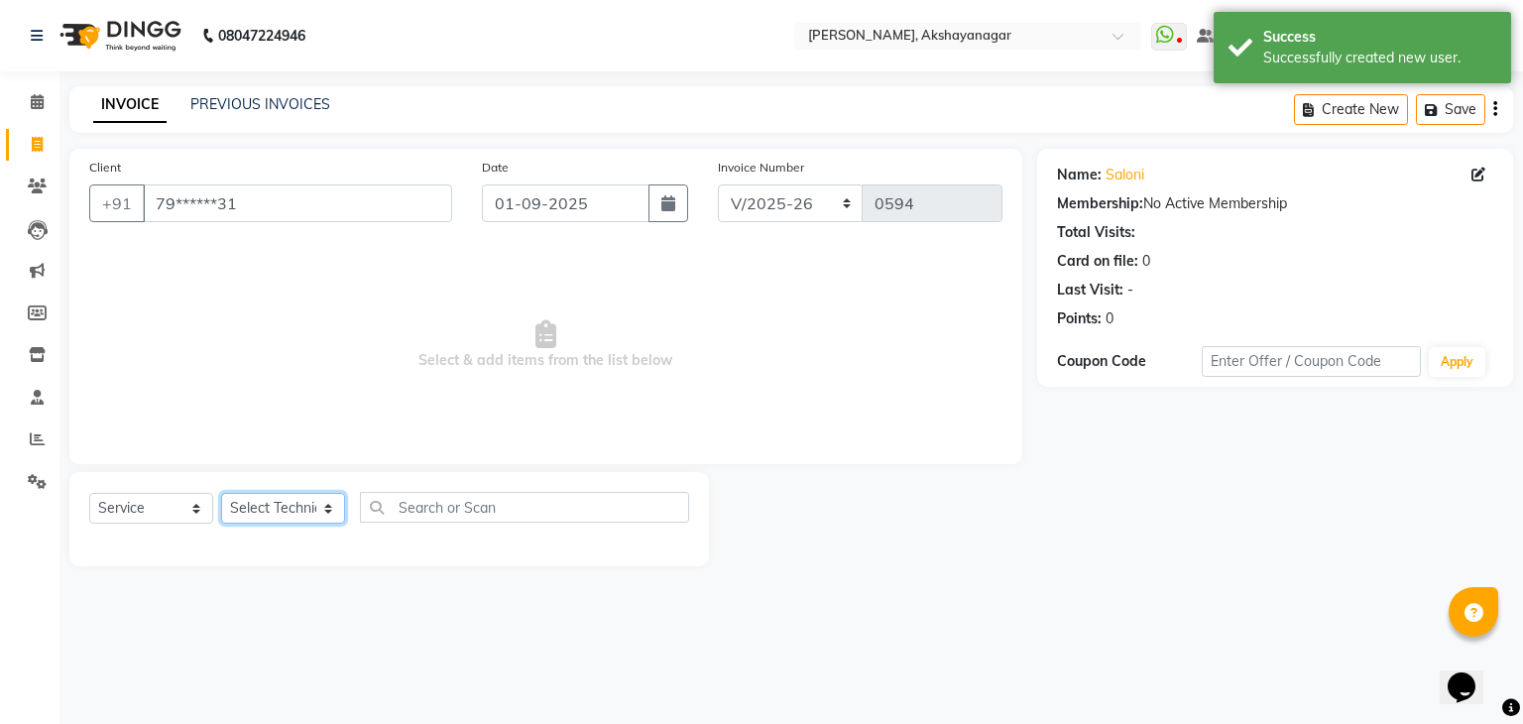
click at [301, 511] on select "Select Technician Arun Manager [PERSON_NAME]" at bounding box center [283, 508] width 124 height 31
select select "88607"
click at [221, 494] on select "Select Technician Arun Manager [PERSON_NAME]" at bounding box center [283, 508] width 124 height 31
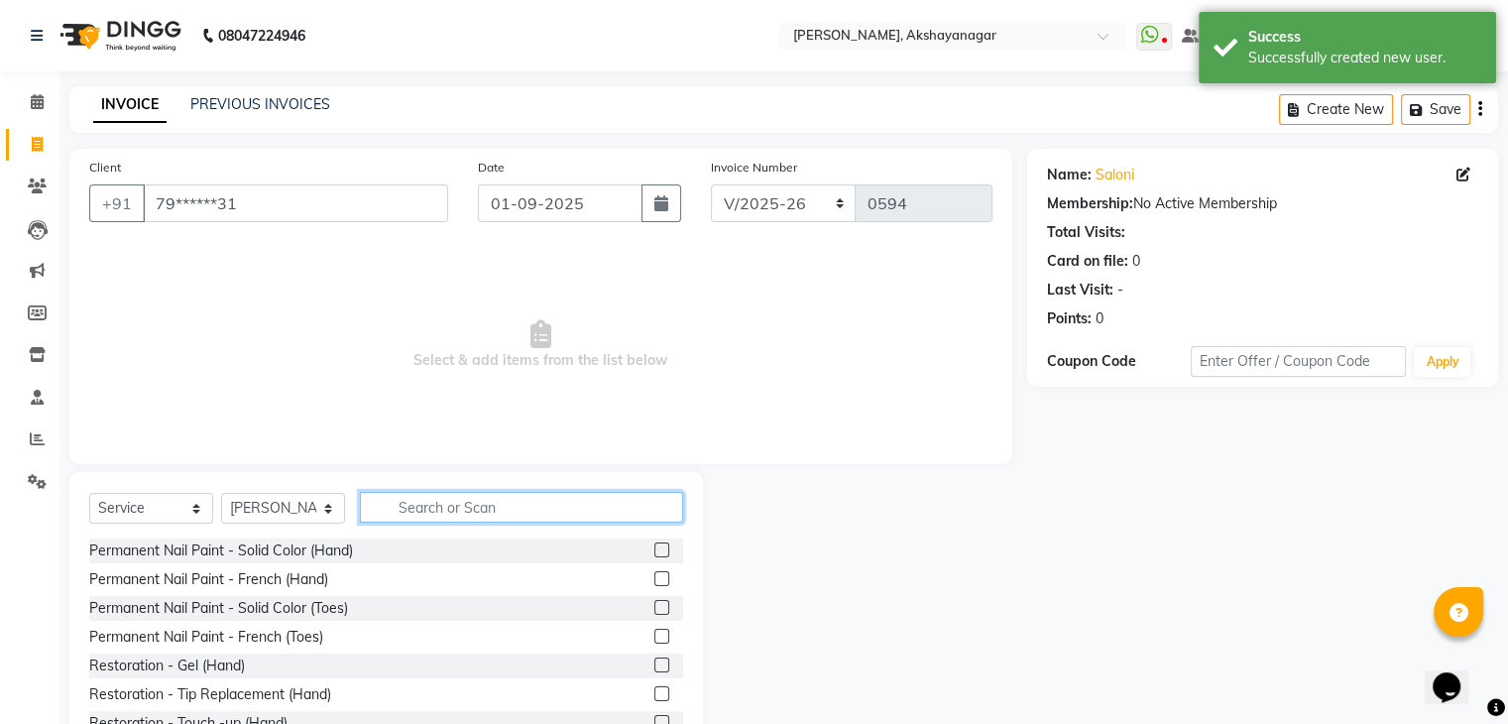
click at [432, 507] on input "text" at bounding box center [521, 507] width 323 height 31
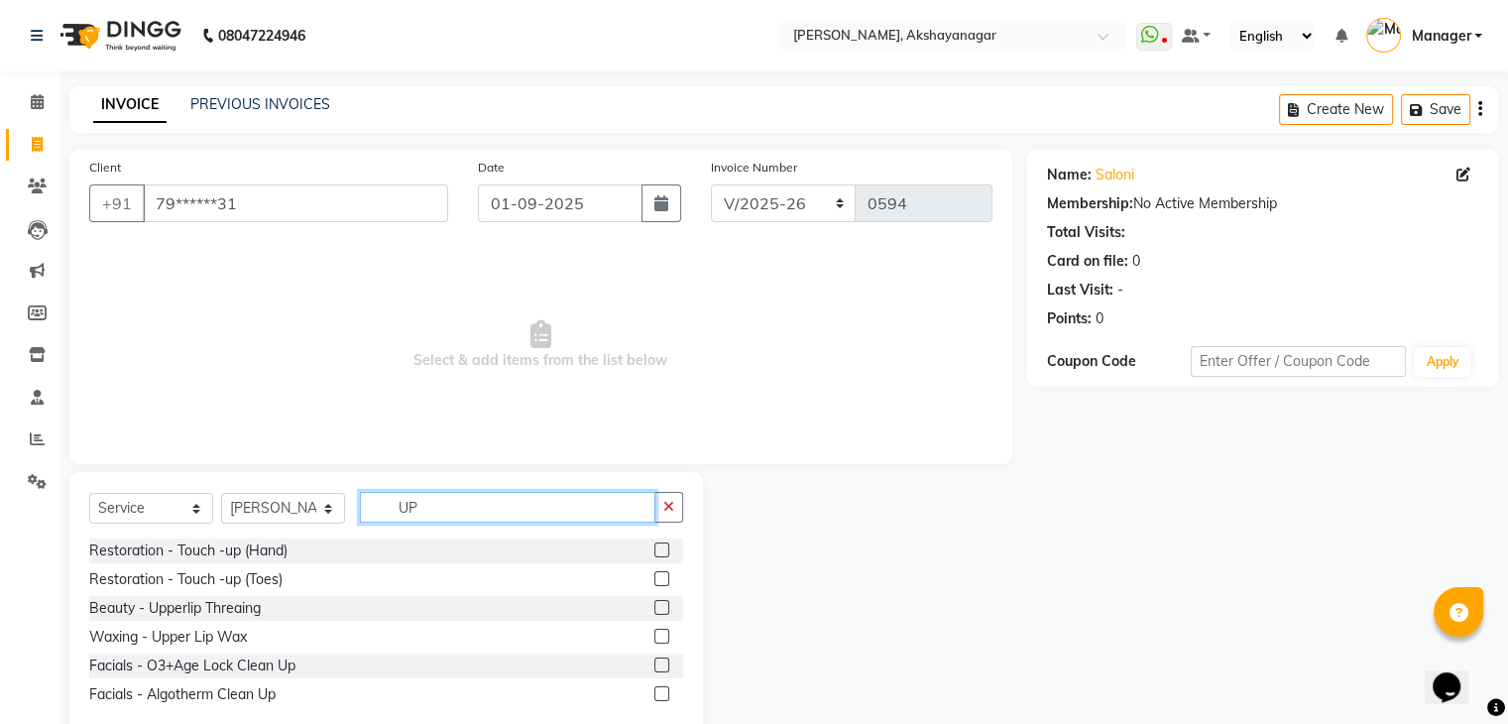
type input "UP"
click at [662, 635] on label at bounding box center [662, 636] width 15 height 15
click at [662, 635] on input "checkbox" at bounding box center [661, 637] width 13 height 13
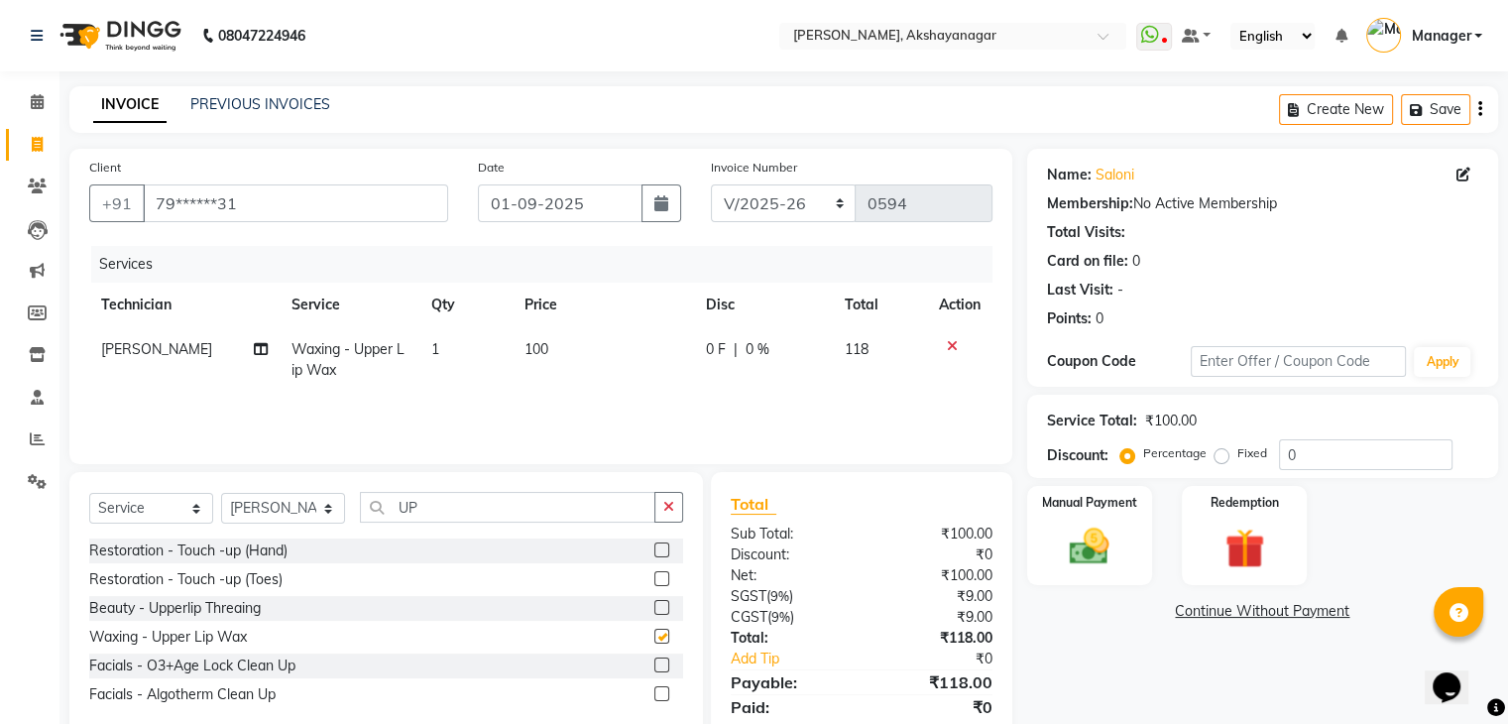
checkbox input "false"
click at [439, 513] on input "UP" at bounding box center [508, 507] width 296 height 31
type input "U"
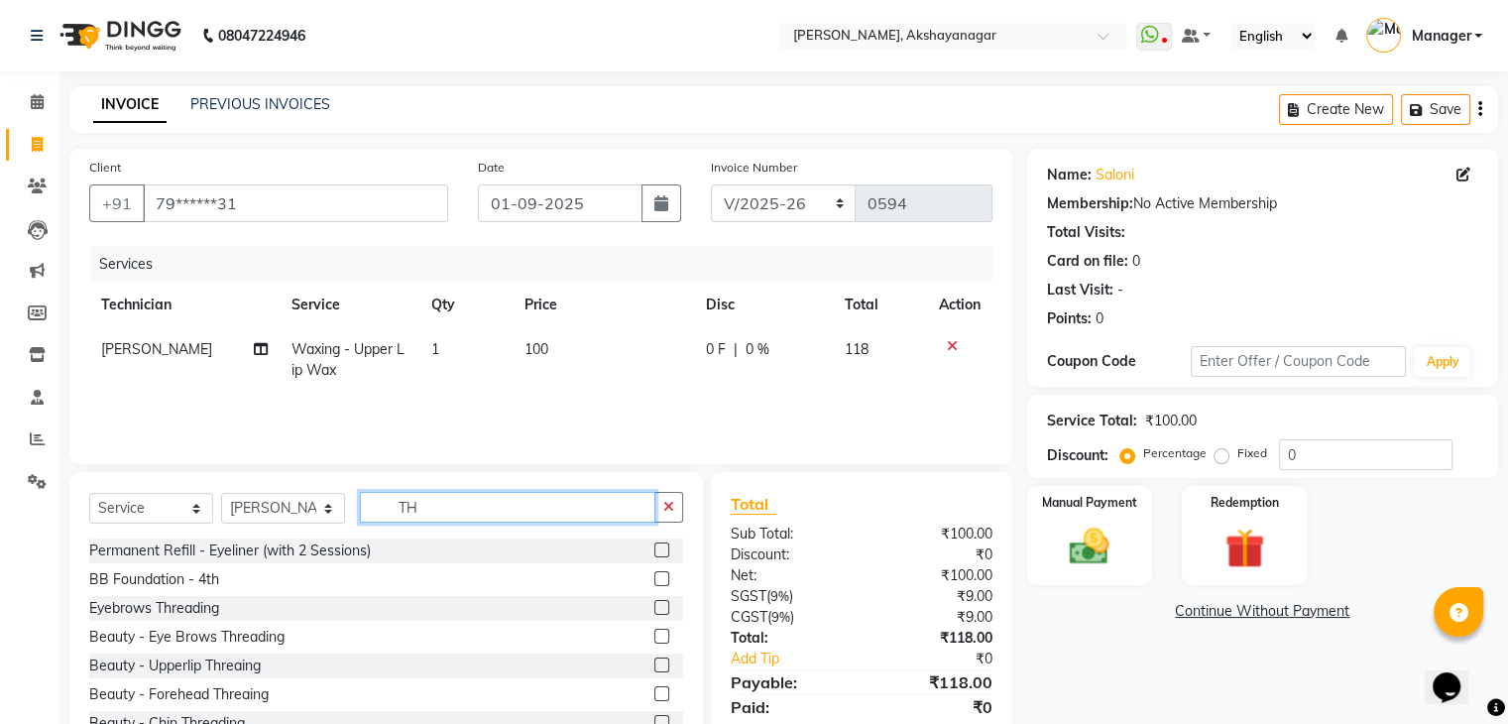
type input "TH"
click at [655, 606] on label at bounding box center [662, 607] width 15 height 15
click at [655, 606] on input "checkbox" at bounding box center [661, 608] width 13 height 13
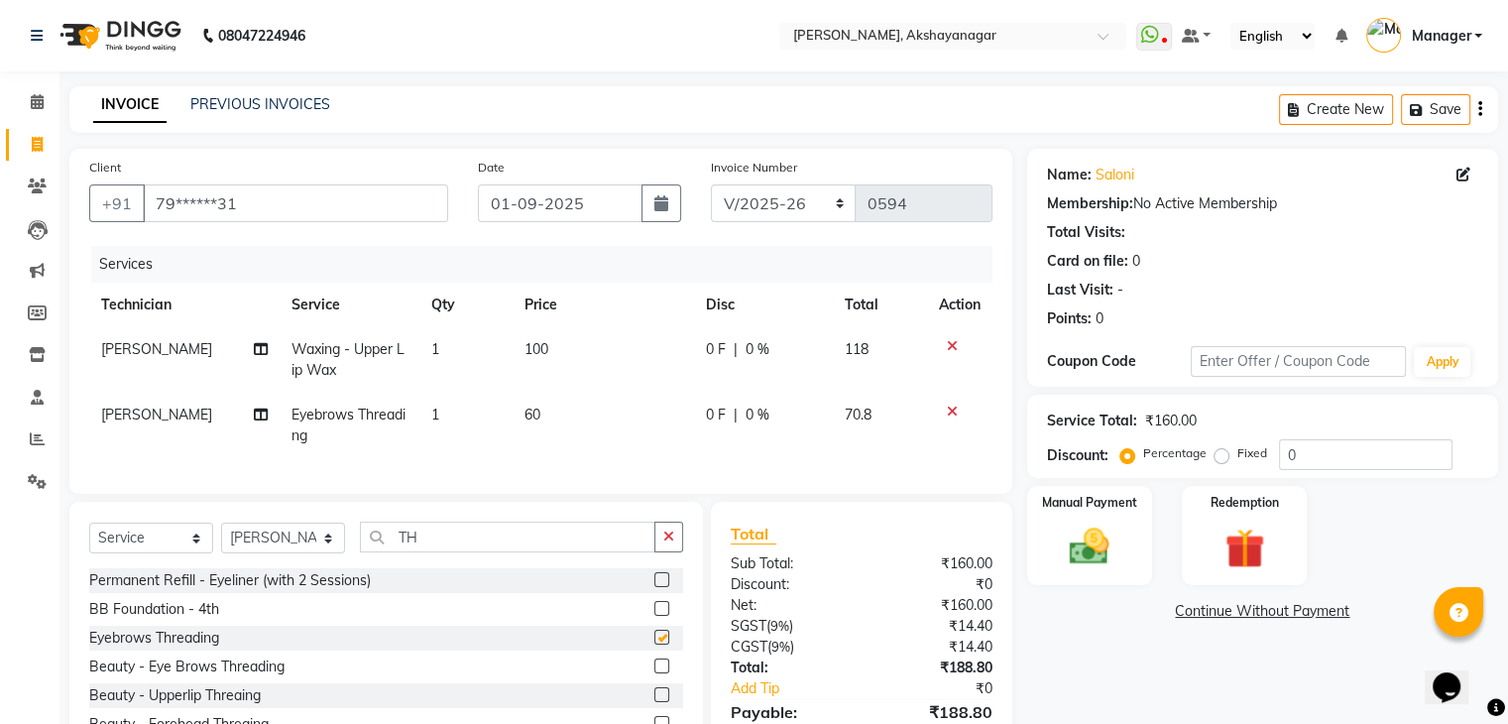
checkbox input "false"
click at [1099, 656] on div "Name: [PERSON_NAME] Membership: No Active Membership Total Visits: Card on file…" at bounding box center [1270, 472] width 486 height 646
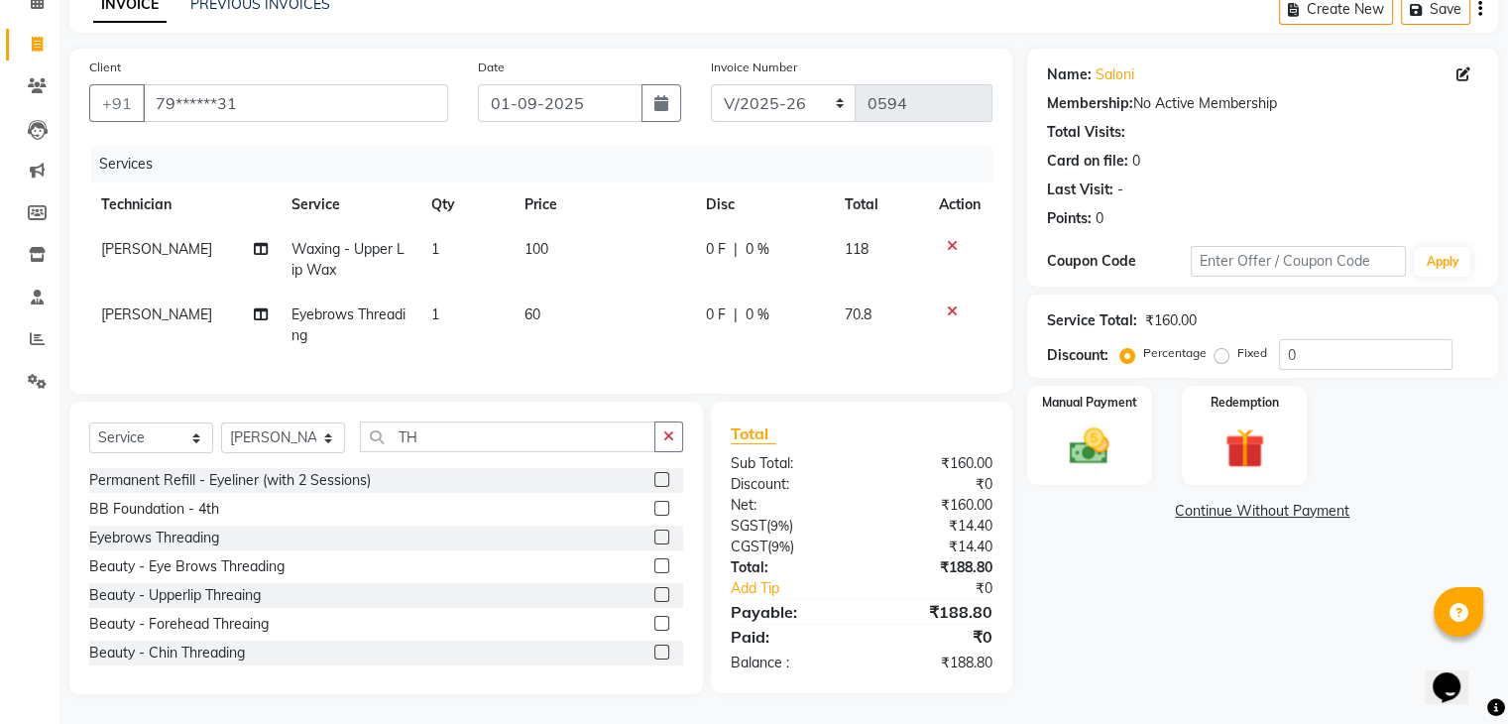
scroll to position [116, 0]
click at [1111, 396] on div "Manual Payment" at bounding box center [1089, 435] width 130 height 102
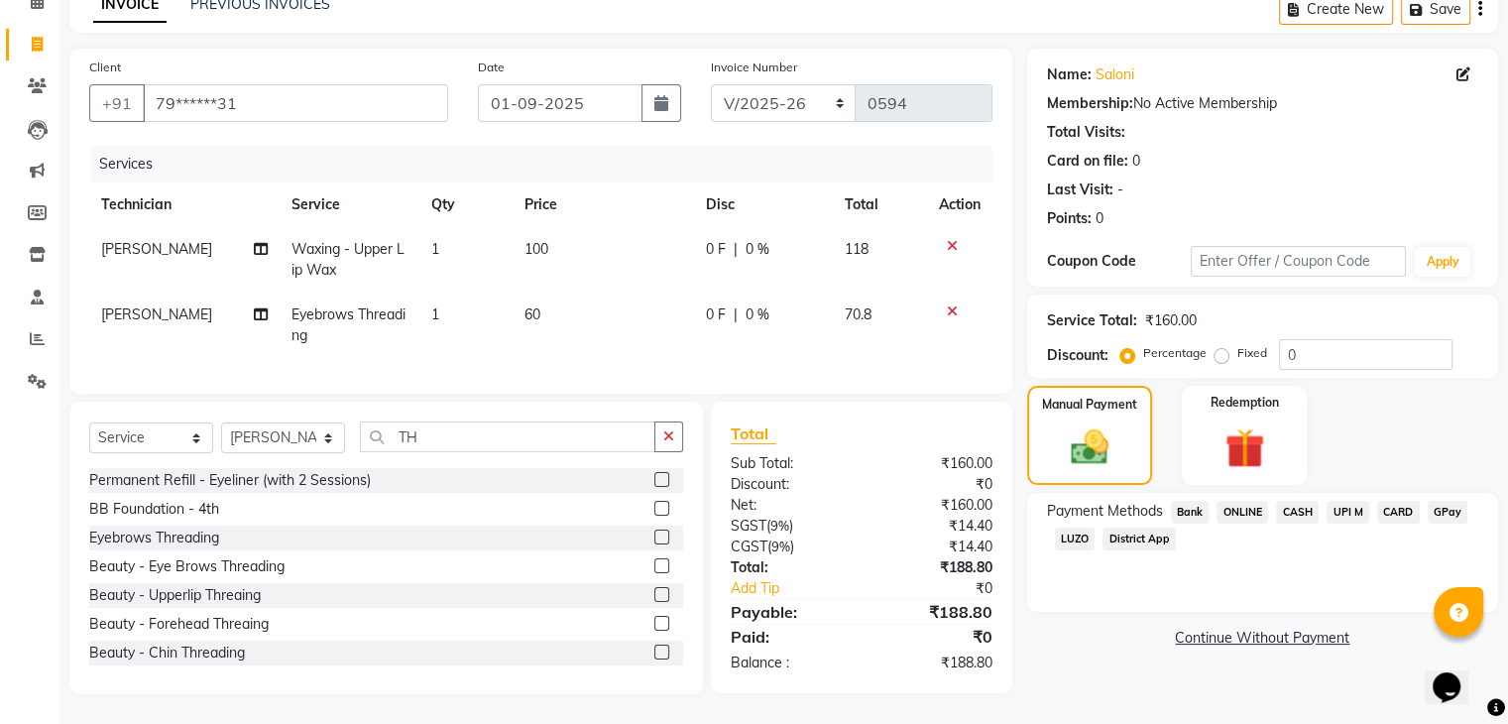
click at [1395, 501] on span "CARD" at bounding box center [1398, 512] width 43 height 23
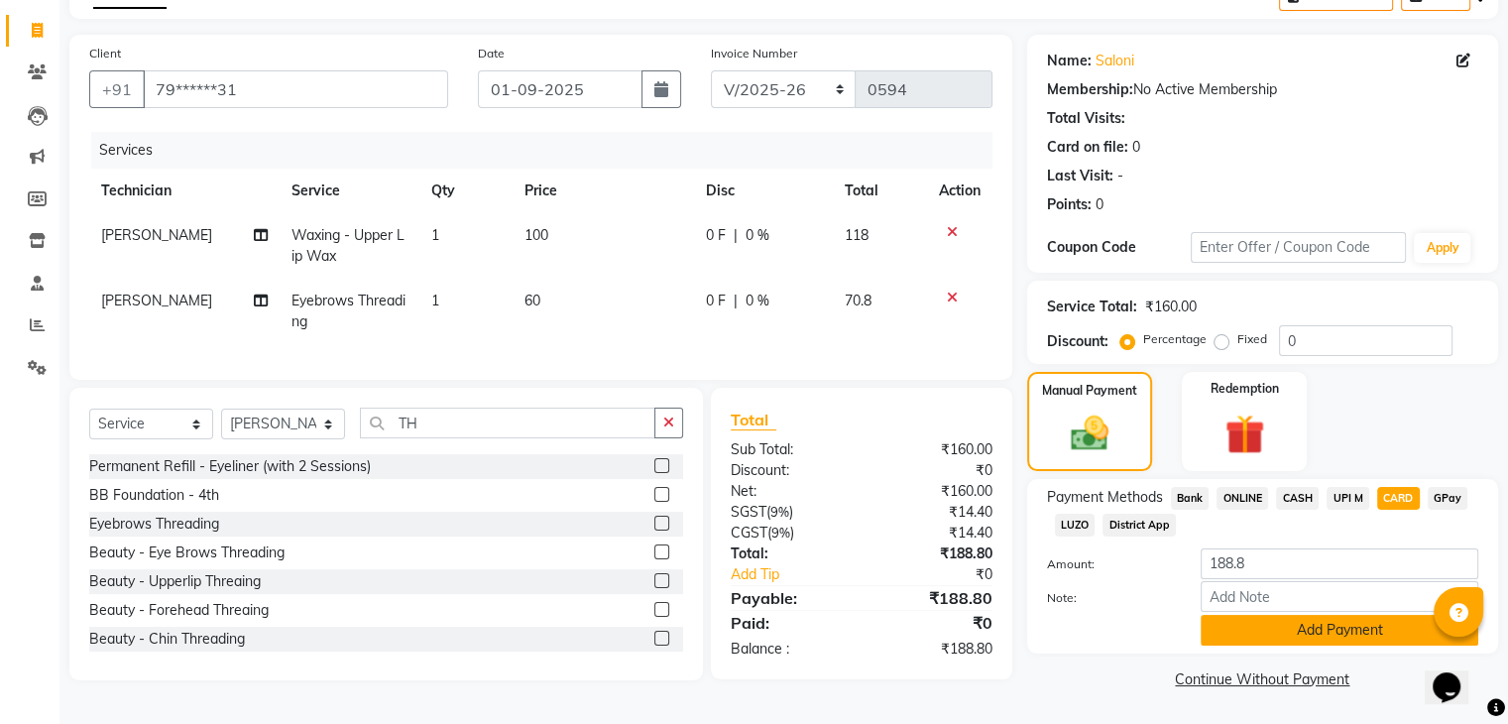
click at [1341, 632] on button "Add Payment" at bounding box center [1340, 630] width 278 height 31
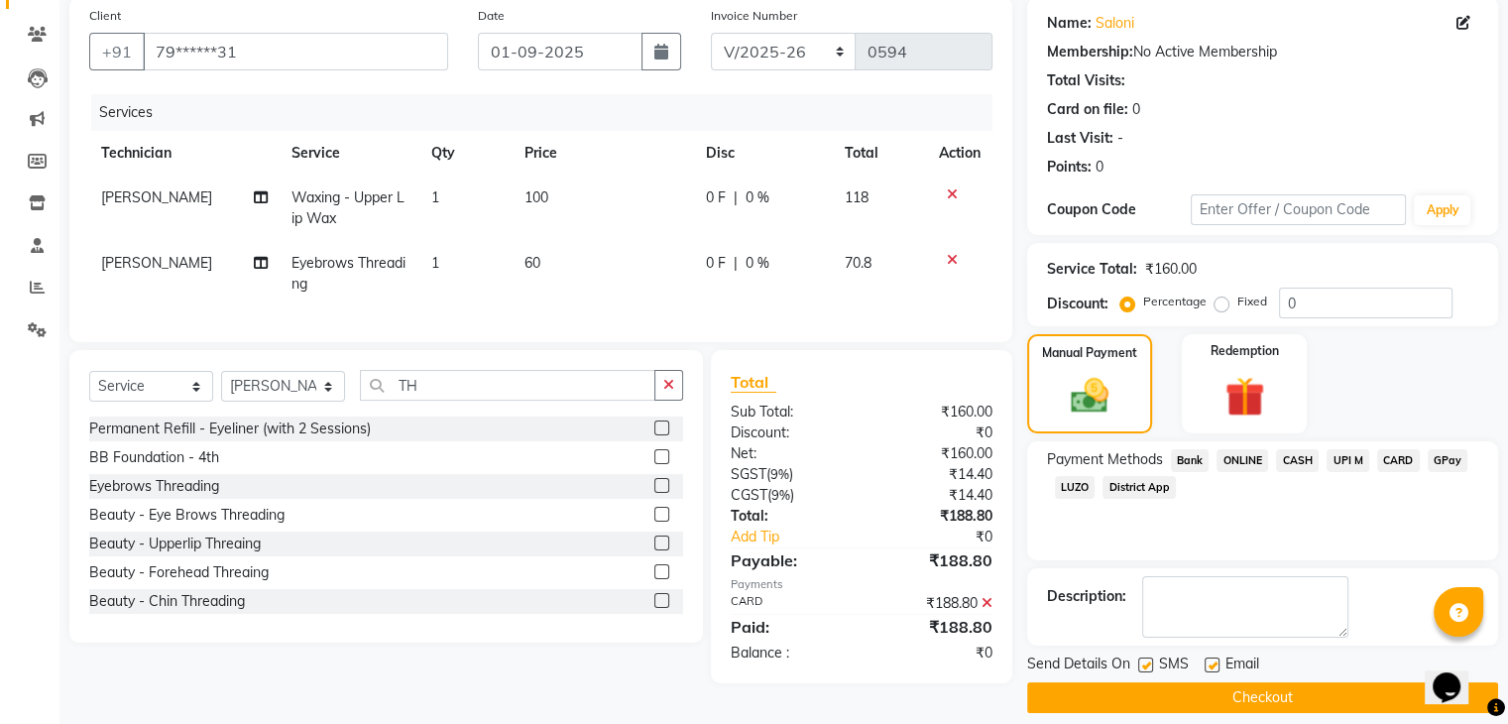
scroll to position [170, 0]
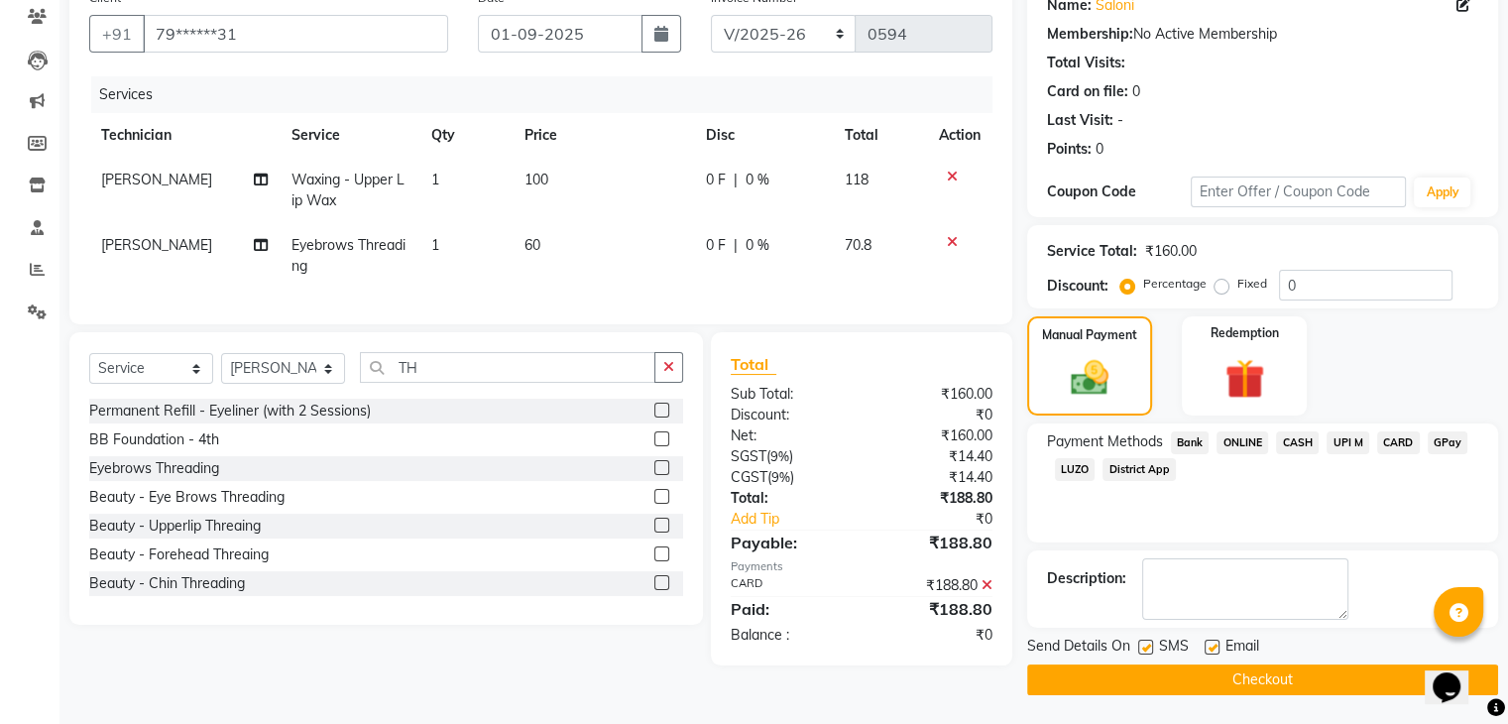
click at [1340, 672] on button "Checkout" at bounding box center [1262, 679] width 471 height 31
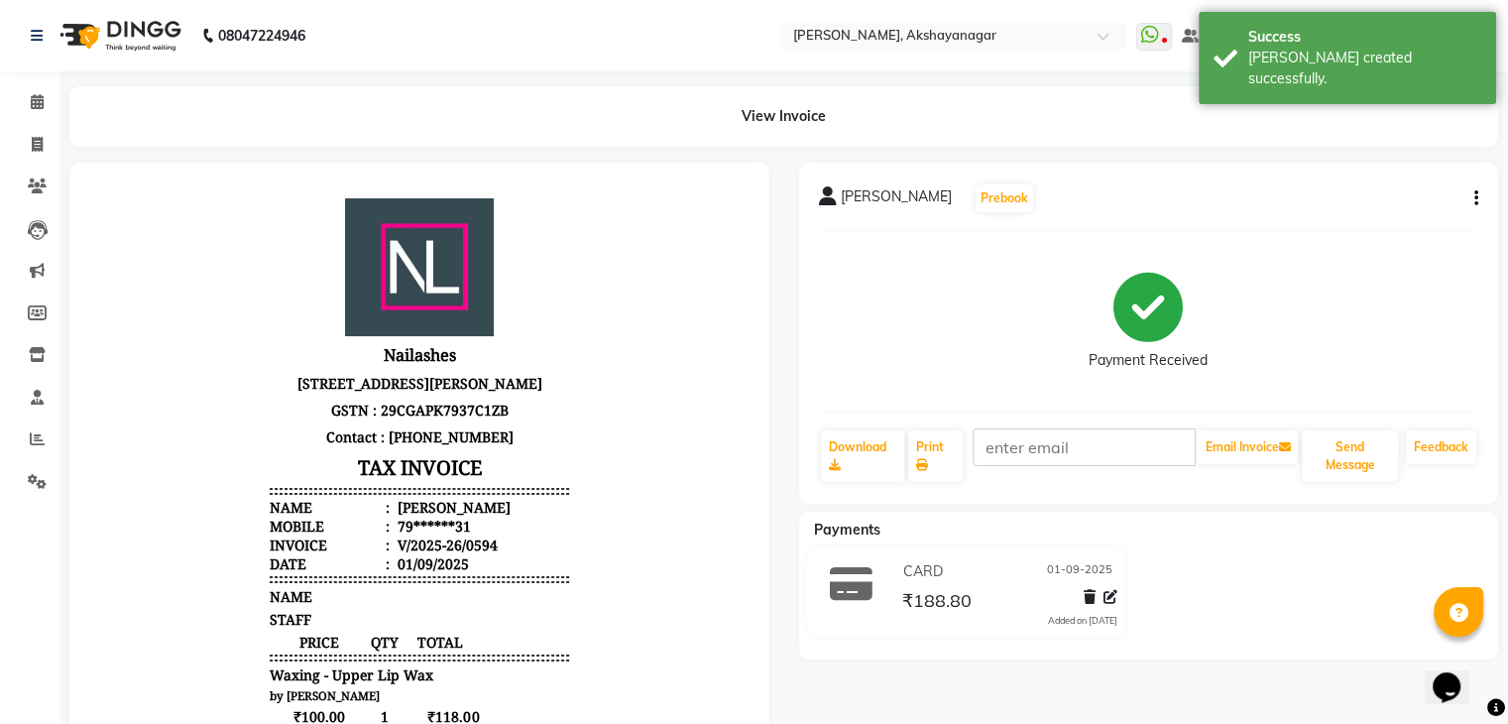
click at [713, 28] on nav "08047224946 Select Location × [GEOGRAPHIC_DATA], Akshayanagar WhatsApp Status ✕…" at bounding box center [754, 35] width 1508 height 71
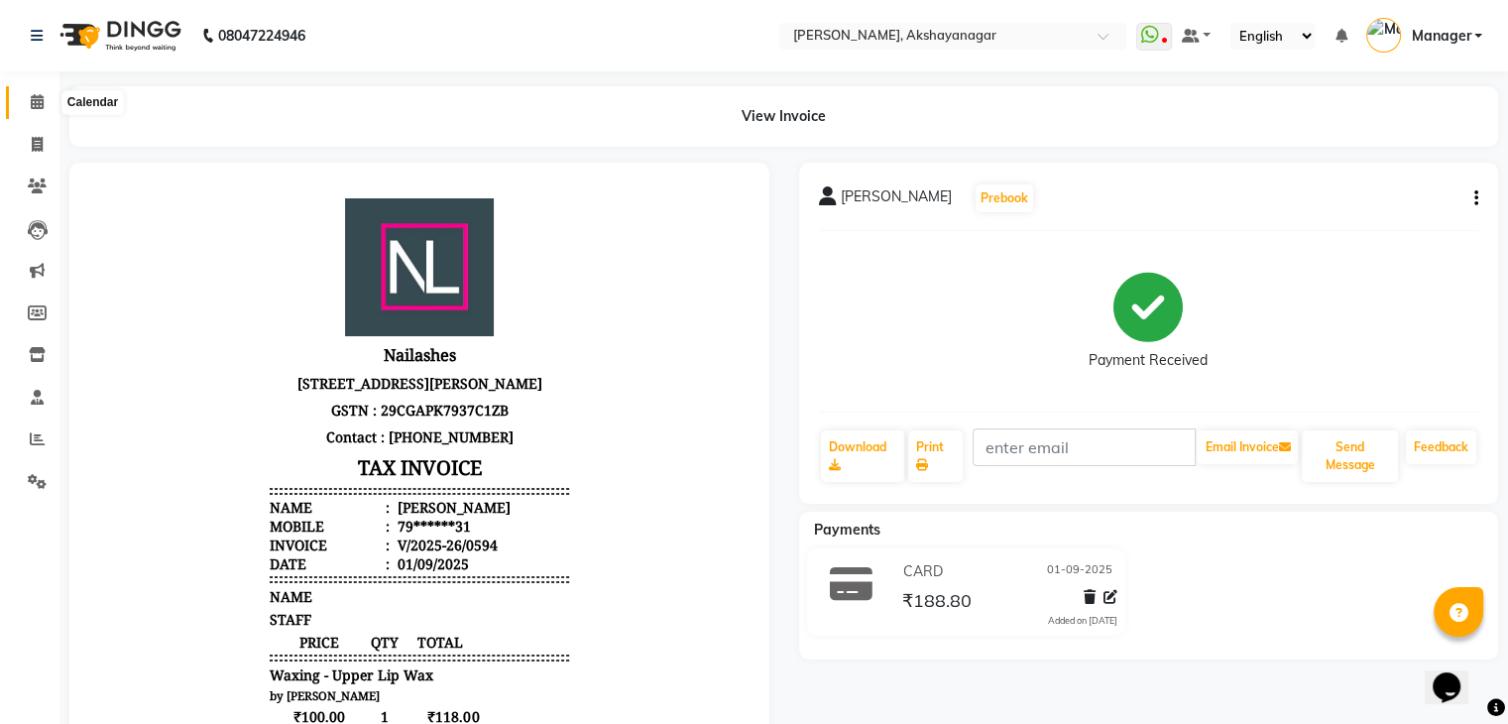
click at [38, 98] on icon at bounding box center [37, 101] width 13 height 15
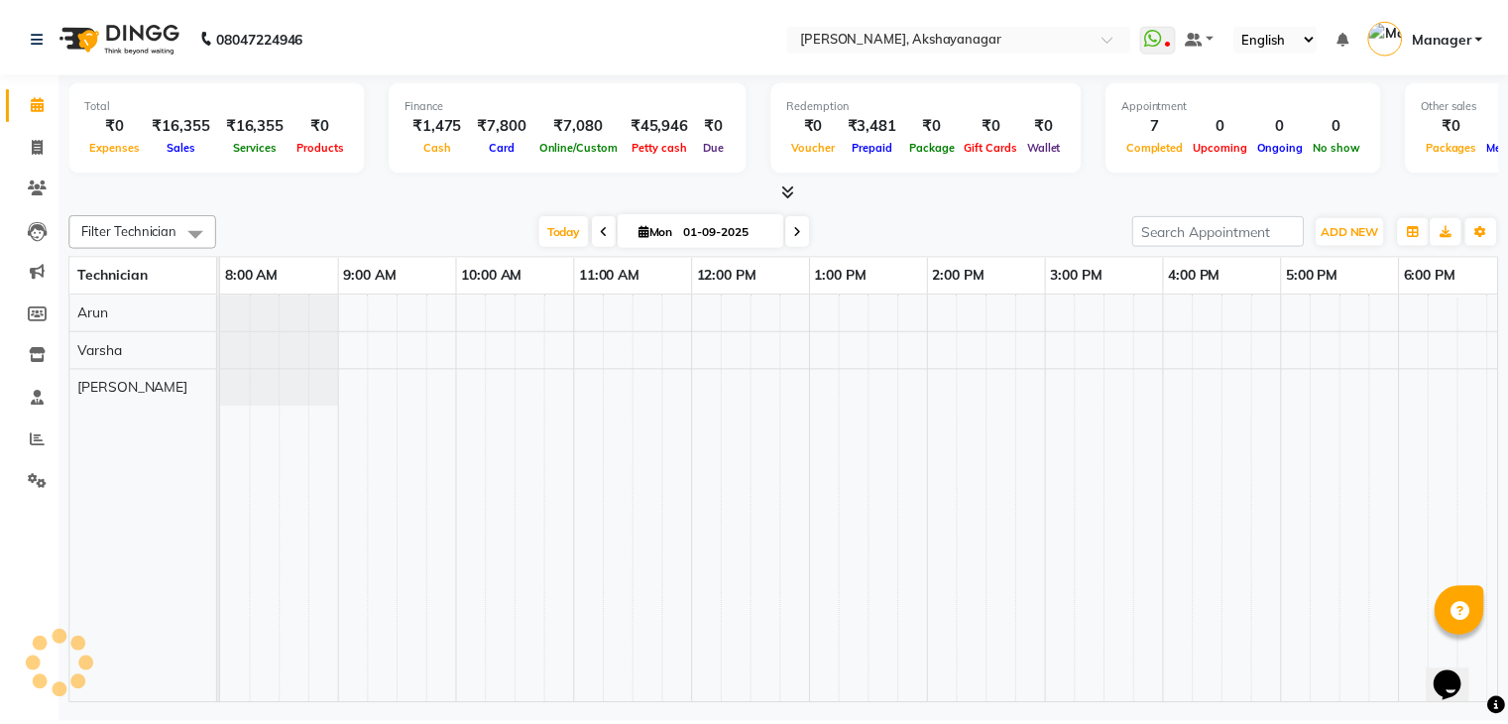
scroll to position [0, 256]
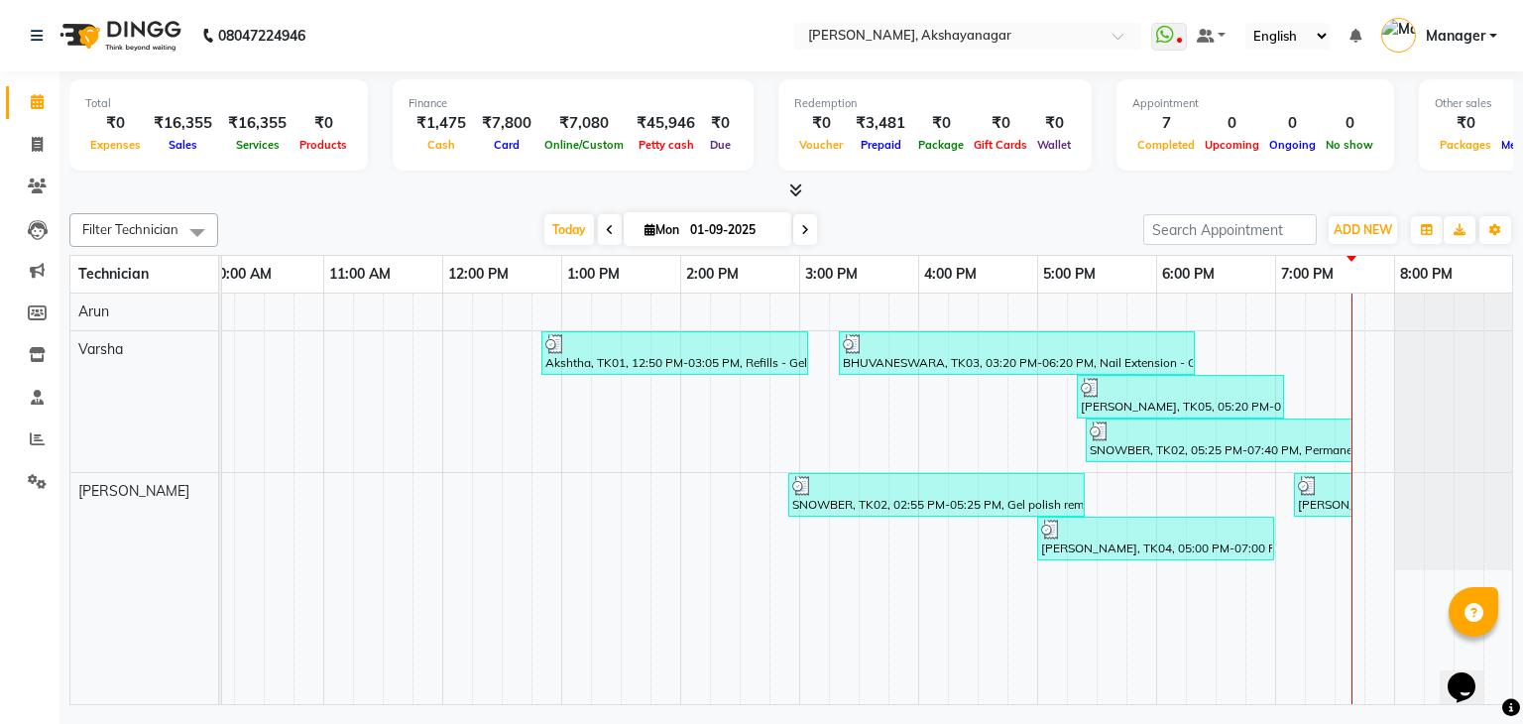
click at [282, 199] on div at bounding box center [791, 190] width 1444 height 21
click at [36, 430] on span at bounding box center [37, 439] width 35 height 23
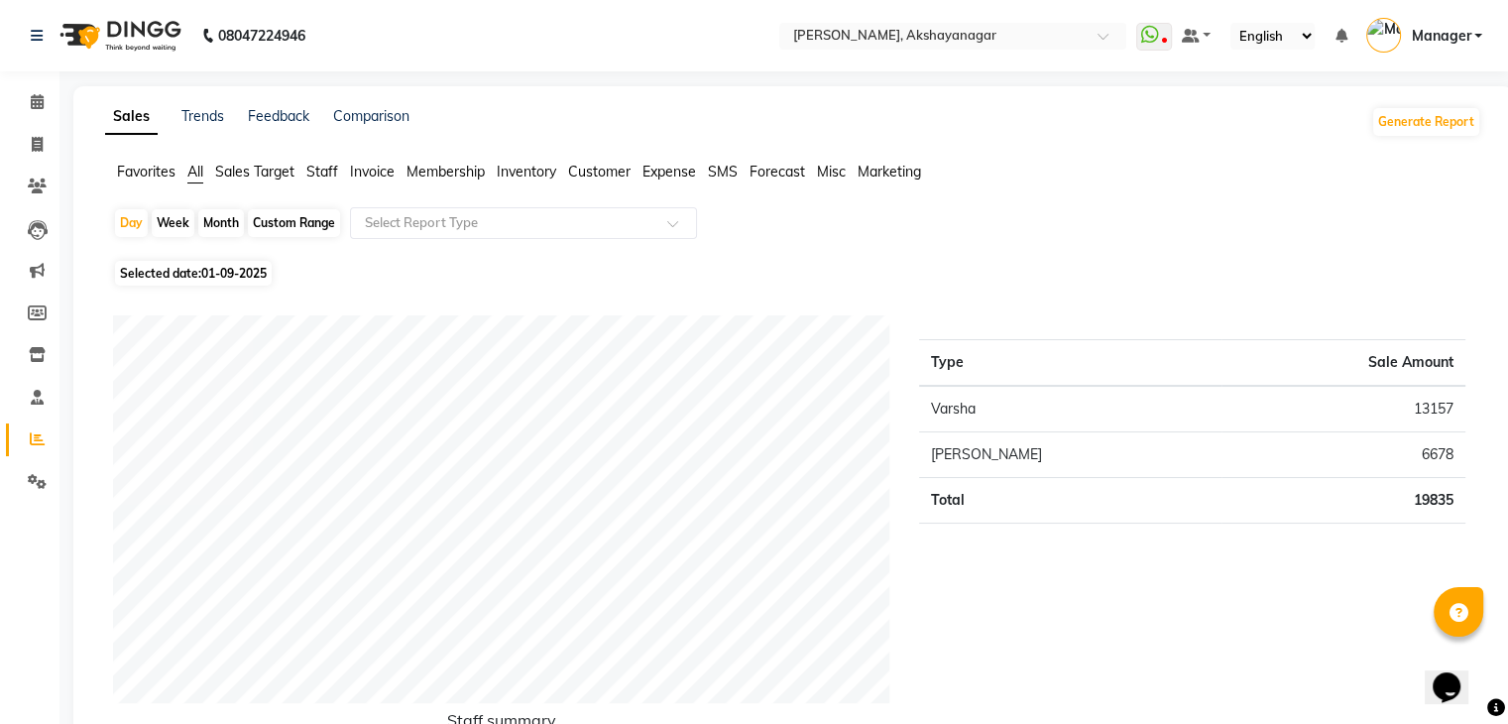
click at [328, 177] on span "Staff" at bounding box center [322, 172] width 32 height 18
